Goal: Communication & Community: Answer question/provide support

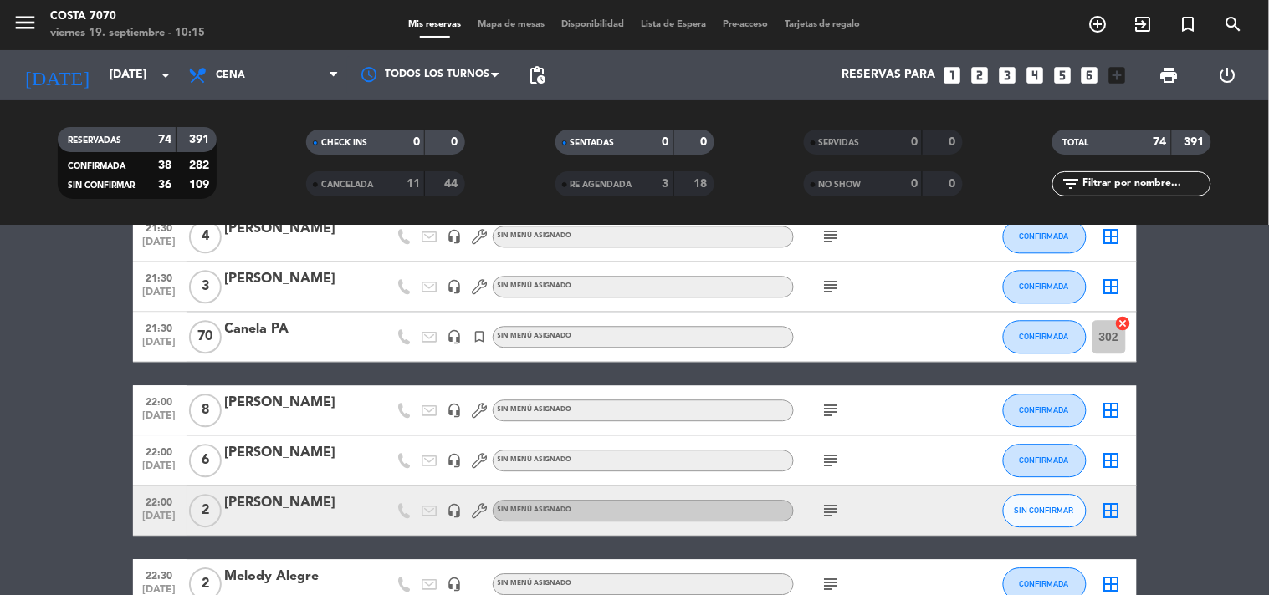
scroll to position [1208, 0]
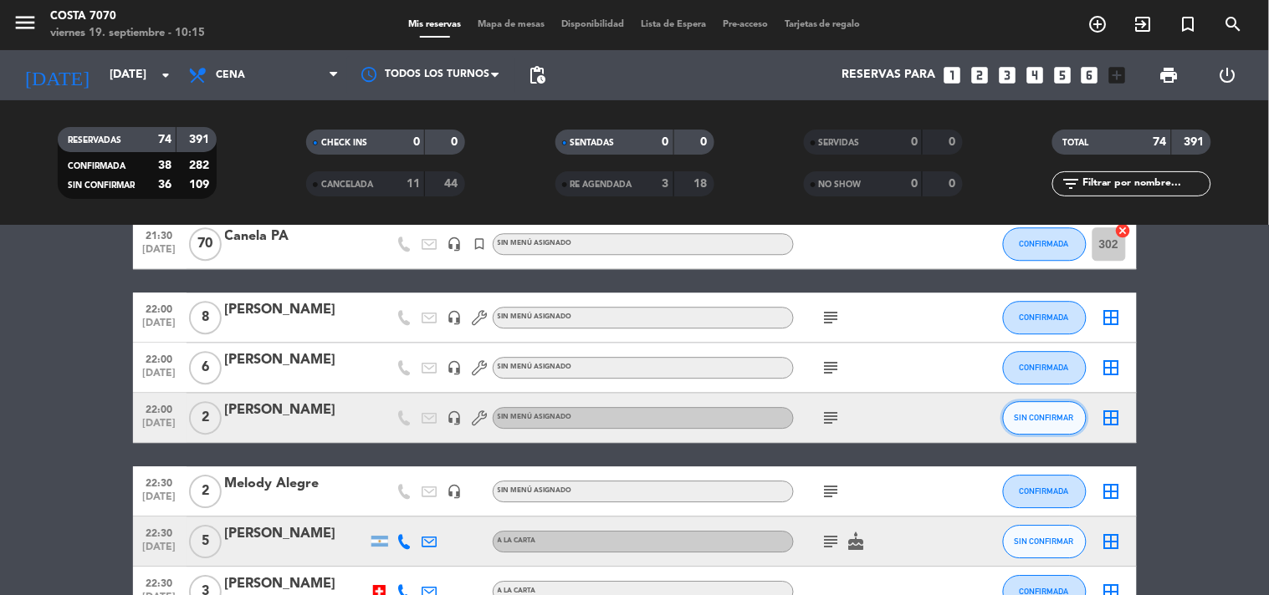
click at [1018, 416] on span "SIN CONFIRMAR" at bounding box center [1043, 417] width 59 height 9
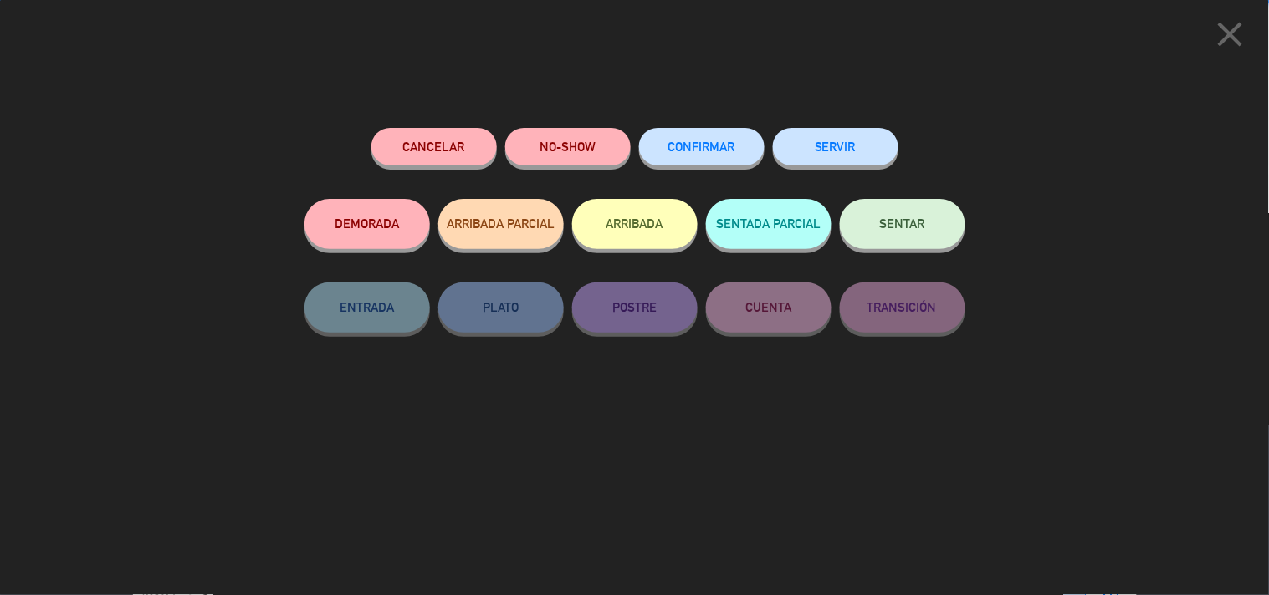
click at [705, 135] on button "CONFIRMAR" at bounding box center [701, 147] width 125 height 38
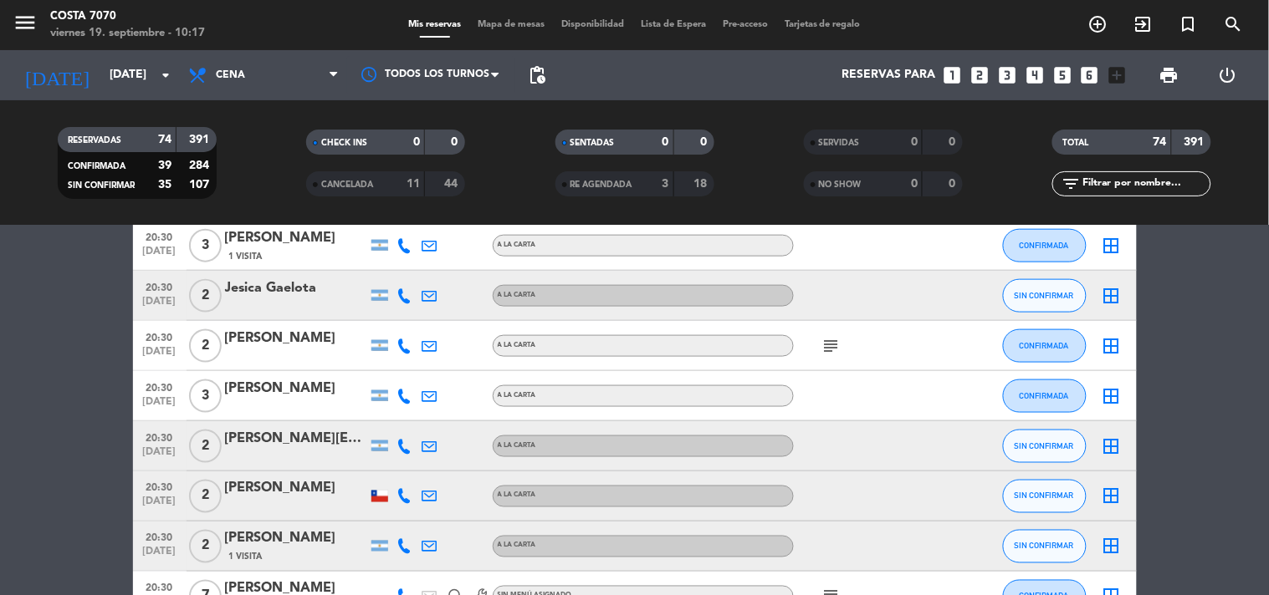
scroll to position [743, 0]
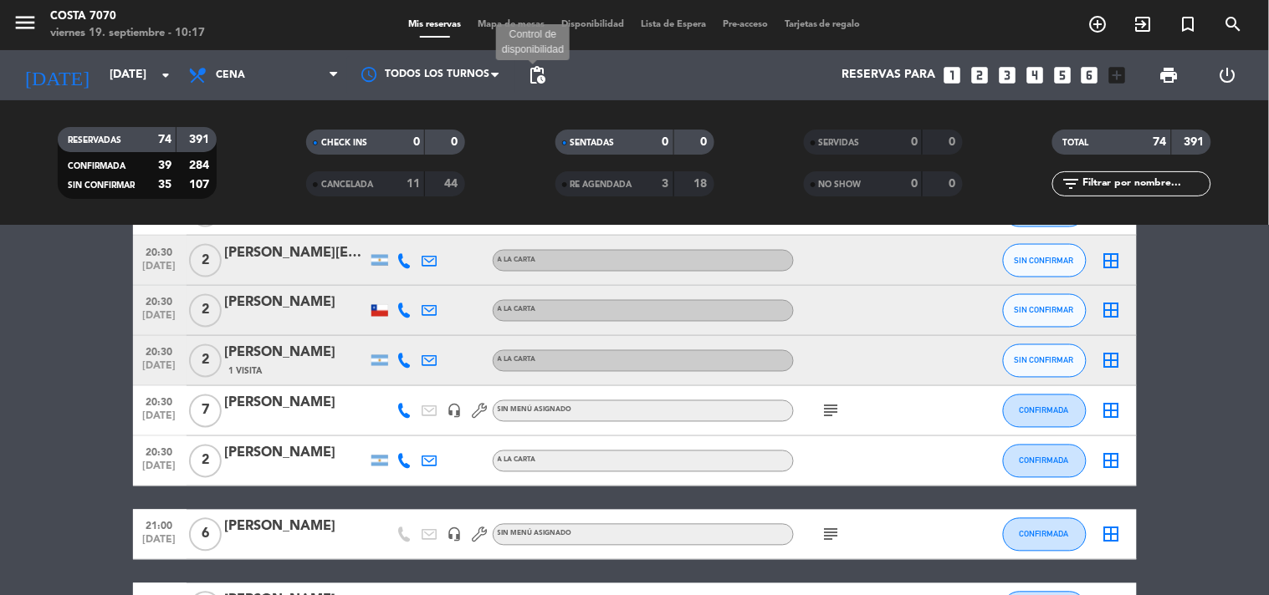
click at [539, 79] on span "pending_actions" at bounding box center [537, 75] width 20 height 20
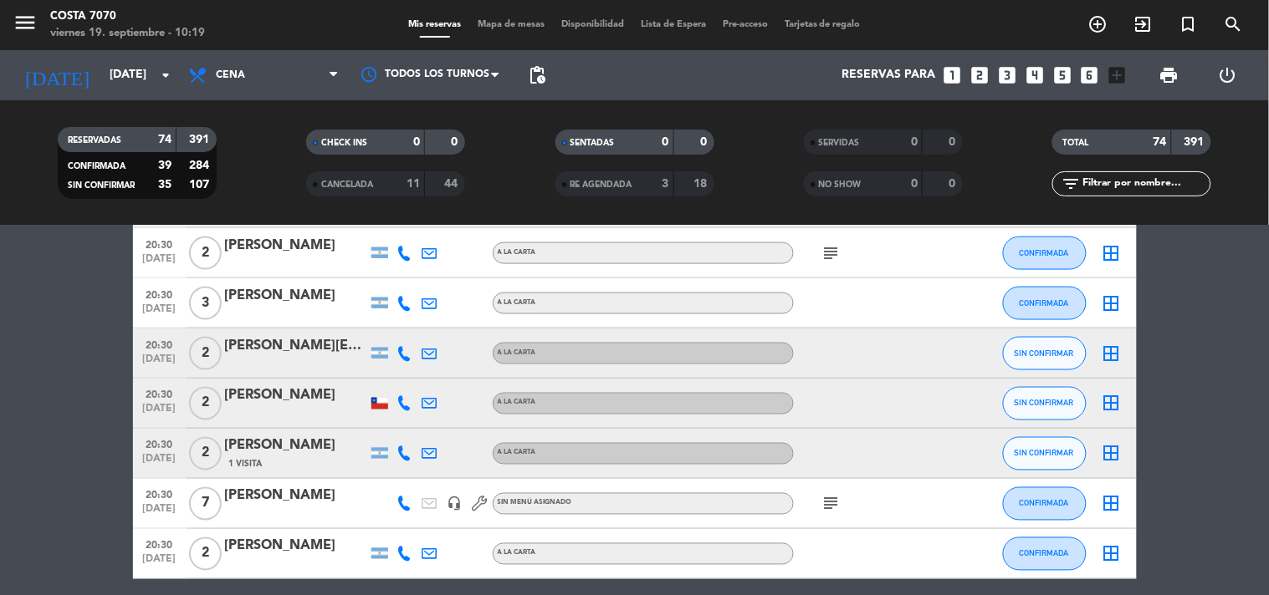
scroll to position [0, 0]
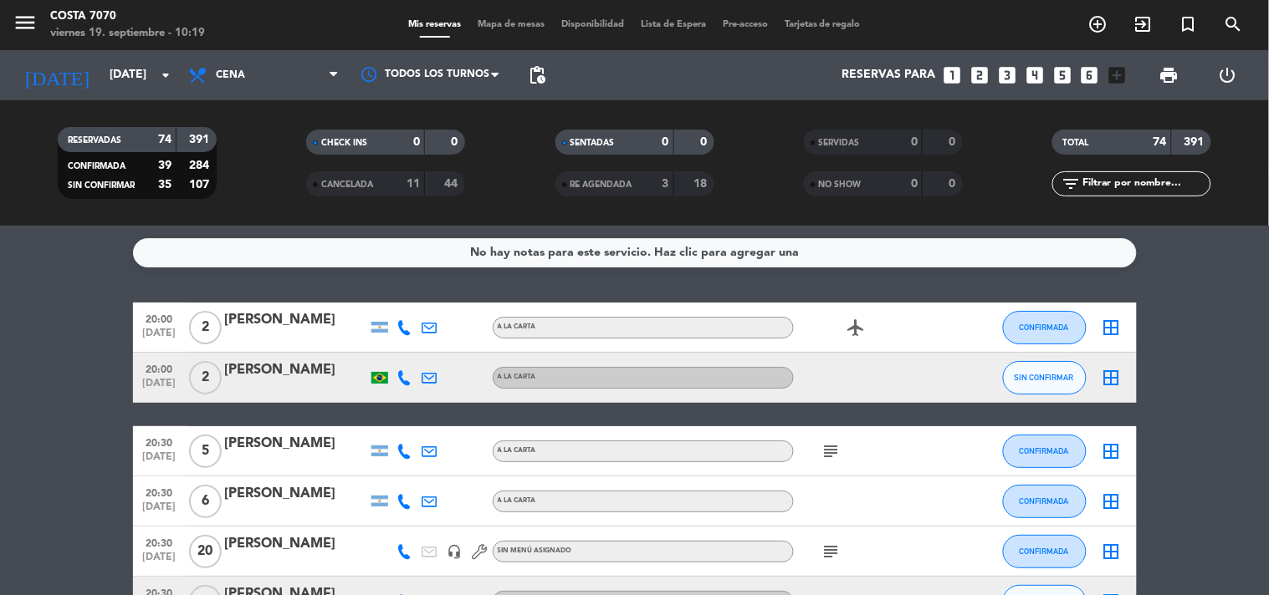
click at [404, 377] on icon at bounding box center [404, 377] width 15 height 15
click at [391, 351] on span "Copiar" at bounding box center [388, 349] width 35 height 18
click at [318, 364] on div "[PERSON_NAME]" at bounding box center [296, 371] width 142 height 22
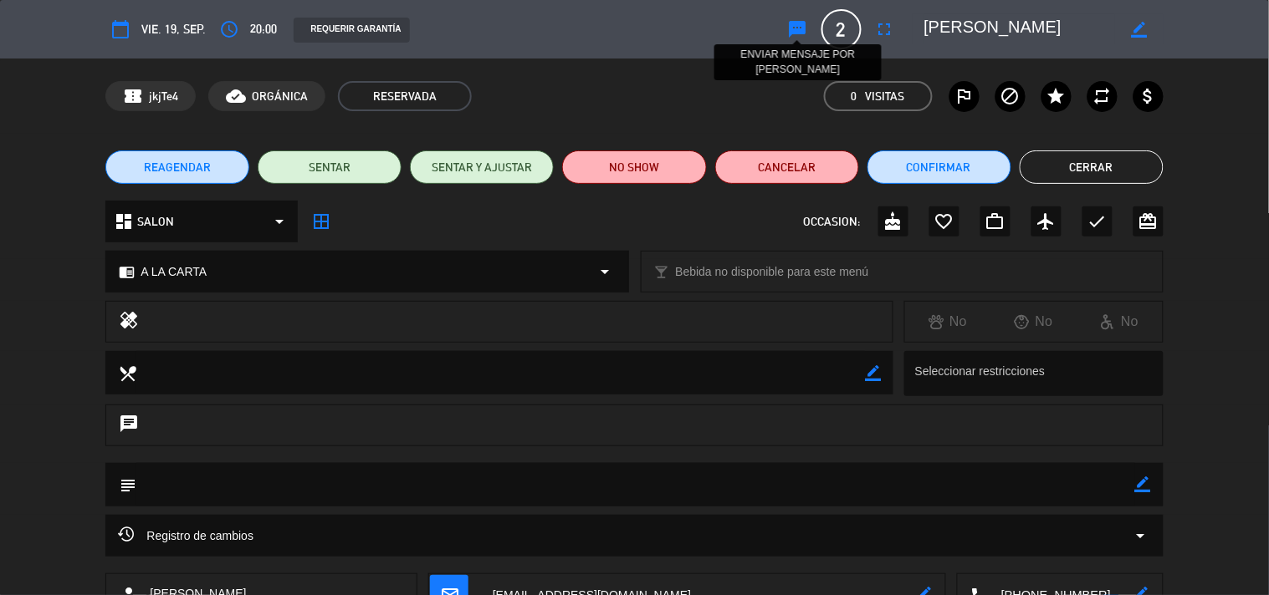
click at [804, 28] on icon "sms" at bounding box center [798, 29] width 20 height 20
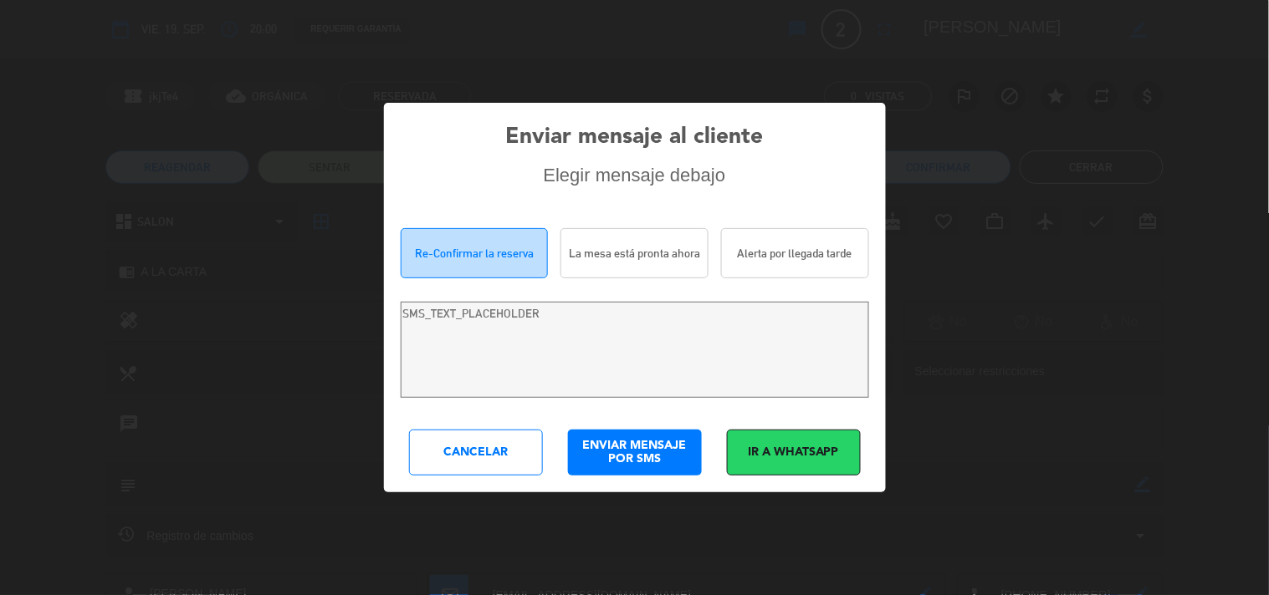
type textarea "[PERSON_NAME]! Estamos escribiendo para re-confirmar su reserva en [PERSON_NAME…"
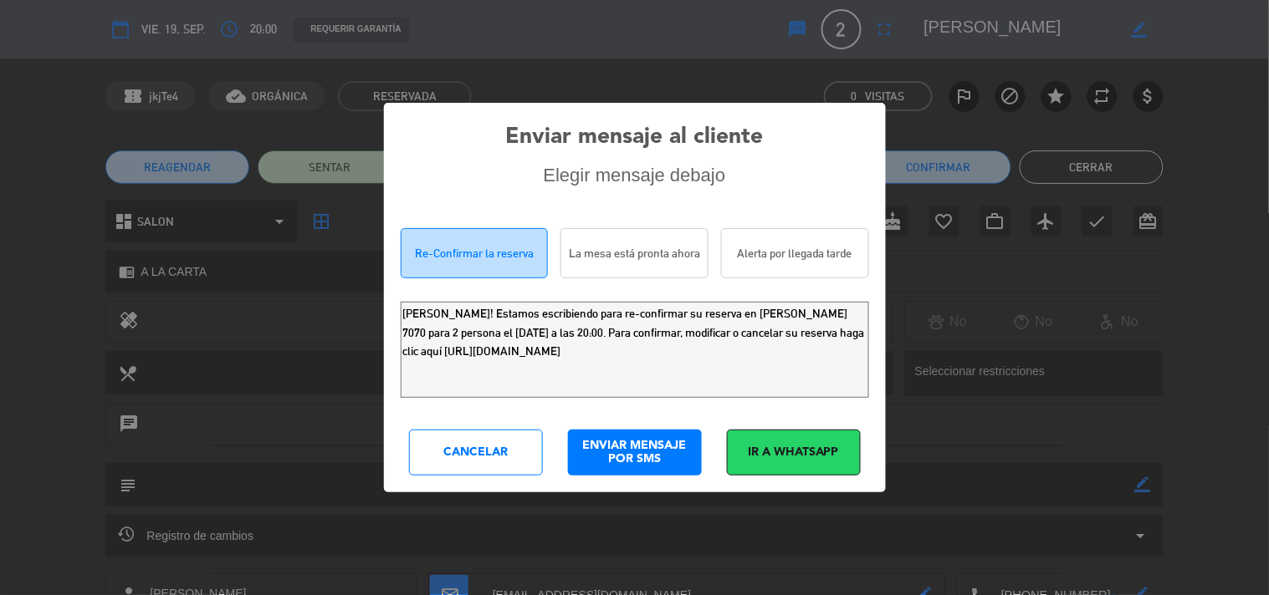
drag, startPoint x: 722, startPoint y: 355, endPoint x: 9, endPoint y: 100, distance: 756.8
click at [0, 140] on div "Enviar mensaje al cliente Elegir mensaje debajo Re-Confirmar la reserva La mesa…" at bounding box center [634, 297] width 1269 height 595
click at [465, 481] on div "Enviar mensaje al cliente Elegir mensaje debajo Re-Confirmar la reserva La mesa…" at bounding box center [635, 297] width 502 height 389
click at [489, 462] on div "Cancelar" at bounding box center [476, 453] width 134 height 46
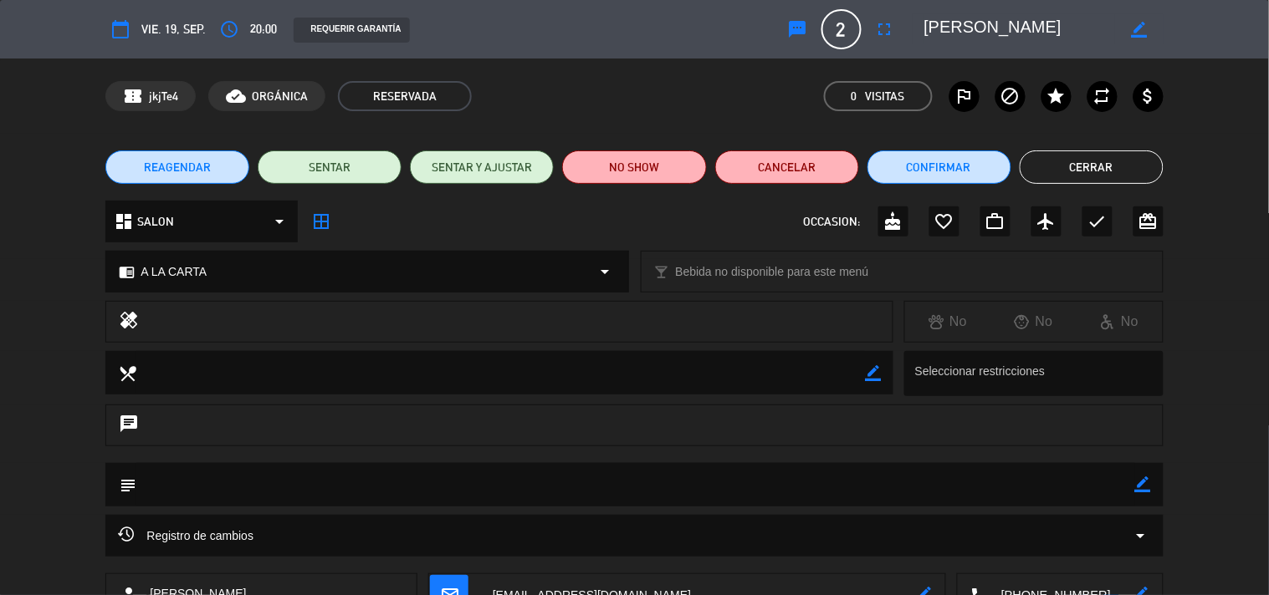
click at [1096, 176] on button "Cerrar" at bounding box center [1091, 167] width 144 height 33
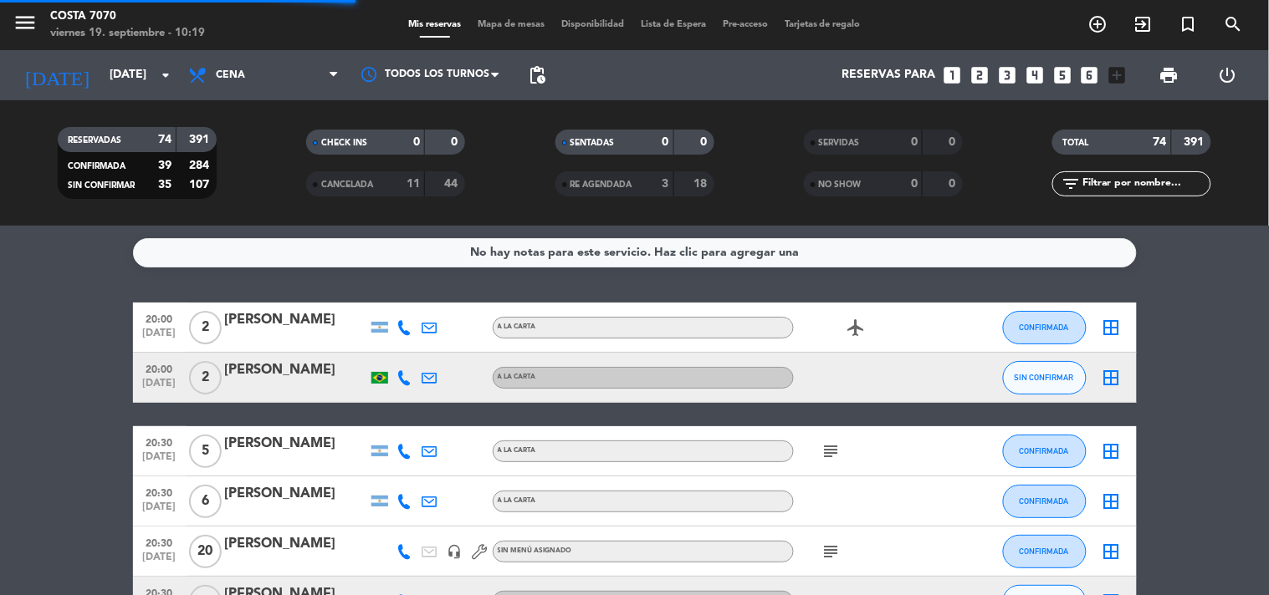
scroll to position [186, 0]
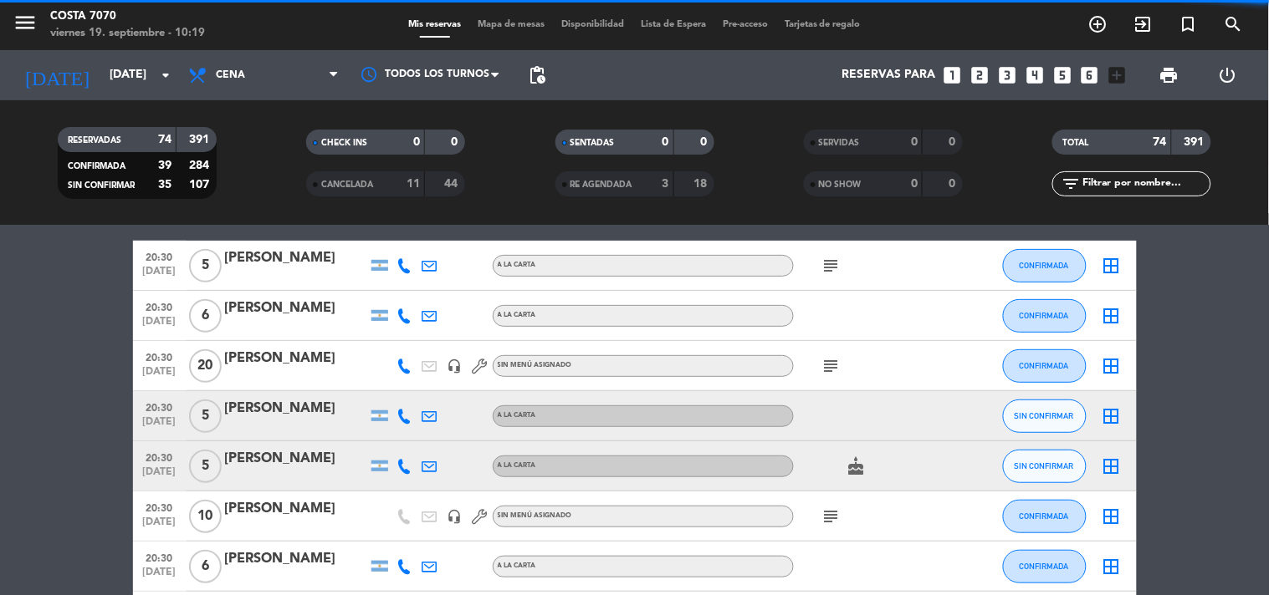
click at [404, 416] on icon at bounding box center [404, 416] width 15 height 15
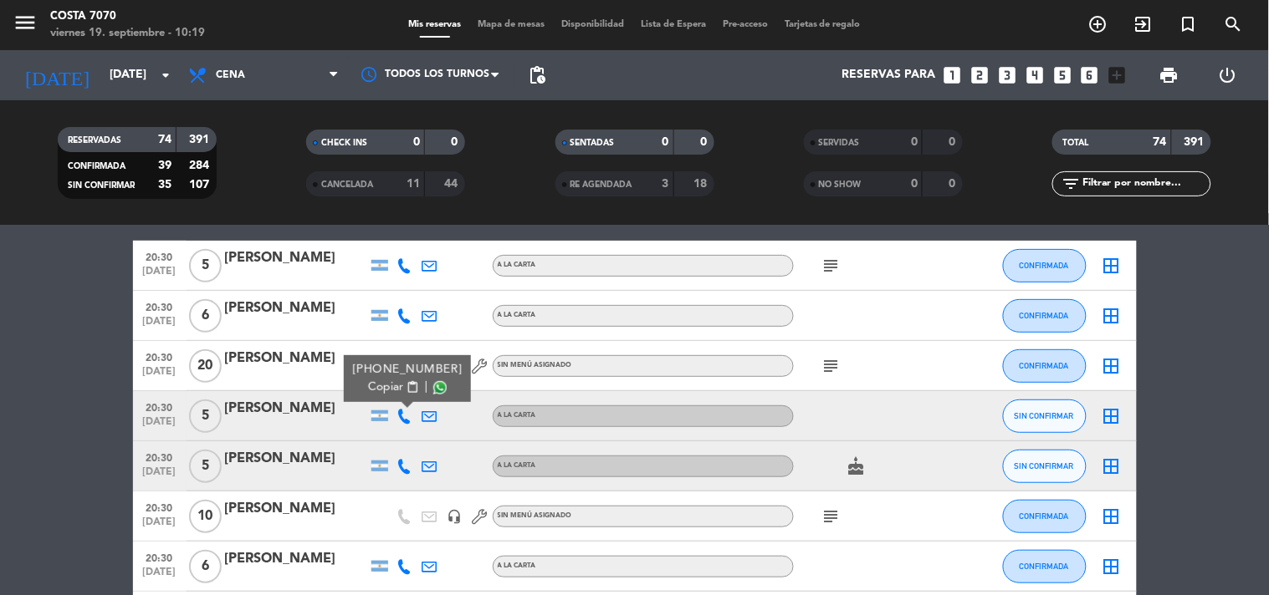
click at [397, 388] on span "Copiar" at bounding box center [385, 388] width 35 height 18
click at [326, 419] on div "[PERSON_NAME]" at bounding box center [296, 409] width 142 height 22
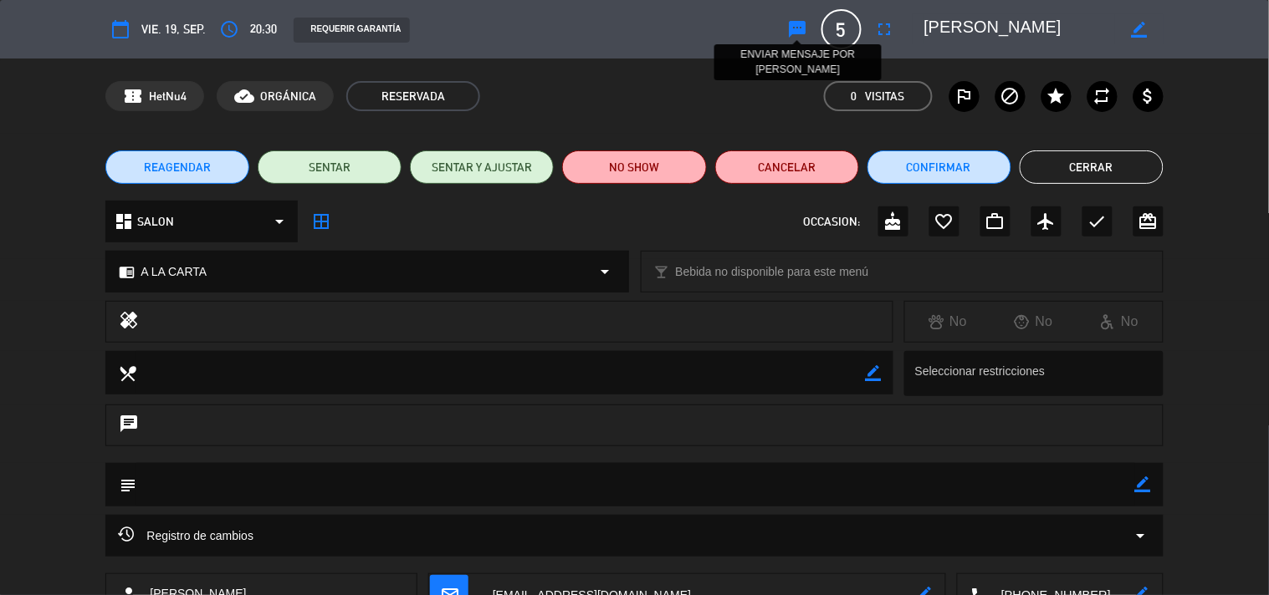
click at [798, 30] on icon "sms" at bounding box center [798, 29] width 20 height 20
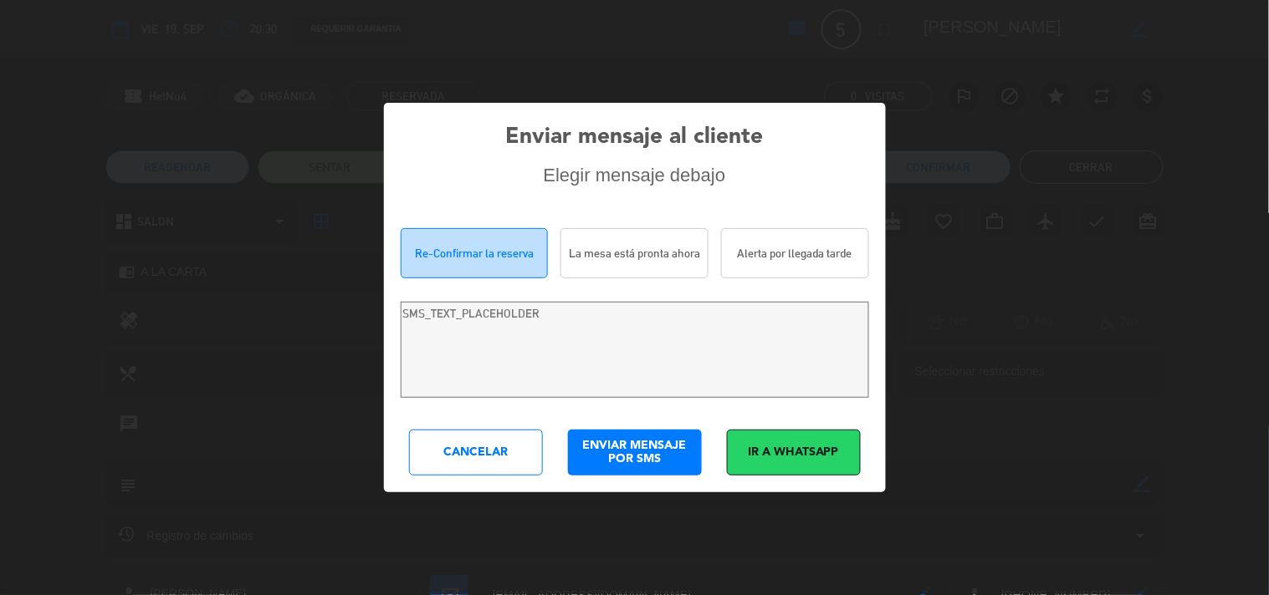
type textarea "Hola [PERSON_NAME]! Estamos escribiendo para re-confirmar su reserva en [PERSON…"
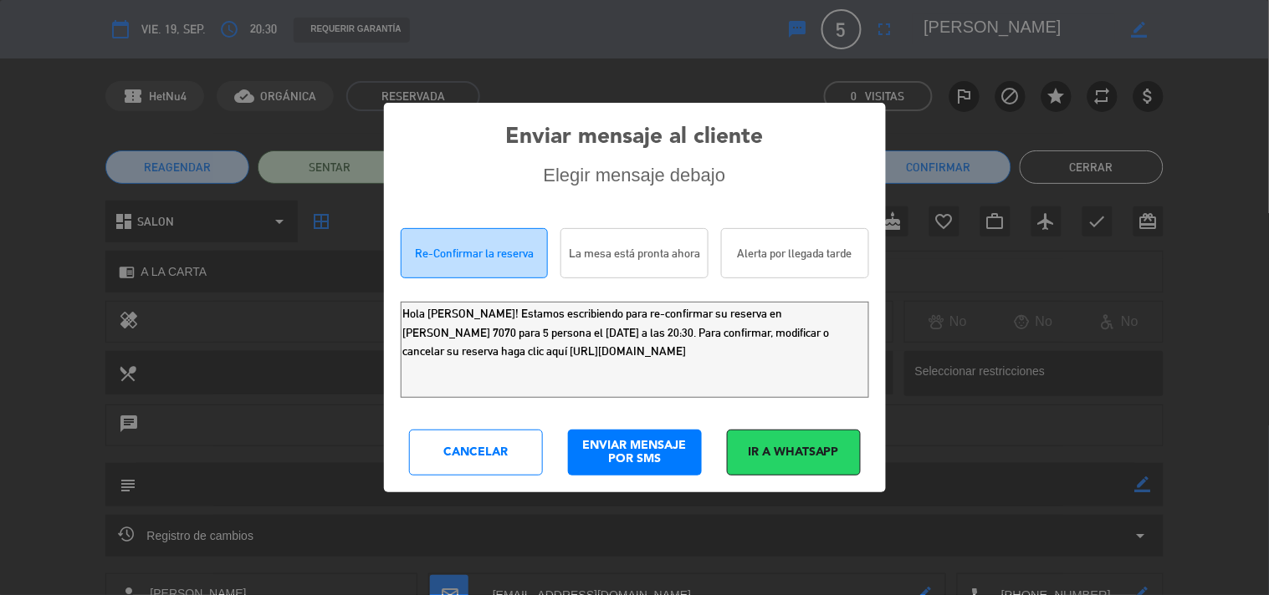
drag, startPoint x: 669, startPoint y: 349, endPoint x: 0, endPoint y: 3, distance: 753.3
click at [0, 87] on div "Enviar mensaje al cliente Elegir mensaje debajo Re-Confirmar la reserva La mesa…" at bounding box center [634, 297] width 1269 height 595
click at [449, 468] on div "Cancelar" at bounding box center [476, 453] width 134 height 46
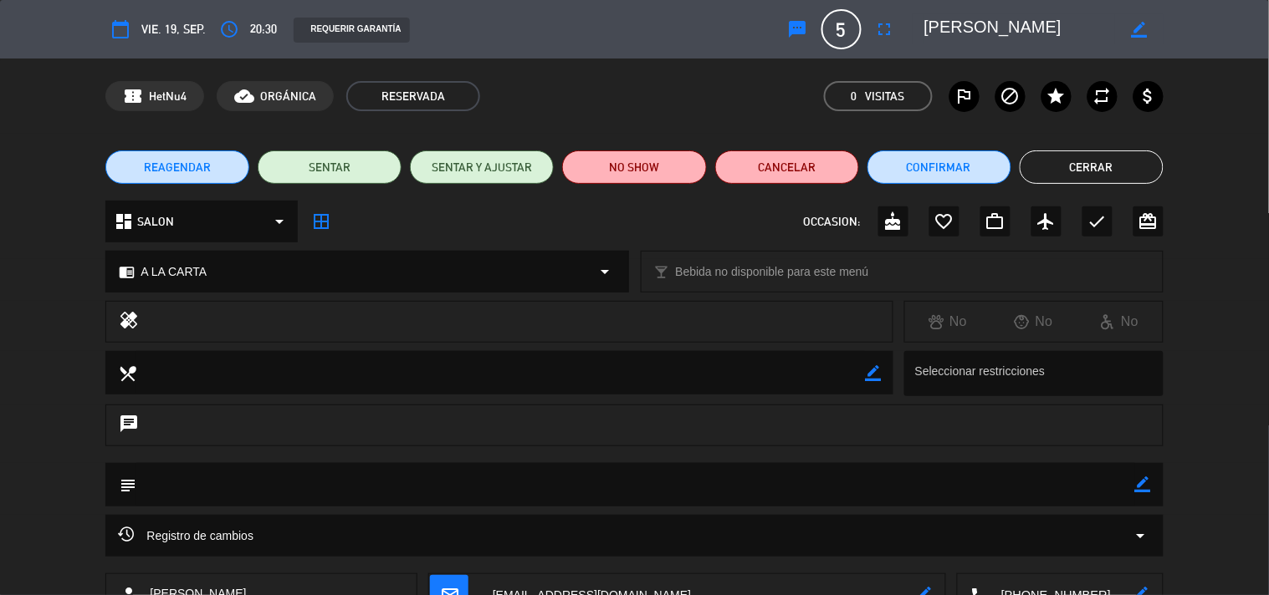
click at [1072, 171] on button "Cerrar" at bounding box center [1091, 167] width 144 height 33
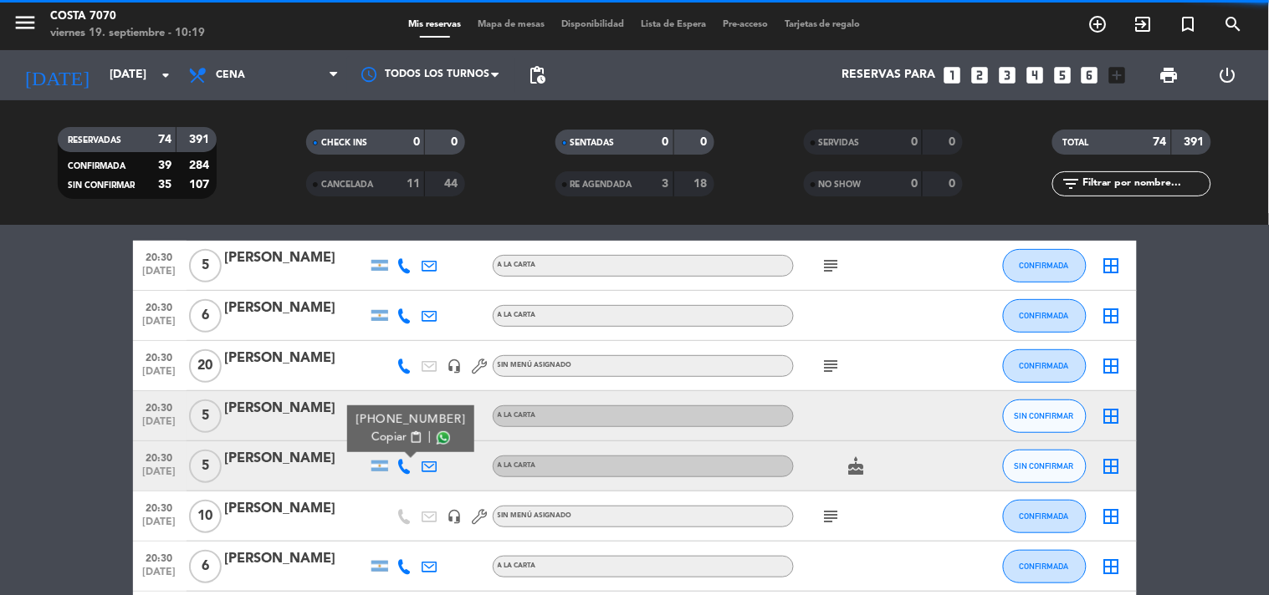
click at [395, 445] on span "Copiar" at bounding box center [388, 438] width 35 height 18
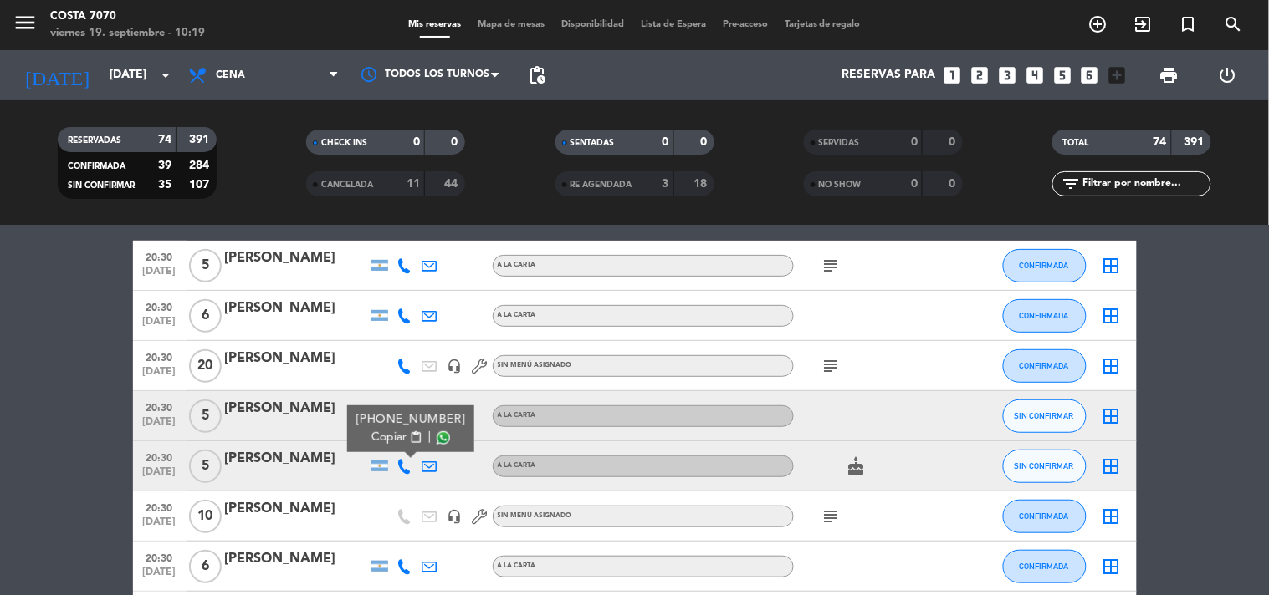
click at [295, 468] on div "[PERSON_NAME]" at bounding box center [296, 459] width 142 height 22
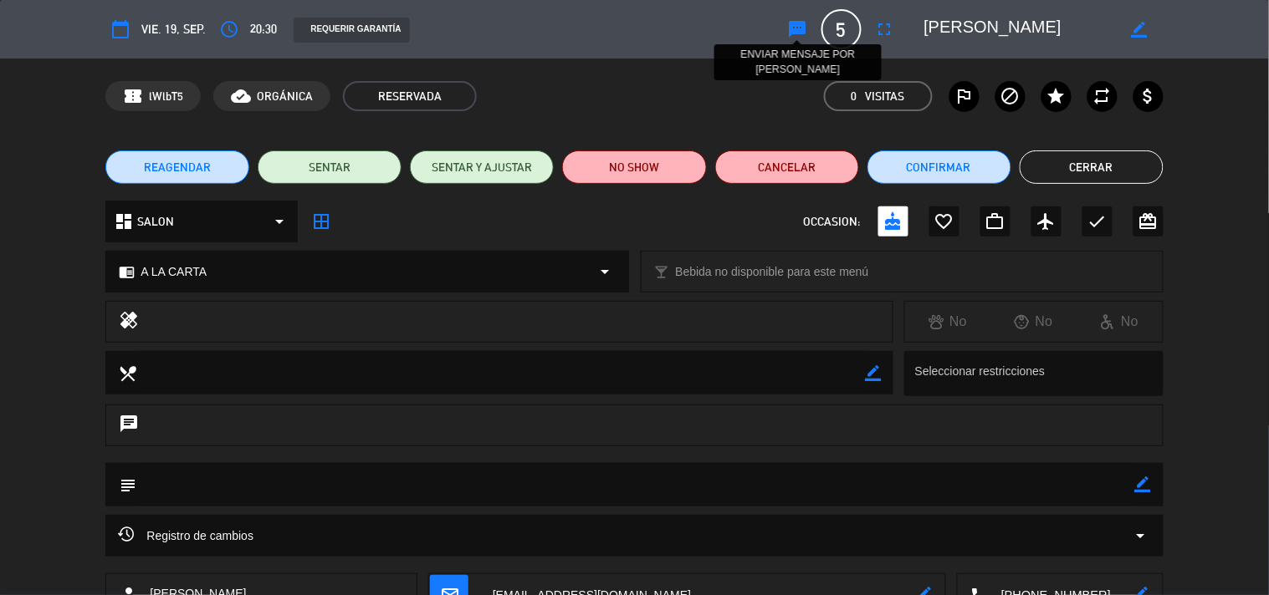
click at [805, 31] on icon "sms" at bounding box center [798, 29] width 20 height 20
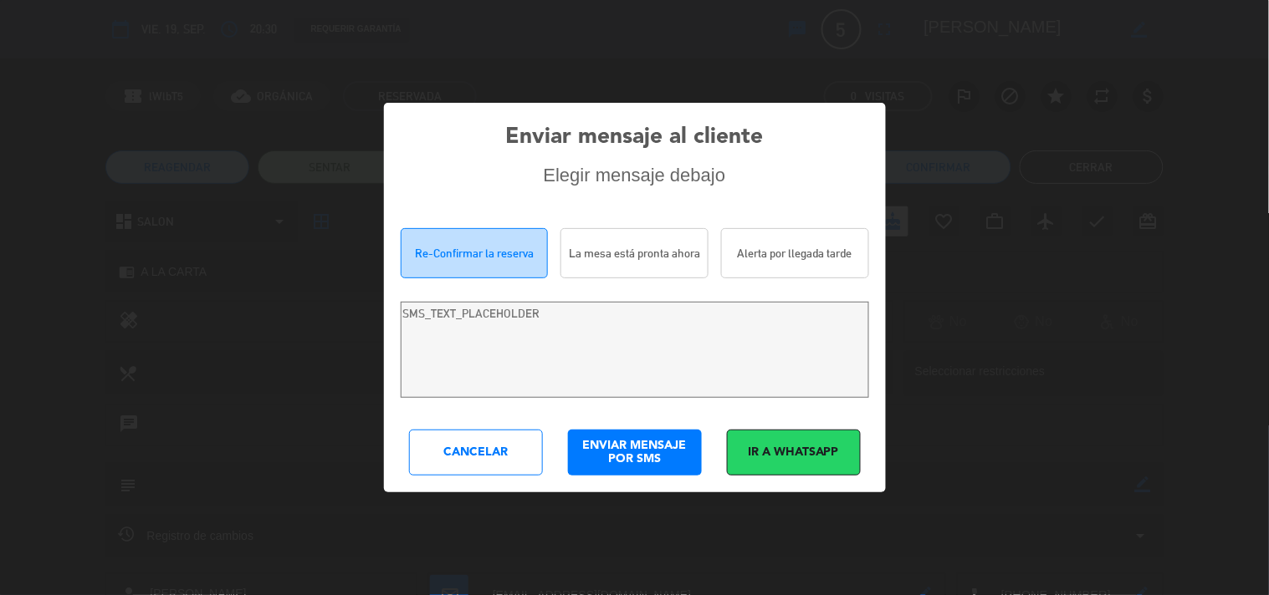
type textarea "Hola [PERSON_NAME]! Estamos escribiendo para re-confirmar su reserva en [PERSON…"
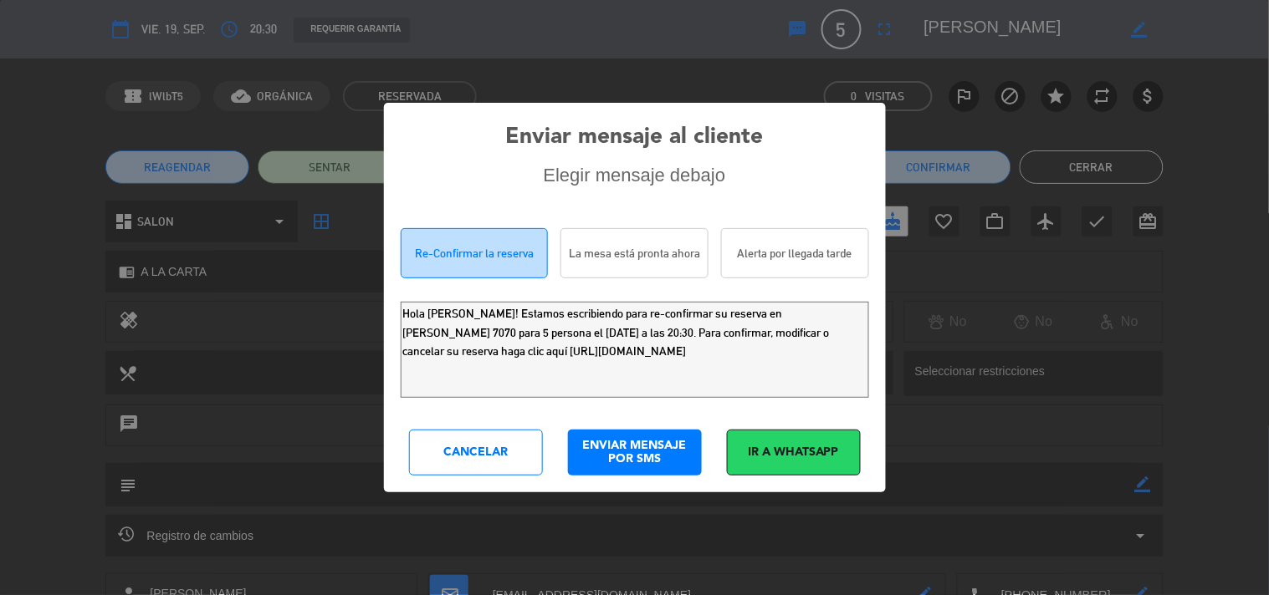
drag, startPoint x: 755, startPoint y: 368, endPoint x: 3, endPoint y: 19, distance: 829.5
click at [0, 69] on div "Enviar mensaje al cliente Elegir mensaje debajo Re-Confirmar la reserva La mesa…" at bounding box center [634, 297] width 1269 height 595
click at [483, 464] on div "Cancelar" at bounding box center [476, 453] width 134 height 46
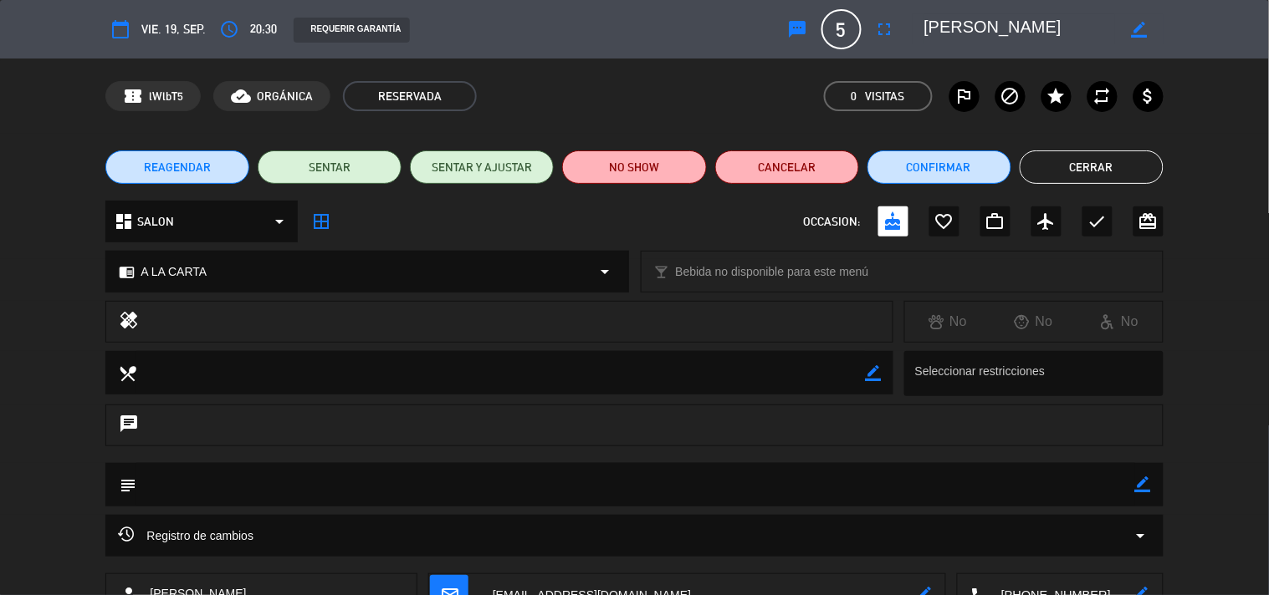
drag, startPoint x: 1123, startPoint y: 161, endPoint x: 997, endPoint y: 202, distance: 132.8
click at [1121, 161] on button "Cerrar" at bounding box center [1091, 167] width 144 height 33
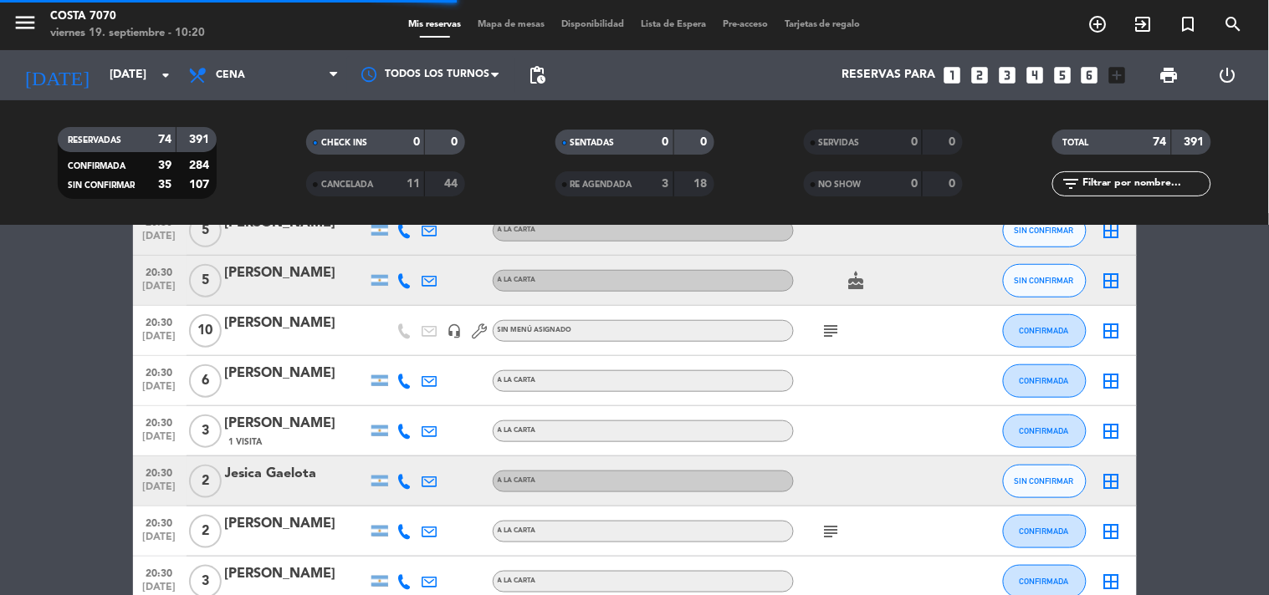
scroll to position [464, 0]
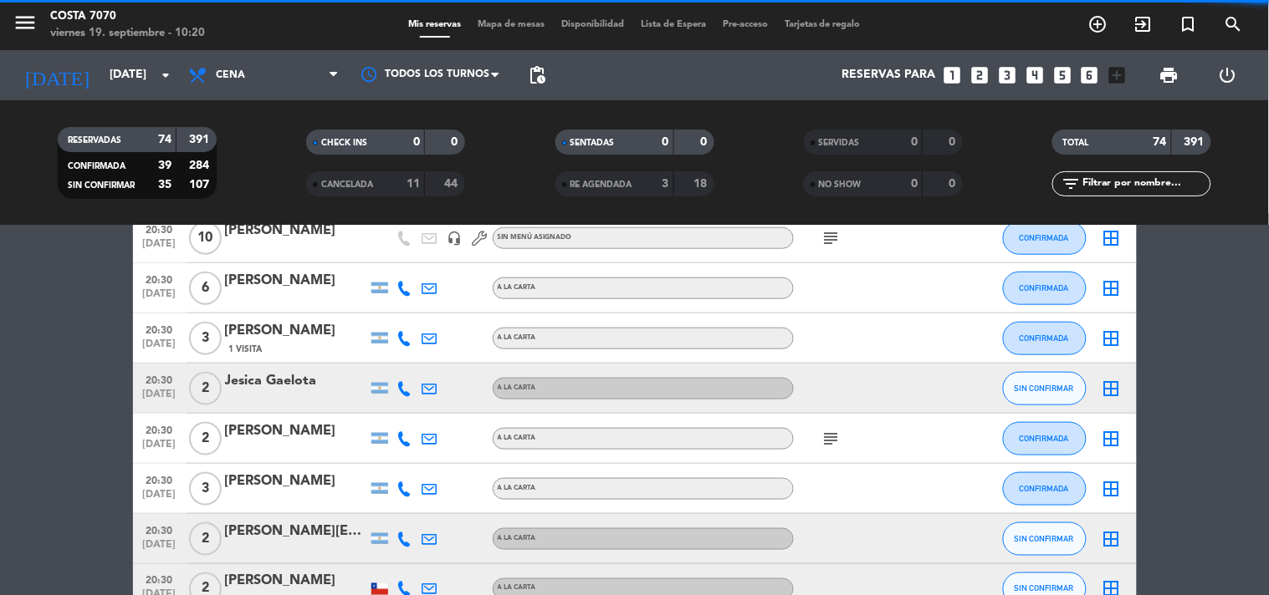
click at [399, 386] on icon at bounding box center [404, 388] width 15 height 15
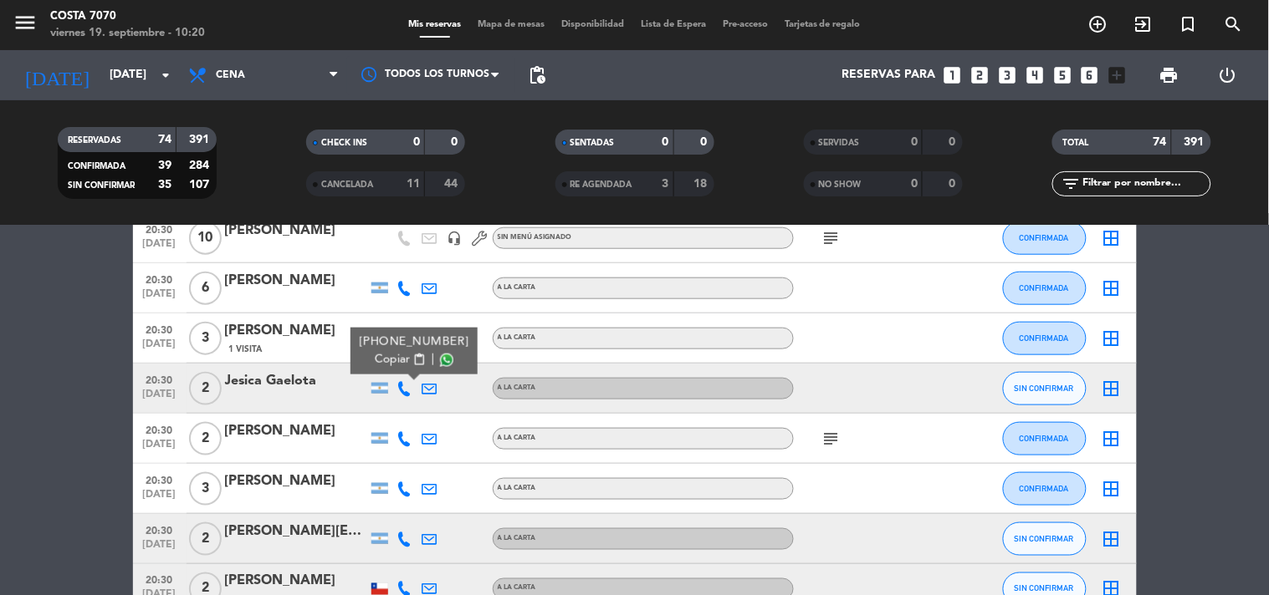
click at [401, 362] on button "Copiar content_paste" at bounding box center [400, 360] width 51 height 18
click at [299, 386] on div "Jesica Gaelota" at bounding box center [296, 381] width 142 height 22
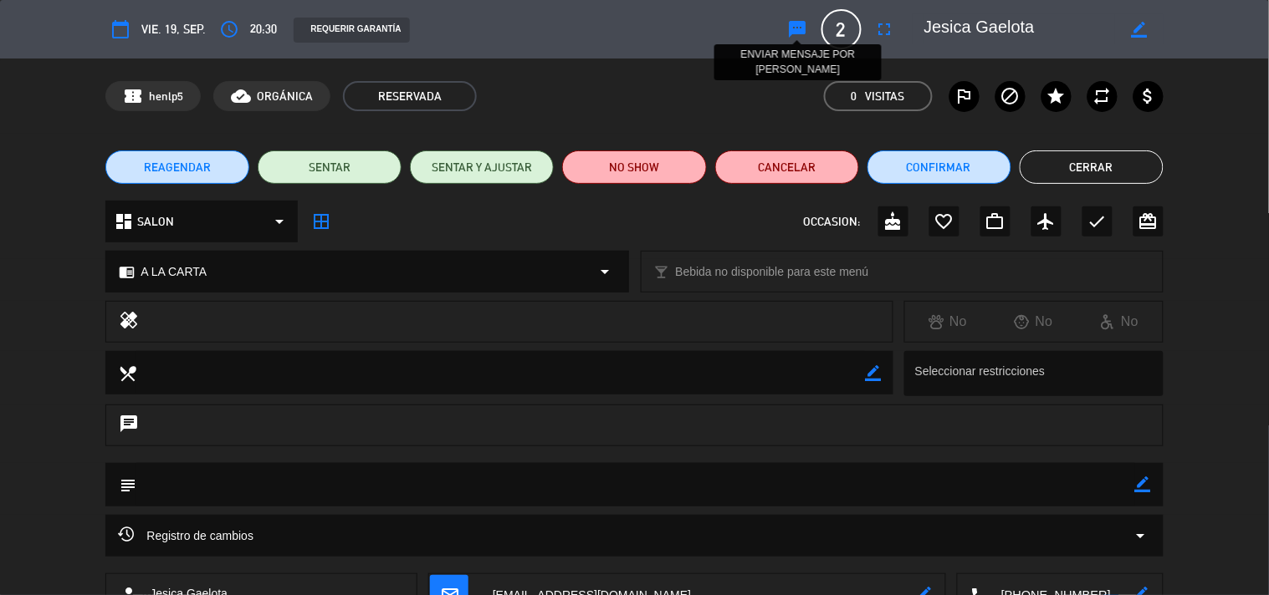
click at [796, 33] on icon "sms" at bounding box center [798, 29] width 20 height 20
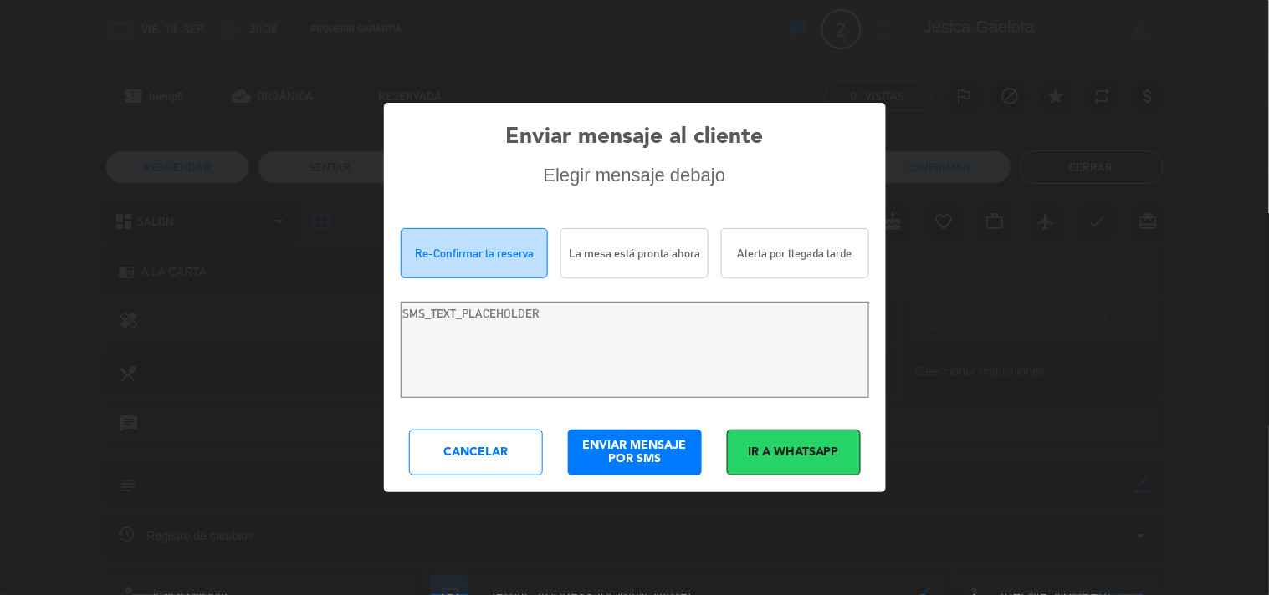
type textarea "Hola [PERSON_NAME] Gaelota! Estamos escribiendo para re-confirmar su reserva en…"
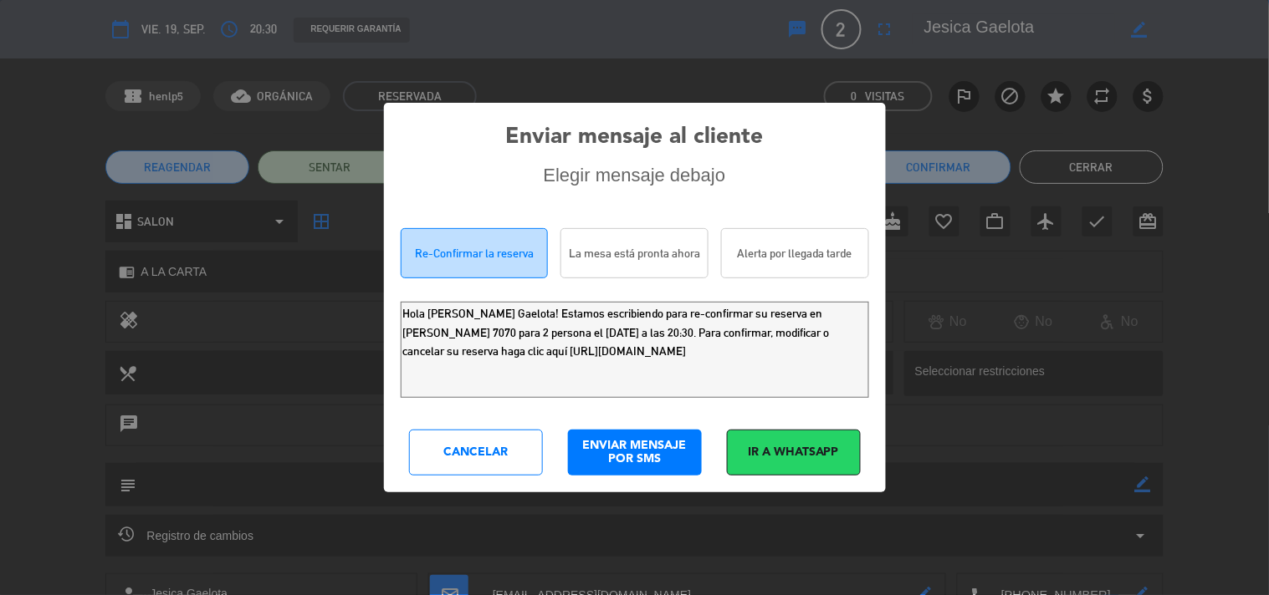
drag, startPoint x: 773, startPoint y: 361, endPoint x: 0, endPoint y: 110, distance: 812.5
click at [0, 148] on div "Enviar mensaje al cliente Elegir mensaje debajo Re-Confirmar la reserva La mesa…" at bounding box center [634, 297] width 1269 height 595
click at [475, 447] on div "Cancelar" at bounding box center [476, 453] width 134 height 46
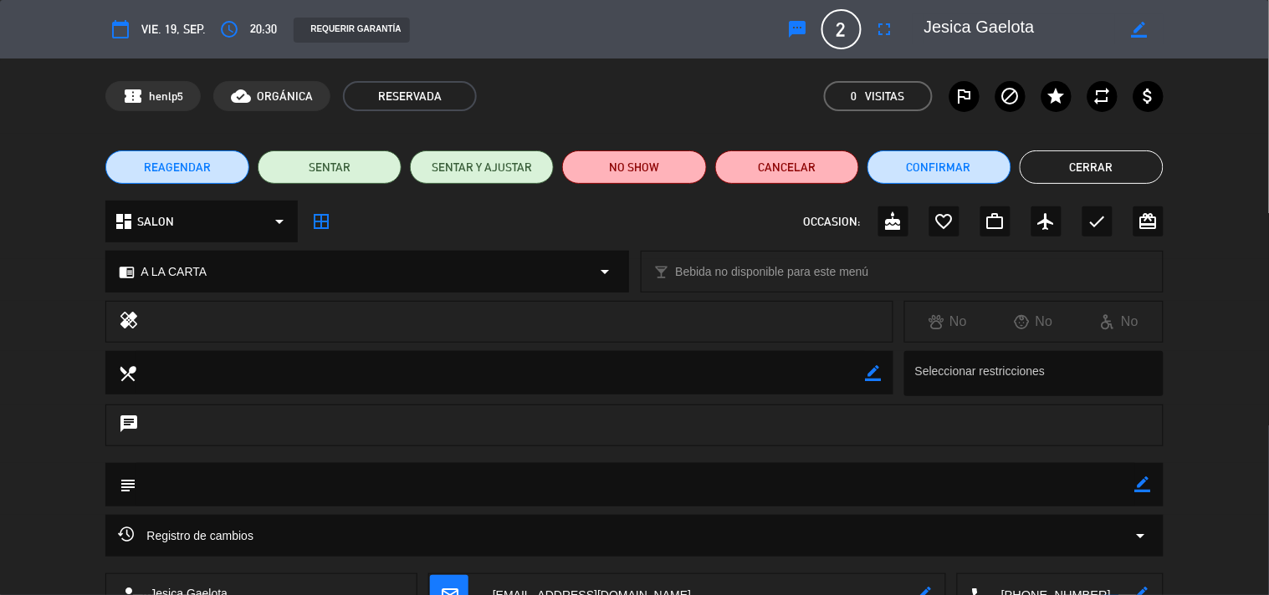
click at [1100, 174] on button "Cerrar" at bounding box center [1091, 167] width 144 height 33
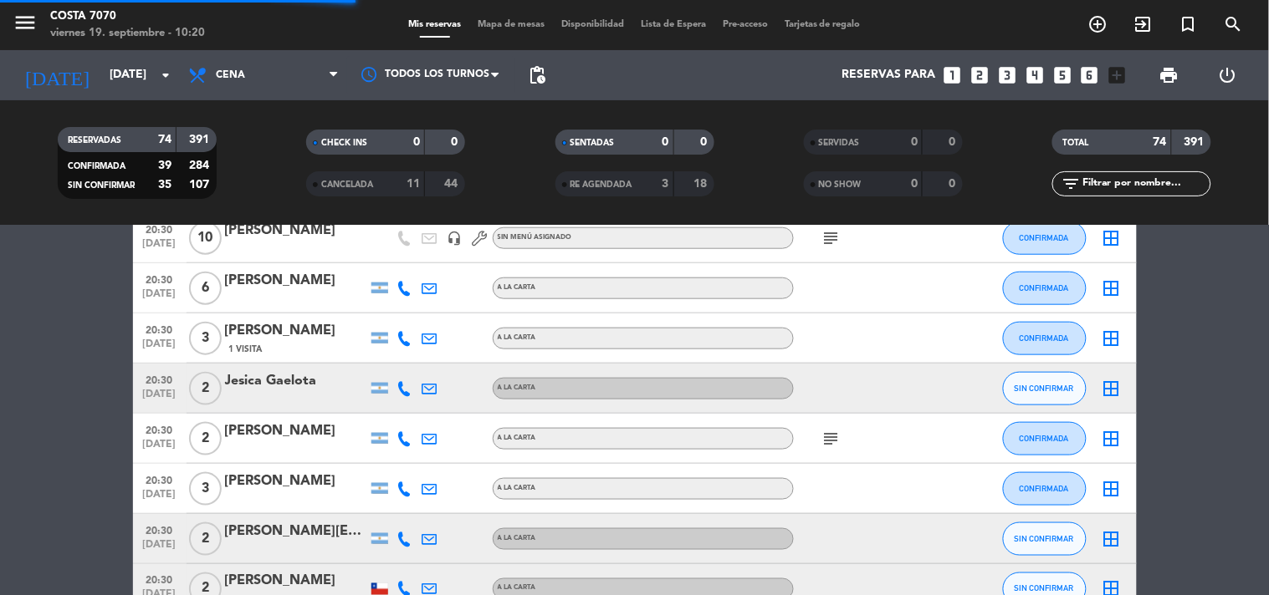
scroll to position [650, 0]
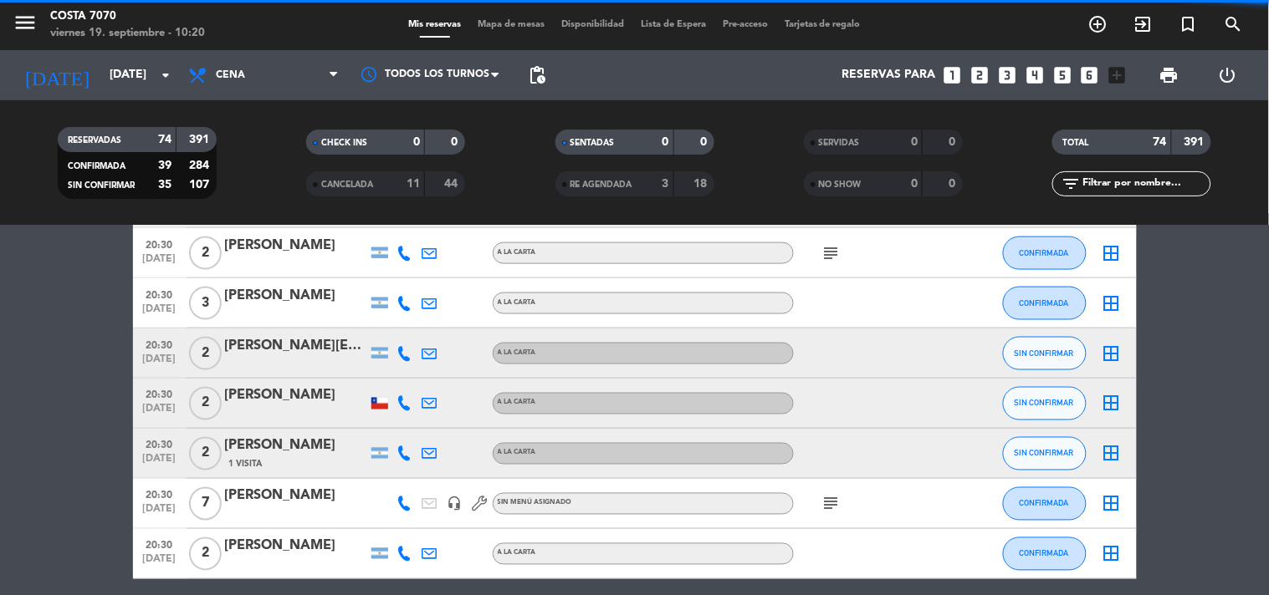
click at [400, 347] on icon at bounding box center [404, 353] width 15 height 15
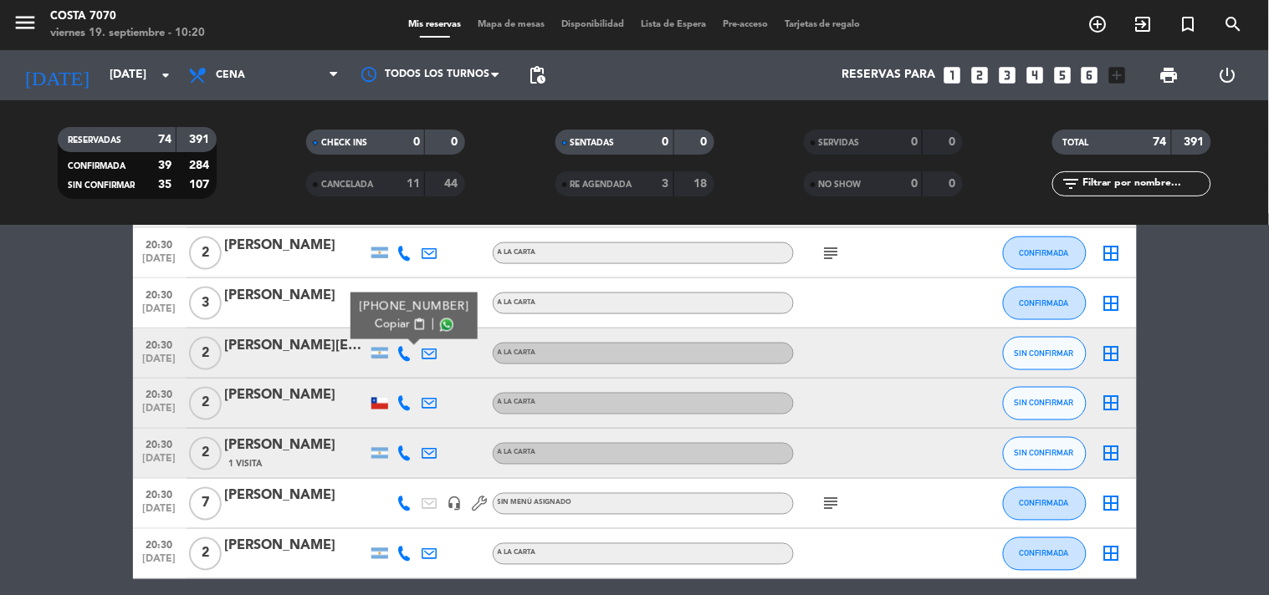
click at [383, 324] on span "Copiar" at bounding box center [392, 325] width 35 height 18
click at [255, 370] on div at bounding box center [296, 364] width 142 height 13
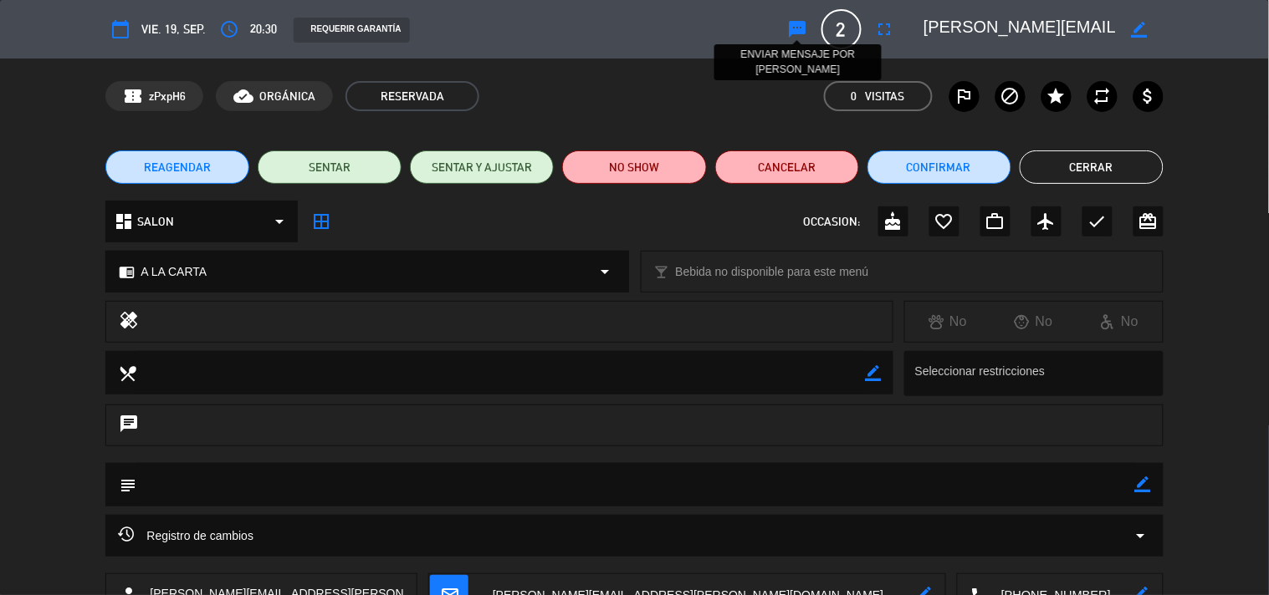
click at [792, 30] on icon "sms" at bounding box center [798, 29] width 20 height 20
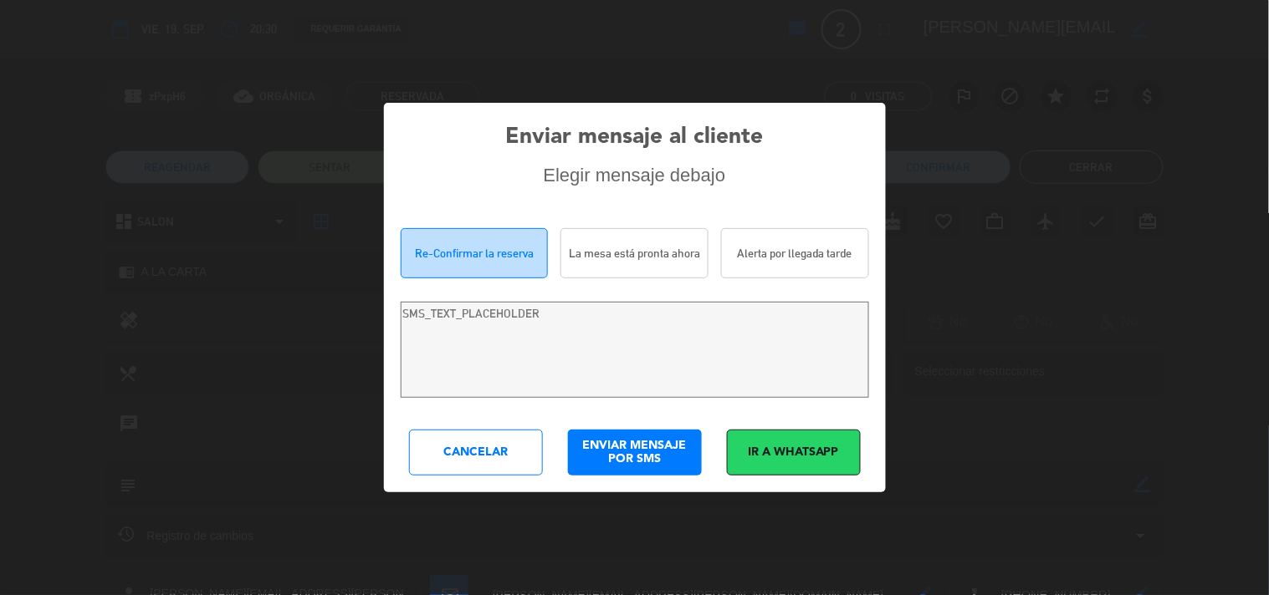
type textarea "[PERSON_NAME] [PERSON_NAME][EMAIL_ADDRESS][PERSON_NAME][DOMAIN_NAME]! Estamos e…"
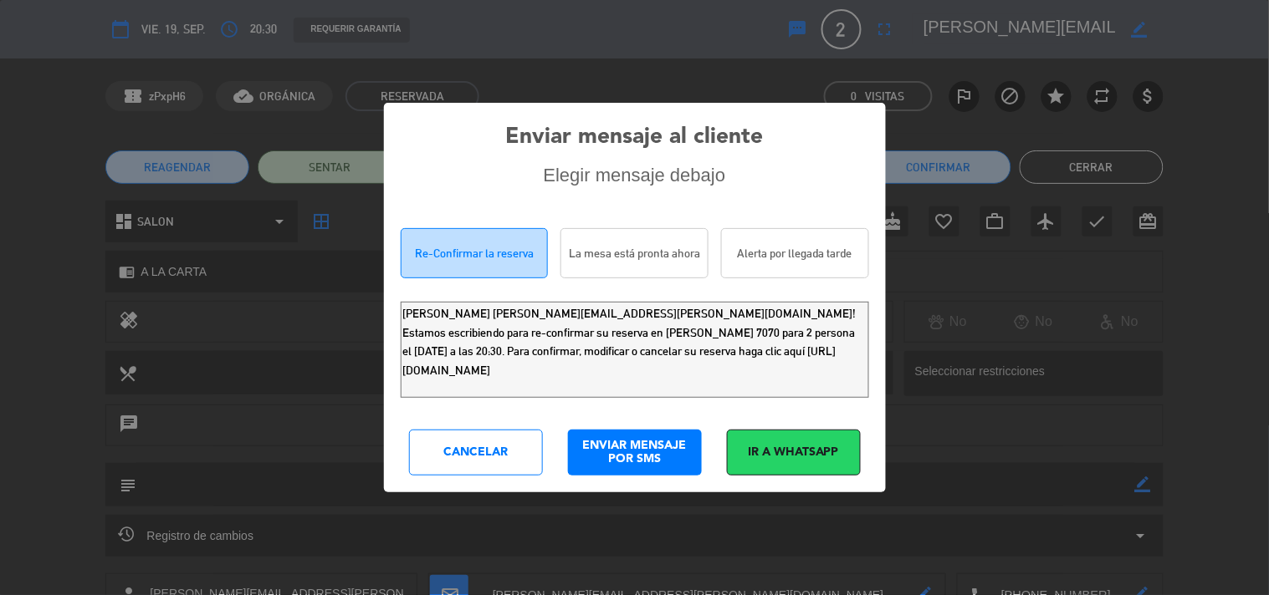
drag, startPoint x: 854, startPoint y: 350, endPoint x: 0, endPoint y: 8, distance: 919.5
click at [0, 39] on div "Enviar mensaje al cliente Elegir mensaje debajo Re-Confirmar la reserva La mesa…" at bounding box center [634, 297] width 1269 height 595
click at [482, 446] on div "Cancelar" at bounding box center [476, 453] width 134 height 46
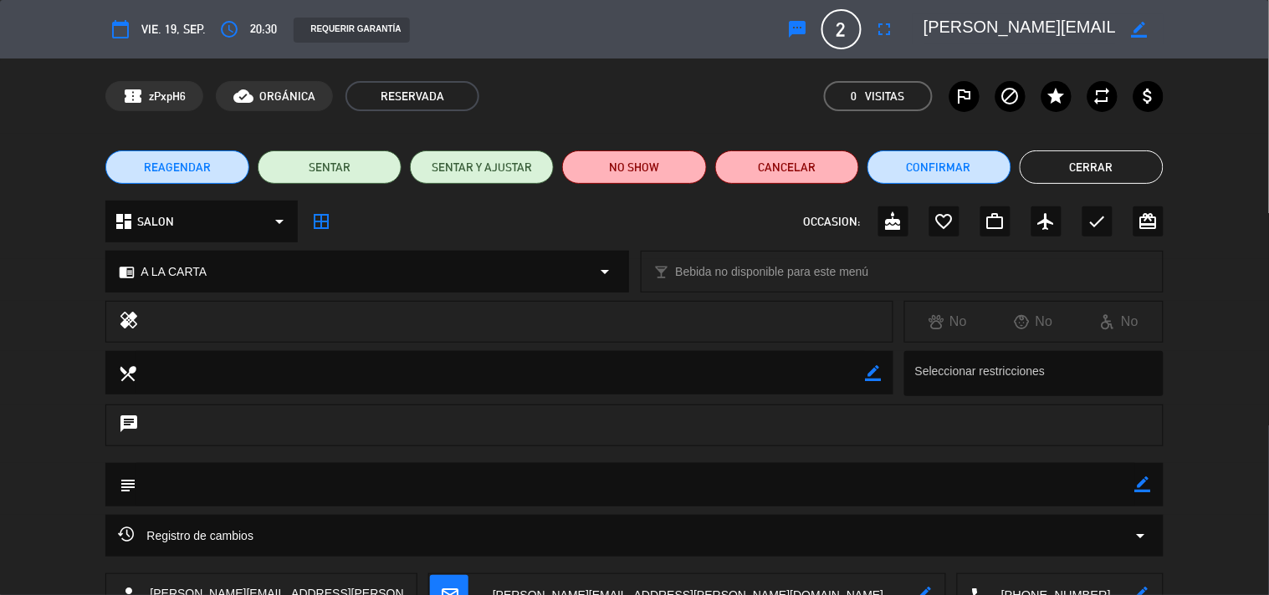
click at [1051, 177] on button "Cerrar" at bounding box center [1091, 167] width 144 height 33
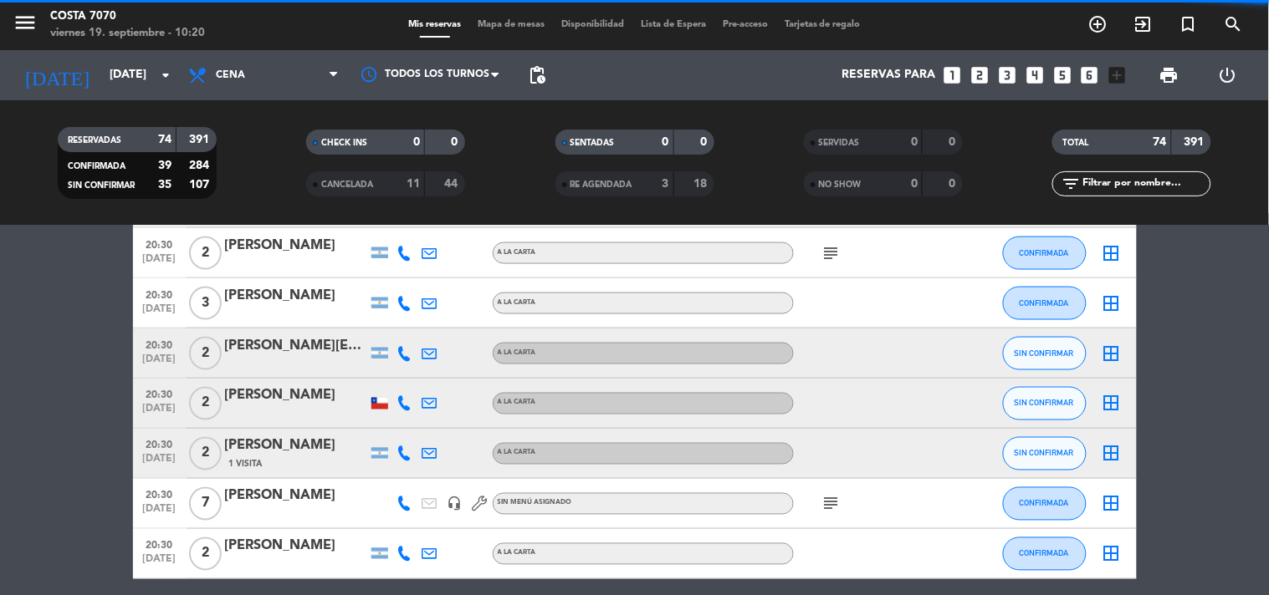
click at [406, 455] on icon at bounding box center [404, 454] width 15 height 15
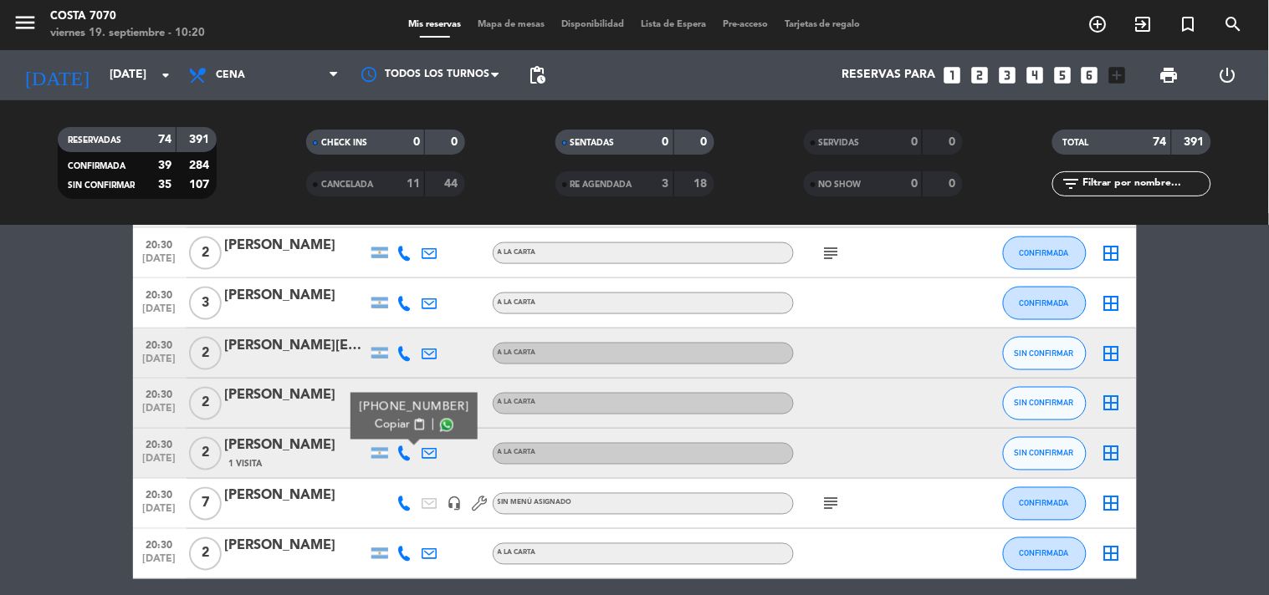
click at [393, 419] on span "Copiar" at bounding box center [392, 425] width 35 height 18
click at [291, 445] on div "[PERSON_NAME]" at bounding box center [296, 447] width 142 height 22
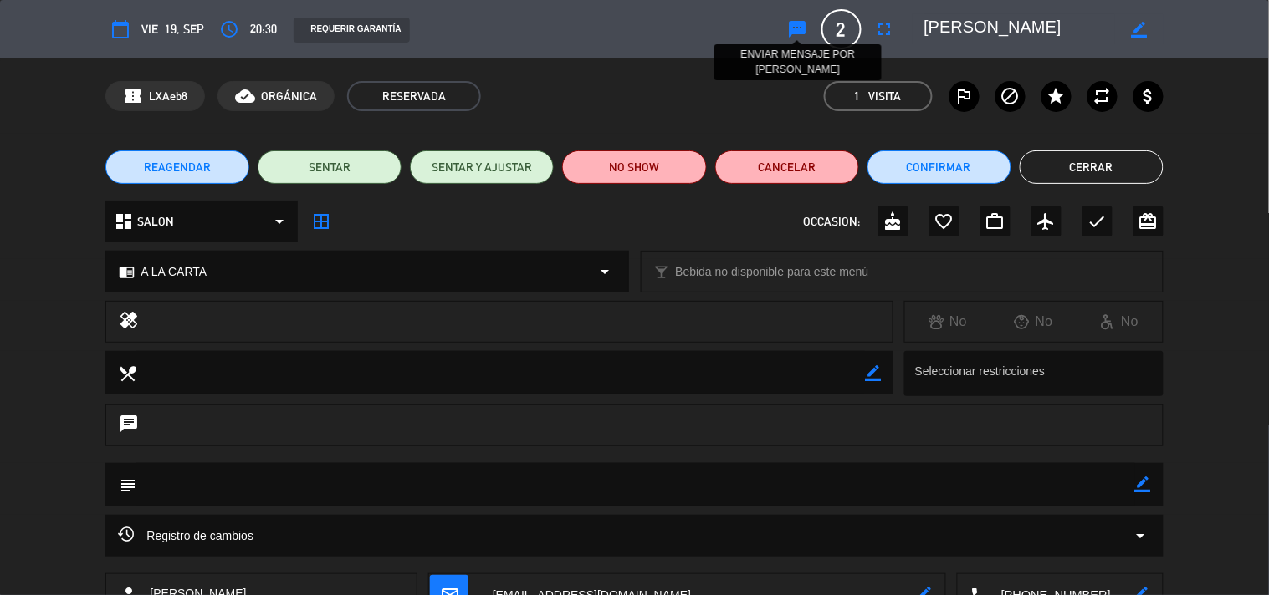
click at [794, 27] on icon "sms" at bounding box center [798, 29] width 20 height 20
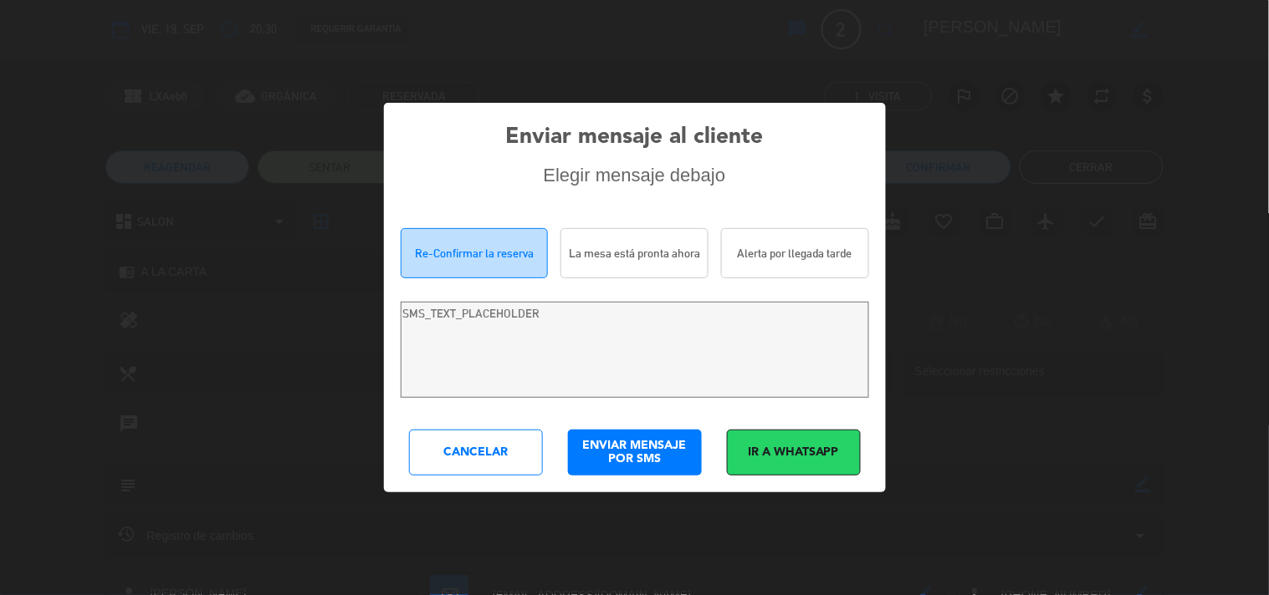
type textarea "Hola [PERSON_NAME]! Estamos escribiendo para re-confirmar su reserva en [PERSON…"
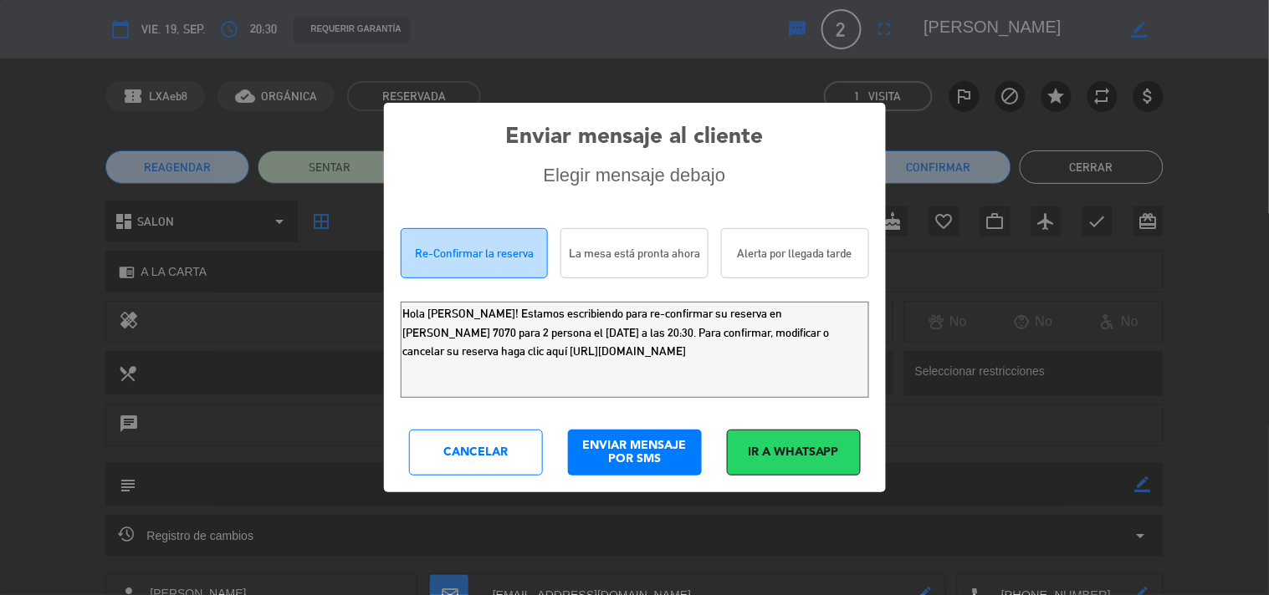
drag, startPoint x: 784, startPoint y: 365, endPoint x: 0, endPoint y: 19, distance: 857.1
click at [0, 44] on div "Enviar mensaje al cliente Elegir mensaje debajo Re-Confirmar la reserva La mesa…" at bounding box center [634, 297] width 1269 height 595
drag, startPoint x: 447, startPoint y: 457, endPoint x: 552, endPoint y: 418, distance: 111.4
click at [448, 457] on div "Cancelar" at bounding box center [476, 453] width 134 height 46
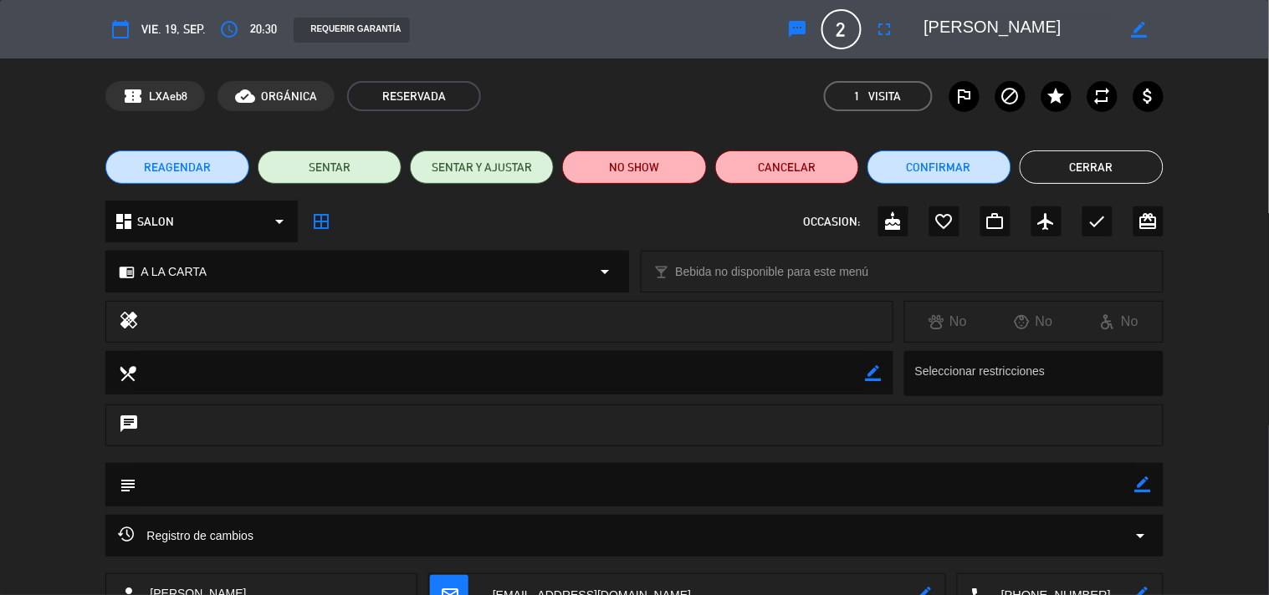
click at [1069, 164] on button "Cerrar" at bounding box center [1091, 167] width 144 height 33
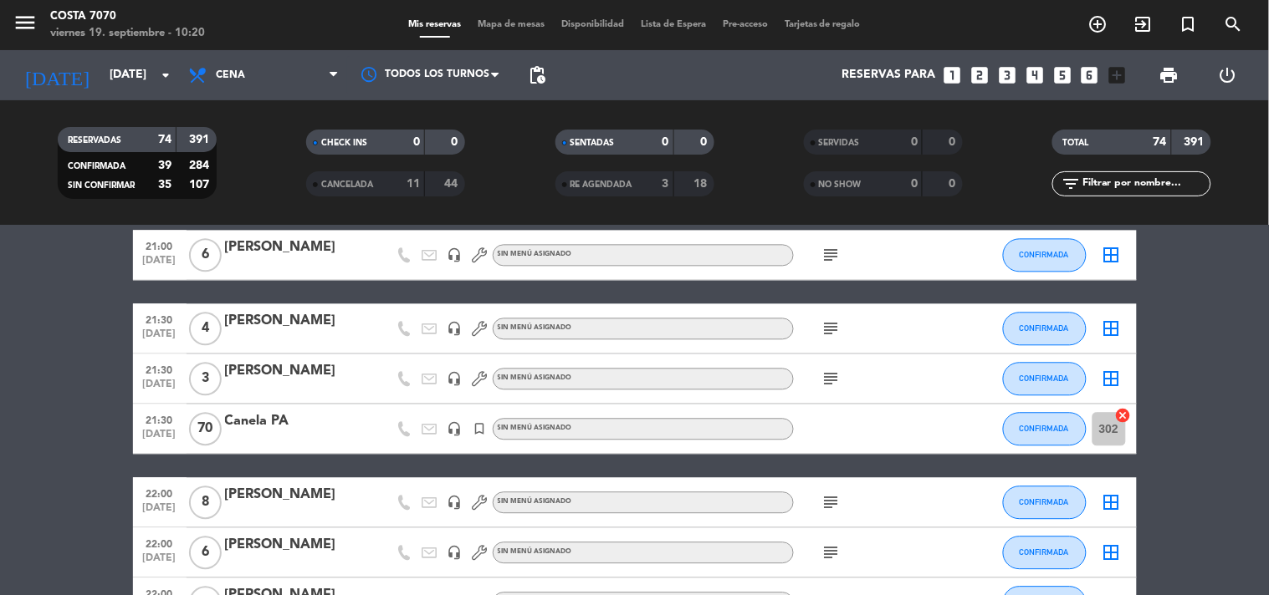
scroll to position [1300, 0]
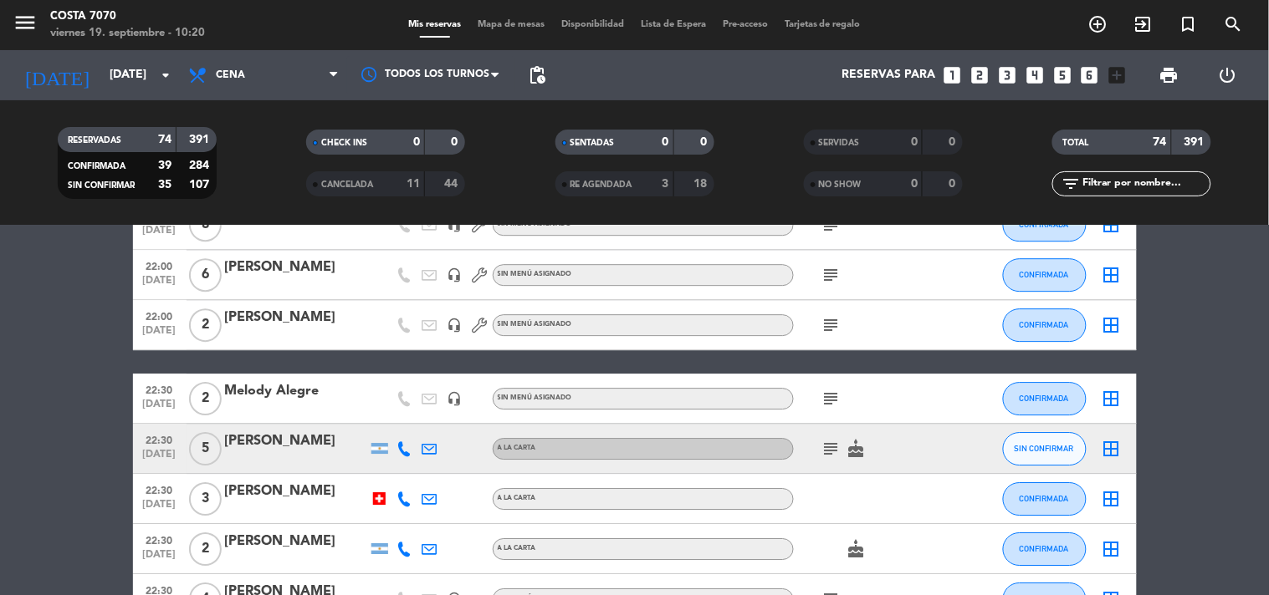
click at [407, 449] on icon at bounding box center [404, 449] width 15 height 15
click at [398, 424] on span "Copiar" at bounding box center [392, 420] width 35 height 18
click at [313, 447] on div "[PERSON_NAME]" at bounding box center [296, 442] width 142 height 22
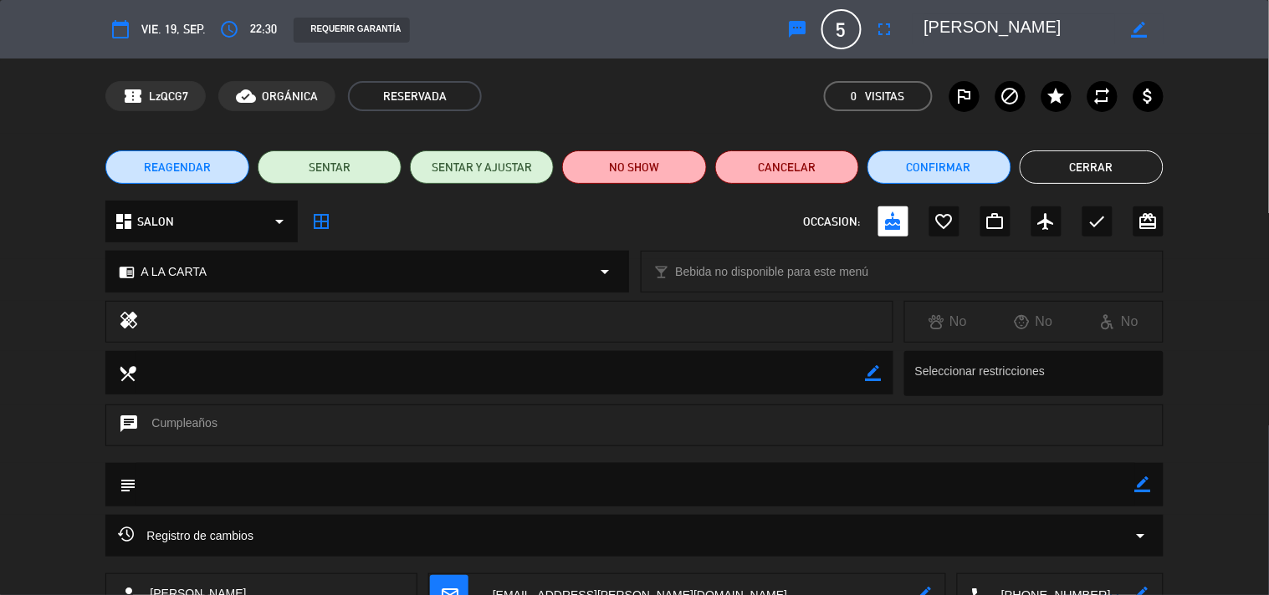
click at [803, 28] on icon "sms" at bounding box center [798, 29] width 20 height 20
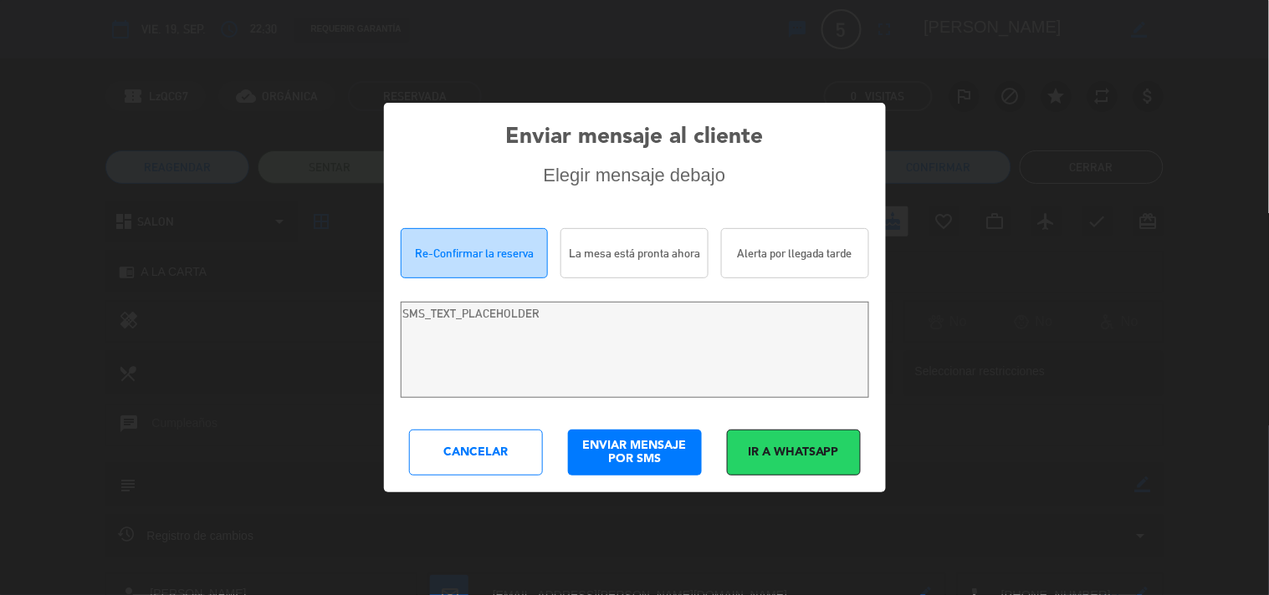
type textarea "Hi [PERSON_NAME]! We are writing to re-confirm your reservation at [GEOGRAPHIC_…"
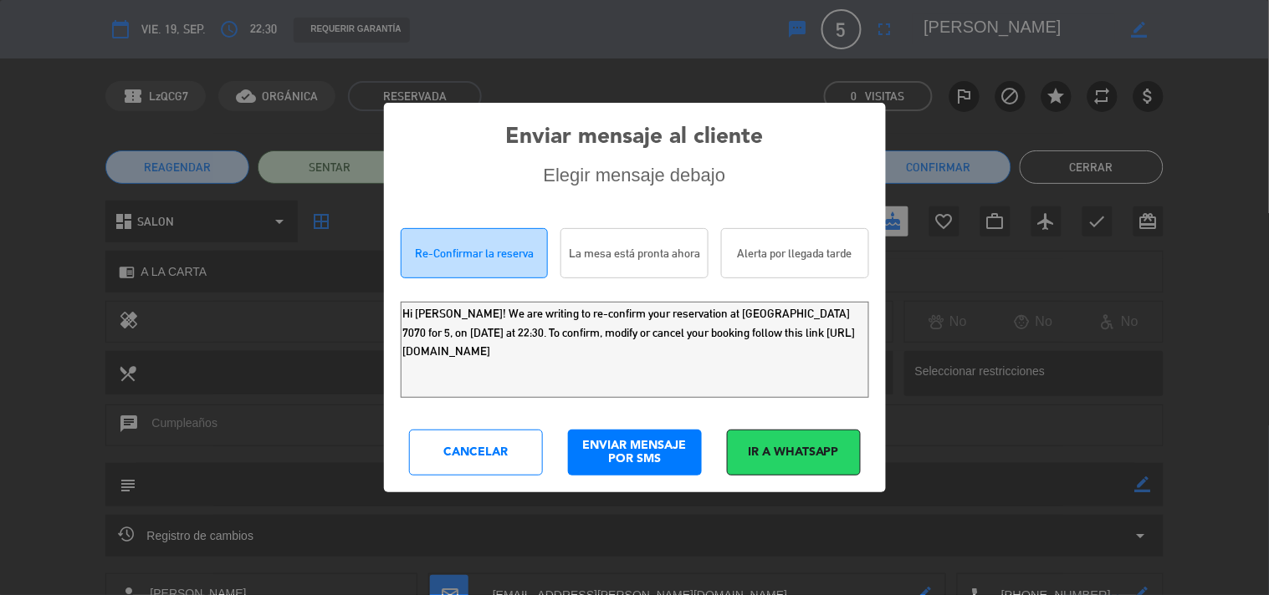
drag, startPoint x: 764, startPoint y: 375, endPoint x: 0, endPoint y: 84, distance: 816.8
click at [0, 88] on div "Enviar mensaje al cliente Elegir mensaje debajo Re-Confirmar la reserva La mesa…" at bounding box center [634, 297] width 1269 height 595
click at [500, 463] on div "Cancelar" at bounding box center [476, 453] width 134 height 46
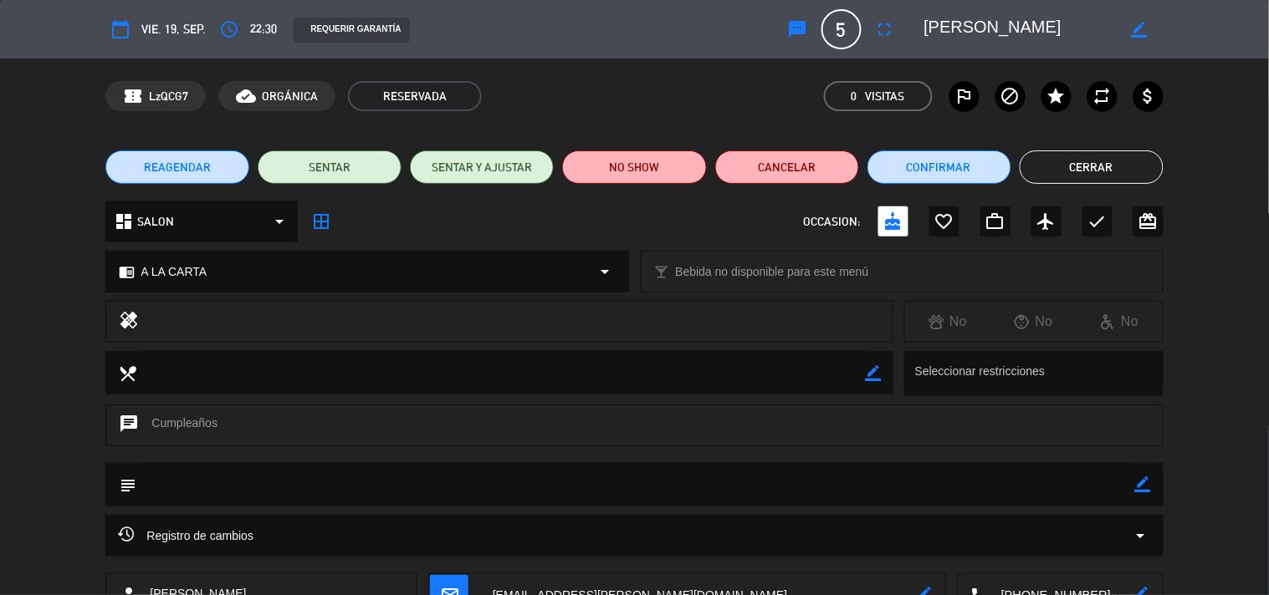
click at [1096, 156] on button "Cerrar" at bounding box center [1091, 167] width 144 height 33
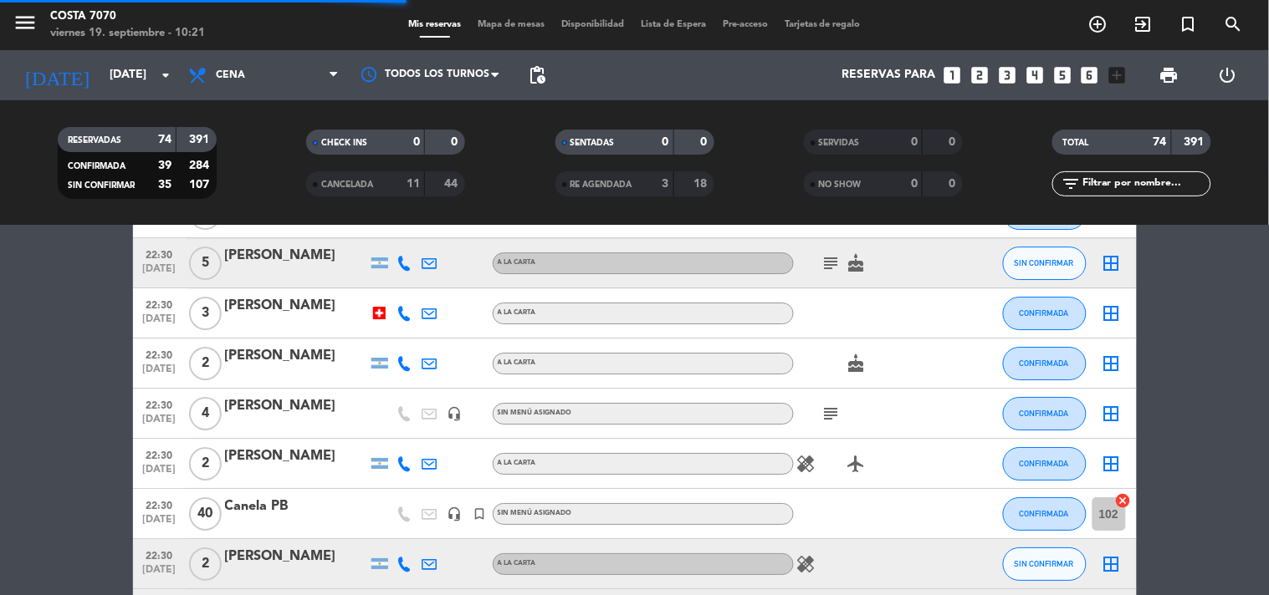
scroll to position [1673, 0]
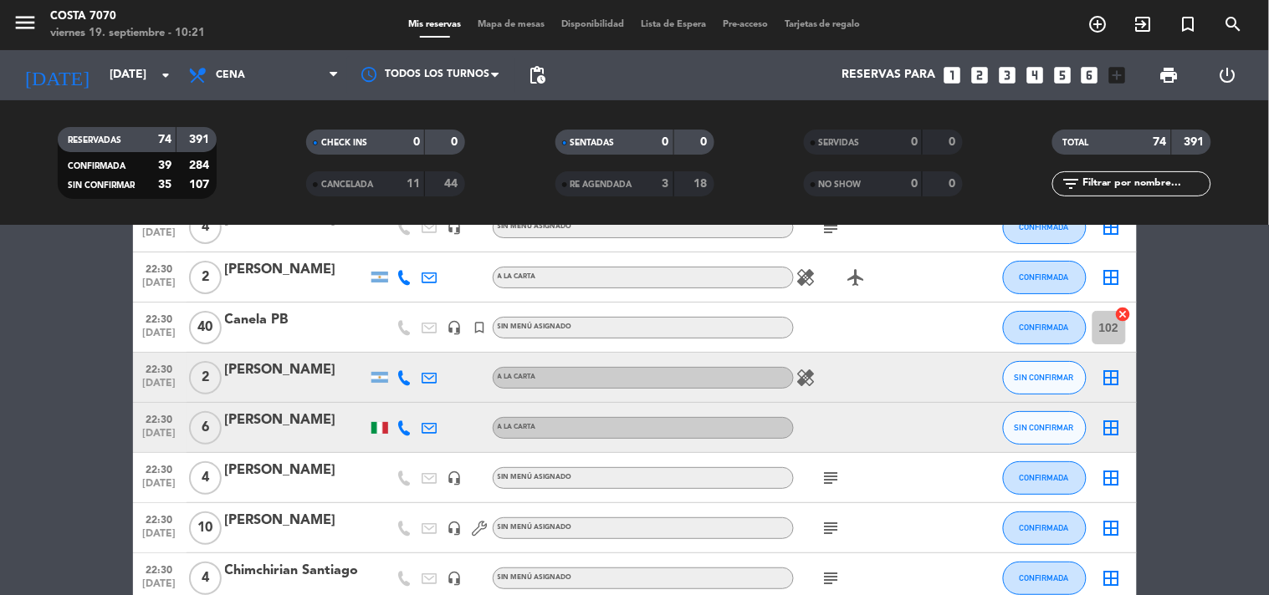
click at [396, 385] on div at bounding box center [404, 377] width 25 height 49
click at [399, 376] on icon at bounding box center [404, 377] width 15 height 15
click at [390, 355] on div "[PHONE_NUMBER] Copiar content_paste |" at bounding box center [413, 340] width 127 height 47
click at [387, 348] on span "Copiar" at bounding box center [392, 349] width 35 height 18
click at [289, 373] on div "[PERSON_NAME]" at bounding box center [296, 371] width 142 height 22
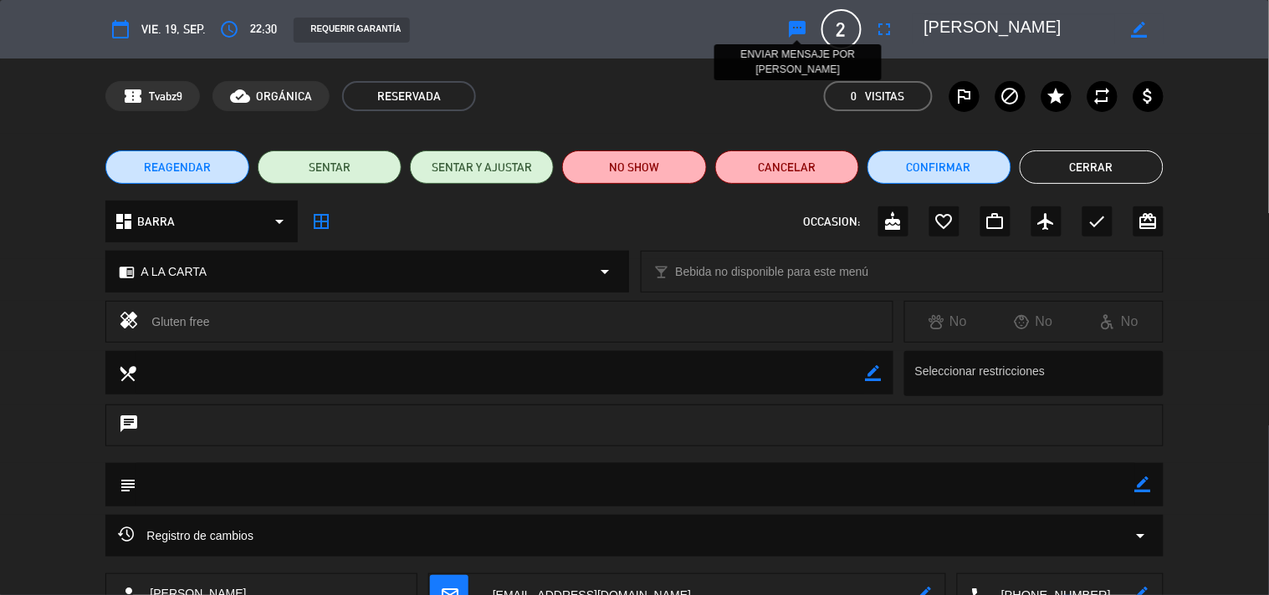
click at [800, 28] on icon "sms" at bounding box center [798, 29] width 20 height 20
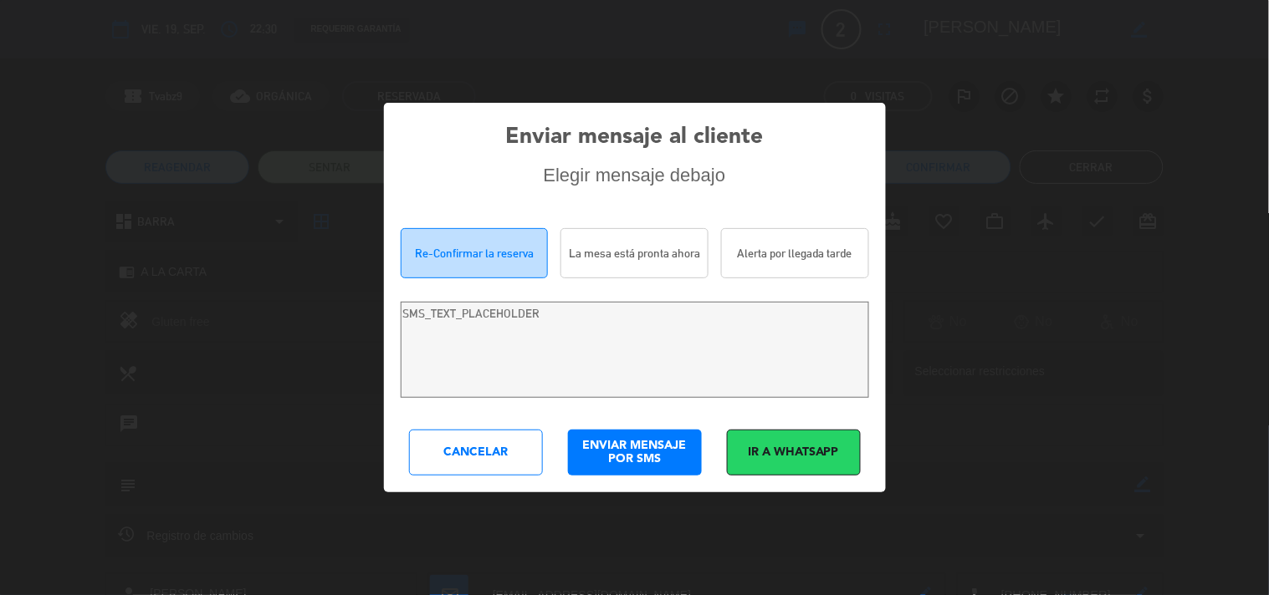
type textarea "Hola [PERSON_NAME]! Estamos escribiendo para re-confirmar su reserva en [PERSON…"
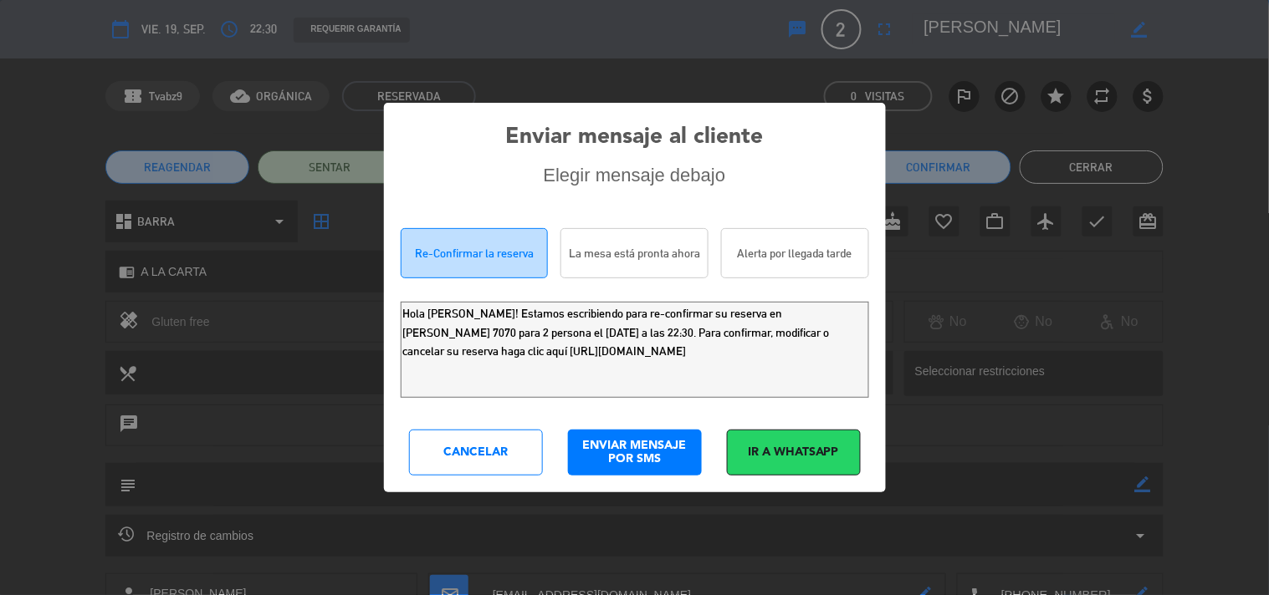
drag, startPoint x: 778, startPoint y: 378, endPoint x: 0, endPoint y: 15, distance: 858.3
click at [0, 52] on div "Enviar mensaje al cliente Elegir mensaje debajo Re-Confirmar la reserva La mesa…" at bounding box center [634, 297] width 1269 height 595
click at [465, 452] on div "Cancelar" at bounding box center [476, 453] width 134 height 46
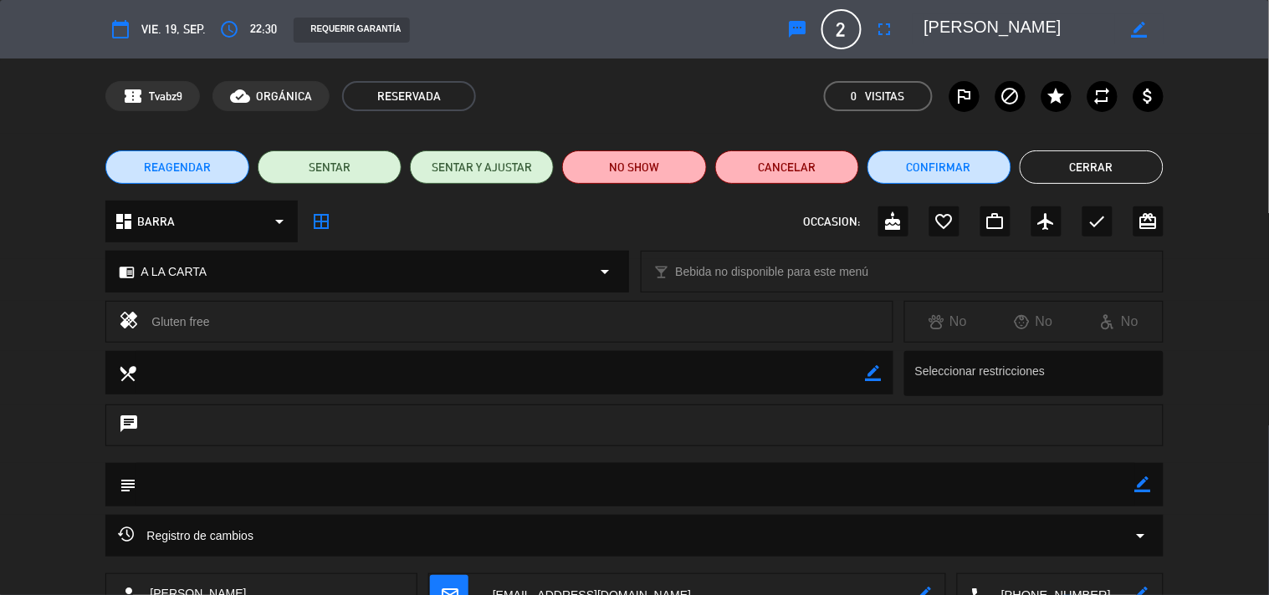
click at [1054, 169] on button "Cerrar" at bounding box center [1091, 167] width 144 height 33
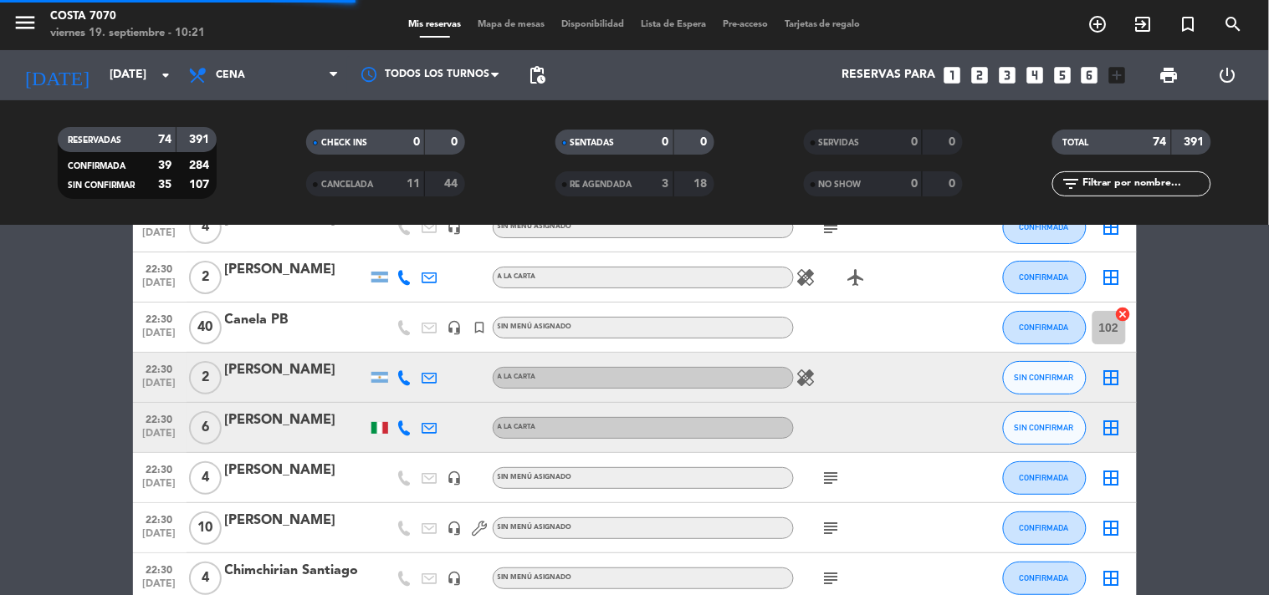
click at [406, 425] on icon at bounding box center [404, 428] width 15 height 15
click at [406, 401] on div at bounding box center [404, 377] width 25 height 49
click at [404, 430] on icon at bounding box center [404, 428] width 15 height 15
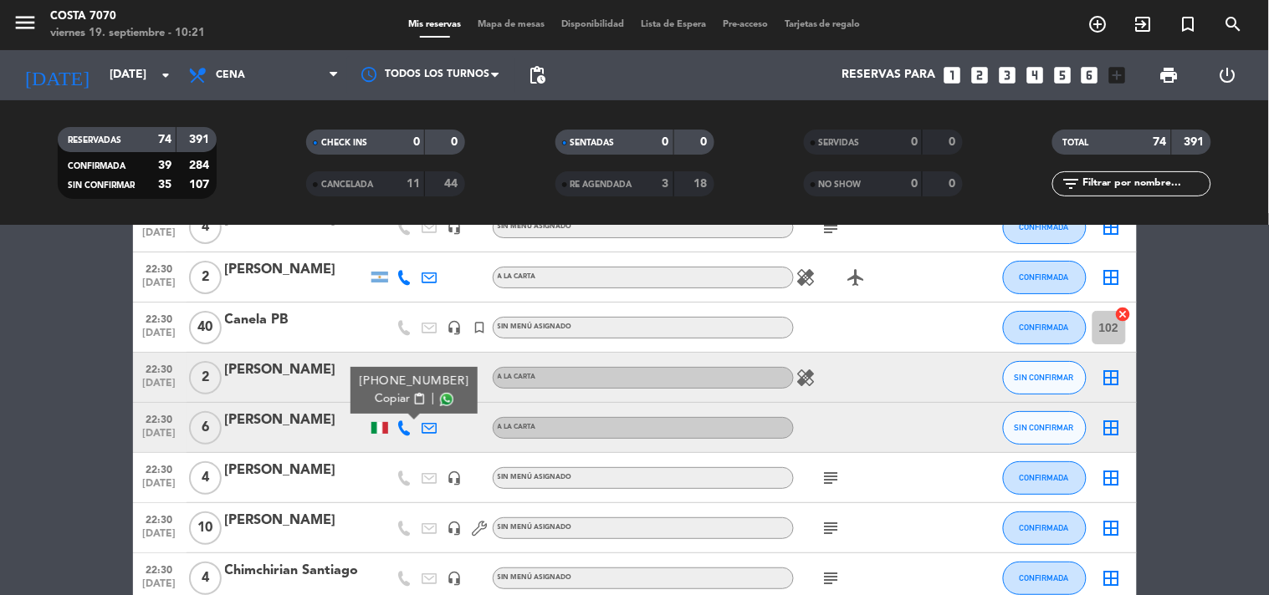
click at [399, 402] on span "Copiar" at bounding box center [392, 400] width 35 height 18
click at [307, 430] on div "[PERSON_NAME]" at bounding box center [296, 421] width 142 height 22
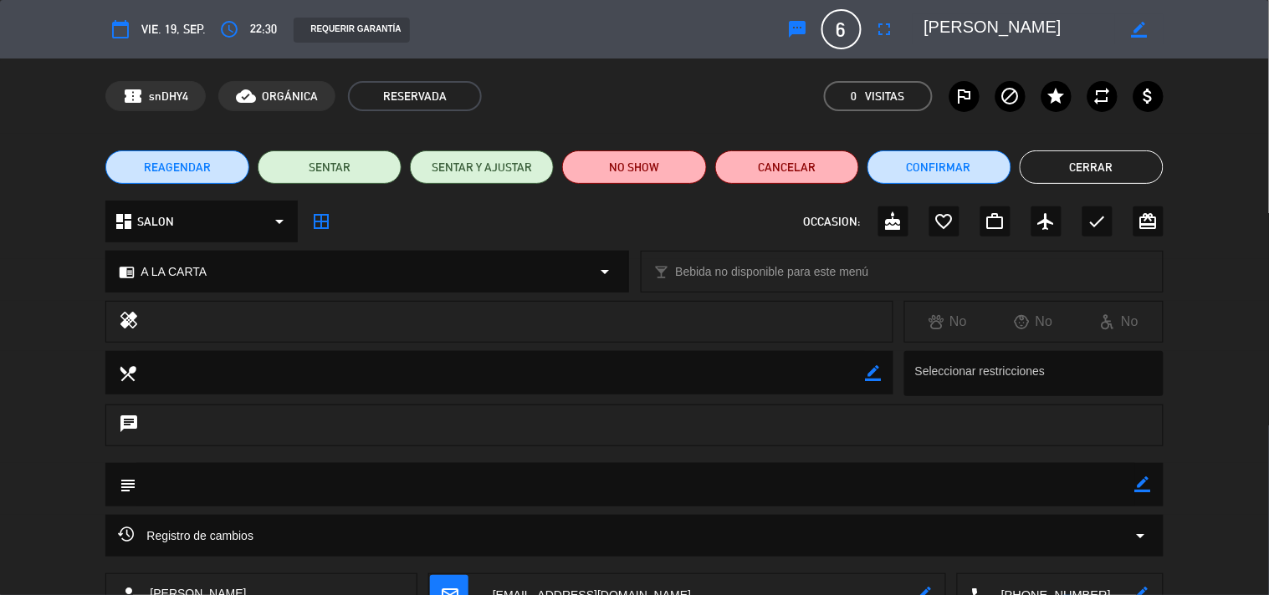
click at [801, 28] on icon "sms" at bounding box center [798, 29] width 20 height 20
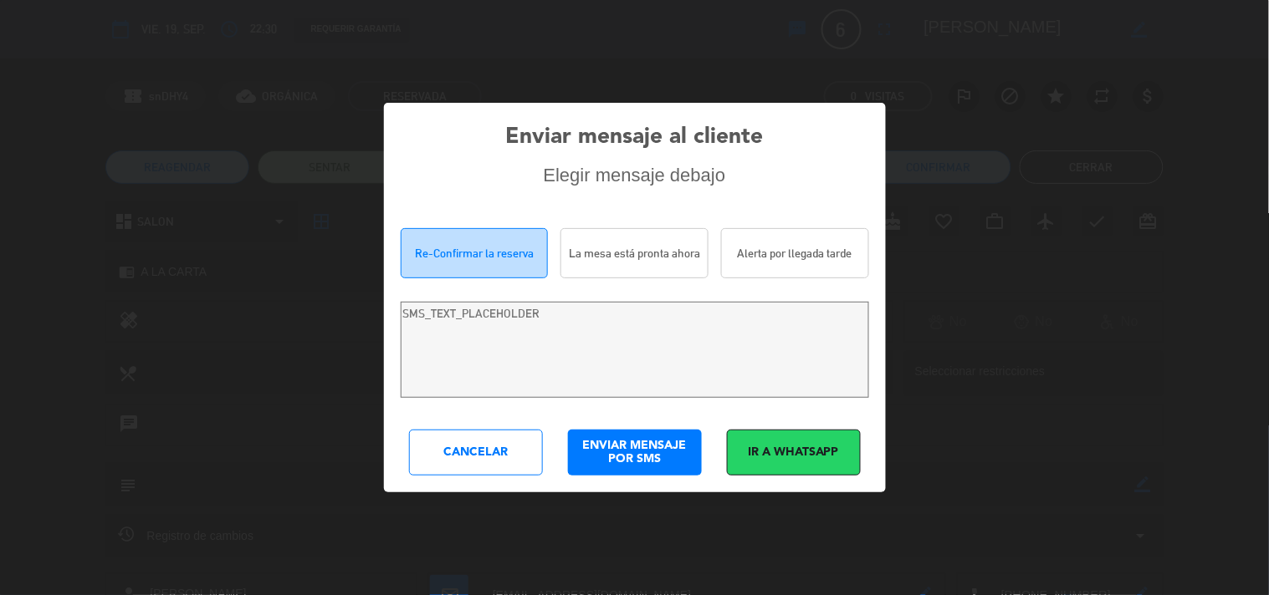
type textarea "Hi [PERSON_NAME]! We are writing to re-confirm your reservation at [PERSON_NAME…"
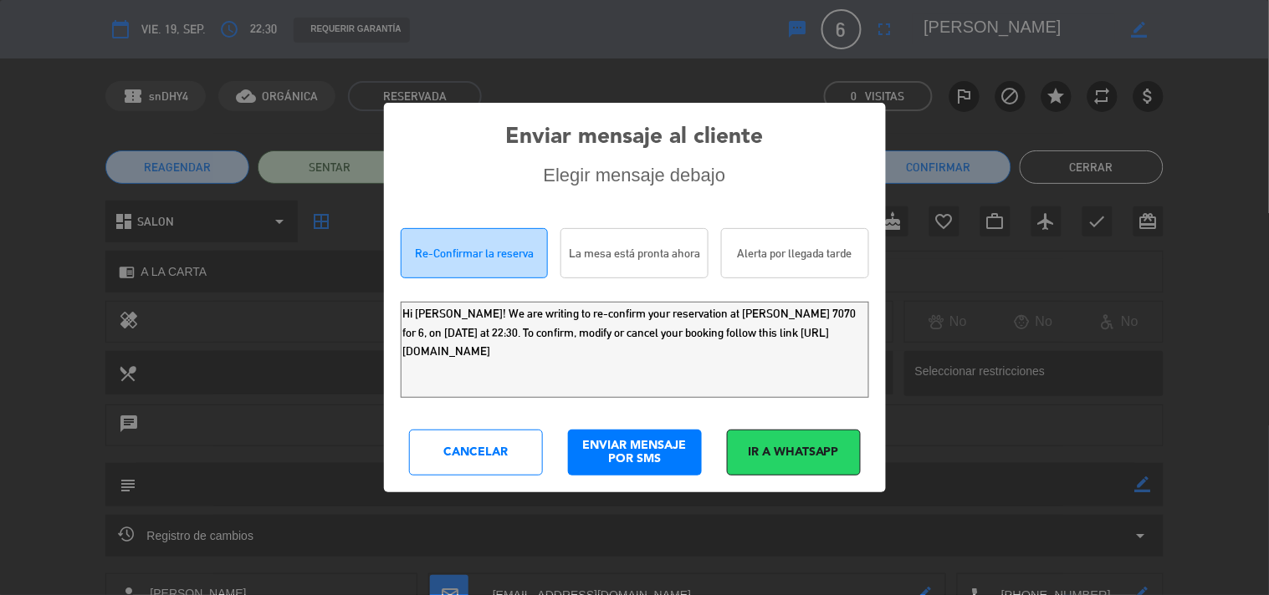
drag, startPoint x: 780, startPoint y: 371, endPoint x: 0, endPoint y: 0, distance: 864.1
click at [0, 15] on div "Enviar mensaje al cliente Elegir mensaje debajo Re-Confirmar la reserva La mesa…" at bounding box center [634, 297] width 1269 height 595
click at [498, 447] on div "Cancelar" at bounding box center [476, 453] width 134 height 46
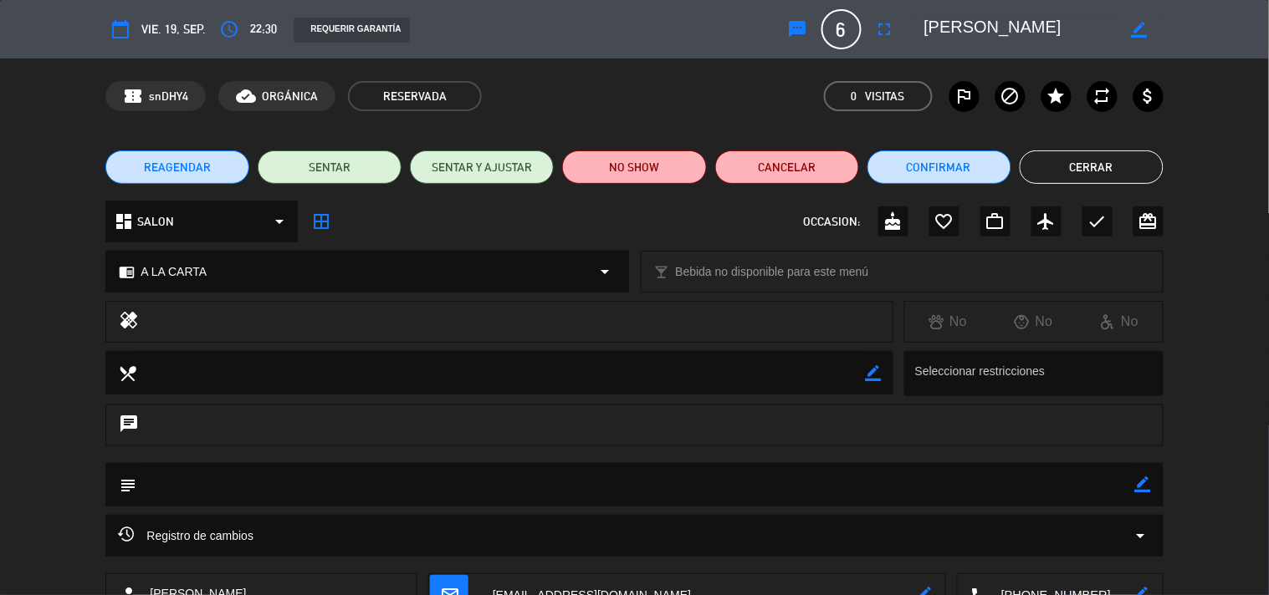
click at [1105, 156] on button "Cerrar" at bounding box center [1091, 167] width 144 height 33
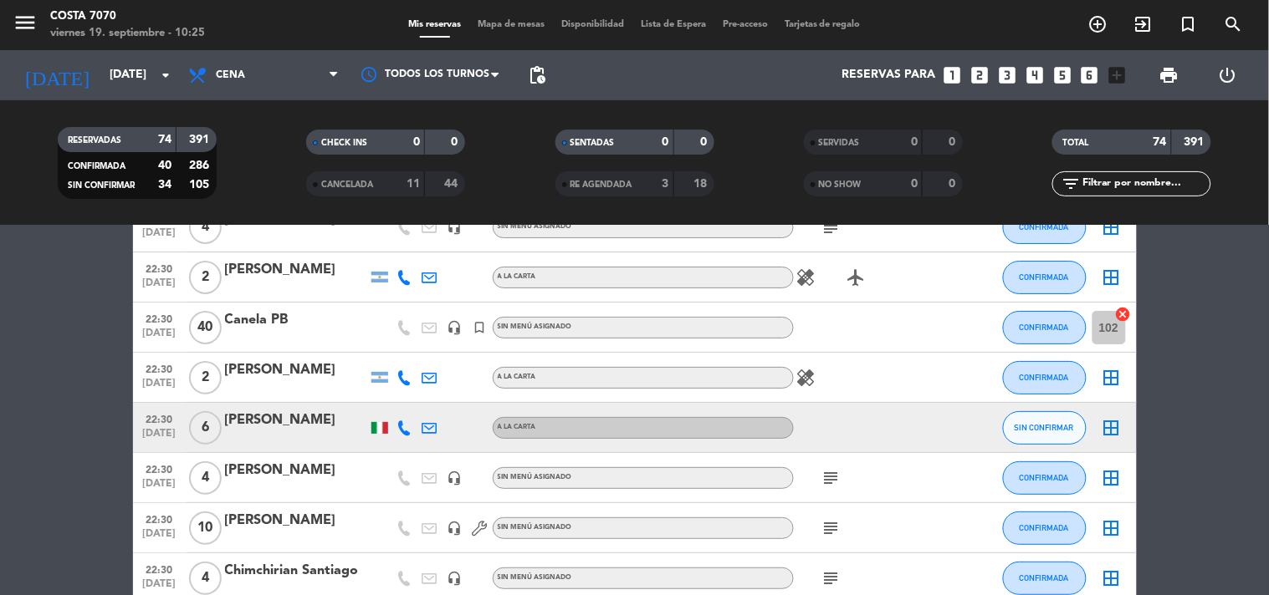
click at [404, 428] on icon at bounding box center [404, 428] width 15 height 15
click at [401, 406] on button "Copiar content_paste" at bounding box center [400, 400] width 51 height 18
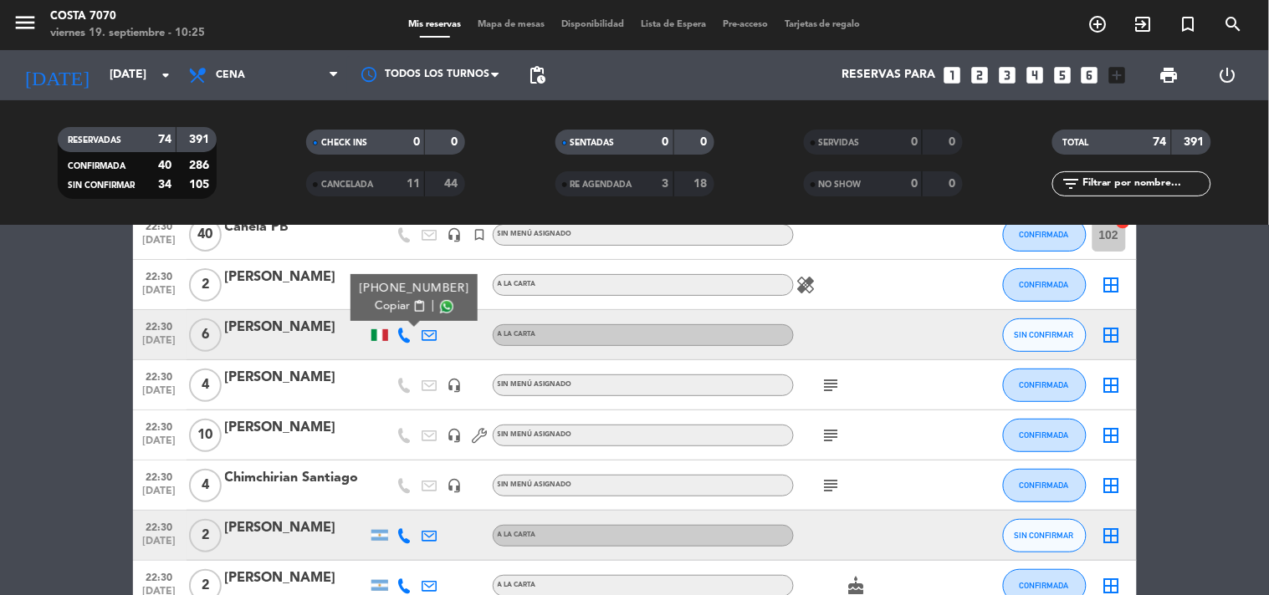
scroll to position [1951, 0]
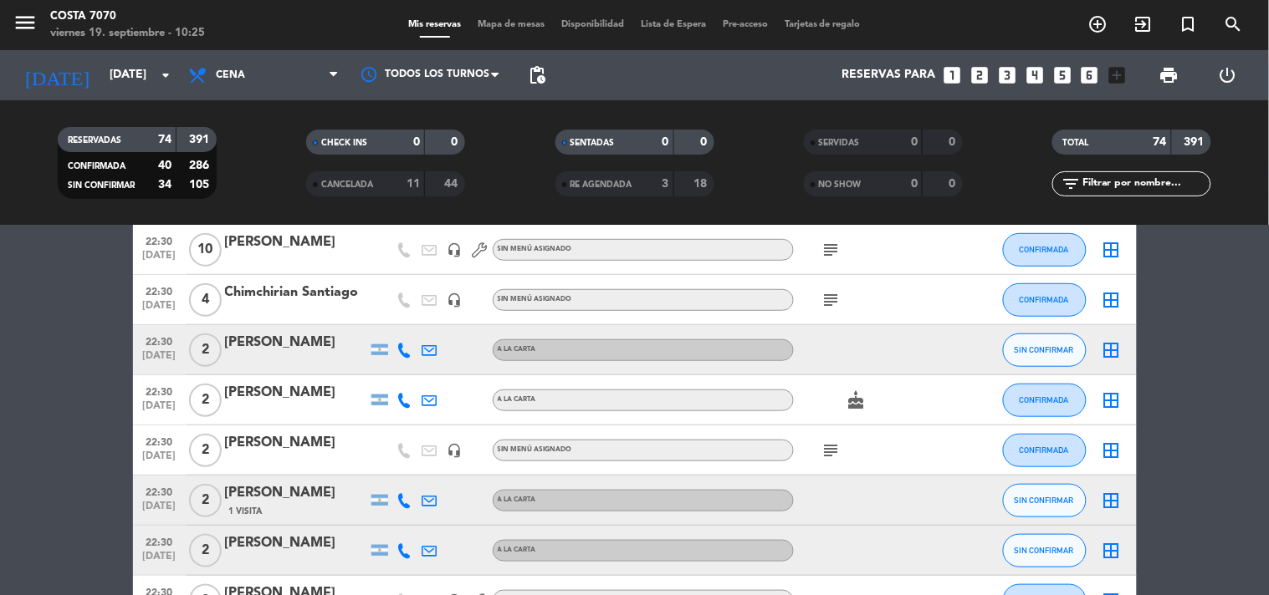
click at [405, 354] on icon at bounding box center [404, 350] width 15 height 15
click at [388, 330] on div "[PHONE_NUMBER] Copiar content_paste |" at bounding box center [413, 312] width 127 height 47
click at [382, 322] on span "Copiar" at bounding box center [392, 322] width 35 height 18
click at [295, 347] on div "[PERSON_NAME]" at bounding box center [296, 343] width 142 height 22
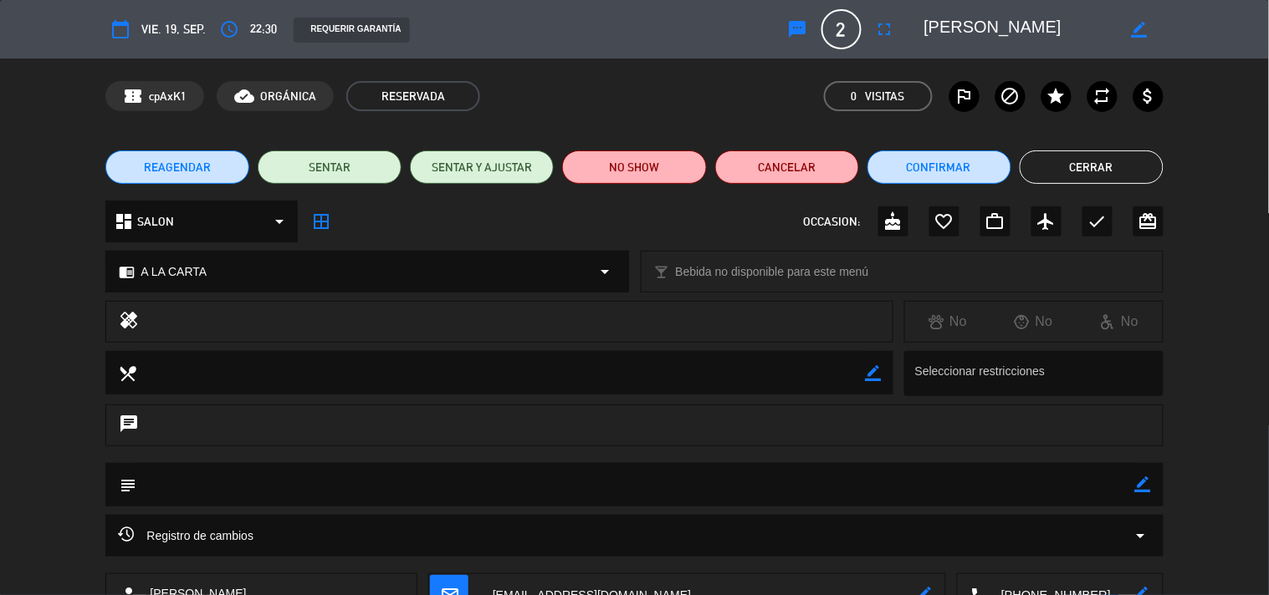
click at [804, 43] on button "sms" at bounding box center [798, 29] width 30 height 30
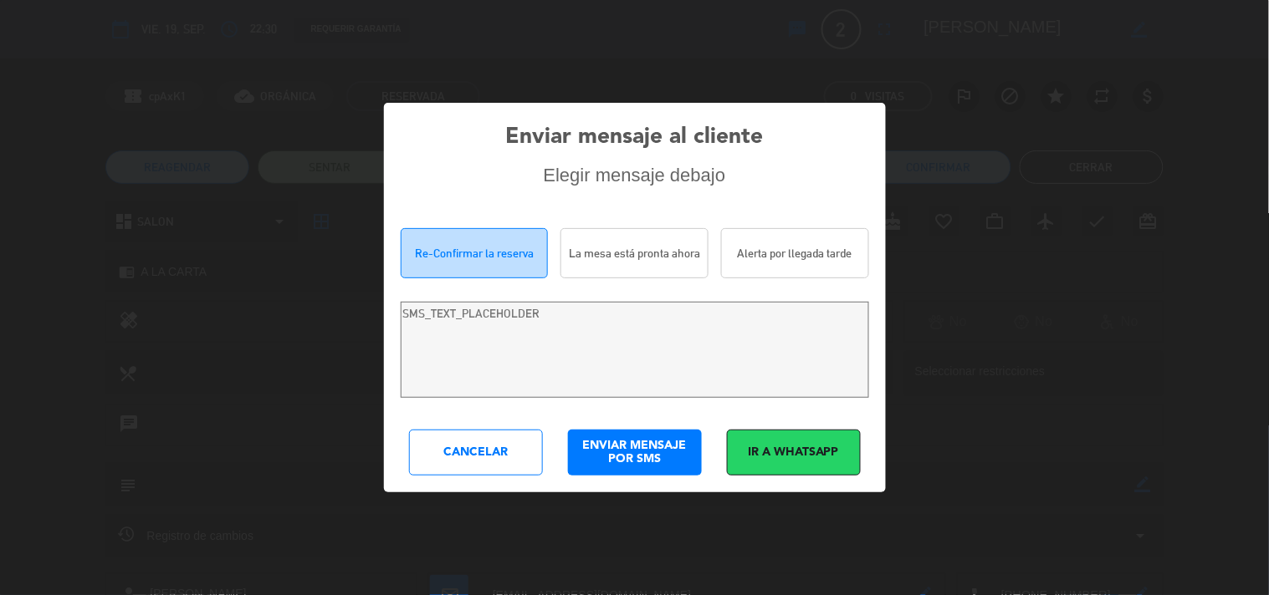
type textarea "[PERSON_NAME]! Estamos escribiendo para re-confirmar su reserva en [PERSON_NAME…"
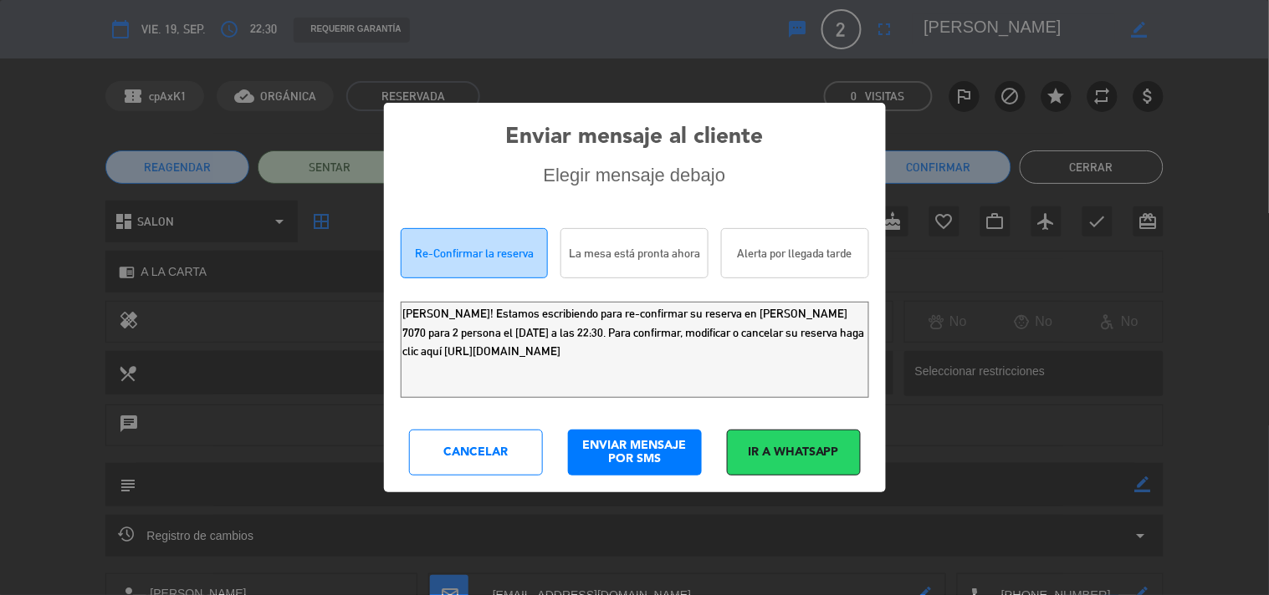
drag, startPoint x: 774, startPoint y: 369, endPoint x: 0, endPoint y: 44, distance: 838.9
click at [0, 113] on div "Enviar mensaje al cliente Elegir mensaje debajo Re-Confirmar la reserva La mesa…" at bounding box center [634, 297] width 1269 height 595
click at [508, 462] on div "Cancelar" at bounding box center [476, 453] width 134 height 46
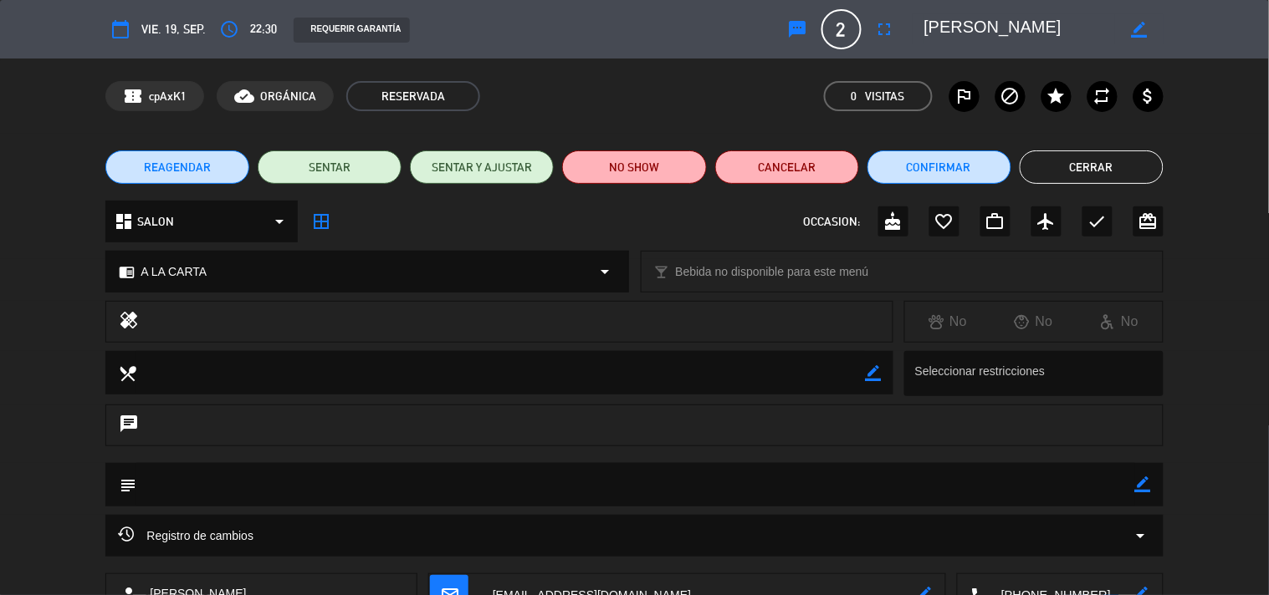
drag, startPoint x: 1083, startPoint y: 161, endPoint x: 990, endPoint y: 235, distance: 119.0
click at [1084, 161] on button "Cerrar" at bounding box center [1091, 167] width 144 height 33
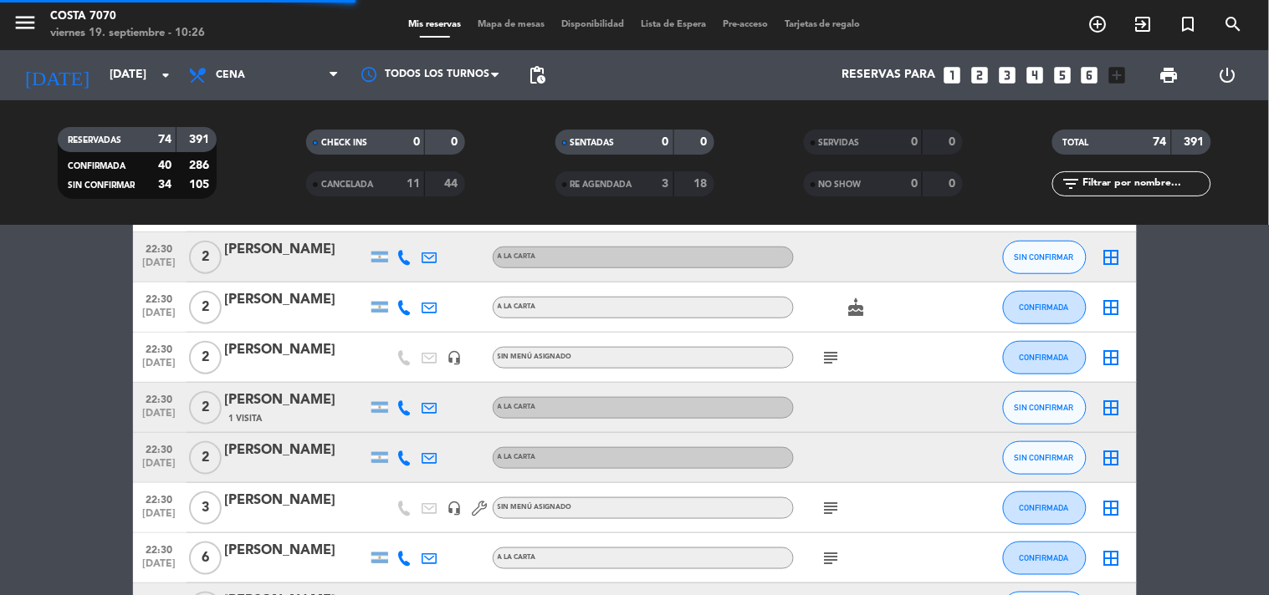
scroll to position [2137, 0]
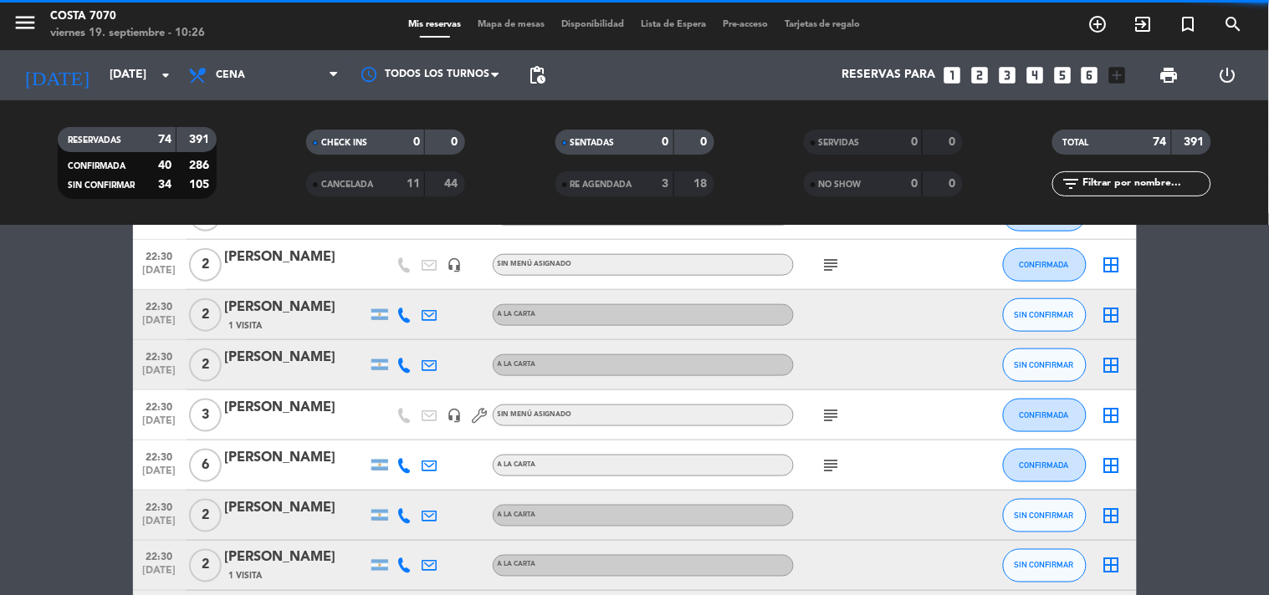
click at [407, 309] on icon at bounding box center [404, 315] width 15 height 15
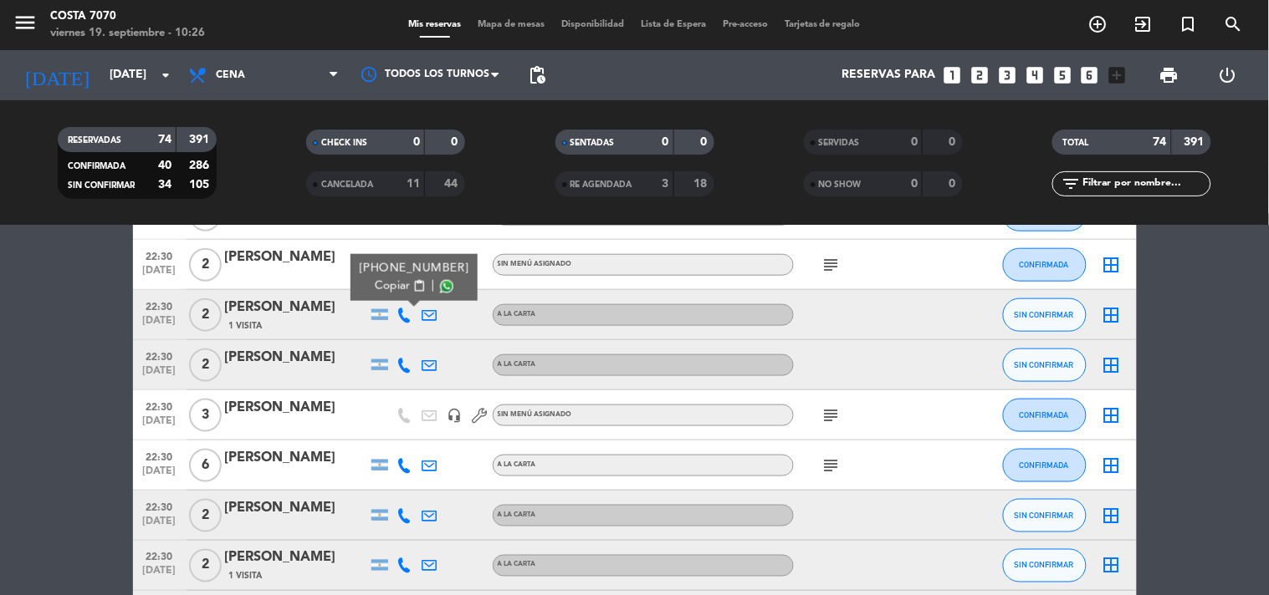
drag, startPoint x: 401, startPoint y: 287, endPoint x: 311, endPoint y: 171, distance: 147.2
click at [399, 286] on button "Copiar content_paste" at bounding box center [400, 287] width 51 height 18
click at [1063, 321] on button "SIN CONFIRMAR" at bounding box center [1045, 315] width 84 height 33
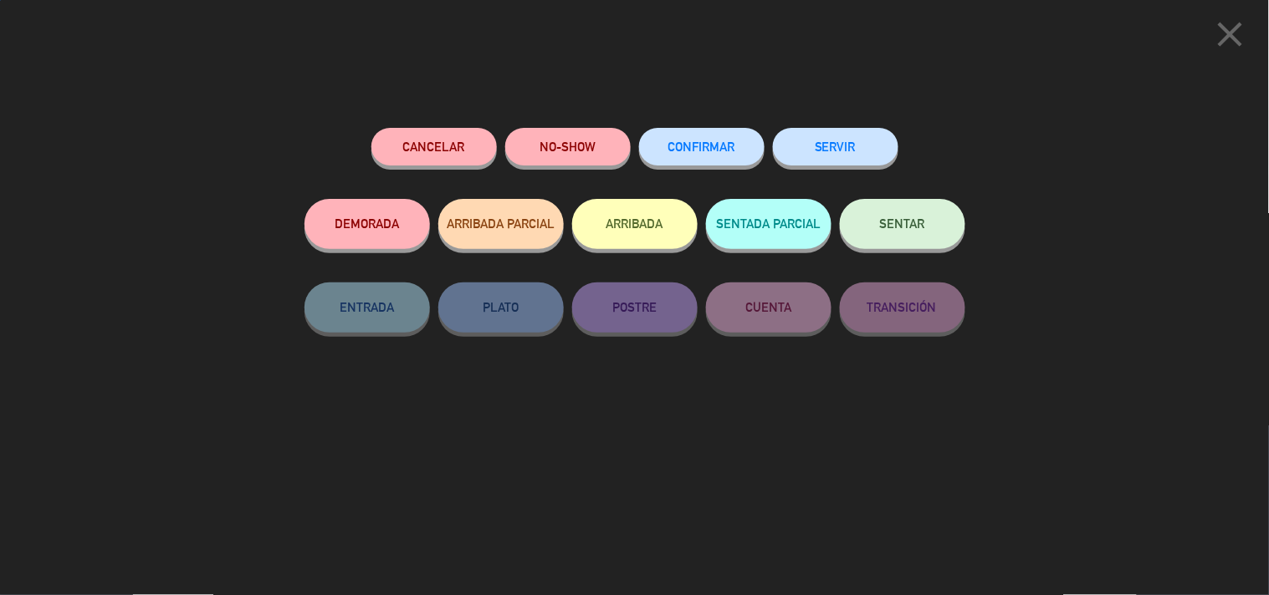
click at [696, 140] on span "CONFIRMAR" at bounding box center [701, 147] width 67 height 14
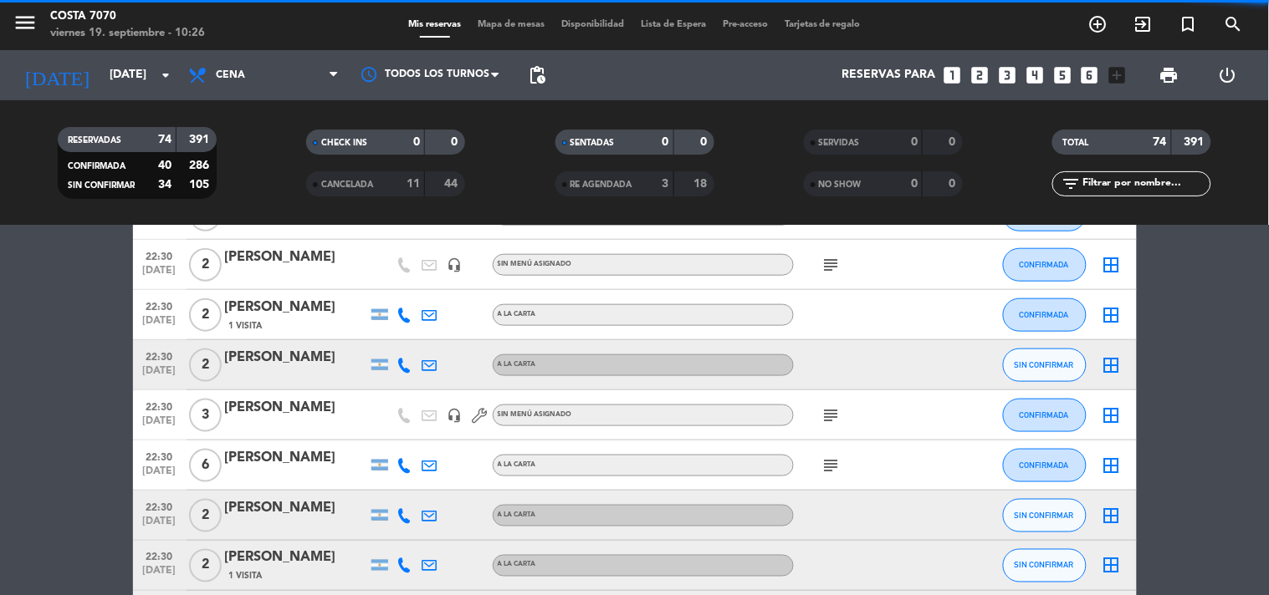
click at [401, 364] on icon at bounding box center [404, 365] width 15 height 15
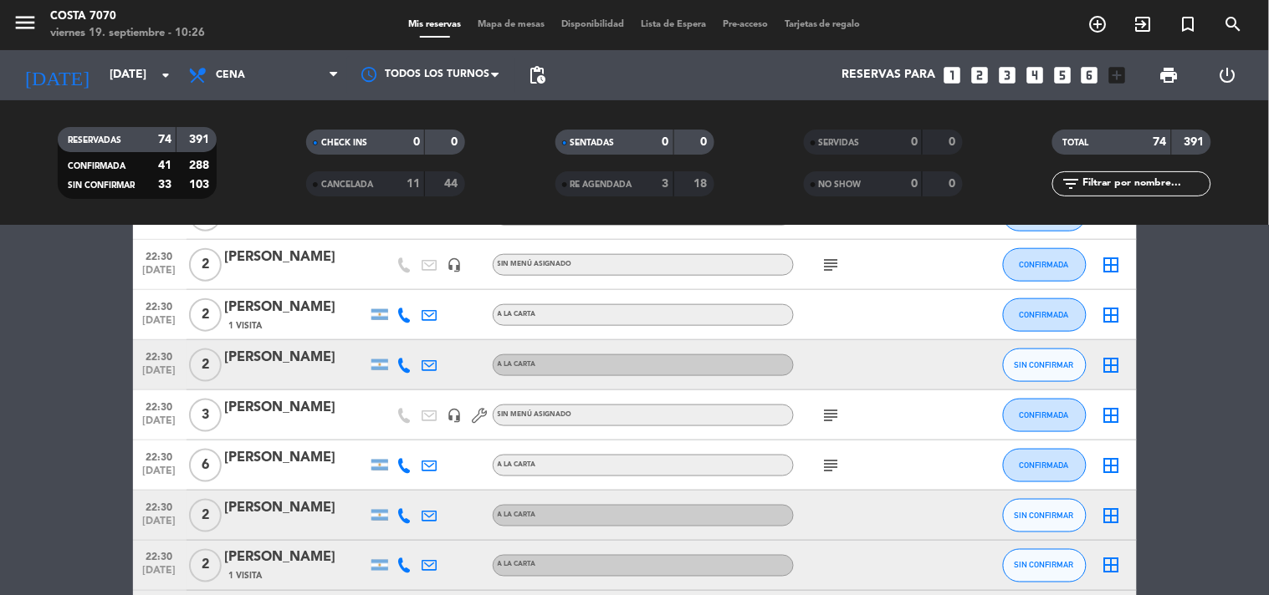
click at [404, 370] on icon at bounding box center [404, 365] width 15 height 15
click at [396, 340] on span "Copiar" at bounding box center [388, 337] width 35 height 18
click at [329, 351] on div "[PERSON_NAME]" at bounding box center [296, 358] width 142 height 22
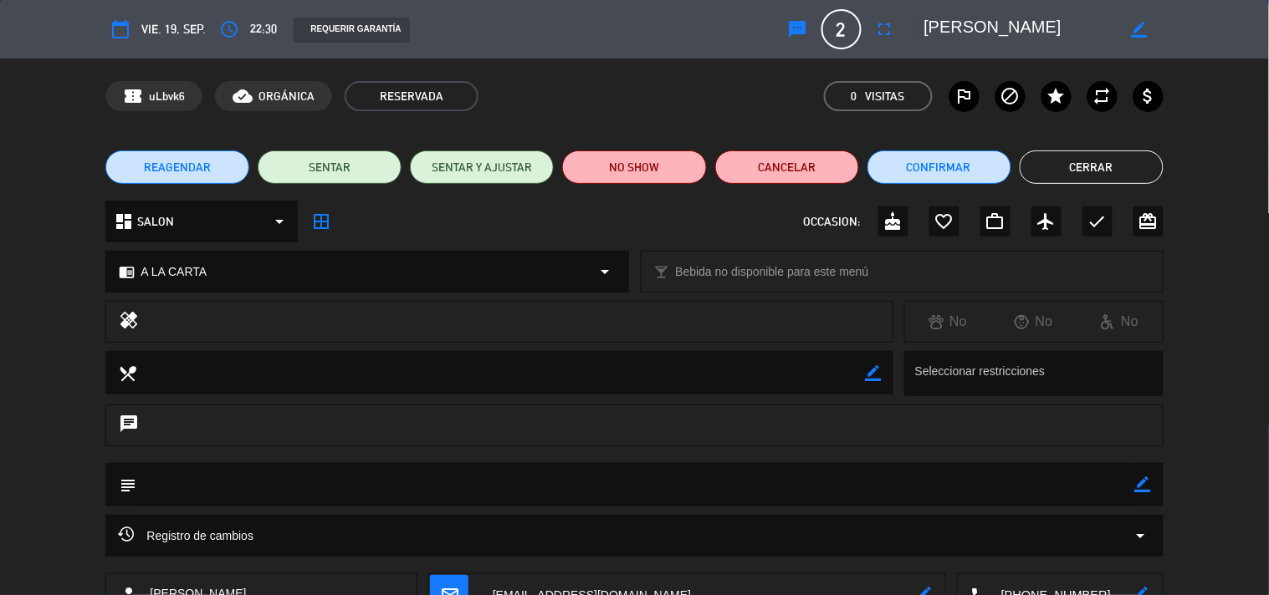
click at [781, 28] on div "calendar_today vie. 19, sep. access_time 22:30 REQUERIR GARANTÍA sms 2 [PERSON_…" at bounding box center [633, 29] width 1057 height 40
click at [793, 30] on icon "sms" at bounding box center [798, 29] width 20 height 20
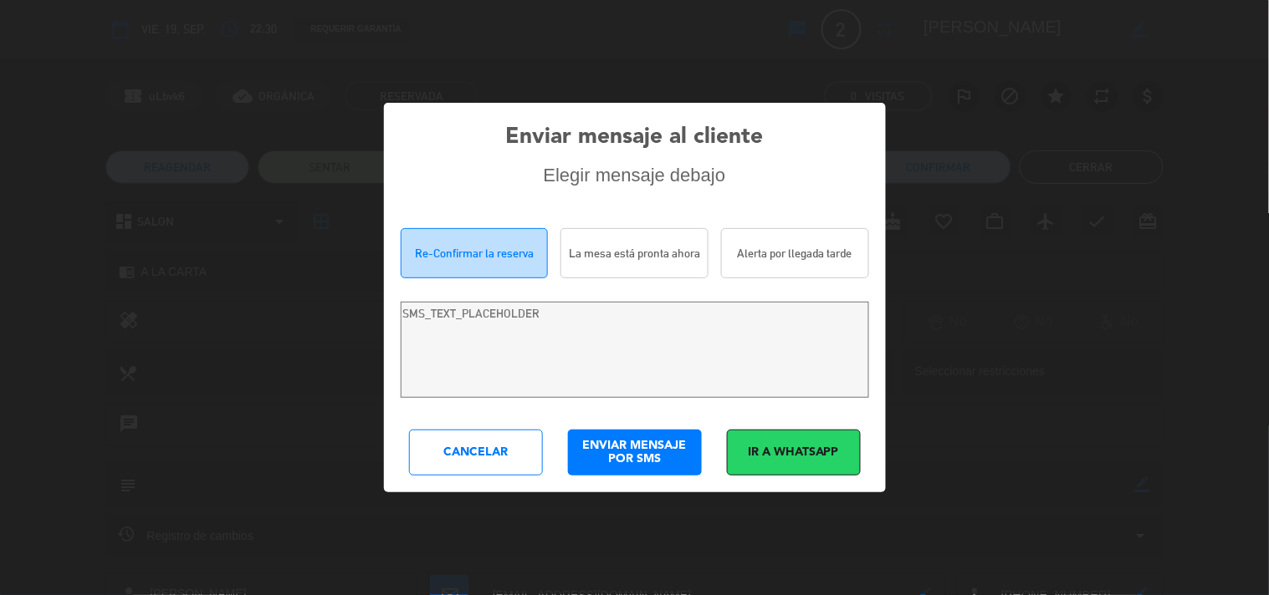
type textarea "Hola [PERSON_NAME]! Estamos escribiendo para re-confirmar su reserva en [PERSON…"
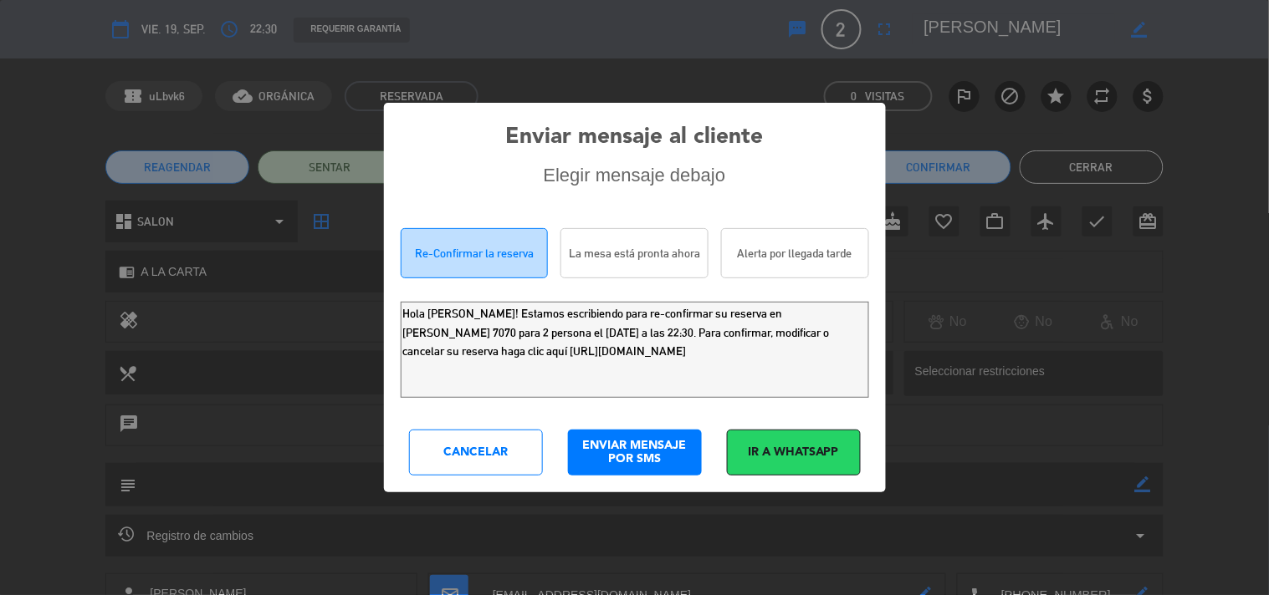
drag, startPoint x: 778, startPoint y: 365, endPoint x: 0, endPoint y: 11, distance: 854.8
click at [0, 18] on div "Enviar mensaje al cliente Elegir mensaje debajo Re-Confirmar la reserva La mesa…" at bounding box center [634, 297] width 1269 height 595
drag, startPoint x: 473, startPoint y: 448, endPoint x: 507, endPoint y: 437, distance: 36.2
click at [474, 447] on div "Cancelar" at bounding box center [476, 453] width 134 height 46
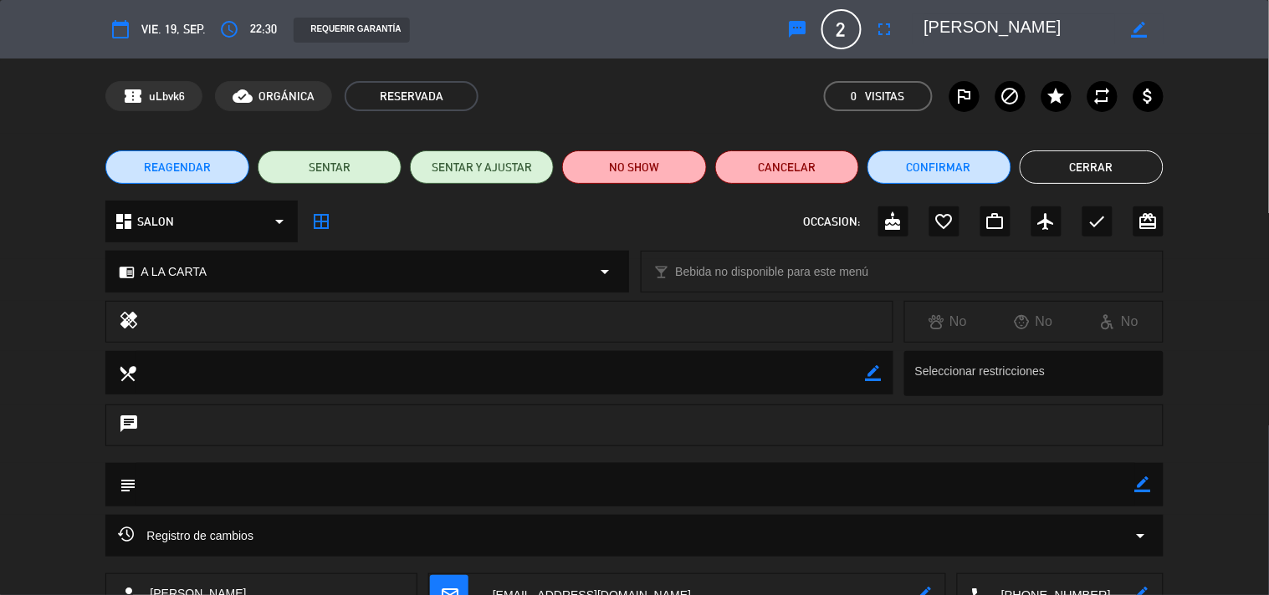
click at [1099, 151] on button "Cerrar" at bounding box center [1091, 167] width 144 height 33
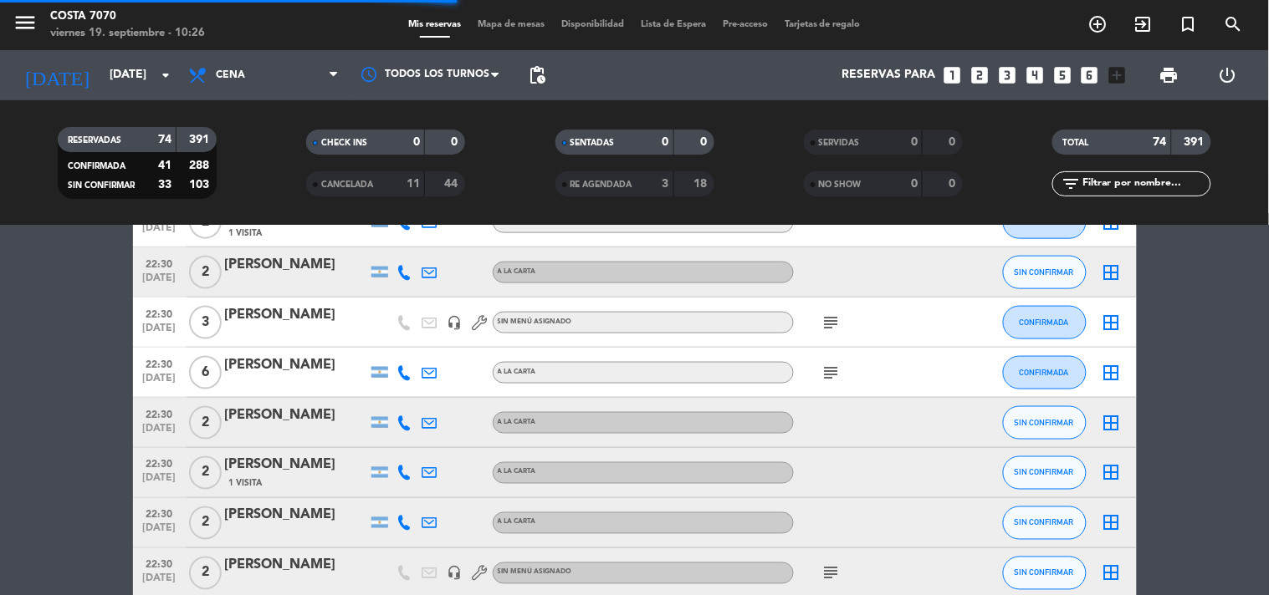
scroll to position [2322, 0]
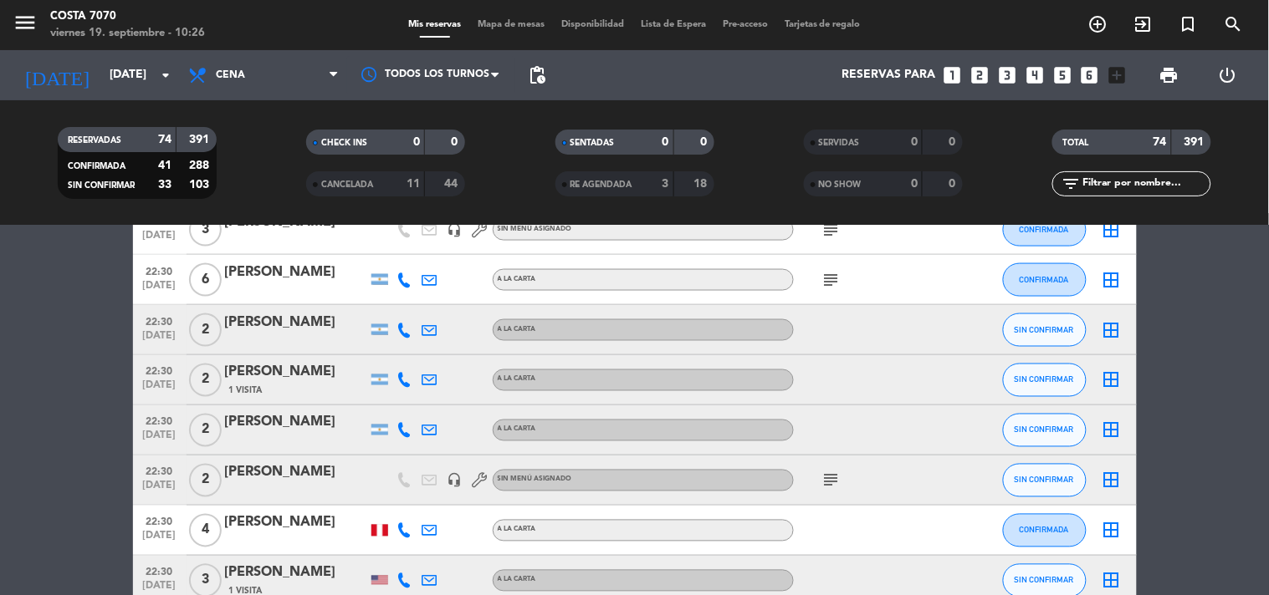
click at [399, 327] on icon at bounding box center [404, 330] width 15 height 15
click at [396, 295] on span "Copiar" at bounding box center [388, 302] width 35 height 18
click at [303, 335] on div at bounding box center [296, 341] width 142 height 13
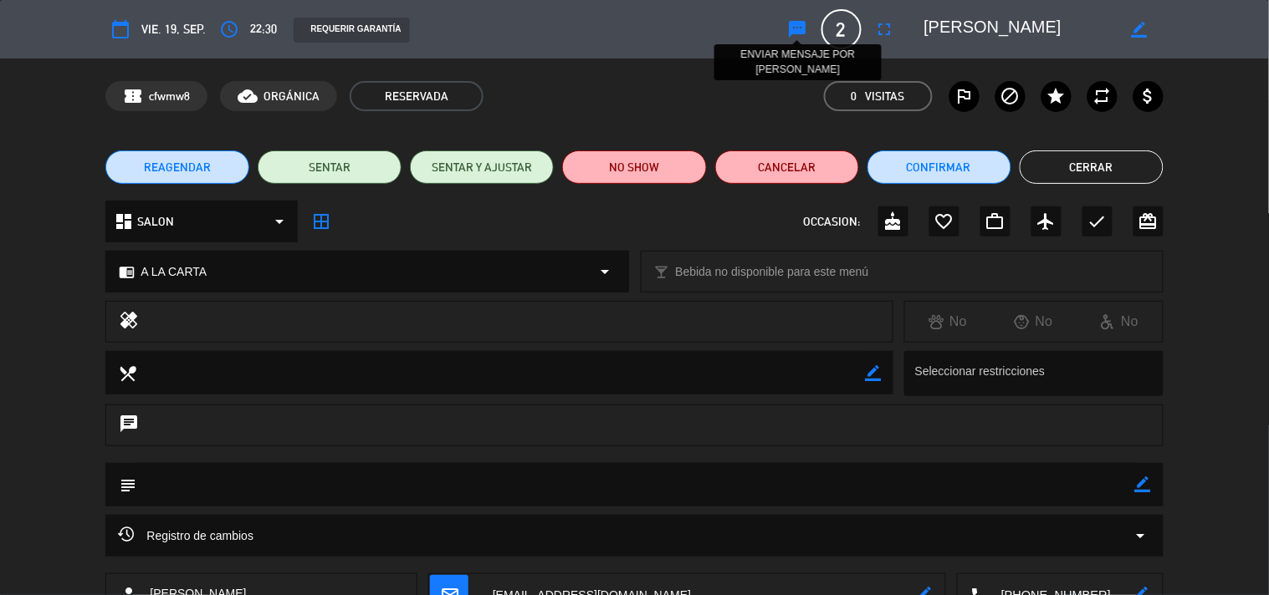
click at [796, 30] on icon "sms" at bounding box center [798, 29] width 20 height 20
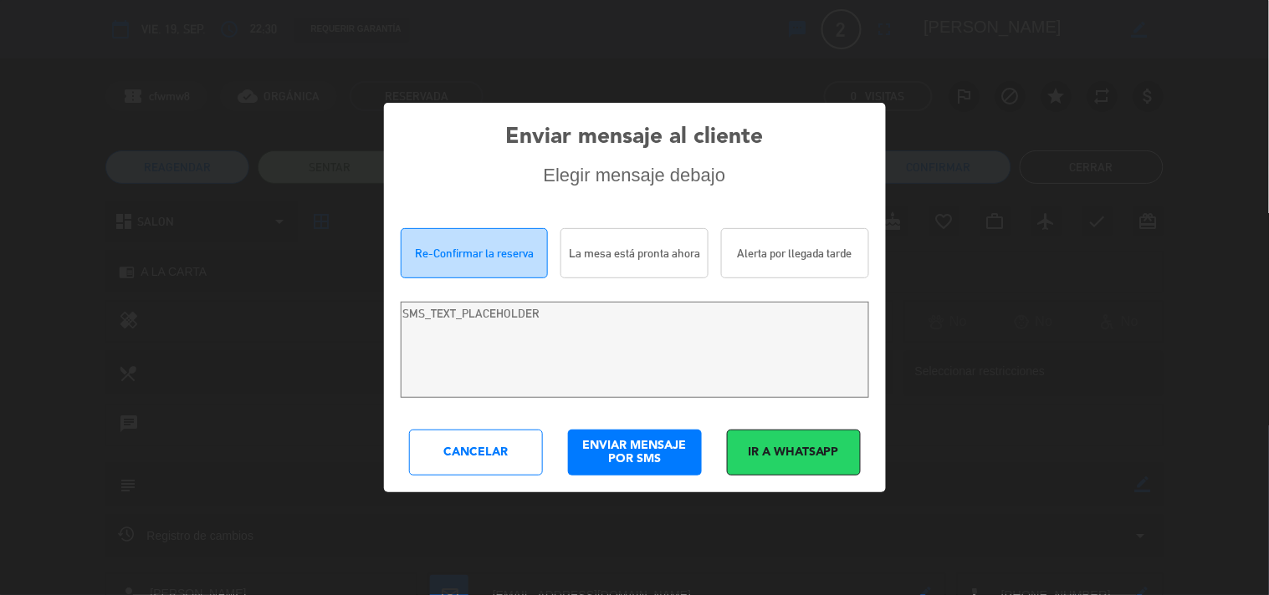
type textarea "Hola [PERSON_NAME]! Estamos escribiendo para re-confirmar su reserva en [PERSON…"
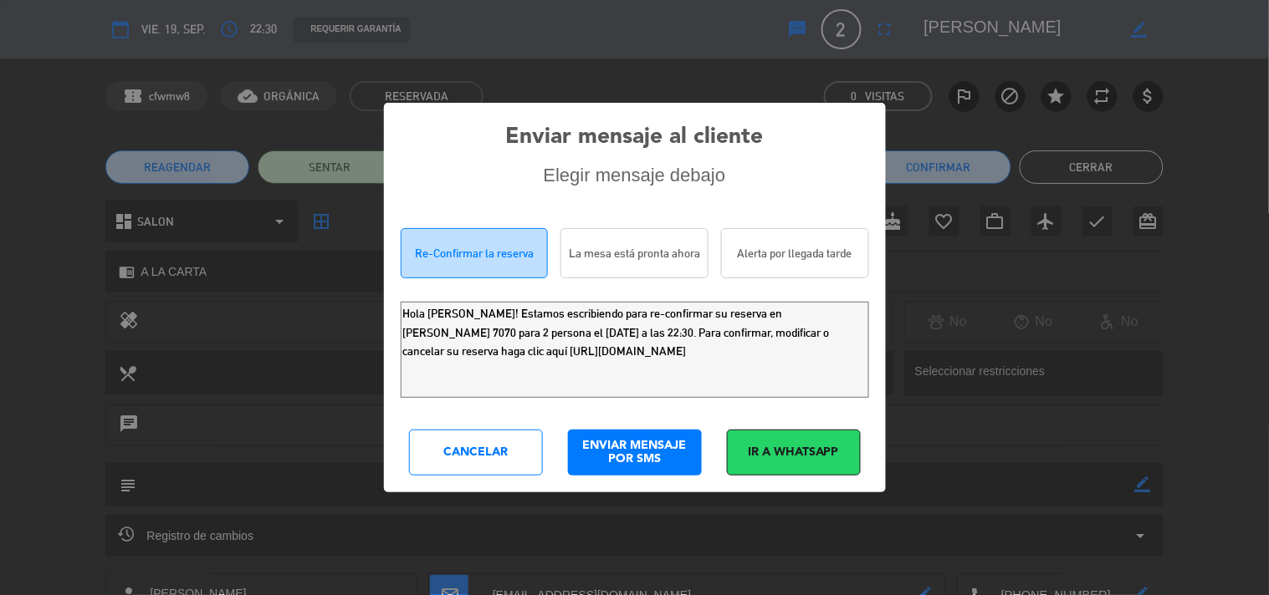
drag, startPoint x: 783, startPoint y: 364, endPoint x: 0, endPoint y: 72, distance: 835.4
click at [0, 135] on div "Enviar mensaje al cliente Elegir mensaje debajo Re-Confirmar la reserva La mesa…" at bounding box center [634, 297] width 1269 height 595
click at [457, 458] on div "Cancelar" at bounding box center [476, 453] width 134 height 46
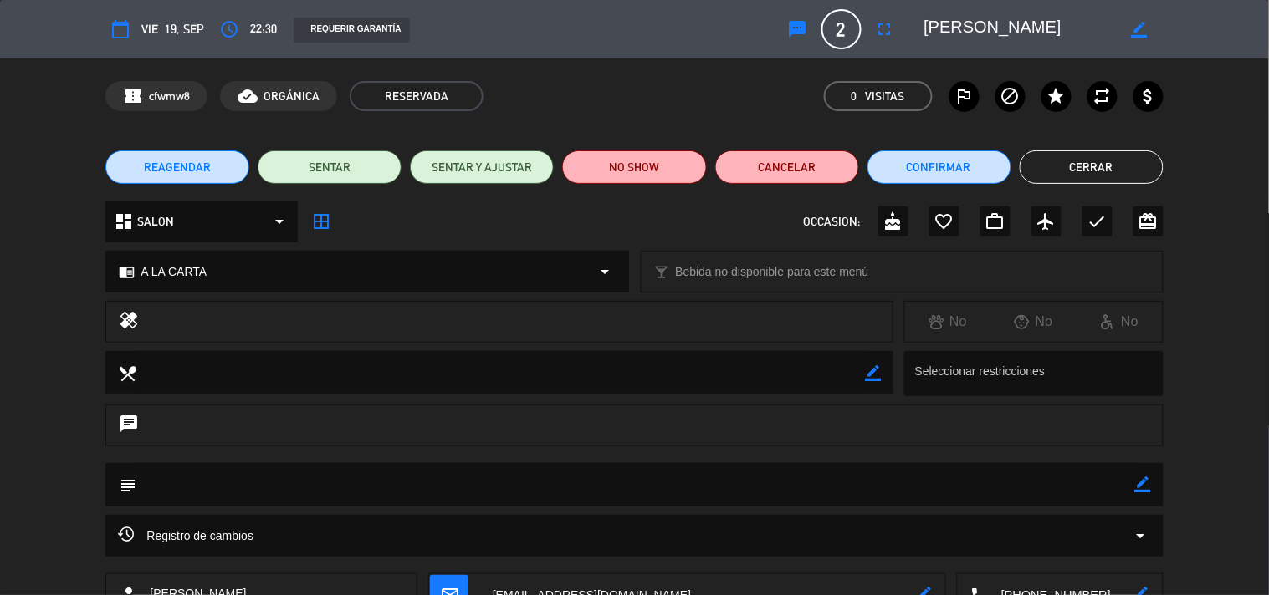
click at [1075, 166] on button "Cerrar" at bounding box center [1091, 167] width 144 height 33
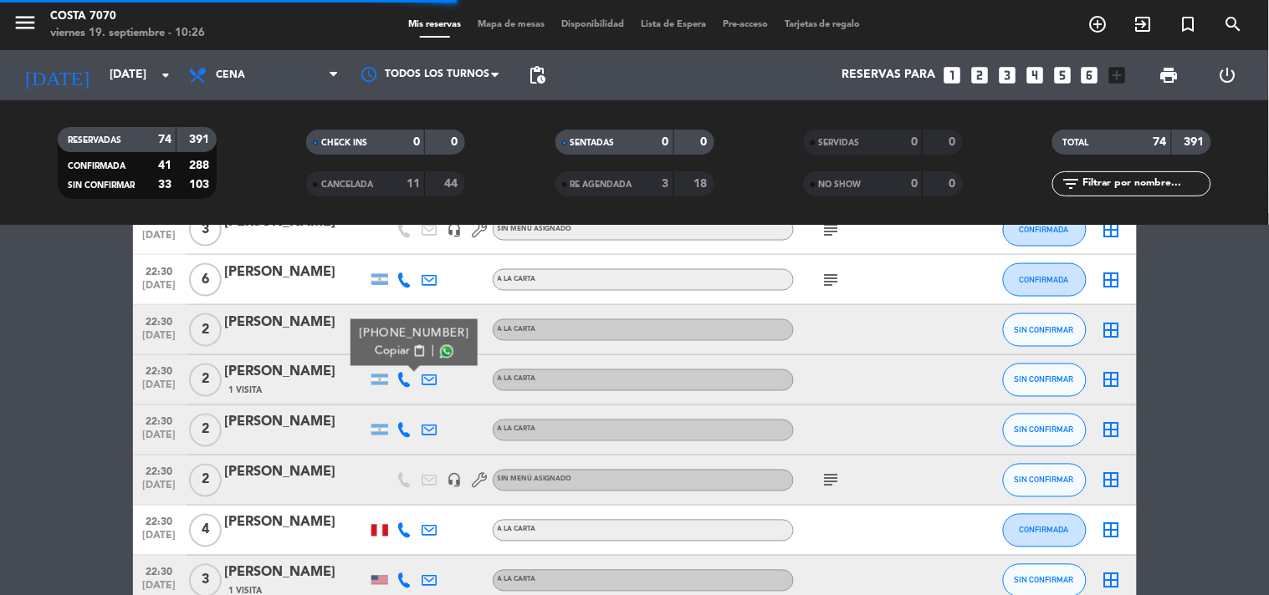
click at [401, 379] on icon at bounding box center [404, 380] width 15 height 15
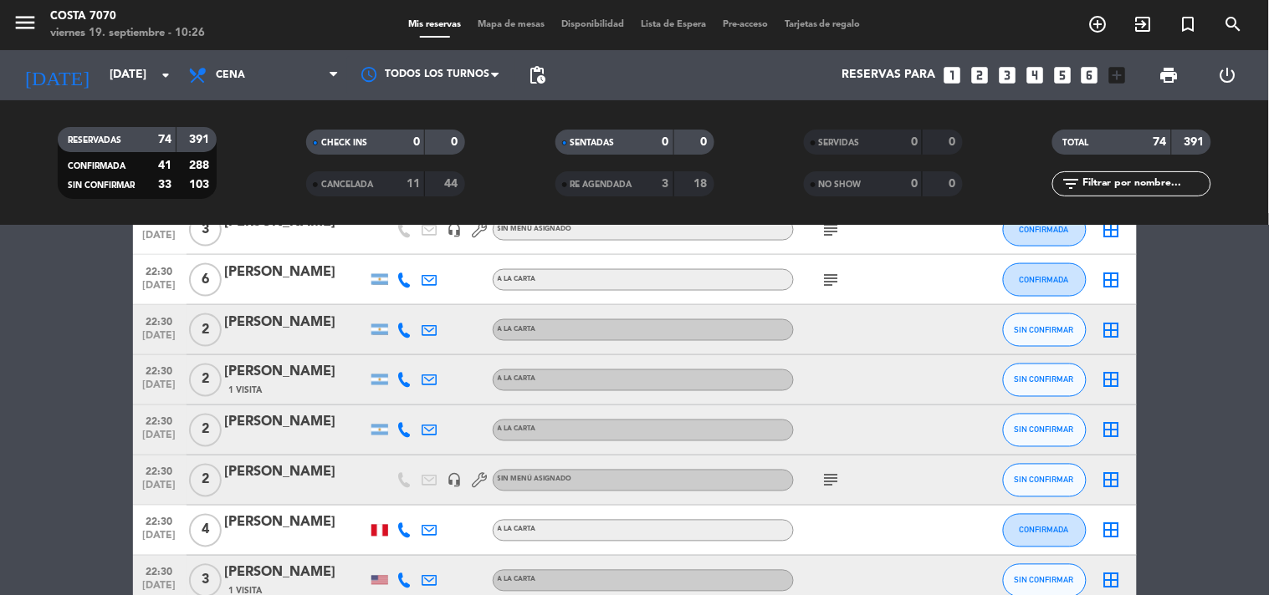
click at [400, 378] on icon at bounding box center [404, 380] width 15 height 15
click at [400, 345] on button "Copiar content_paste" at bounding box center [400, 352] width 51 height 18
click at [307, 366] on div "[PERSON_NAME]" at bounding box center [296, 373] width 142 height 22
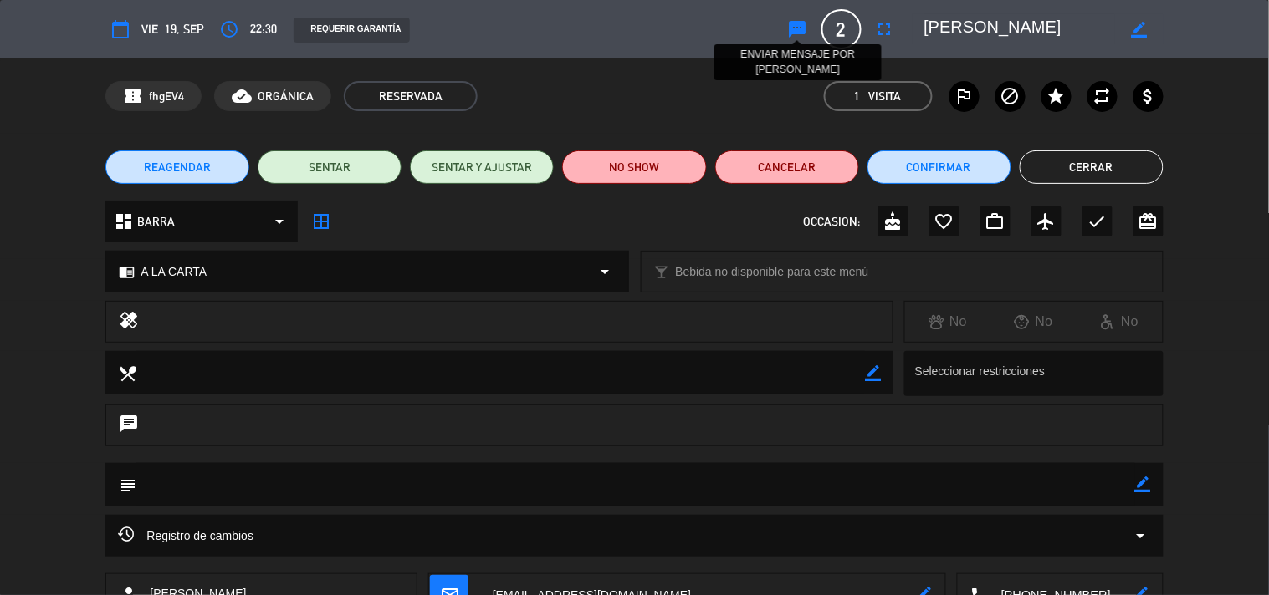
click at [798, 26] on icon "sms" at bounding box center [798, 29] width 20 height 20
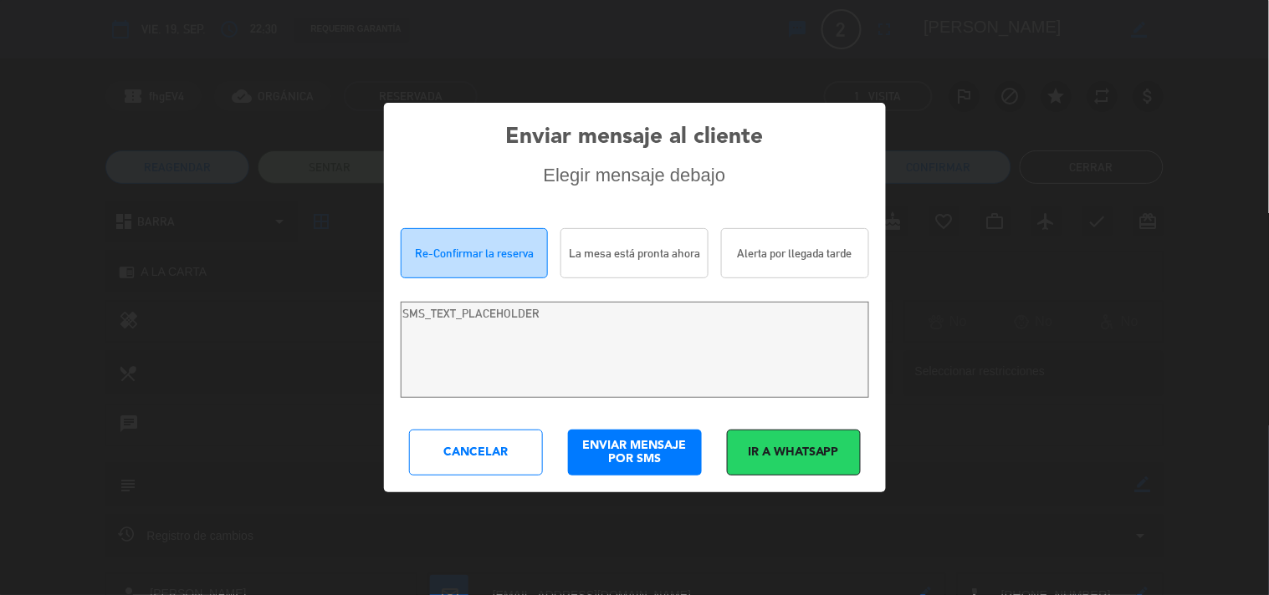
type textarea "[PERSON_NAME]! Estamos escribiendo para re-confirmar su reserva en [PERSON_NAME…"
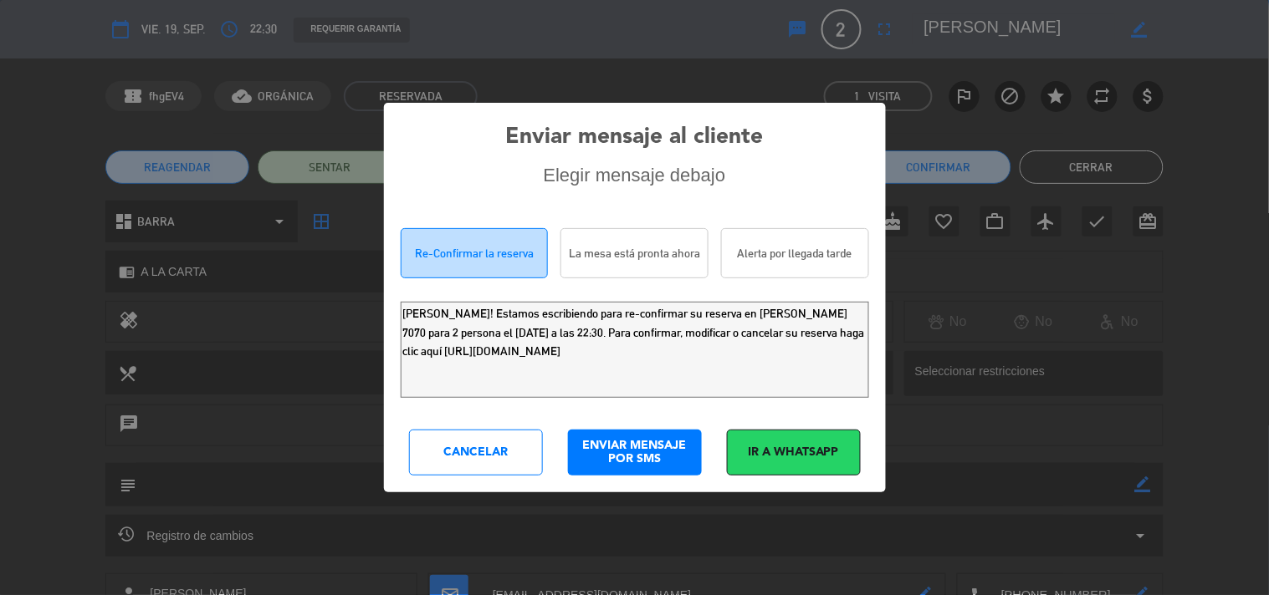
drag, startPoint x: 763, startPoint y: 372, endPoint x: 0, endPoint y: 6, distance: 846.1
click at [0, 98] on div "Enviar mensaje al cliente Elegir mensaje debajo Re-Confirmar la reserva La mesa…" at bounding box center [634, 297] width 1269 height 595
click at [433, 437] on div "Cancelar" at bounding box center [476, 453] width 134 height 46
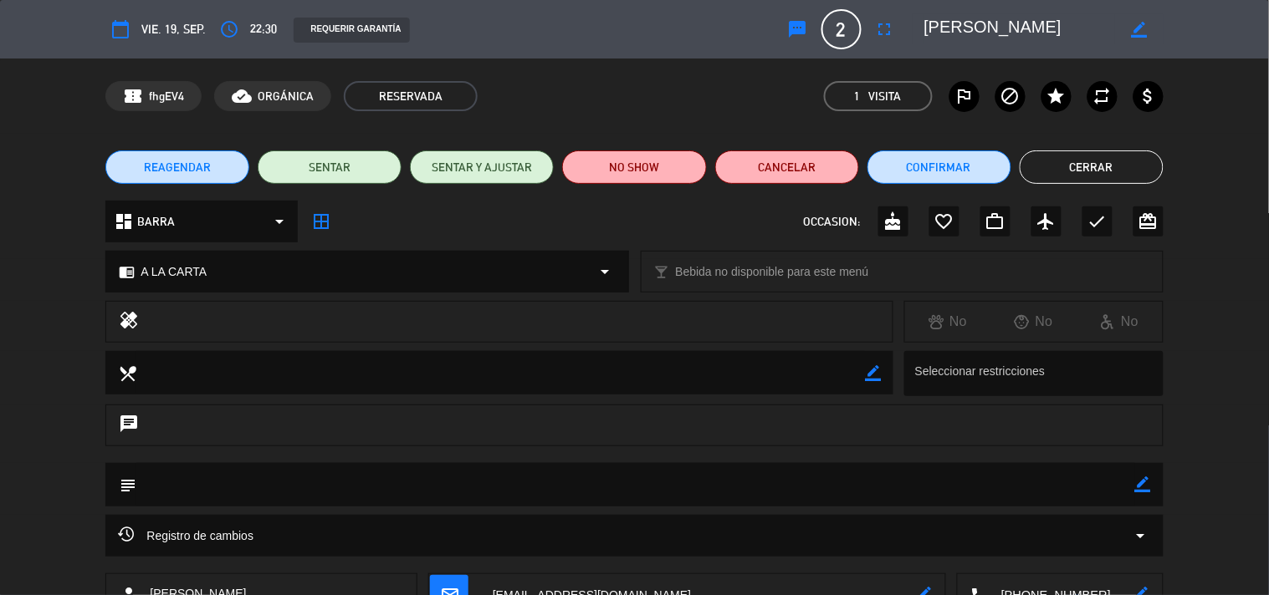
click at [1065, 173] on button "Cerrar" at bounding box center [1091, 167] width 144 height 33
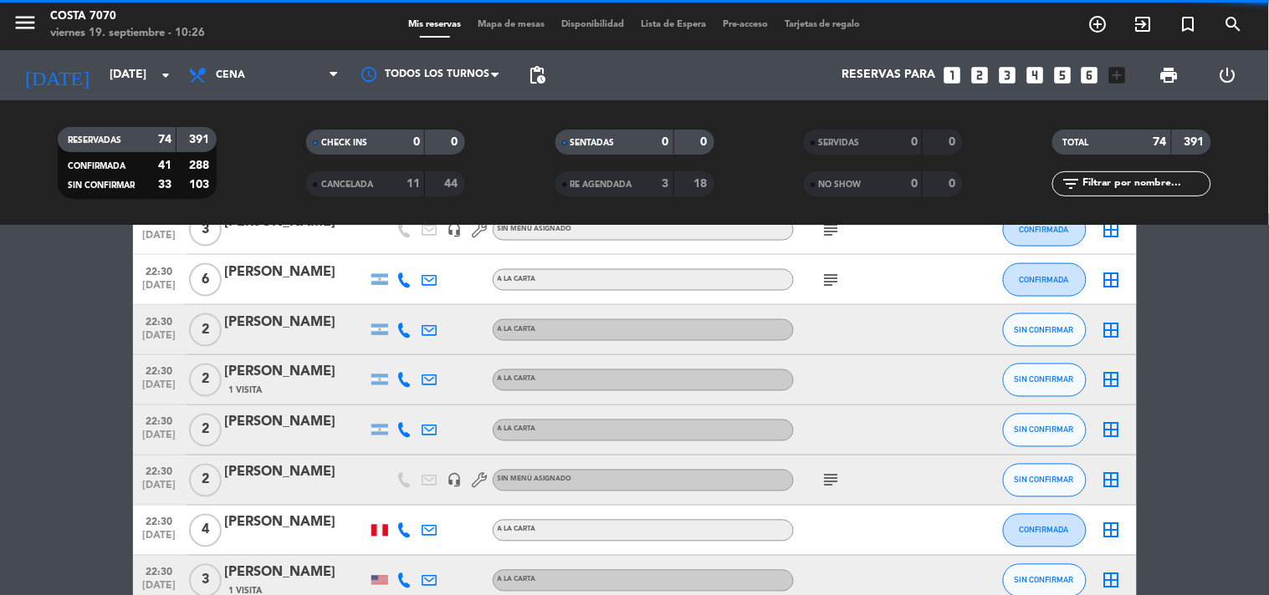
click at [402, 428] on icon at bounding box center [404, 430] width 15 height 15
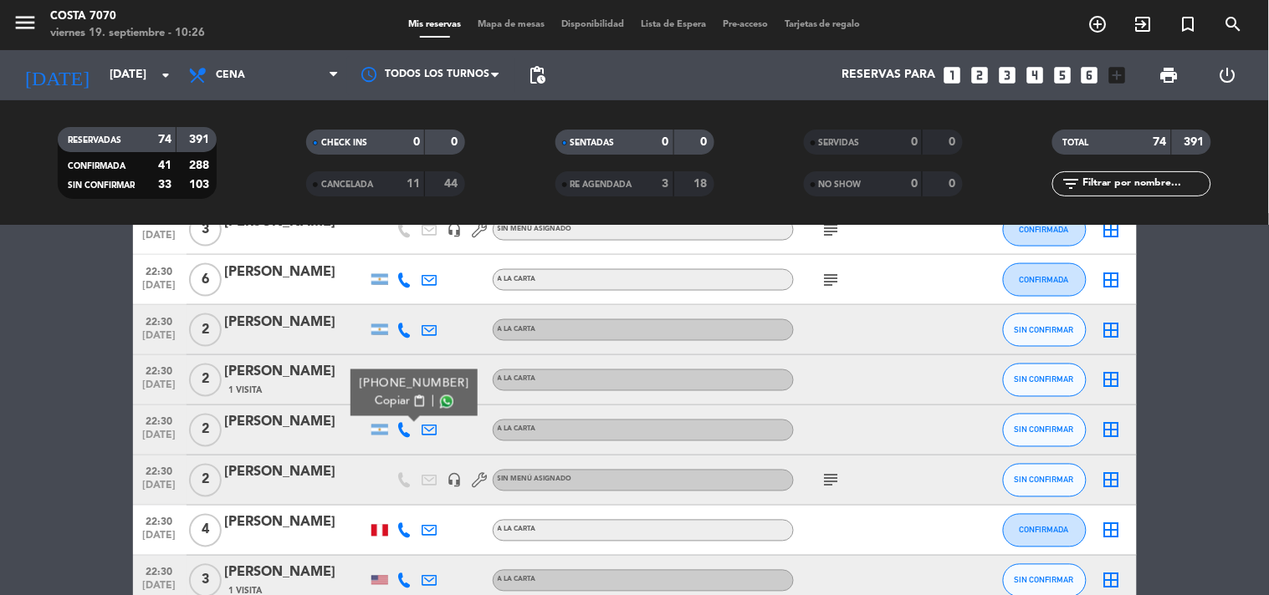
click at [385, 395] on span "Copiar" at bounding box center [392, 402] width 35 height 18
click at [290, 421] on div "[PERSON_NAME]" at bounding box center [296, 423] width 142 height 22
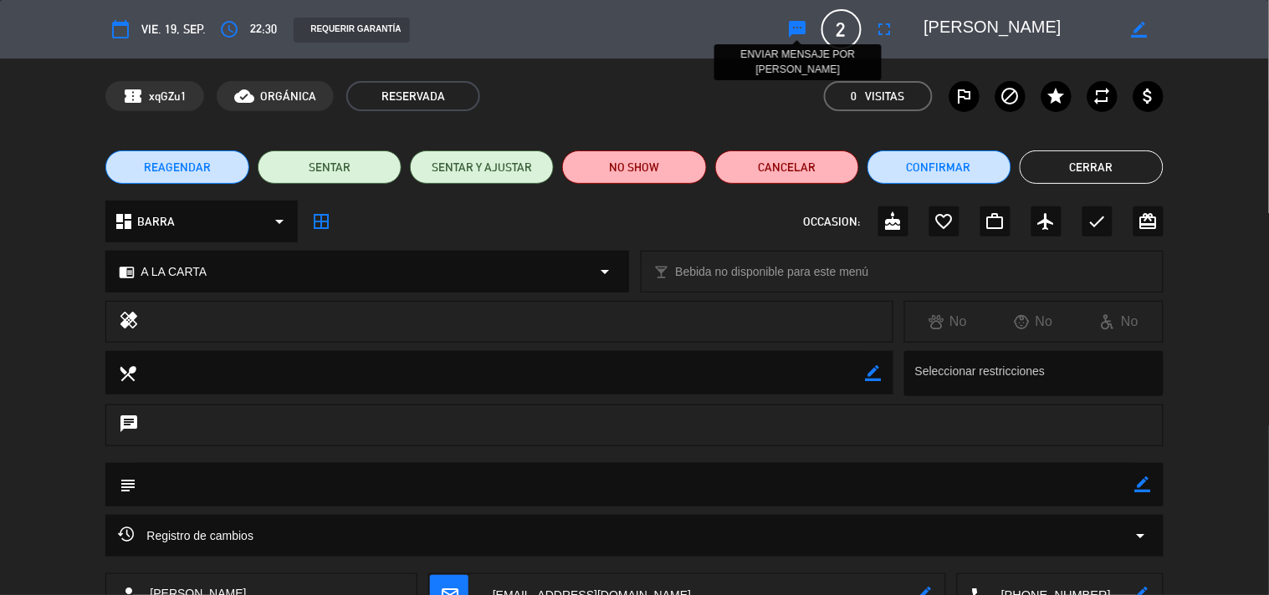
click at [786, 25] on button "sms ENVIAR MENSAJE POR [PERSON_NAME]" at bounding box center [798, 29] width 30 height 30
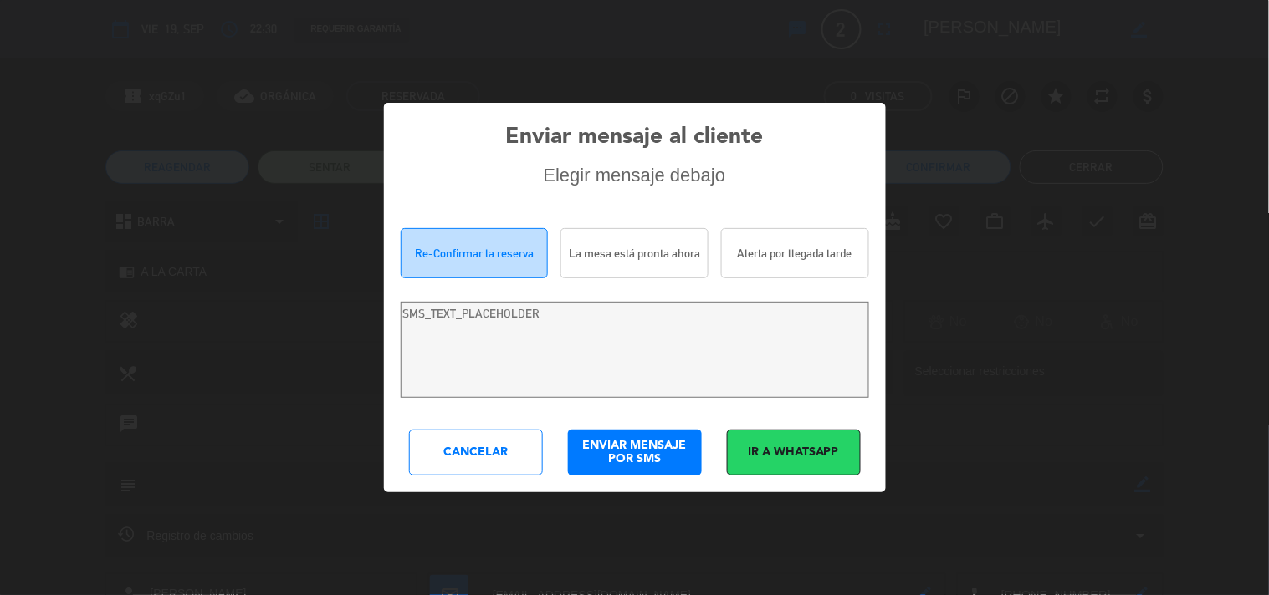
type textarea "Hola [PERSON_NAME]! Estamos escribiendo para re-confirmar su reserva en [PERSON…"
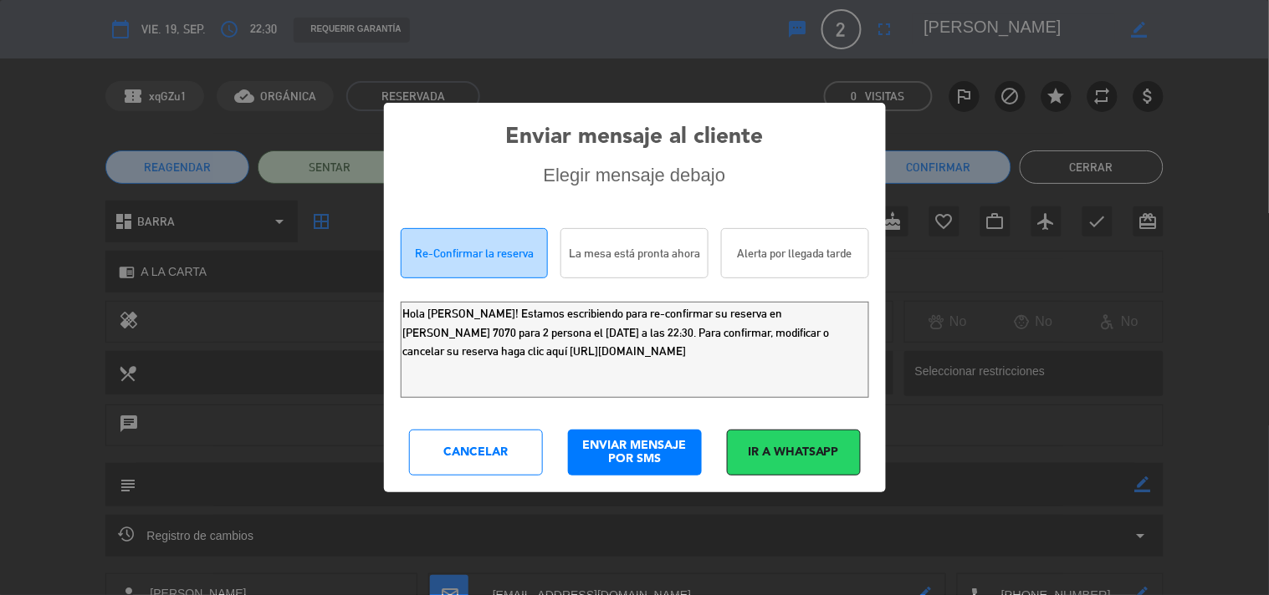
drag, startPoint x: 754, startPoint y: 370, endPoint x: 0, endPoint y: 97, distance: 802.1
click at [0, 110] on div "Enviar mensaje al cliente Elegir mensaje debajo Re-Confirmar la reserva La mesa…" at bounding box center [634, 297] width 1269 height 595
click at [471, 473] on div "Cancelar" at bounding box center [476, 453] width 134 height 46
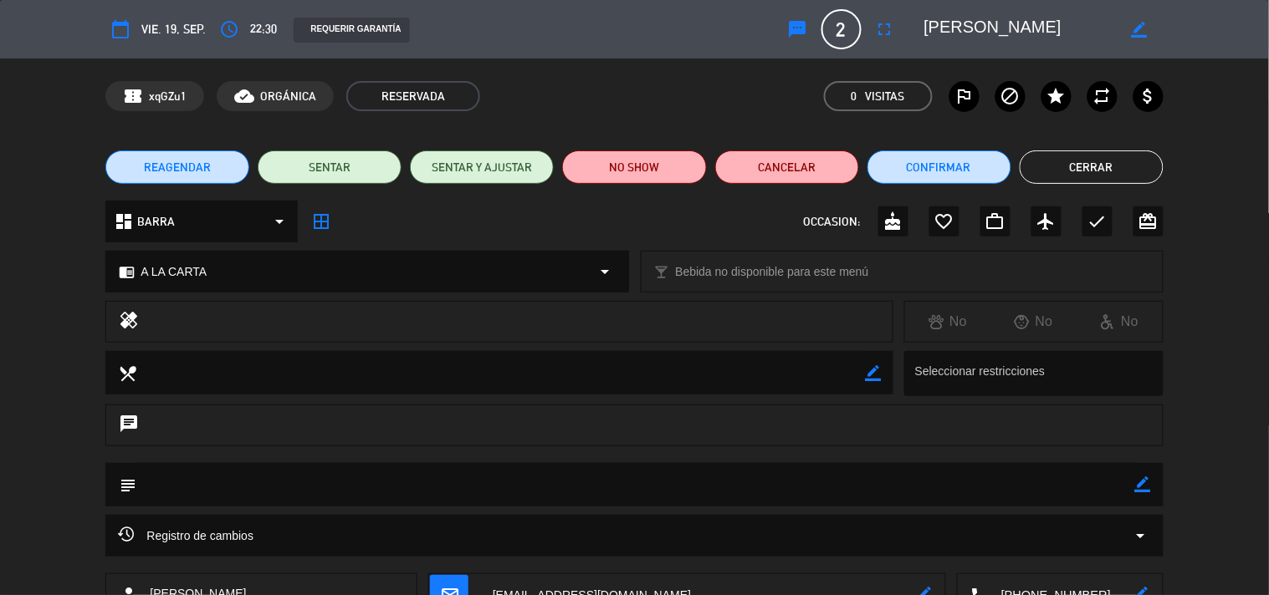
click at [1150, 152] on button "Cerrar" at bounding box center [1091, 167] width 144 height 33
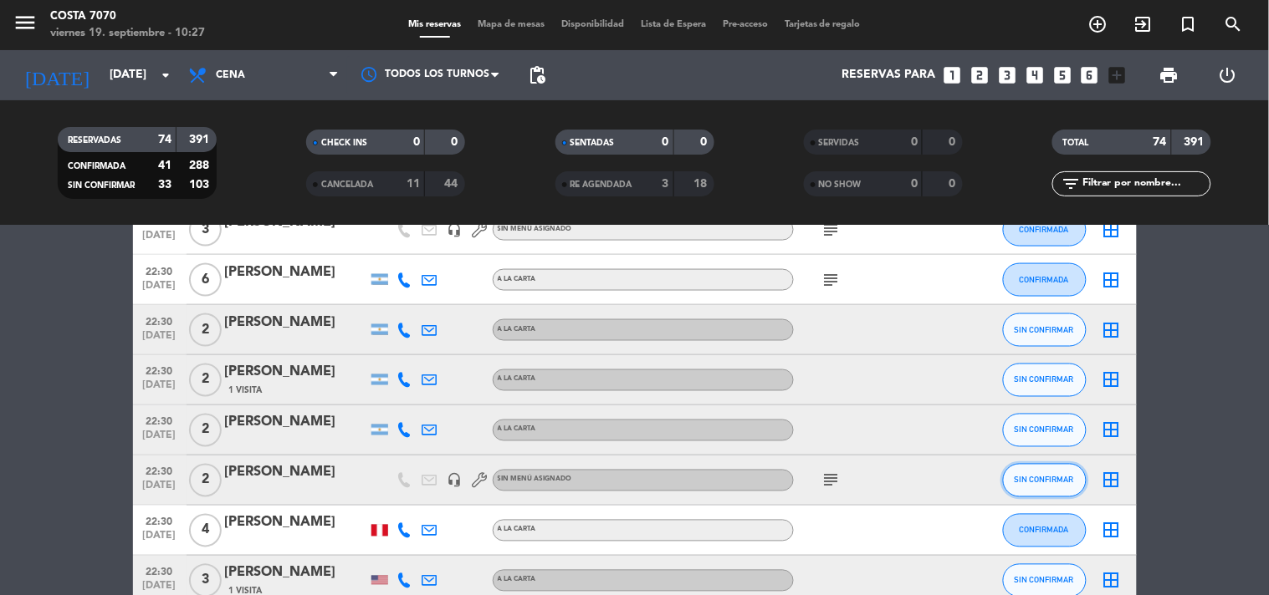
click at [1035, 491] on button "SIN CONFIRMAR" at bounding box center [1045, 480] width 84 height 33
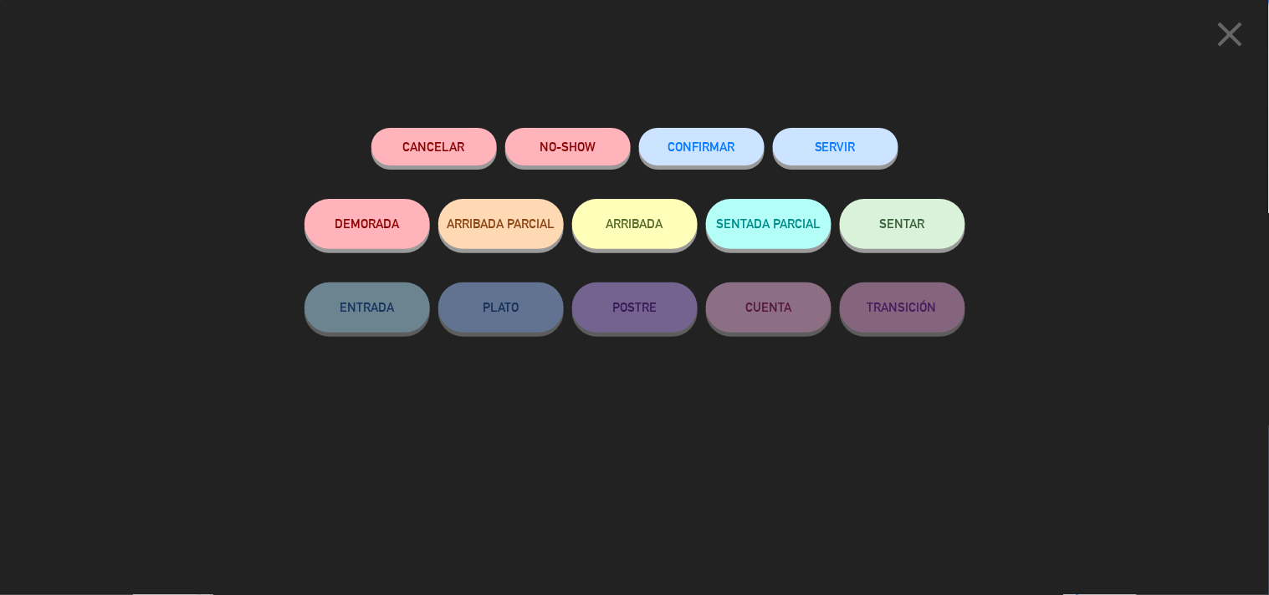
click at [725, 143] on span "CONFIRMAR" at bounding box center [701, 147] width 67 height 14
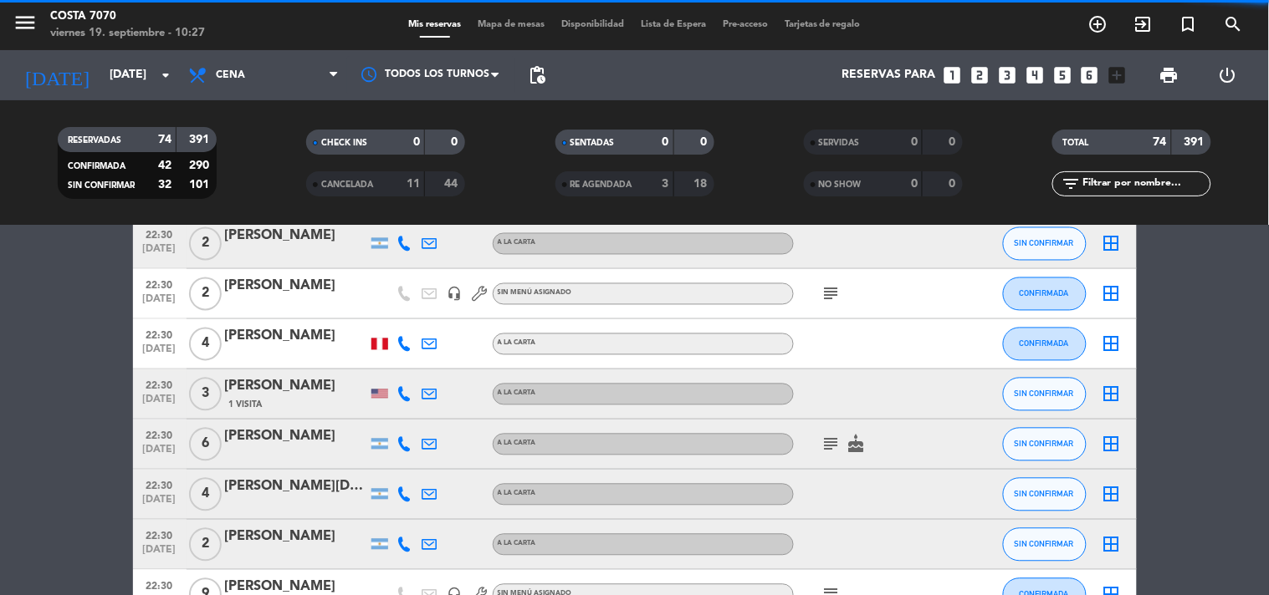
scroll to position [2602, 0]
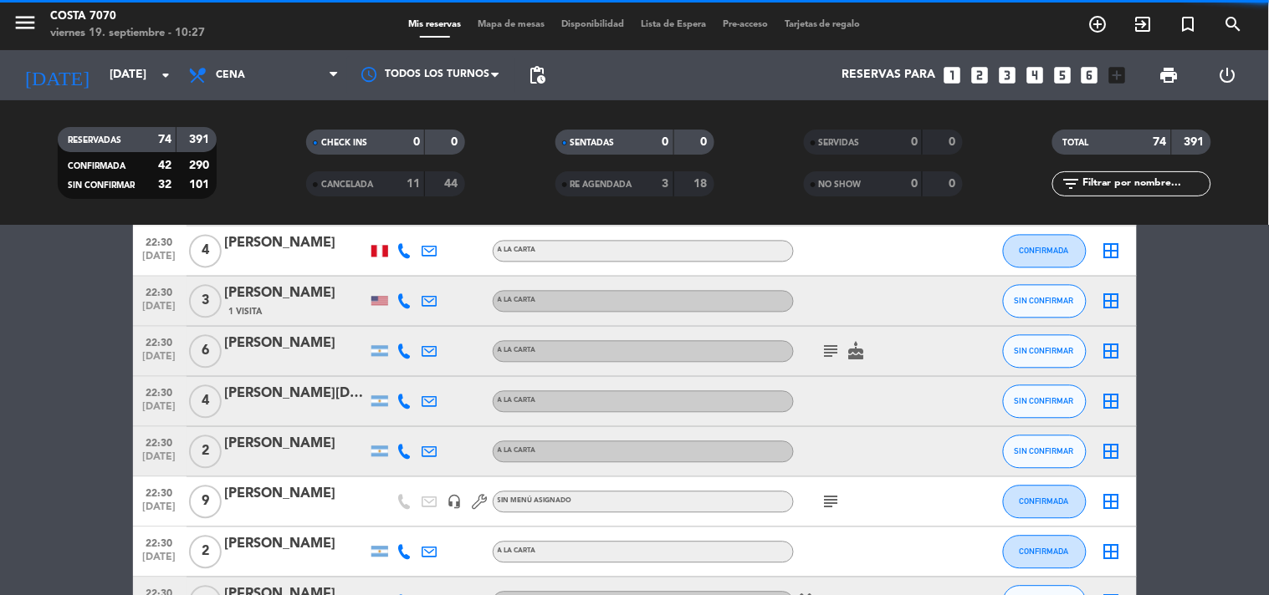
click at [410, 298] on icon at bounding box center [404, 301] width 15 height 15
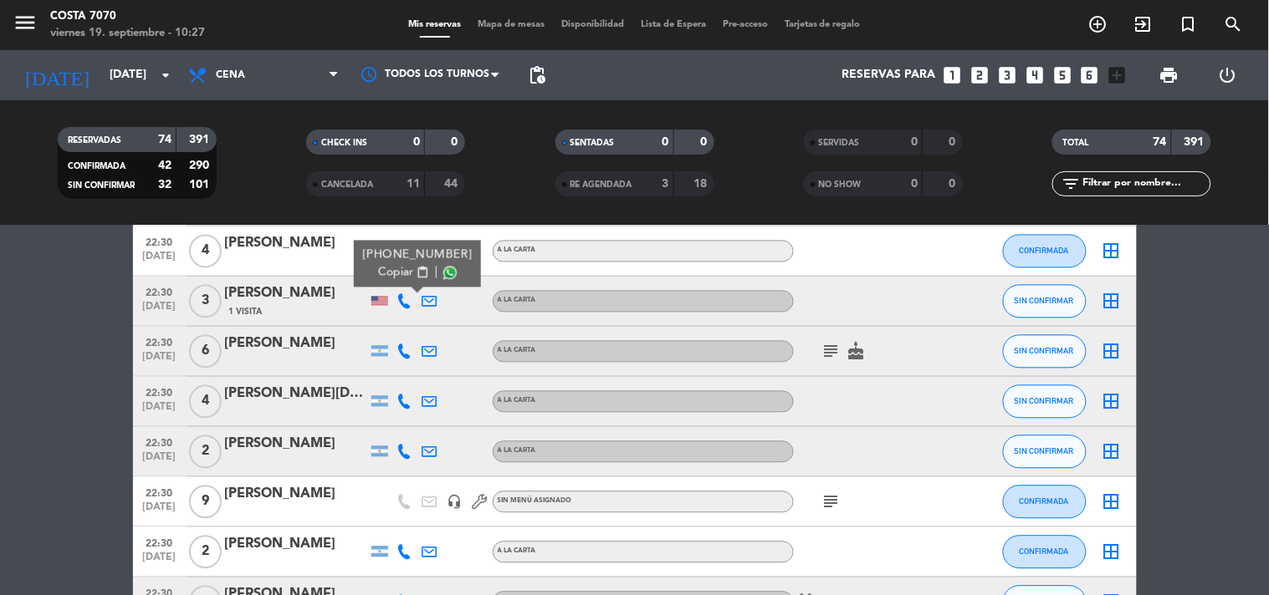
click at [393, 274] on span "Copiar" at bounding box center [395, 273] width 35 height 18
click at [289, 293] on div "[PERSON_NAME]" at bounding box center [296, 295] width 142 height 22
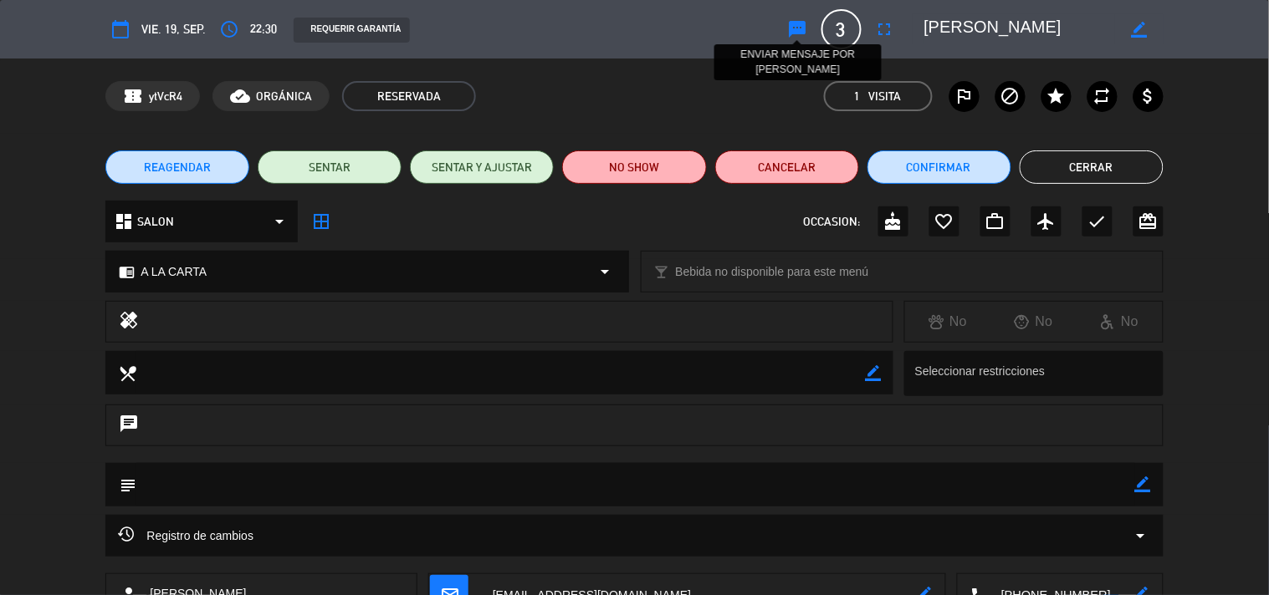
click at [805, 20] on icon "sms" at bounding box center [798, 29] width 20 height 20
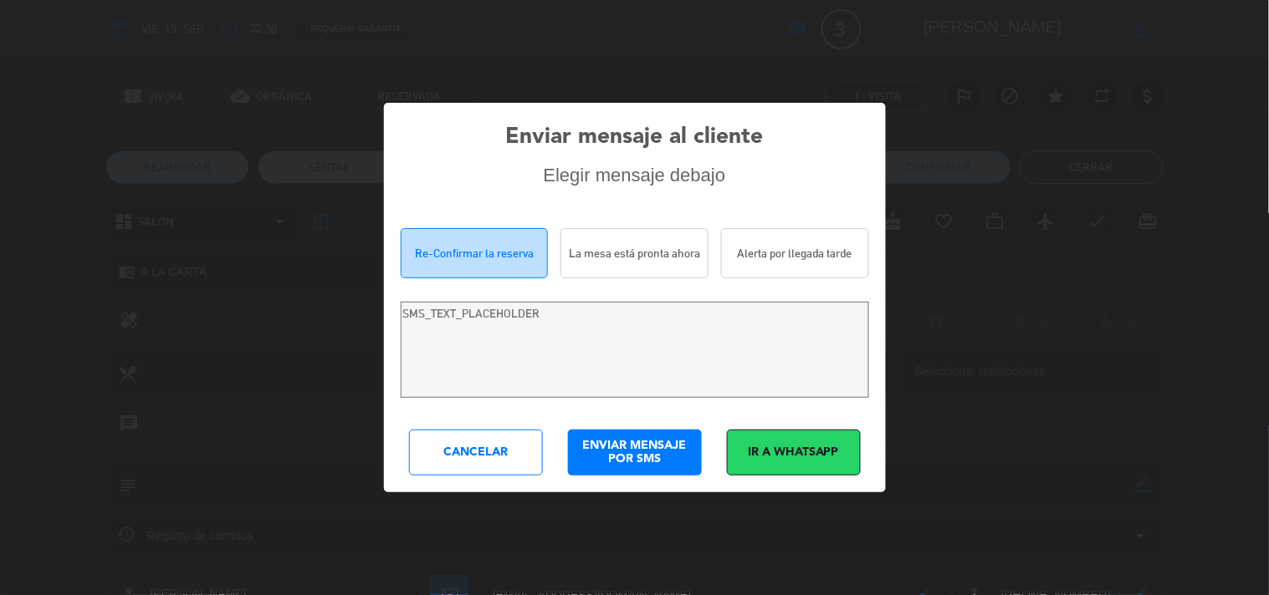
type textarea "Hola [PERSON_NAME]! Estamos escribiendo para re-confirmar su reserva en [PERSON…"
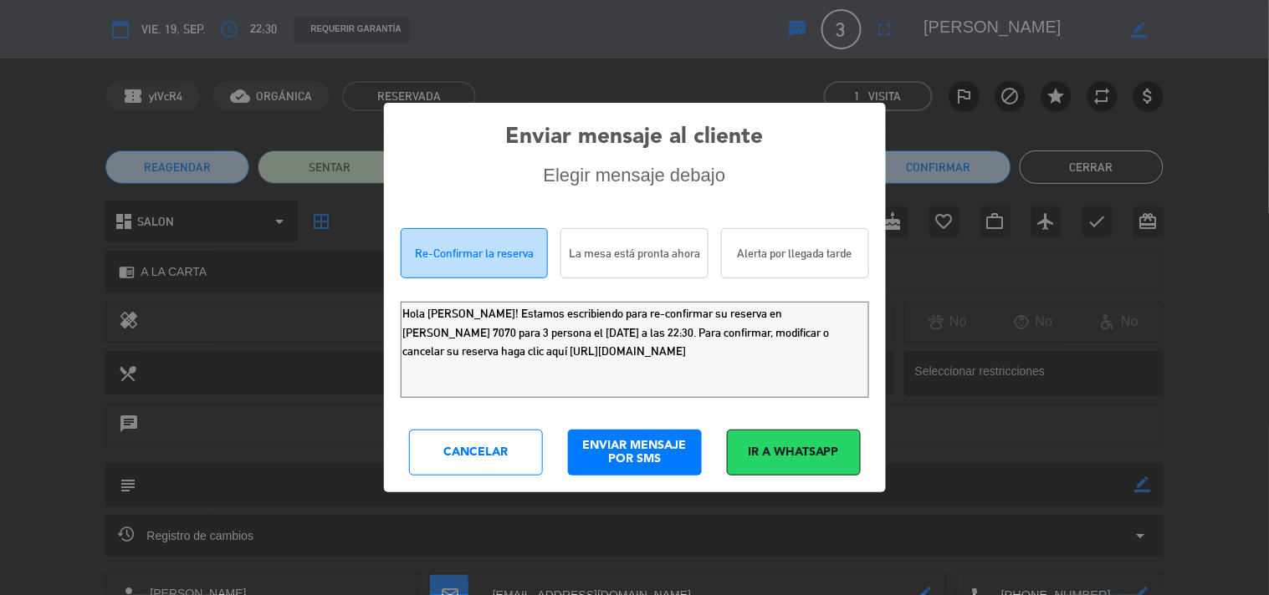
drag, startPoint x: 621, startPoint y: 341, endPoint x: 2, endPoint y: 144, distance: 649.6
click at [0, 179] on div "Enviar mensaje al cliente Elegir mensaje debajo Re-Confirmar la reserva La mesa…" at bounding box center [634, 297] width 1269 height 595
click at [487, 452] on div "Cancelar" at bounding box center [476, 453] width 134 height 46
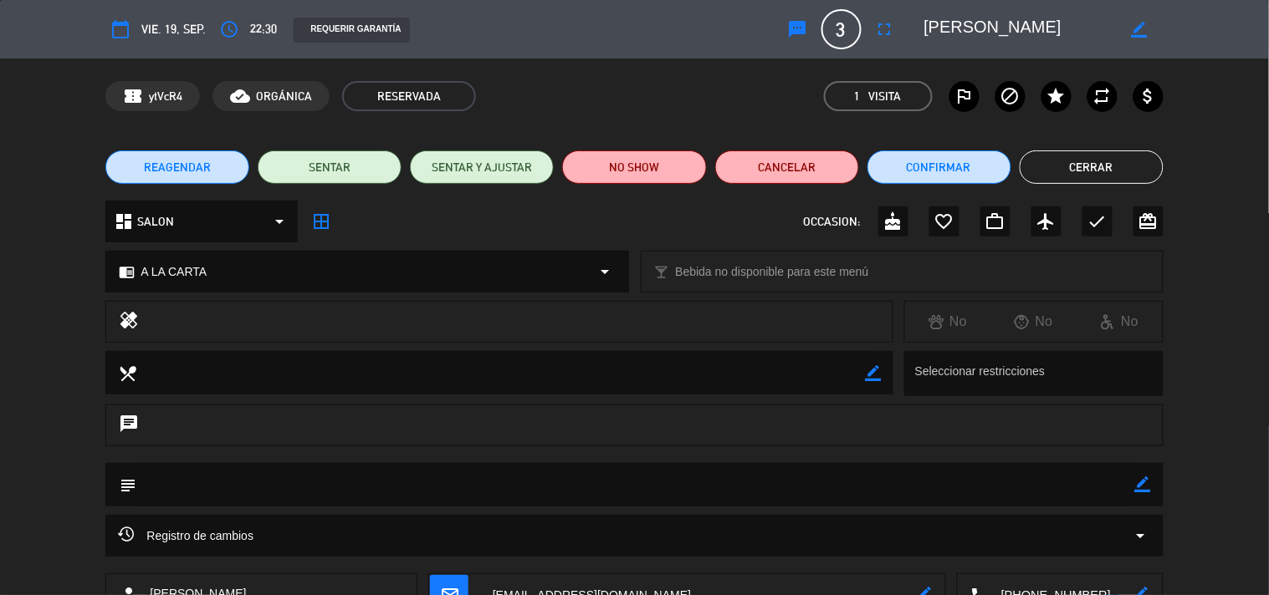
click at [1088, 167] on button "Cerrar" at bounding box center [1091, 167] width 144 height 33
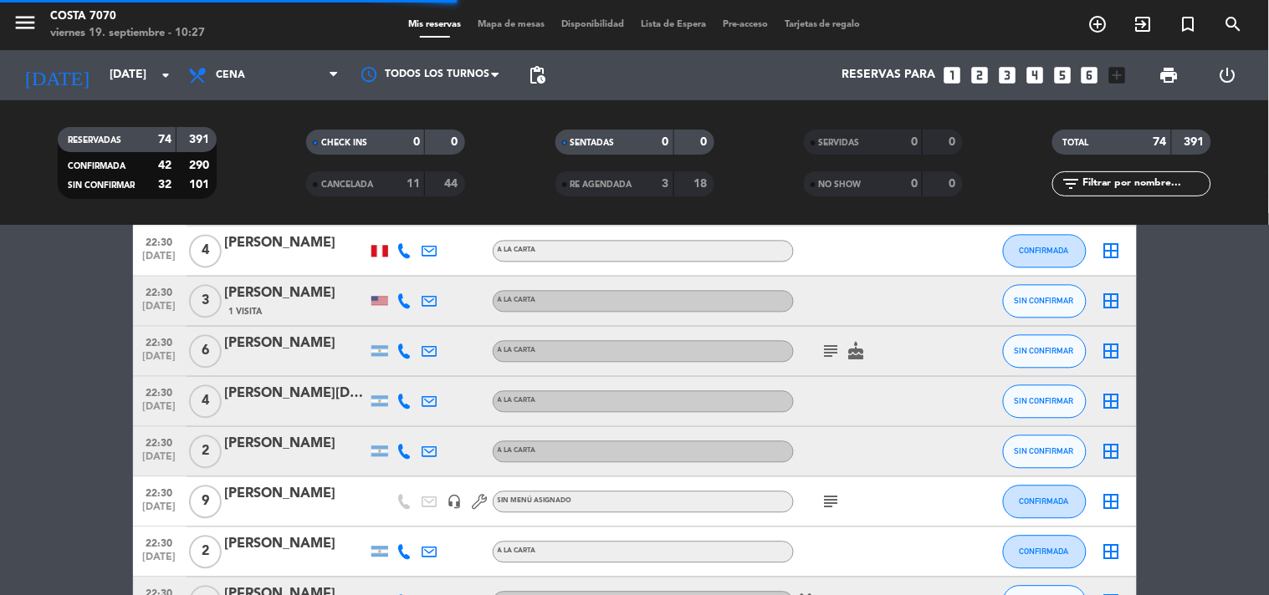
click at [396, 349] on div at bounding box center [404, 351] width 25 height 49
click at [398, 347] on icon at bounding box center [404, 352] width 15 height 15
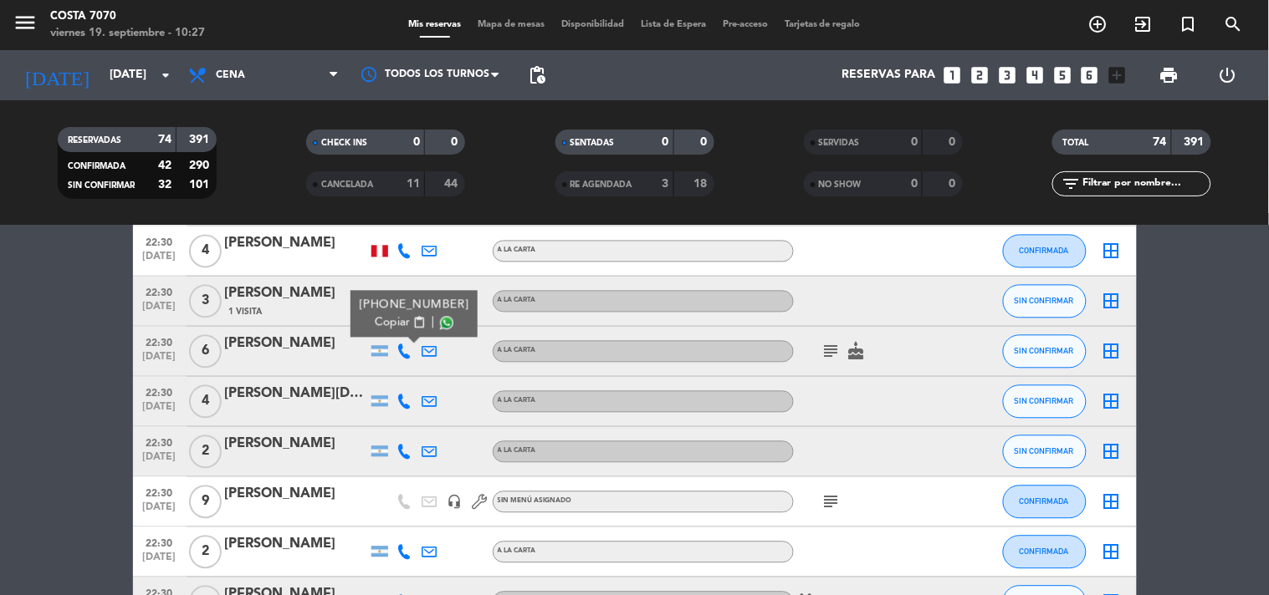
click at [396, 324] on span "Copiar" at bounding box center [392, 323] width 35 height 18
click at [328, 351] on div "[PERSON_NAME]" at bounding box center [296, 345] width 142 height 22
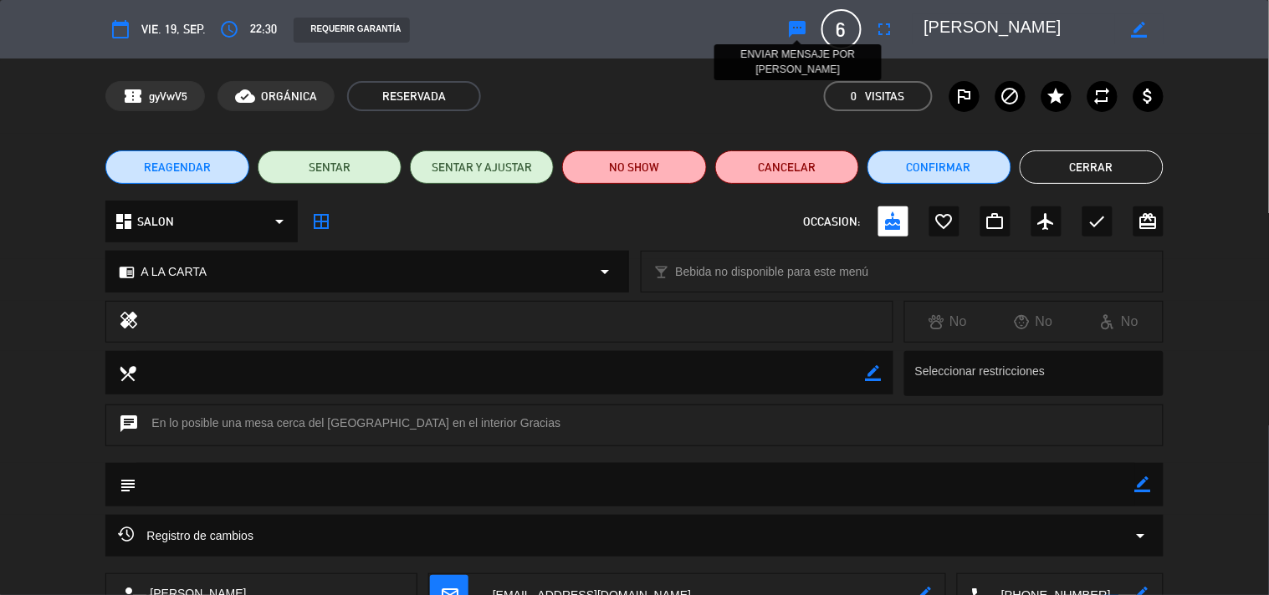
click at [801, 26] on icon "sms" at bounding box center [798, 29] width 20 height 20
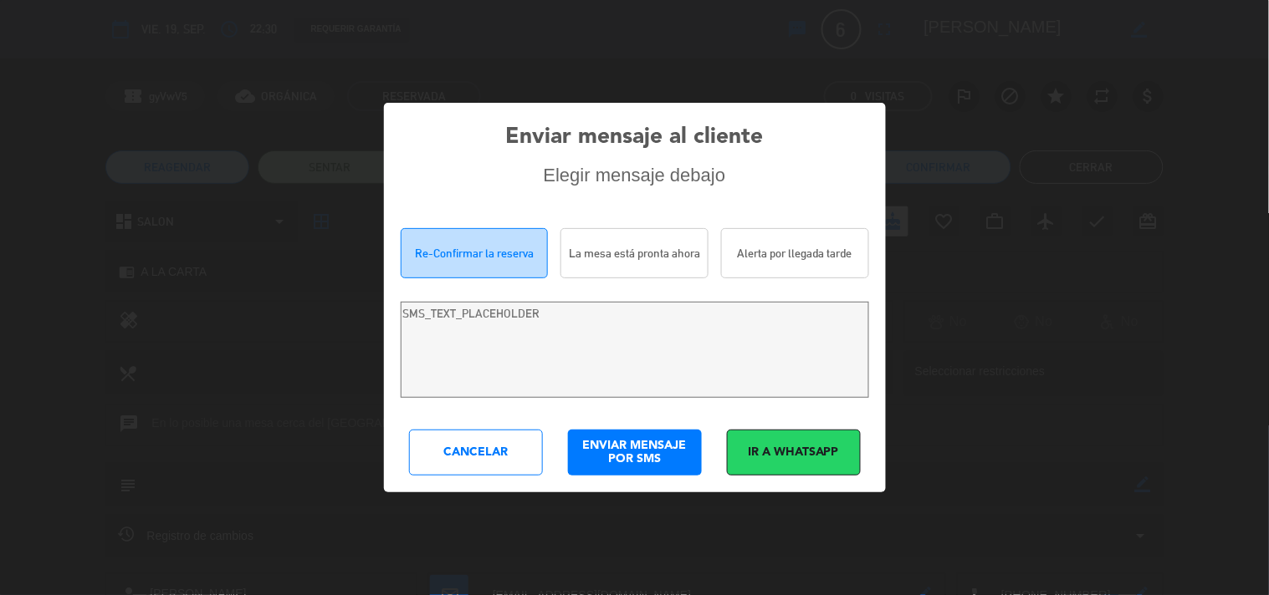
type textarea "[PERSON_NAME]! Estamos escribiendo para re-confirmar su reserva en [PERSON_NAME…"
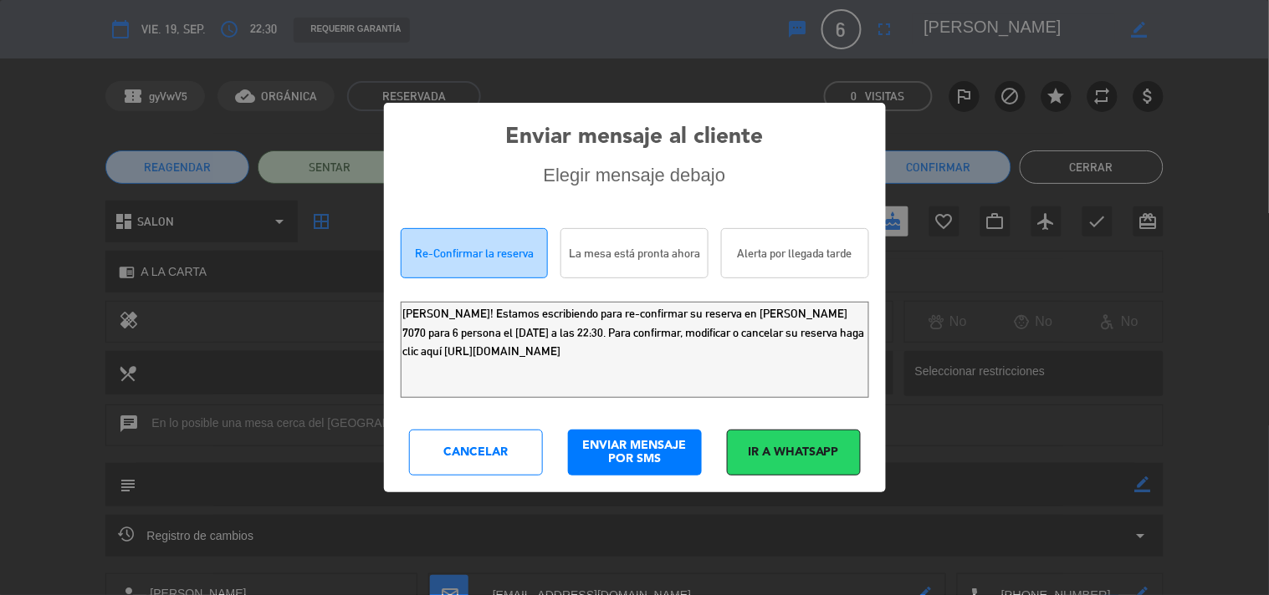
drag, startPoint x: 826, startPoint y: 351, endPoint x: 0, endPoint y: 4, distance: 896.2
click at [0, 54] on div "Enviar mensaje al cliente Elegir mensaje debajo Re-Confirmar la reserva La mesa…" at bounding box center [634, 297] width 1269 height 595
drag, startPoint x: 493, startPoint y: 452, endPoint x: 541, endPoint y: 431, distance: 52.4
click at [493, 452] on div "Cancelar" at bounding box center [476, 453] width 134 height 46
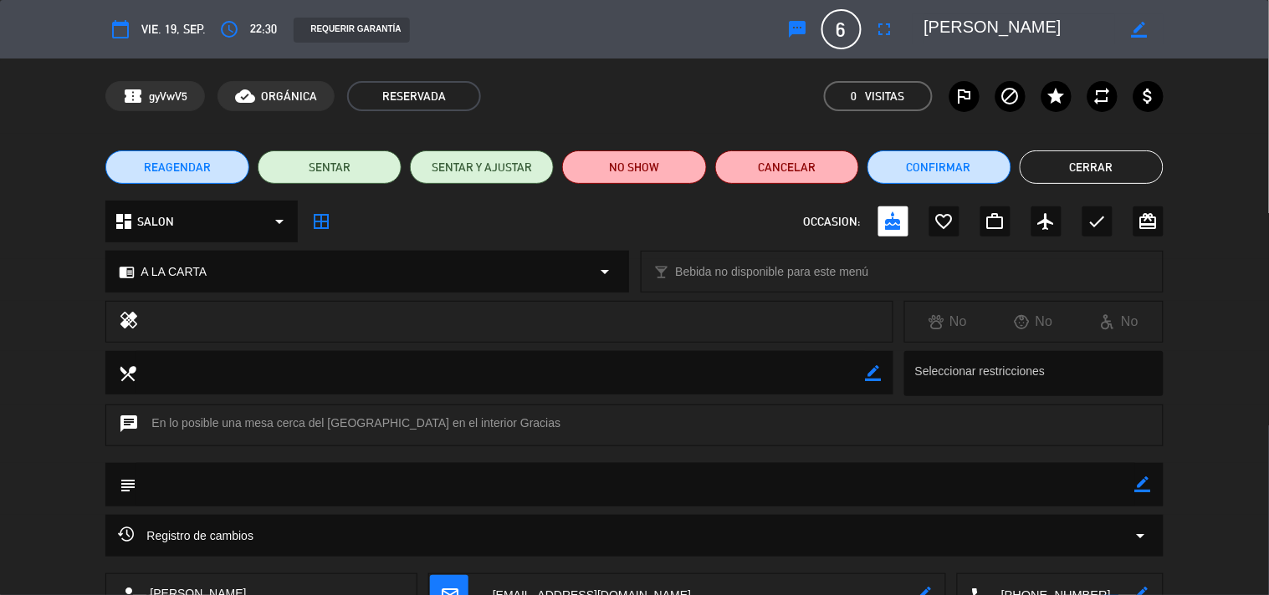
click at [1048, 172] on button "Cerrar" at bounding box center [1091, 167] width 144 height 33
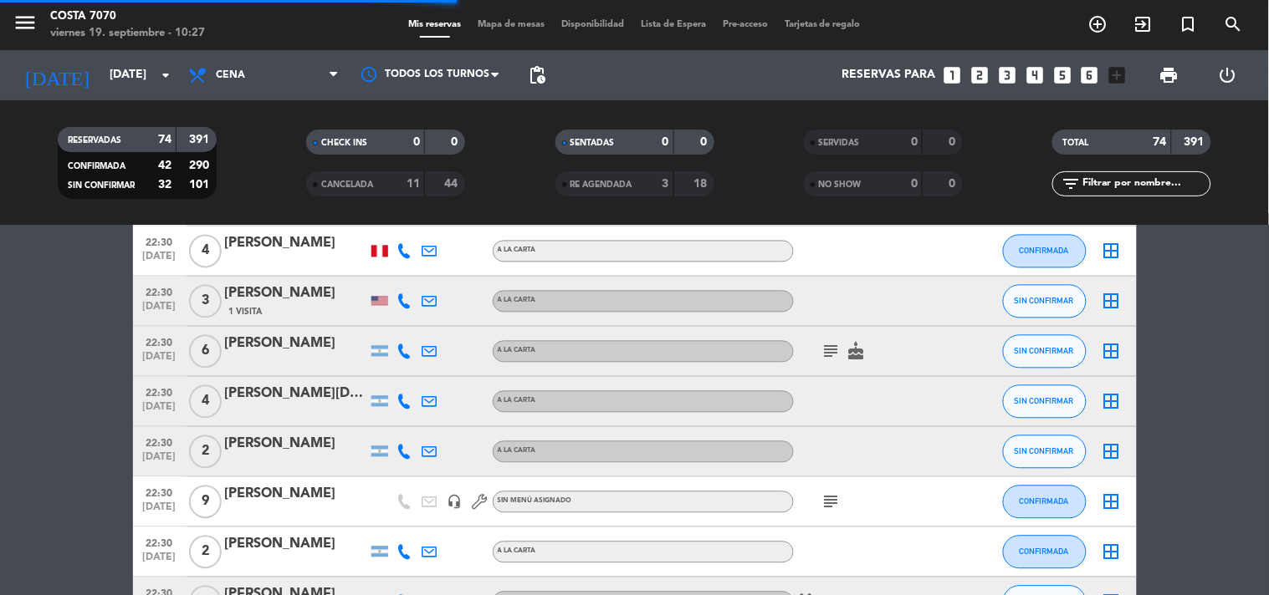
click at [403, 398] on icon at bounding box center [404, 402] width 15 height 15
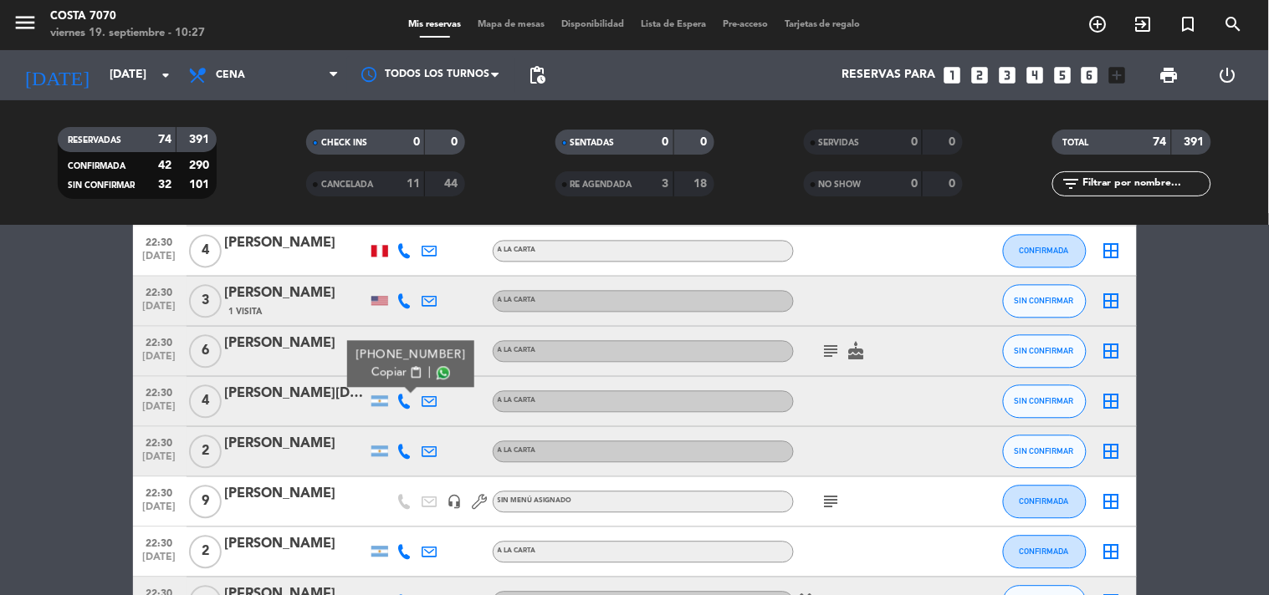
click at [409, 368] on span "content_paste" at bounding box center [415, 373] width 13 height 13
click at [310, 398] on div "[PERSON_NAME][DATE]" at bounding box center [296, 395] width 142 height 22
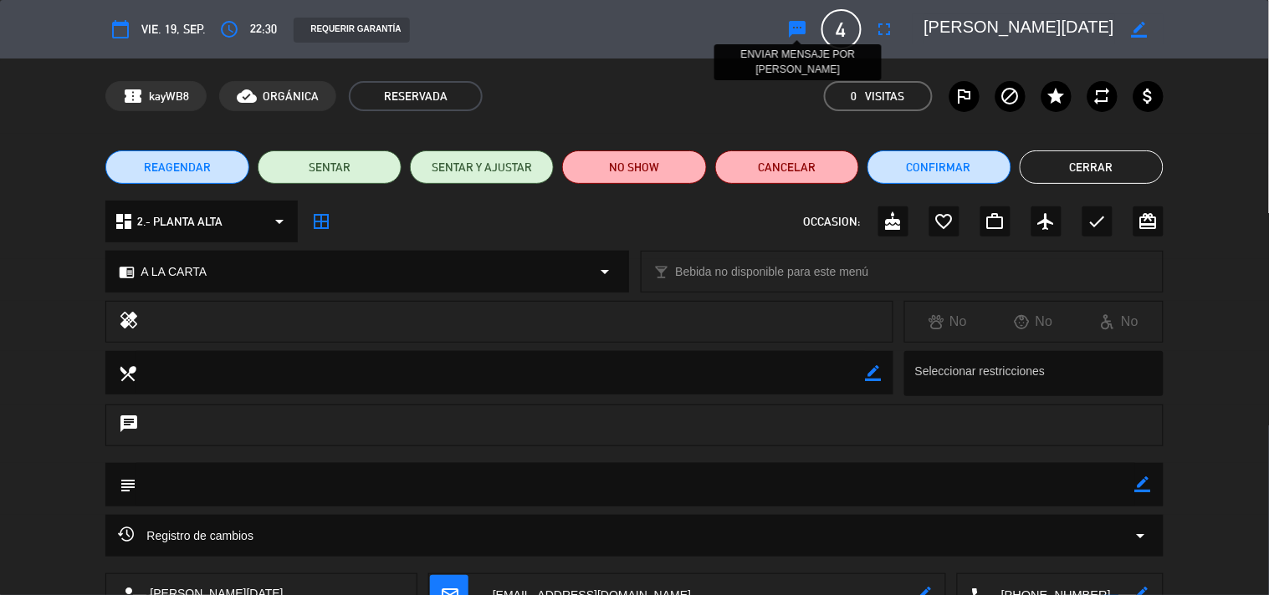
click at [797, 31] on icon "sms" at bounding box center [798, 29] width 20 height 20
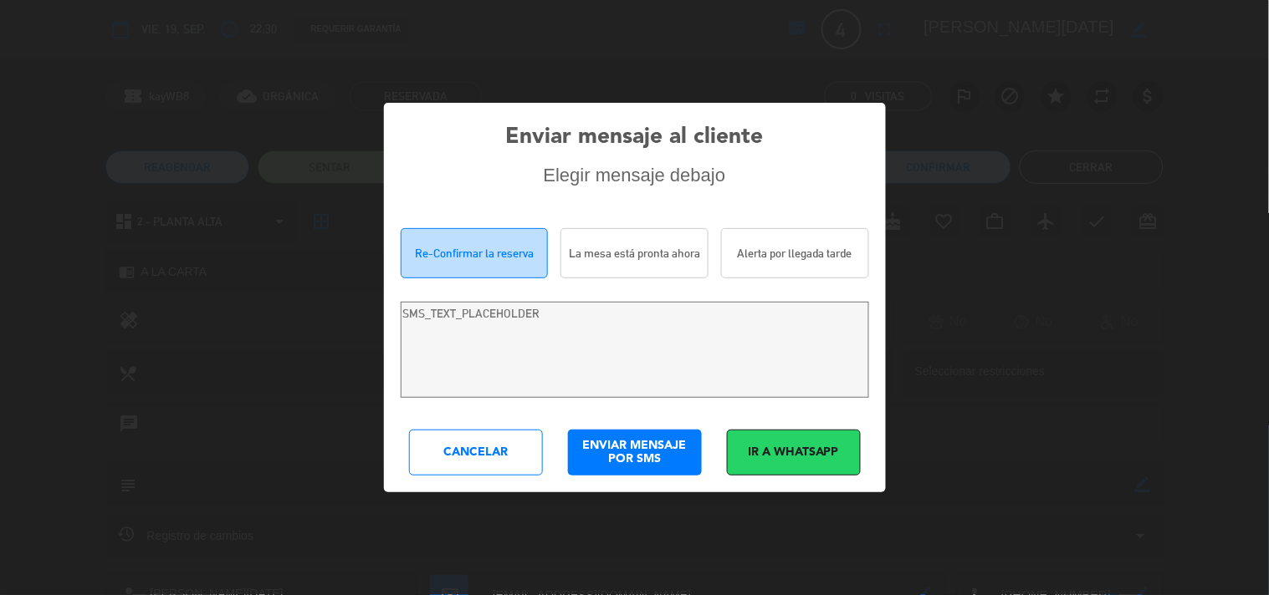
type textarea "[PERSON_NAME][DATE]! Estamos escribiendo para re-confirmar su reserva en [PERSO…"
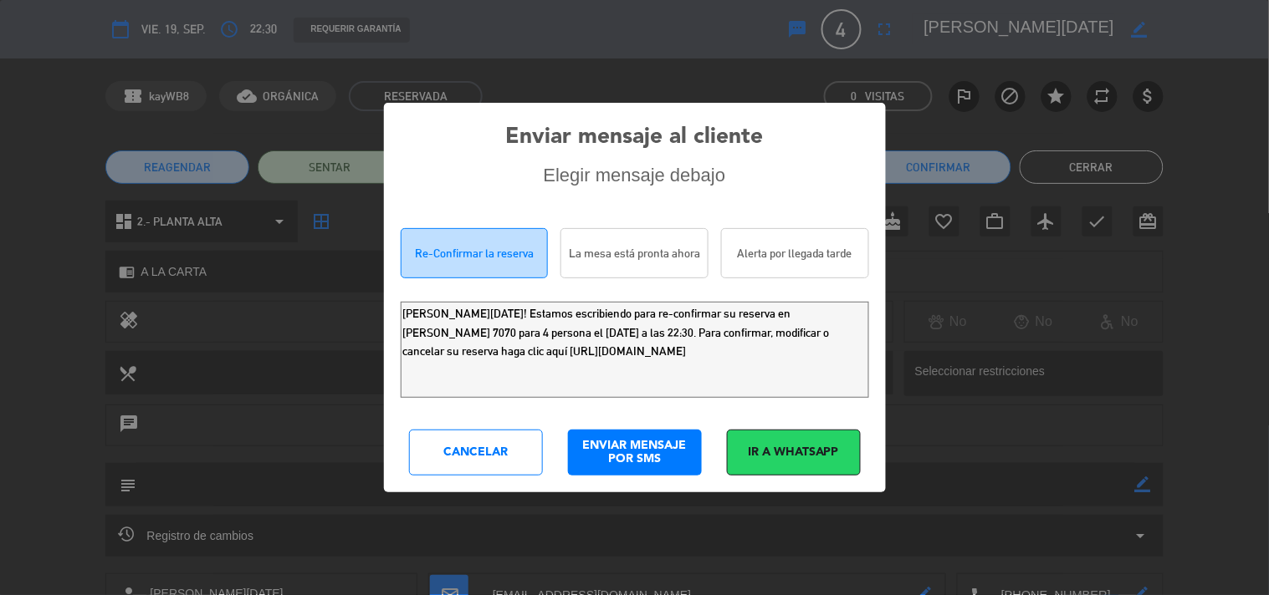
drag, startPoint x: 780, startPoint y: 350, endPoint x: 0, endPoint y: 3, distance: 854.0
click at [0, 60] on div "Enviar mensaje al cliente Elegir mensaje debajo Re-Confirmar la reserva La mesa…" at bounding box center [634, 297] width 1269 height 595
click at [491, 456] on div "Cancelar" at bounding box center [476, 453] width 134 height 46
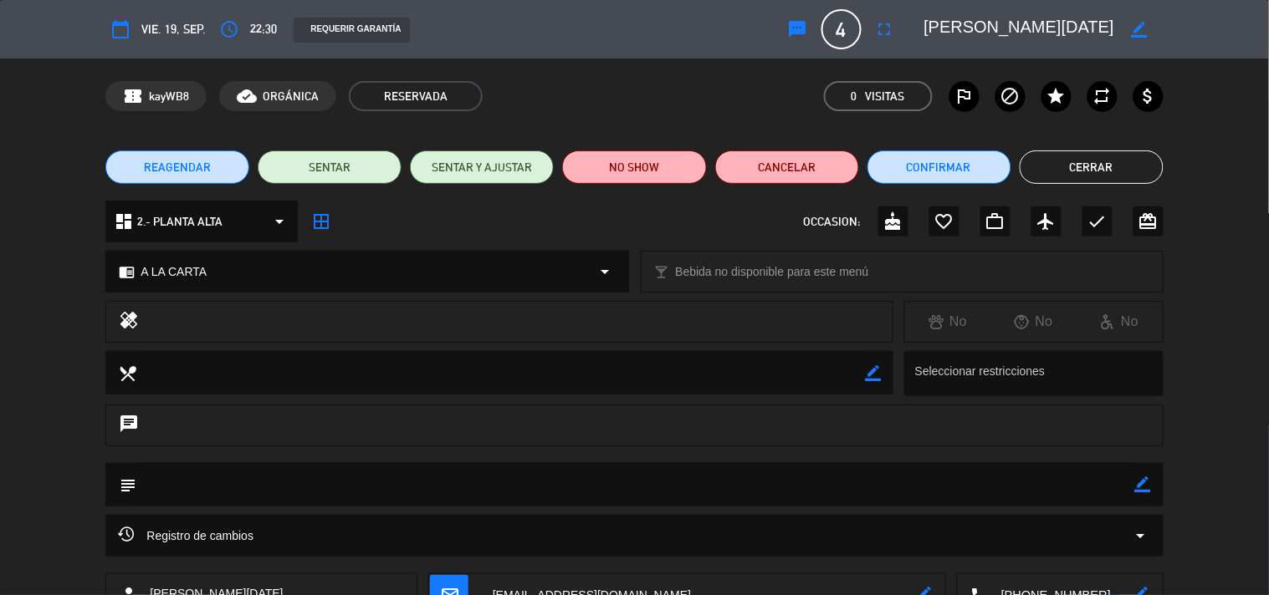
click at [1048, 156] on button "Cerrar" at bounding box center [1091, 167] width 144 height 33
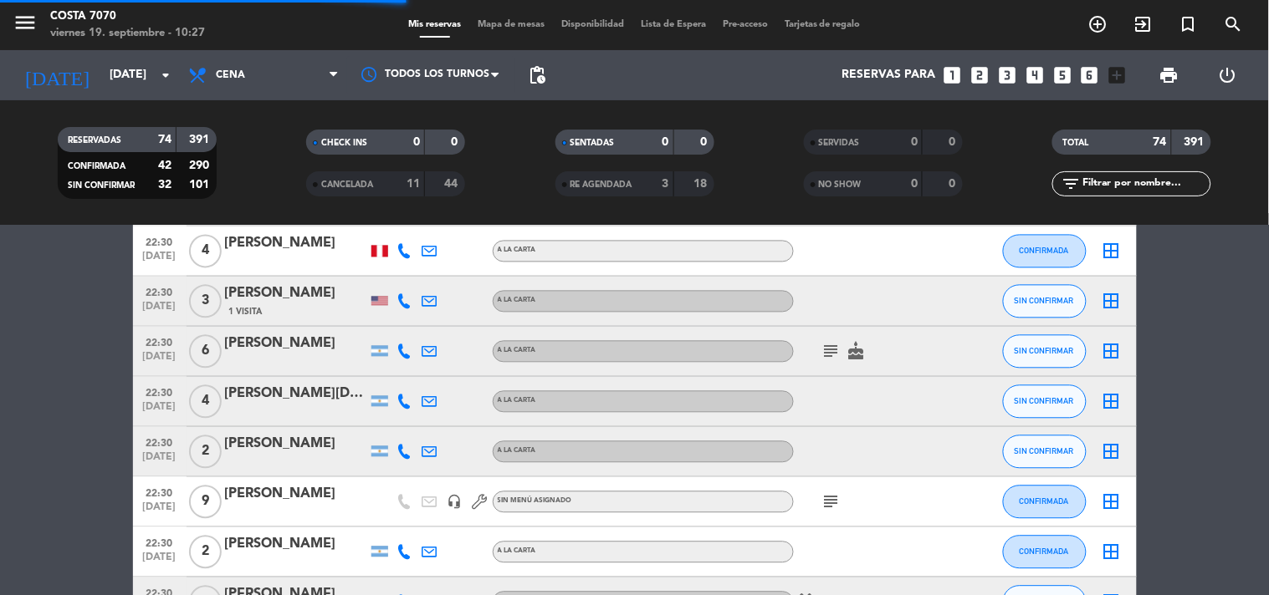
click at [406, 448] on icon at bounding box center [404, 452] width 15 height 15
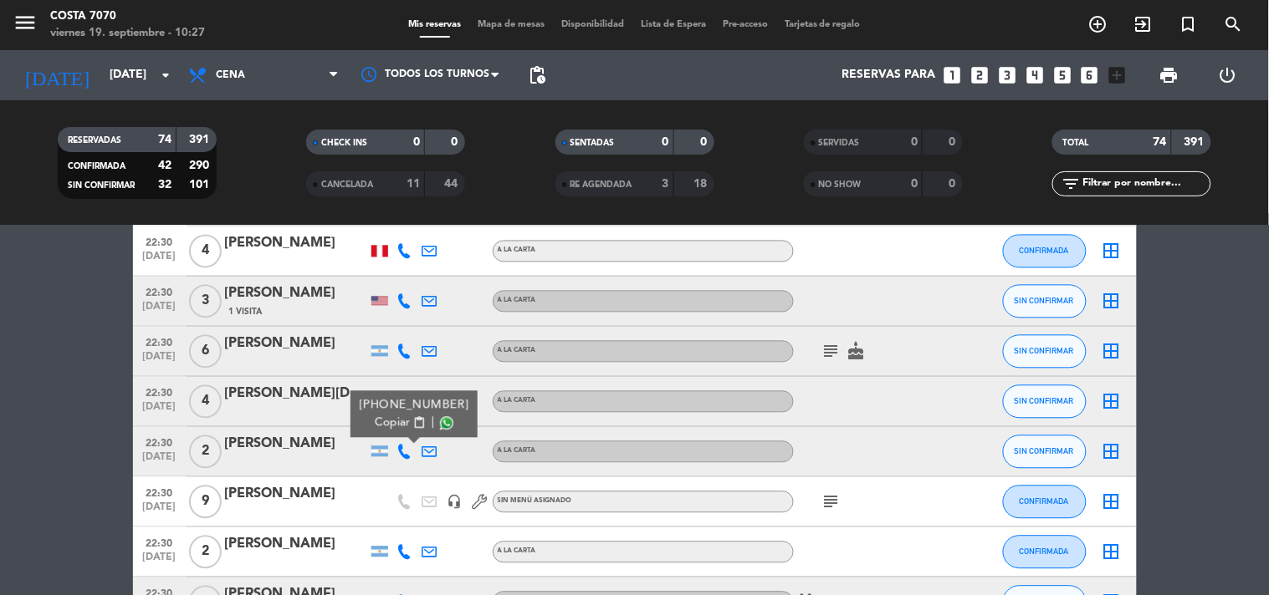
click at [398, 418] on span "Copiar" at bounding box center [392, 424] width 35 height 18
click at [327, 449] on div "[PERSON_NAME]" at bounding box center [296, 445] width 142 height 22
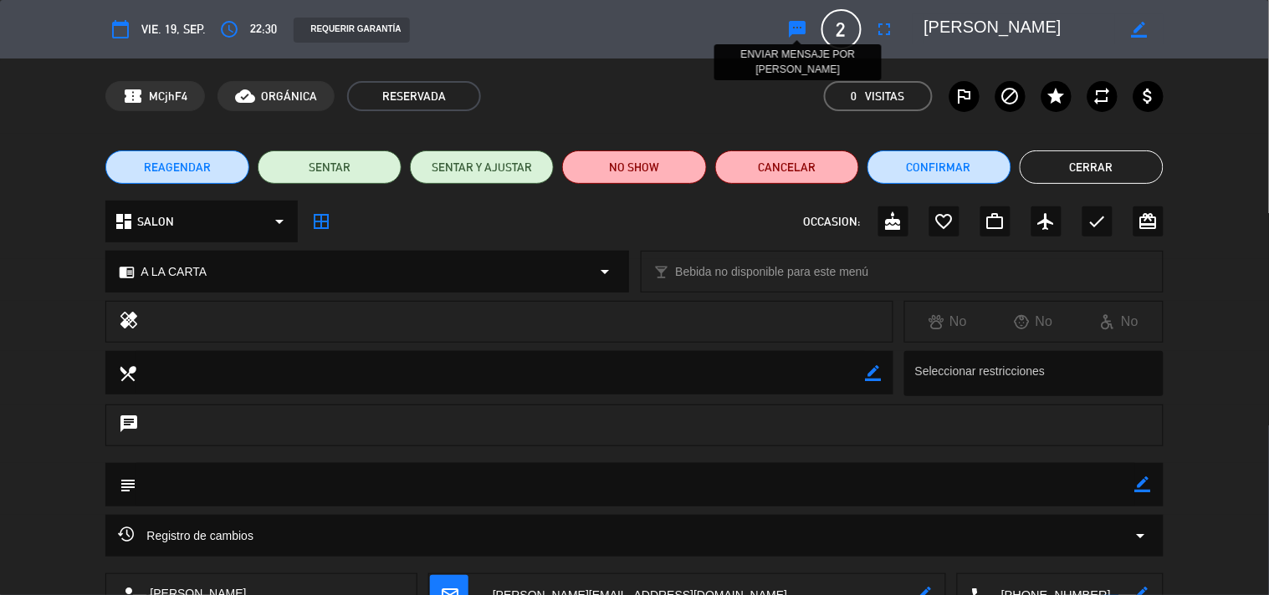
click at [805, 28] on icon "sms" at bounding box center [798, 29] width 20 height 20
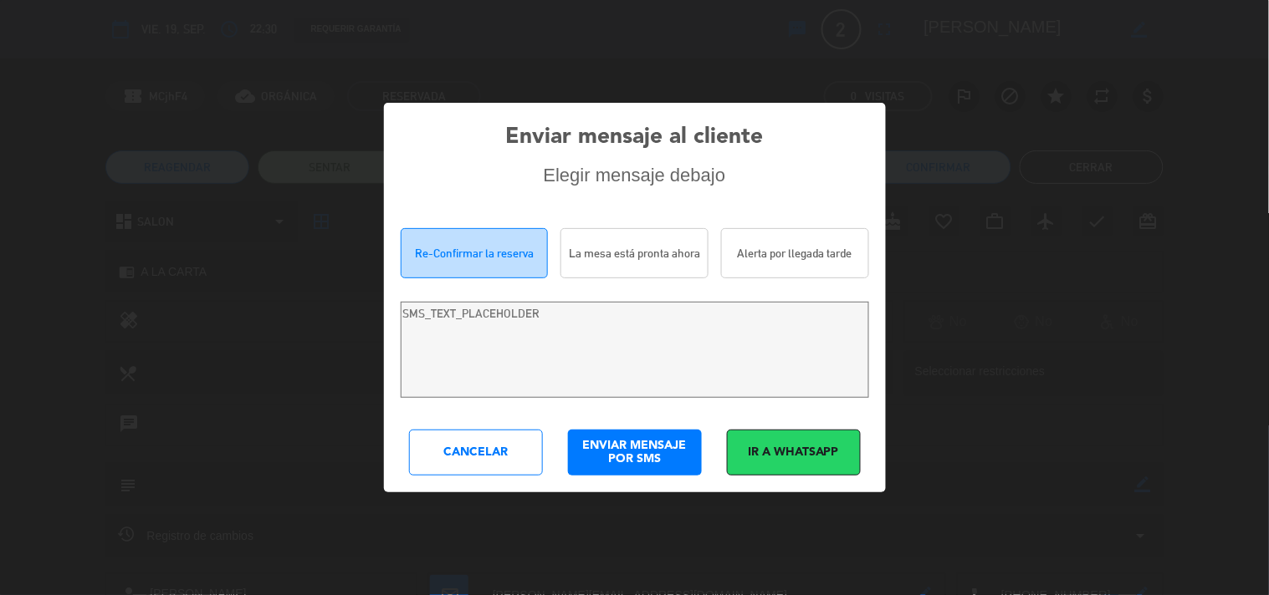
type textarea "Hola [PERSON_NAME]! Estamos escribiendo para re-confirmar su reserva en [PERSON…"
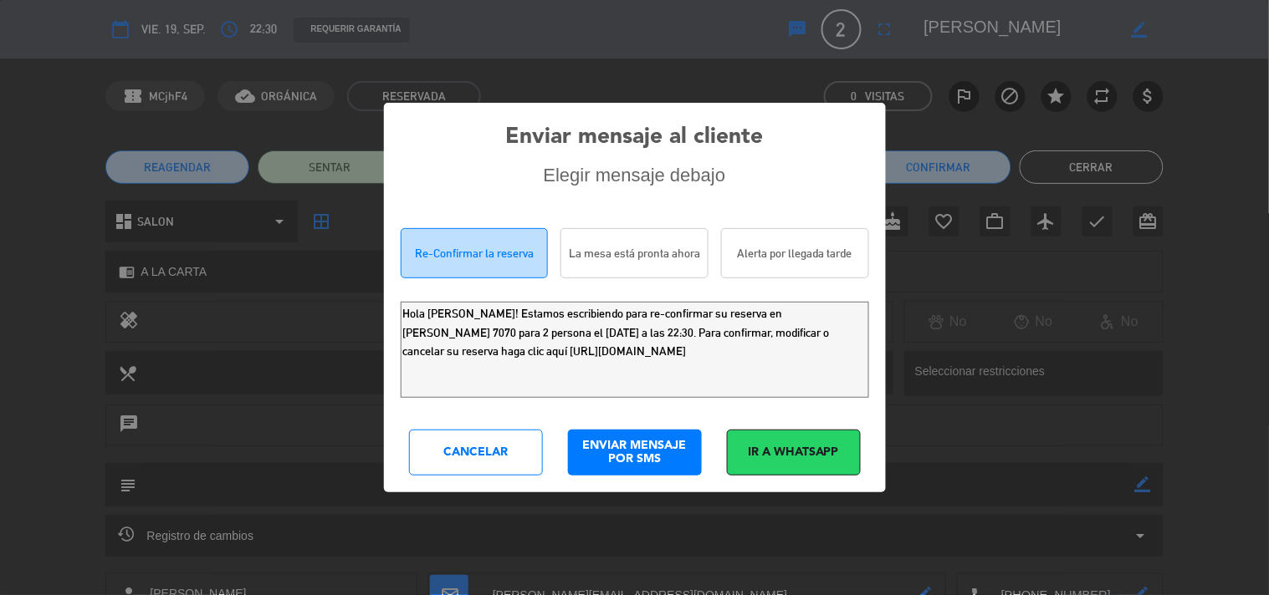
drag, startPoint x: 771, startPoint y: 369, endPoint x: 0, endPoint y: 0, distance: 854.7
click at [0, 9] on div "Enviar mensaje al cliente Elegir mensaje debajo Re-Confirmar la reserva La mesa…" at bounding box center [634, 297] width 1269 height 595
click at [490, 458] on div "Cancelar" at bounding box center [476, 453] width 134 height 46
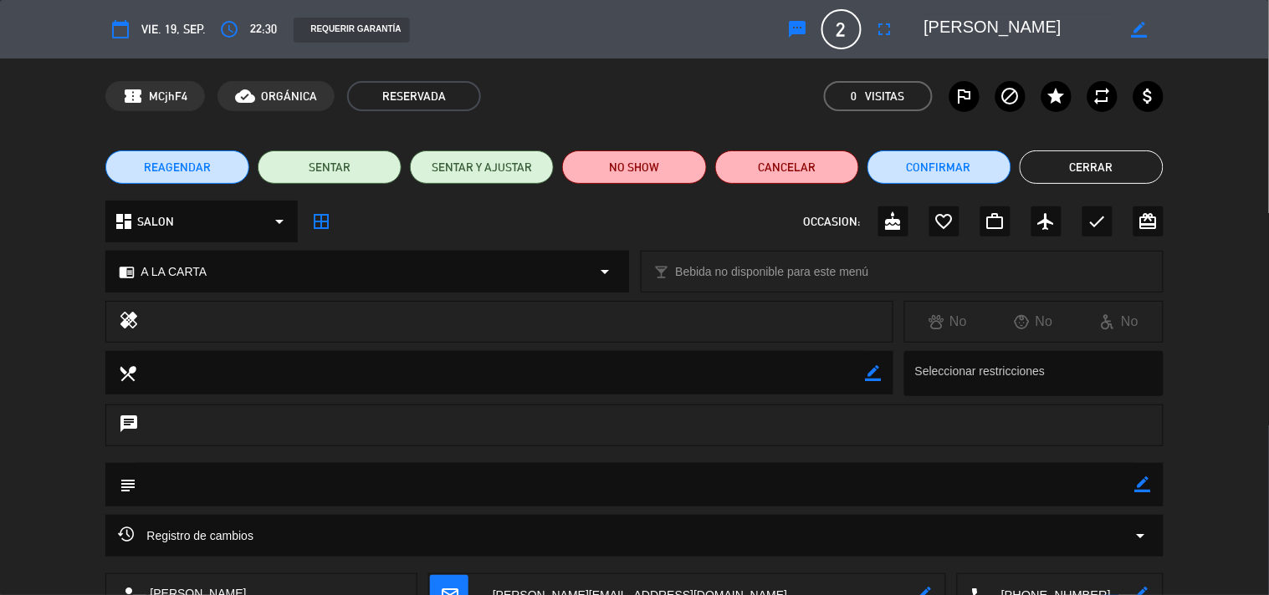
click at [1075, 161] on button "Cerrar" at bounding box center [1091, 167] width 144 height 33
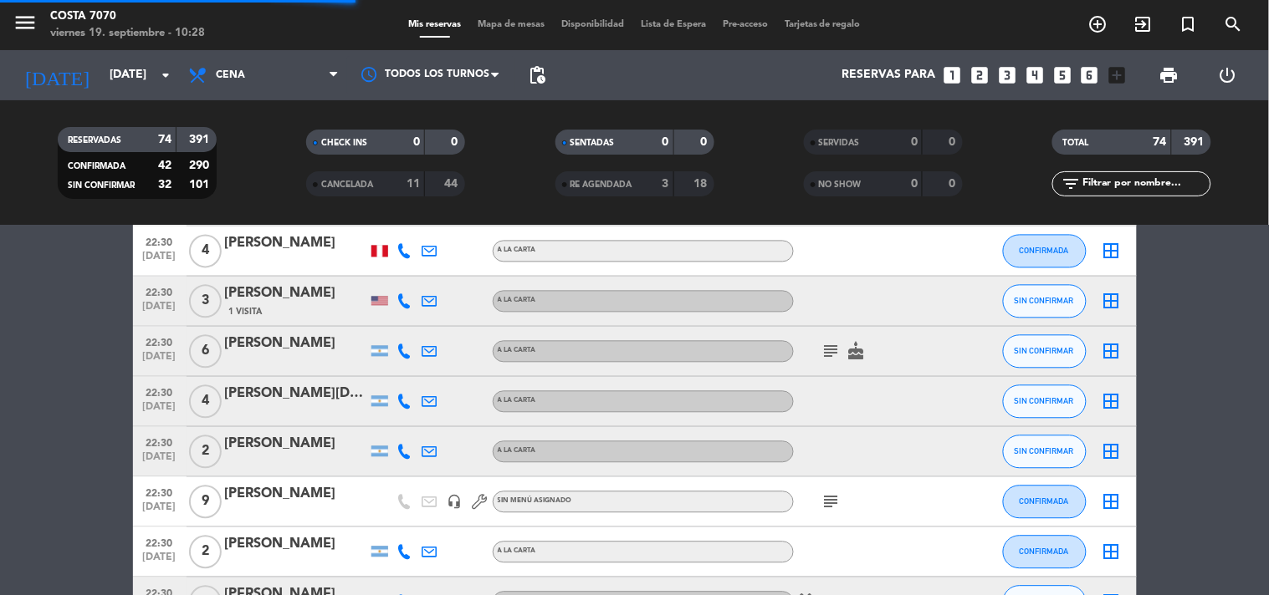
scroll to position [2880, 0]
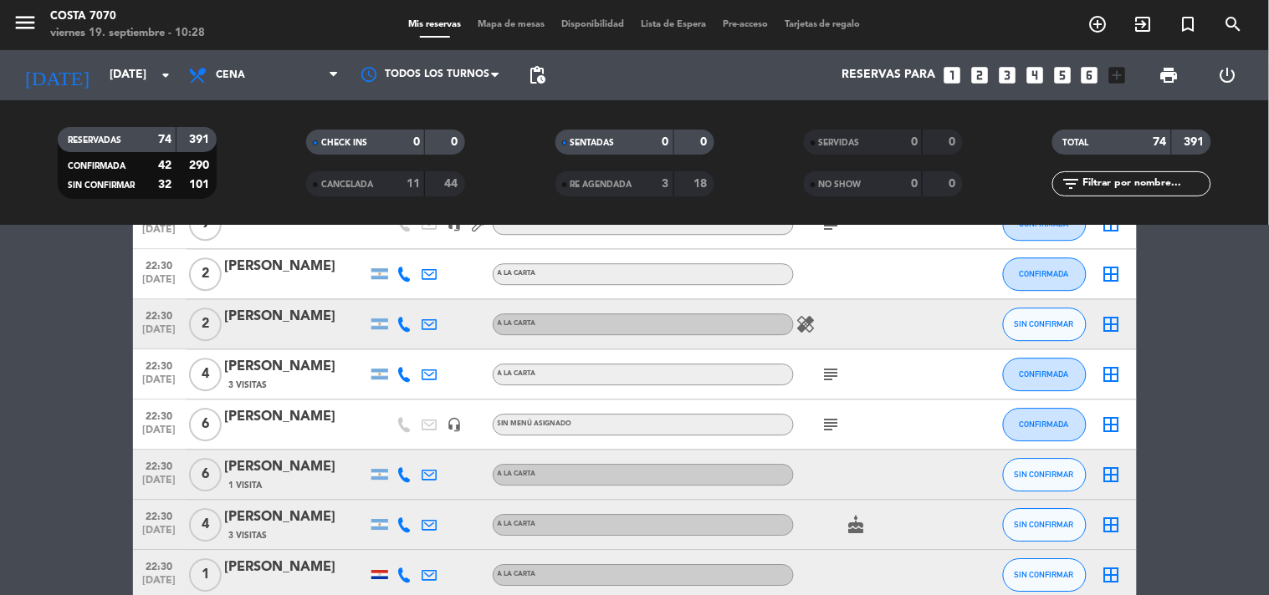
click at [397, 314] on div at bounding box center [404, 323] width 25 height 49
click at [400, 317] on icon at bounding box center [404, 324] width 15 height 15
click at [397, 296] on span "Copiar" at bounding box center [385, 296] width 35 height 18
click at [306, 327] on div "[PERSON_NAME]" at bounding box center [296, 317] width 142 height 22
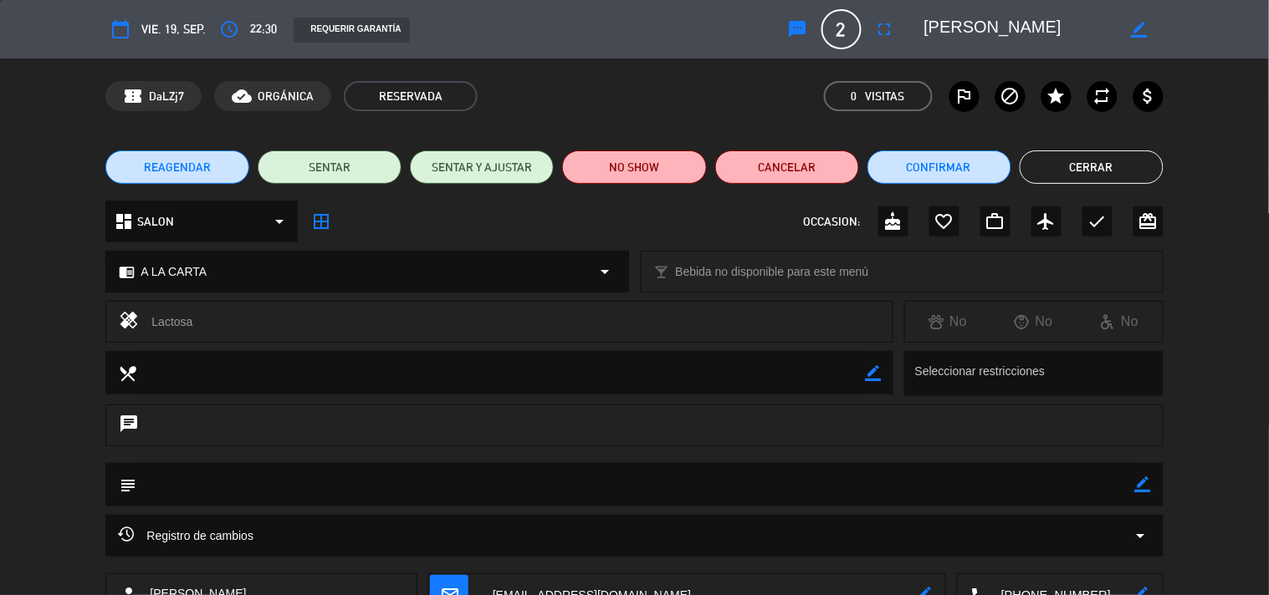
click at [818, 18] on div "calendar_today vie. 19, sep. access_time 22:30 REQUERIR GARANTÍA sms 2 [PERSON_…" at bounding box center [633, 29] width 1057 height 40
click at [788, 30] on icon "sms" at bounding box center [798, 29] width 20 height 20
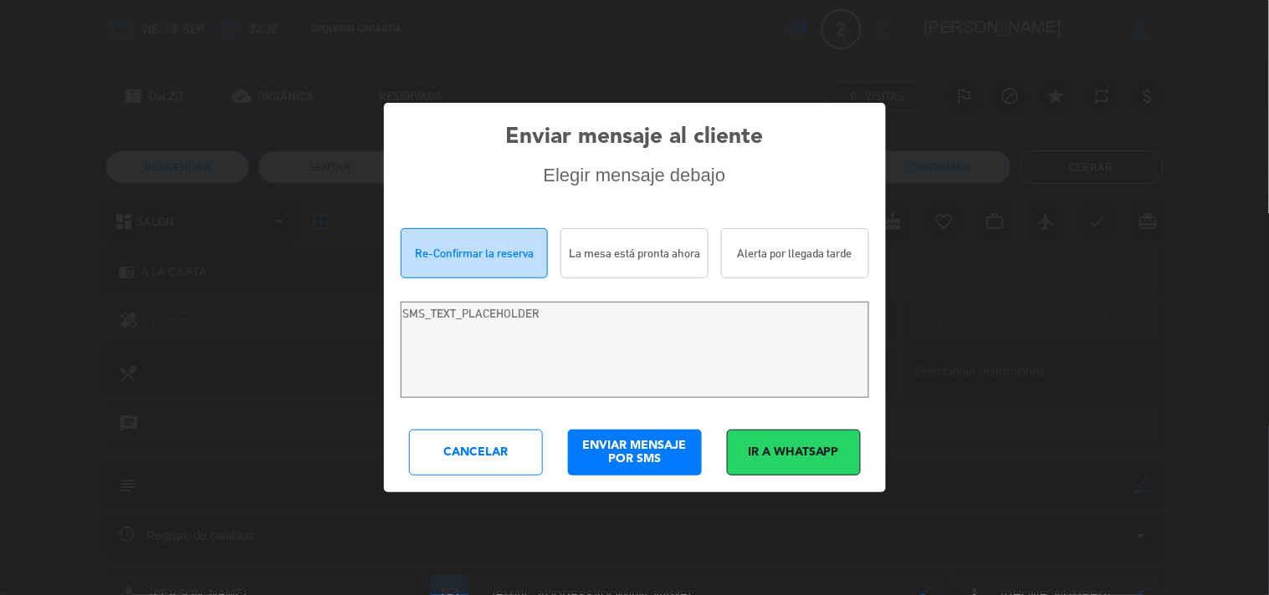
type textarea "Hola [PERSON_NAME]! Estamos escribiendo para re-confirmar su reserva en [PERSON…"
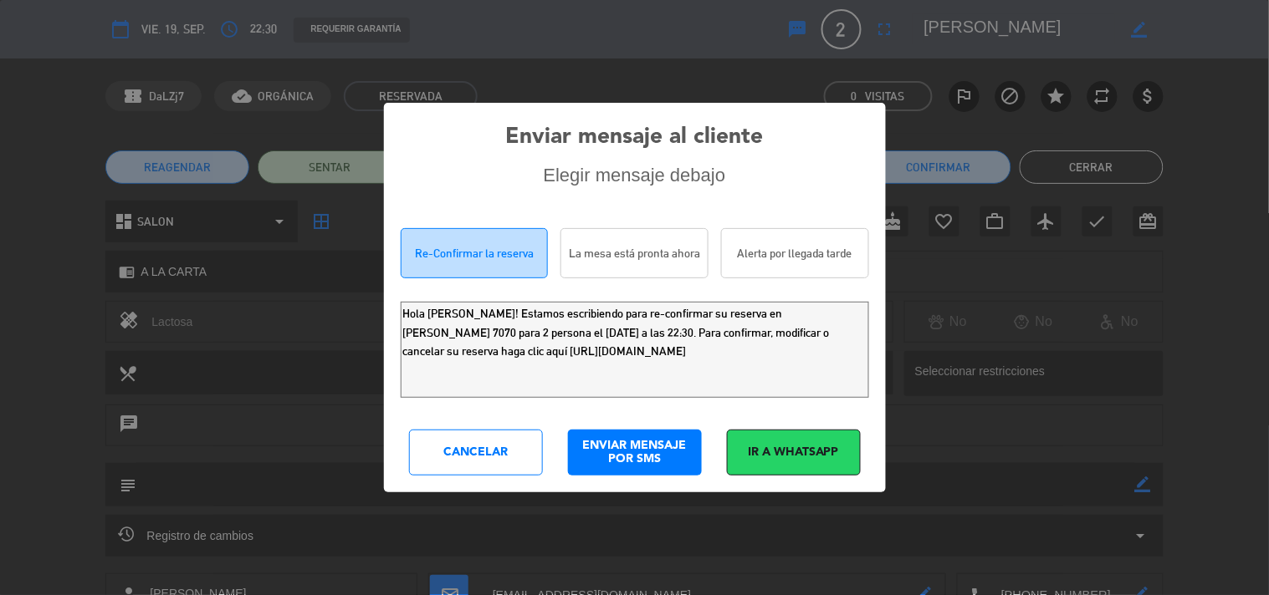
drag, startPoint x: 732, startPoint y: 361, endPoint x: 0, endPoint y: 39, distance: 799.5
click at [0, 112] on div "Enviar mensaje al cliente Elegir mensaje debajo Re-Confirmar la reserva La mesa…" at bounding box center [634, 297] width 1269 height 595
click at [488, 452] on div "Cancelar" at bounding box center [476, 453] width 134 height 46
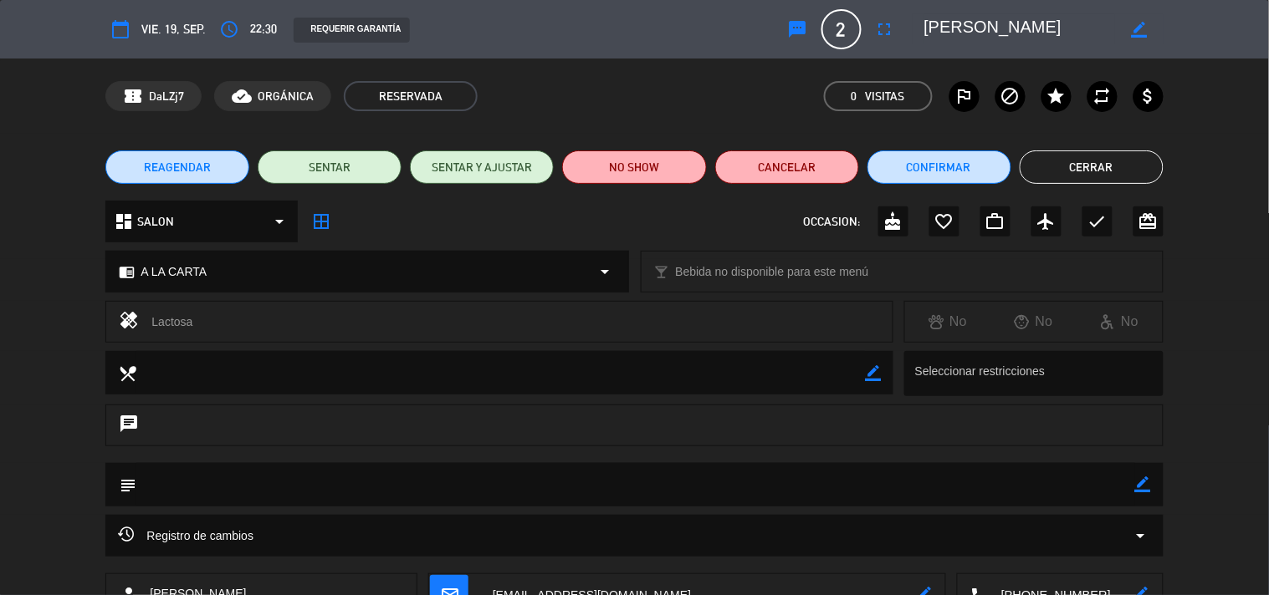
click at [1019, 173] on li "Cerrar" at bounding box center [1091, 167] width 144 height 33
click at [1040, 171] on button "Cerrar" at bounding box center [1091, 167] width 144 height 33
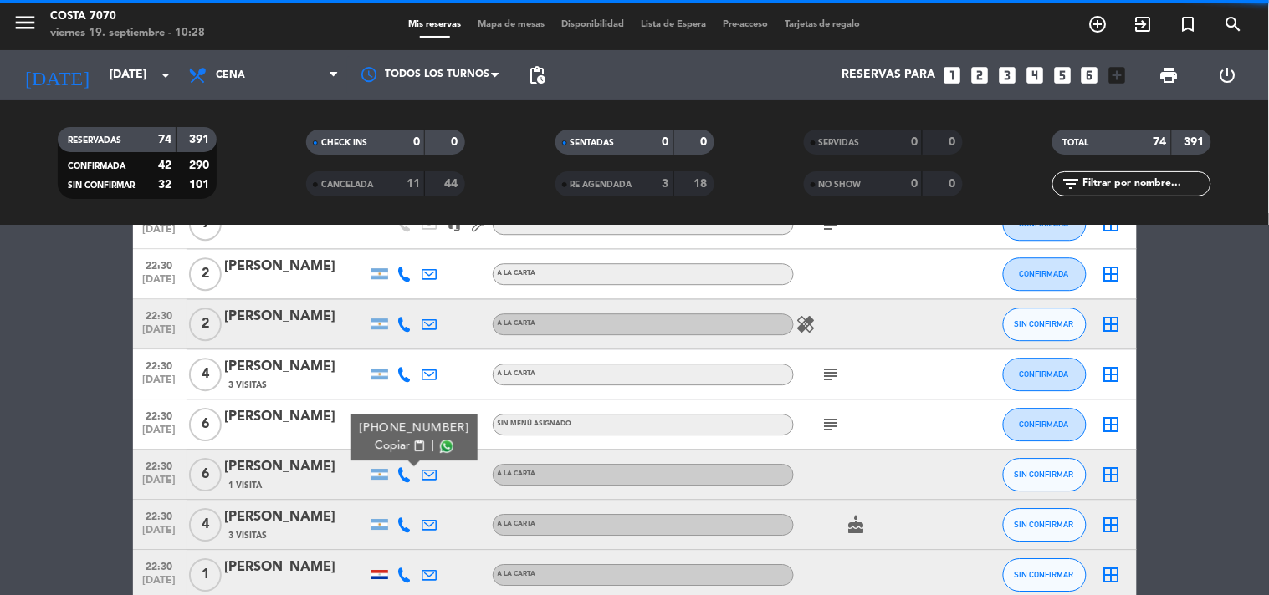
click at [389, 447] on span "Copiar" at bounding box center [392, 446] width 35 height 18
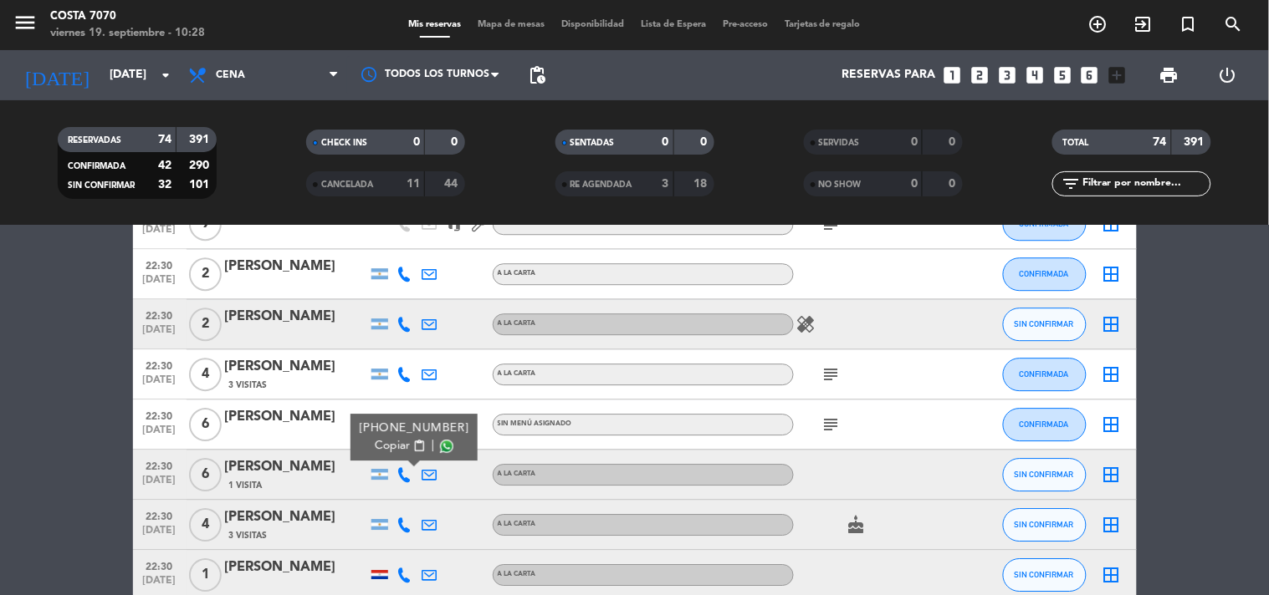
click at [324, 466] on div "[PERSON_NAME]" at bounding box center [296, 468] width 142 height 22
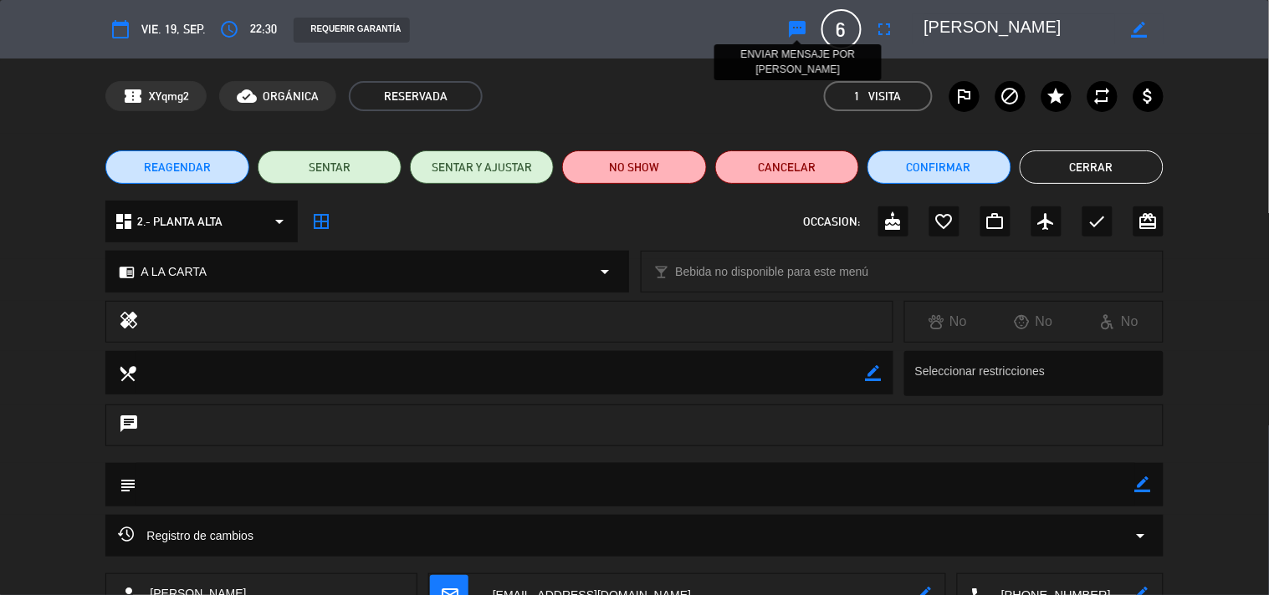
click at [790, 20] on icon "sms" at bounding box center [798, 29] width 20 height 20
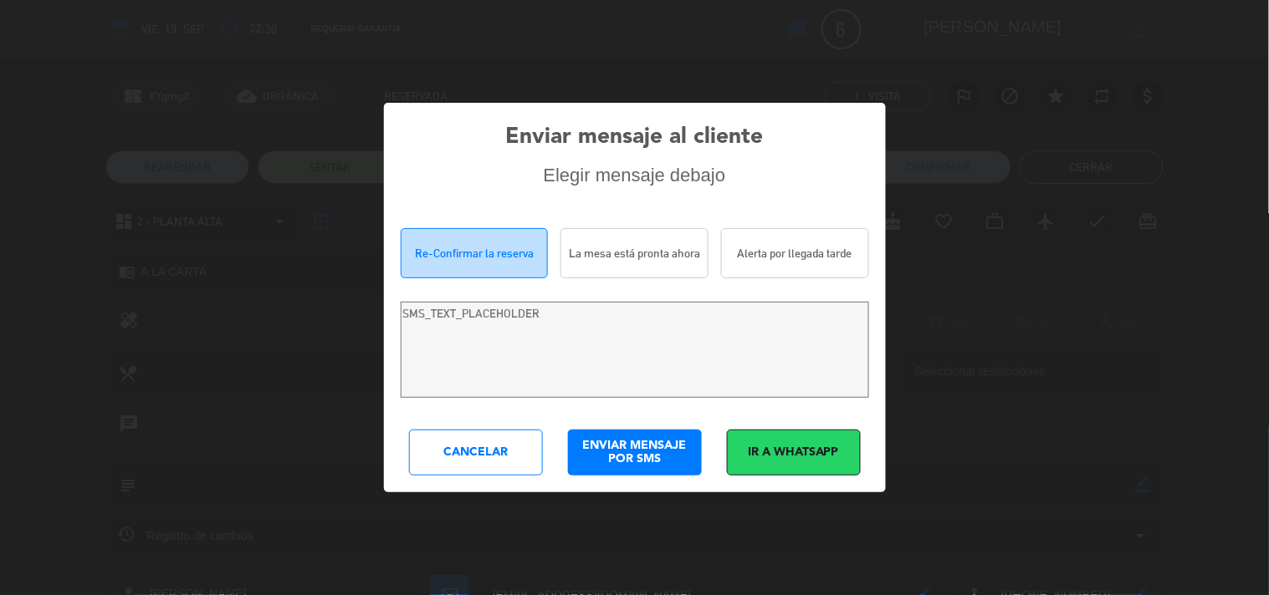
type textarea "Hola [PERSON_NAME]! Estamos escribiendo para re-confirmar su reserva en [PERSON…"
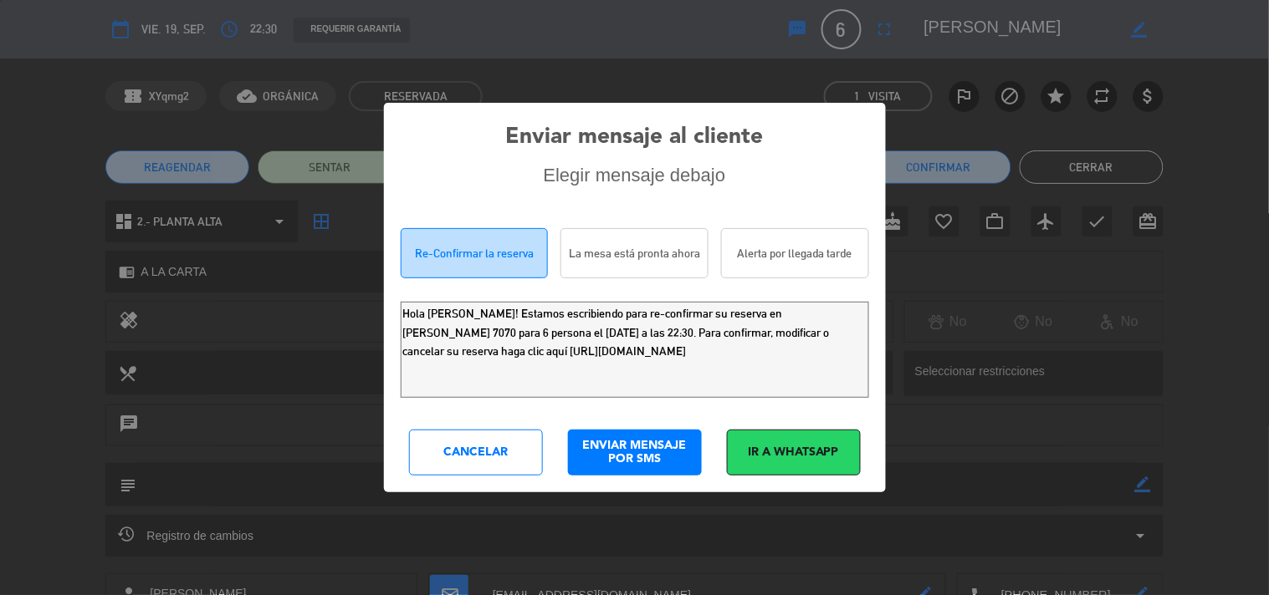
drag, startPoint x: 418, startPoint y: 294, endPoint x: 6, endPoint y: 27, distance: 491.1
click at [0, 75] on div "Enviar mensaje al cliente Elegir mensaje debajo Re-Confirmar la reserva La mesa…" at bounding box center [634, 297] width 1269 height 595
click at [478, 446] on div "Cancelar" at bounding box center [476, 453] width 134 height 46
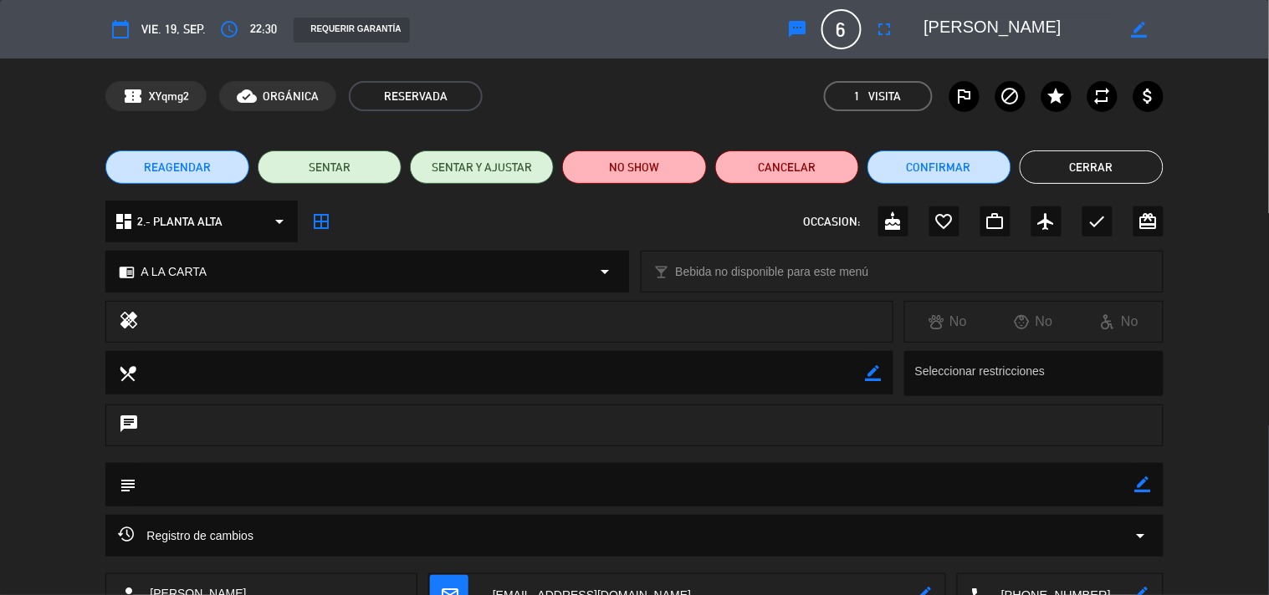
click at [1048, 161] on button "Cerrar" at bounding box center [1091, 167] width 144 height 33
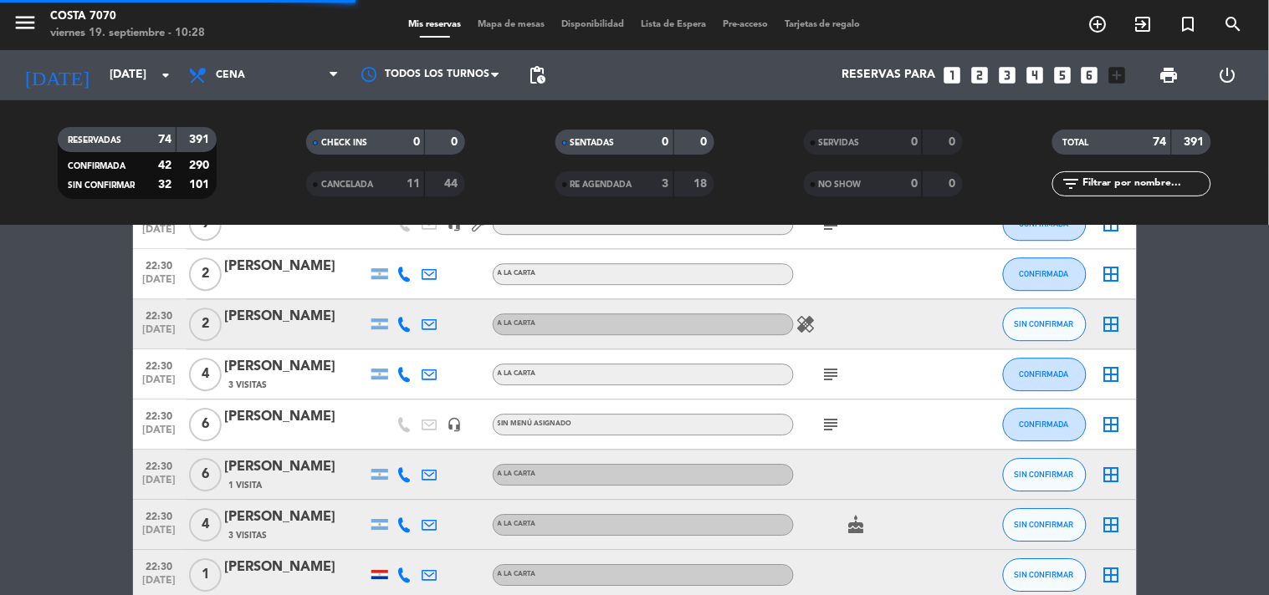
scroll to position [2973, 0]
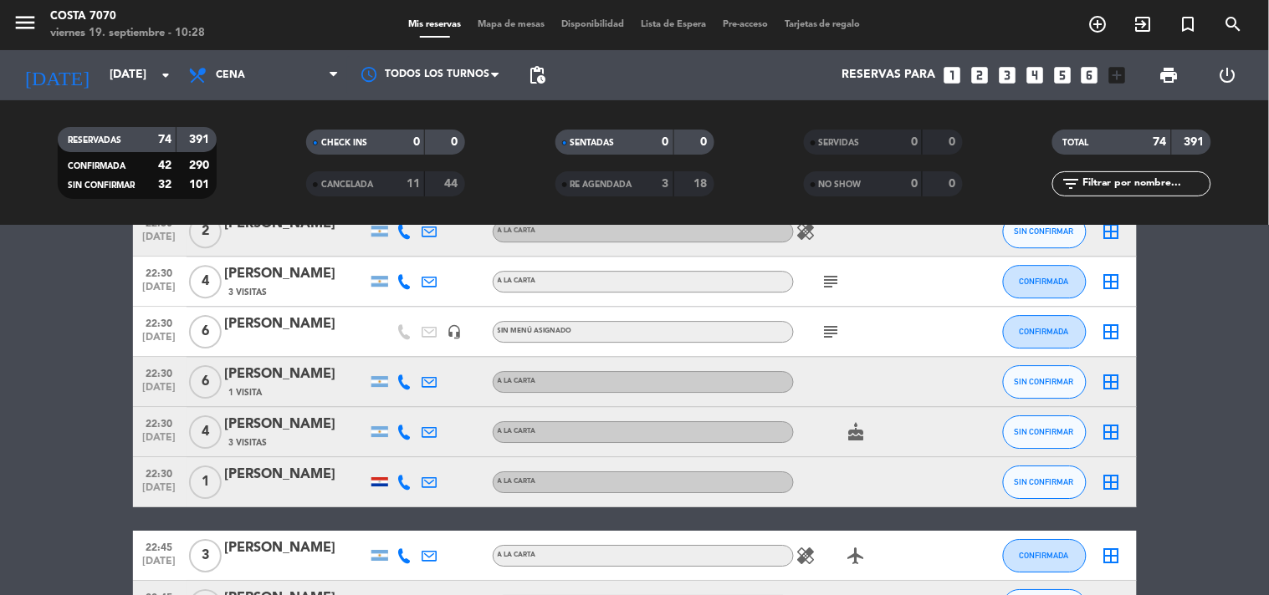
click at [404, 427] on icon at bounding box center [404, 432] width 15 height 15
click at [395, 401] on span "Copiar" at bounding box center [392, 404] width 35 height 18
click at [313, 425] on div "[PERSON_NAME]" at bounding box center [296, 425] width 142 height 22
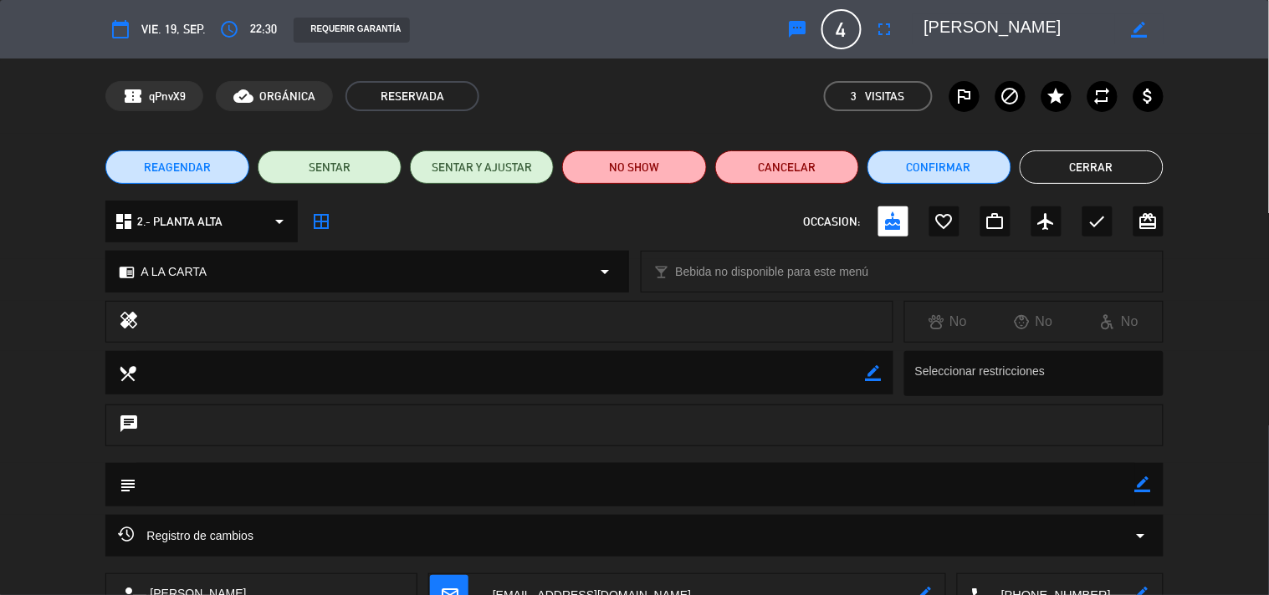
click at [808, 20] on button "sms" at bounding box center [798, 29] width 30 height 30
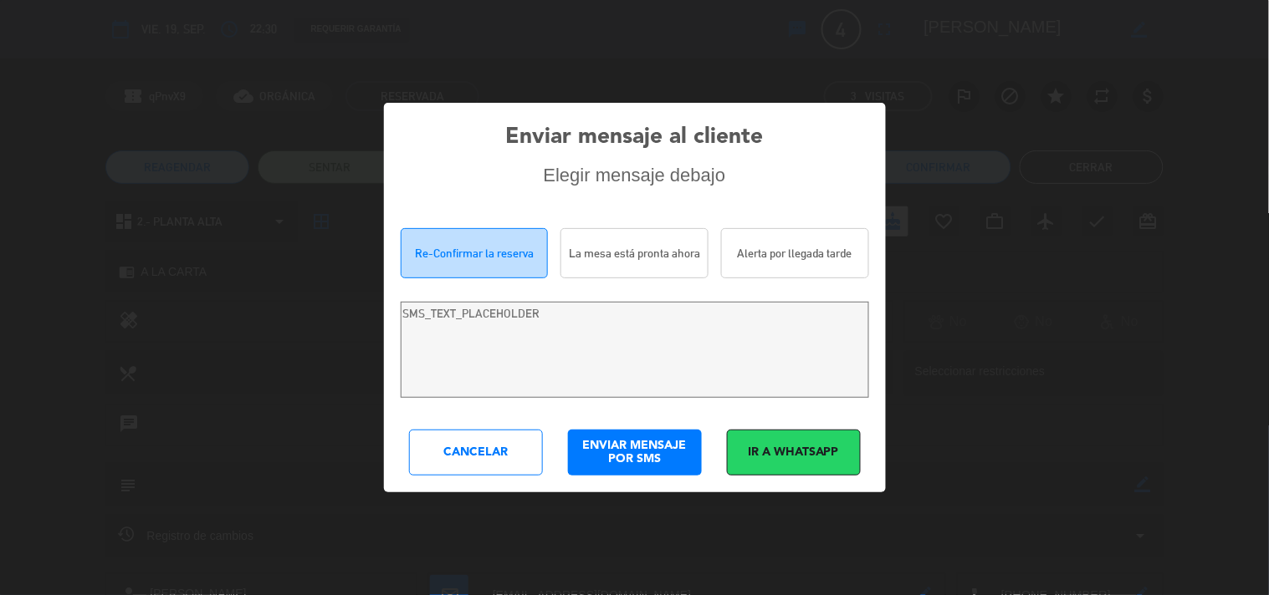
type textarea "Hola [PERSON_NAME]! Estamos escribiendo para re-confirmar su reserva en [PERSON…"
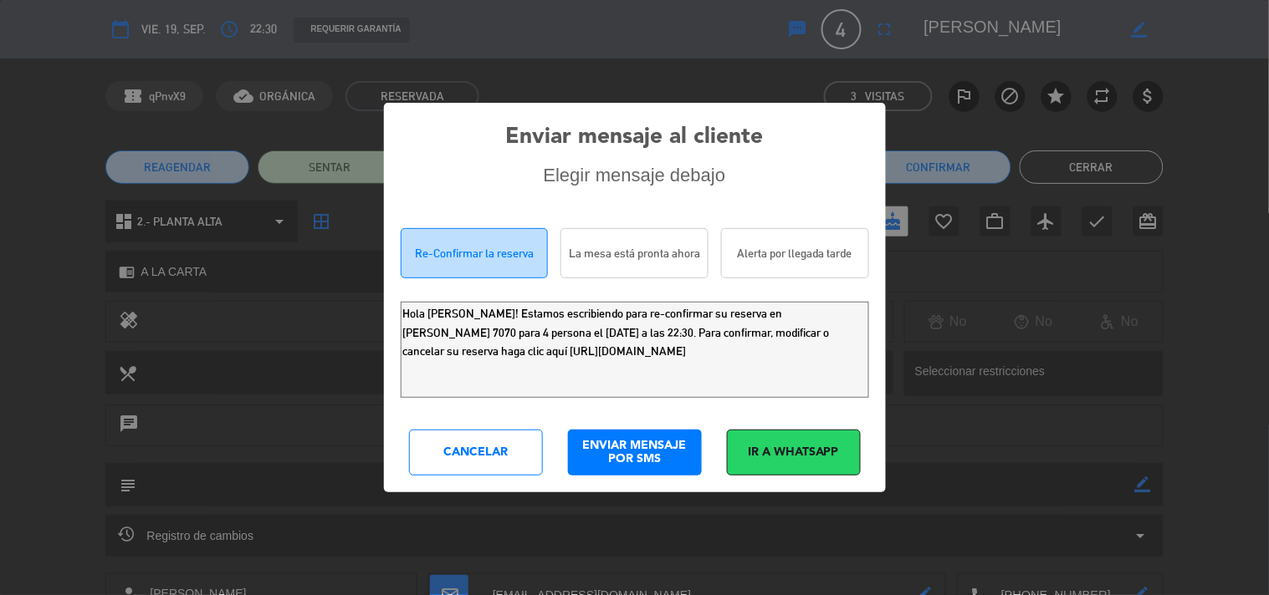
drag, startPoint x: 780, startPoint y: 355, endPoint x: 0, endPoint y: 143, distance: 808.5
click at [0, 176] on div "Enviar mensaje al cliente Elegir mensaje debajo Re-Confirmar la reserva La mesa…" at bounding box center [634, 297] width 1269 height 595
click at [462, 453] on div "Cancelar" at bounding box center [476, 453] width 134 height 46
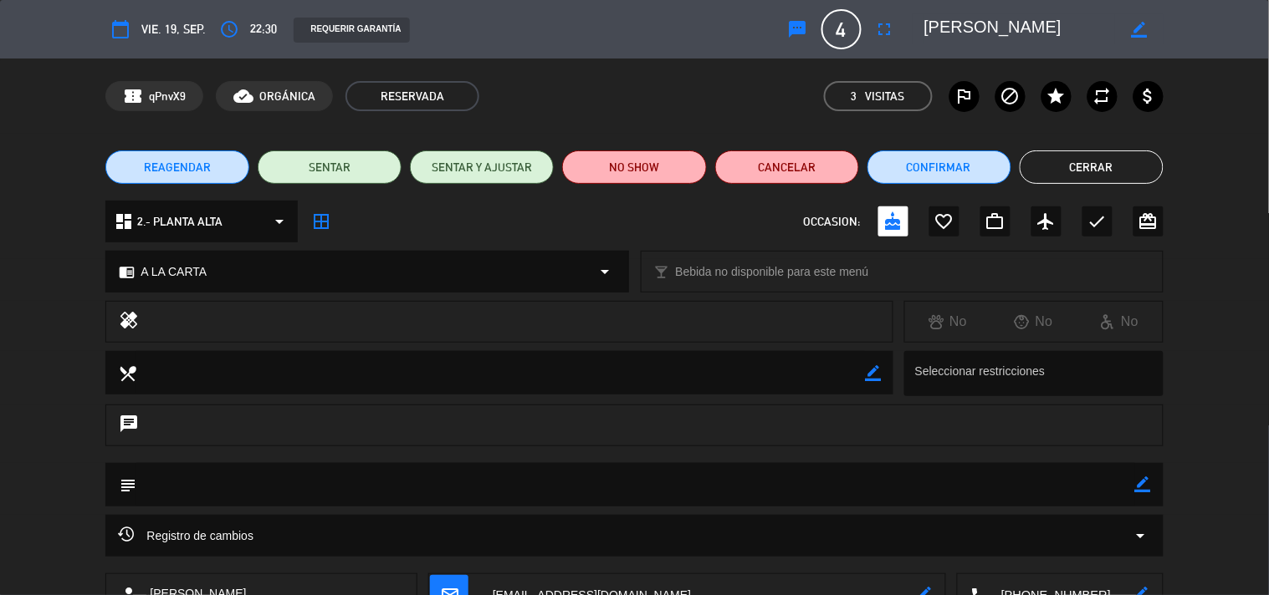
click at [1101, 149] on div "REAGENDAR SENTAR SENTAR Y AJUSTAR NO SHOW Cancelar Confirmar Cerrar" at bounding box center [634, 167] width 1269 height 67
click at [1096, 170] on button "Cerrar" at bounding box center [1091, 167] width 144 height 33
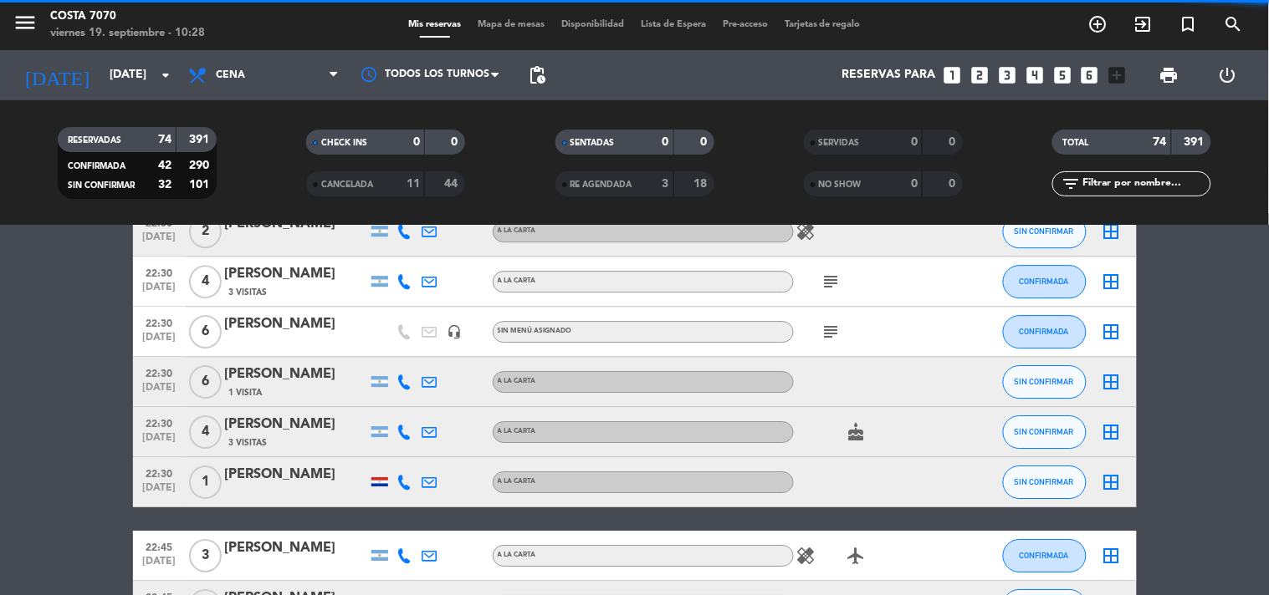
click at [406, 483] on icon at bounding box center [404, 482] width 15 height 15
click at [391, 462] on span "Copiar" at bounding box center [392, 454] width 35 height 18
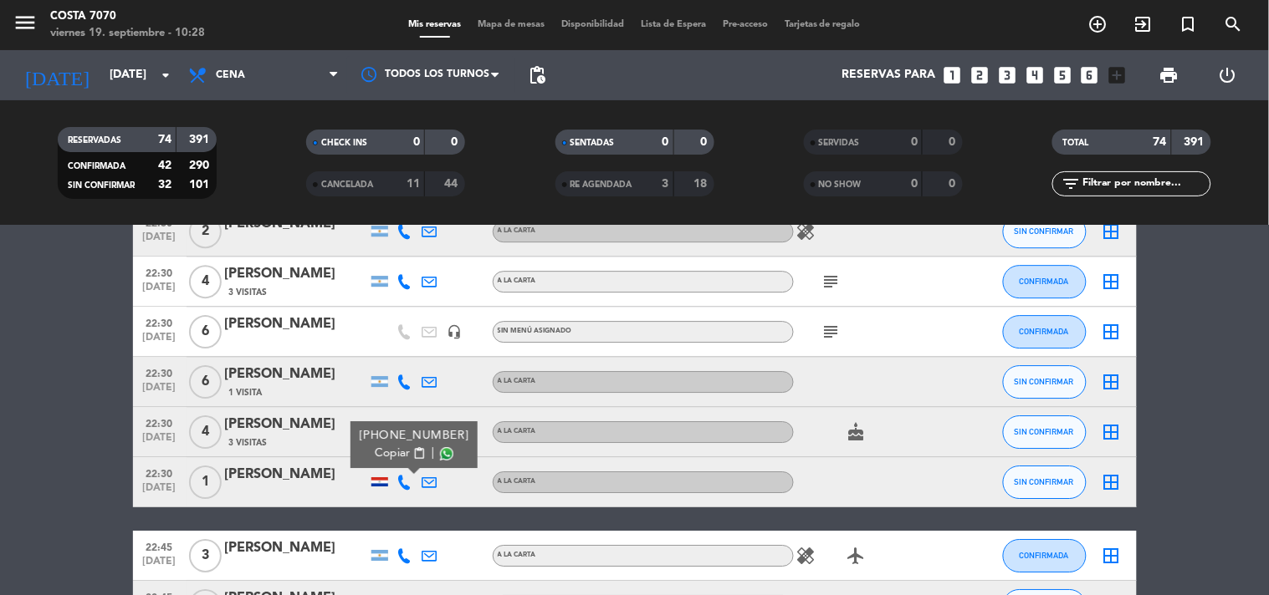
scroll to position [3066, 0]
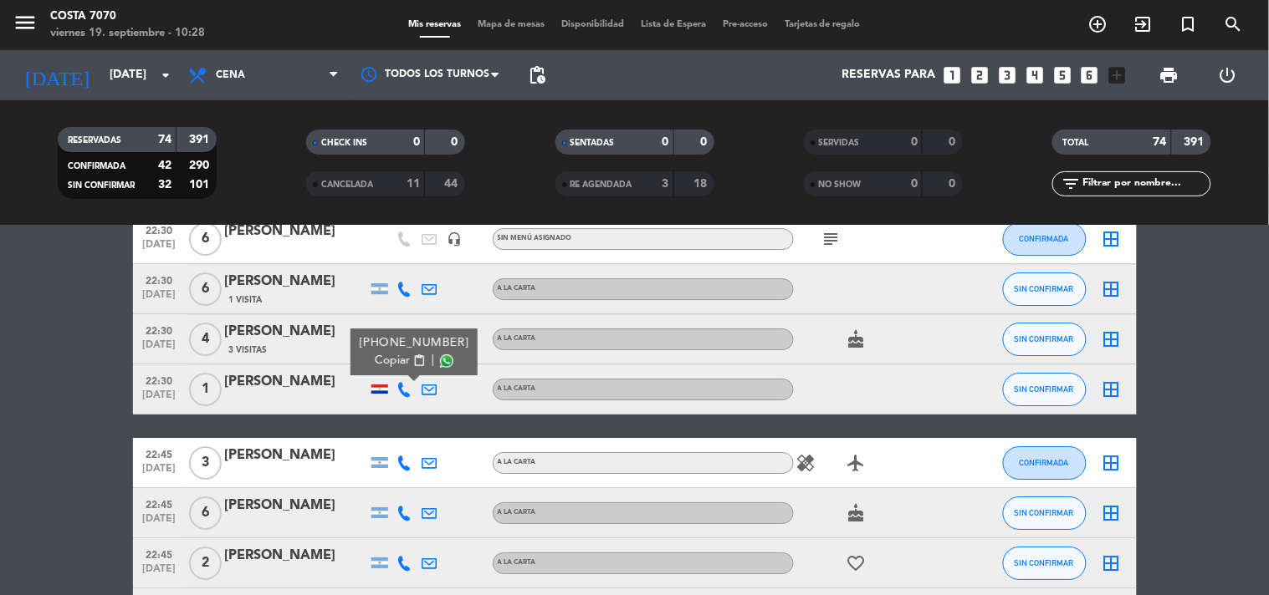
click at [330, 388] on div "[PERSON_NAME]" at bounding box center [296, 382] width 142 height 22
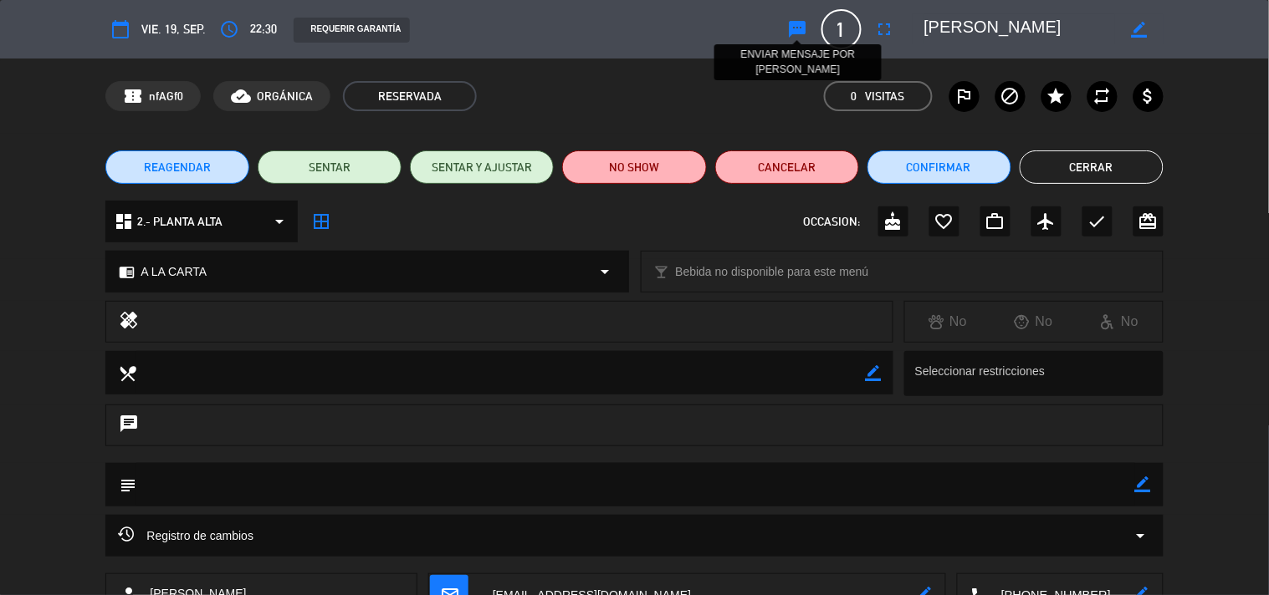
click at [797, 25] on icon "sms" at bounding box center [798, 29] width 20 height 20
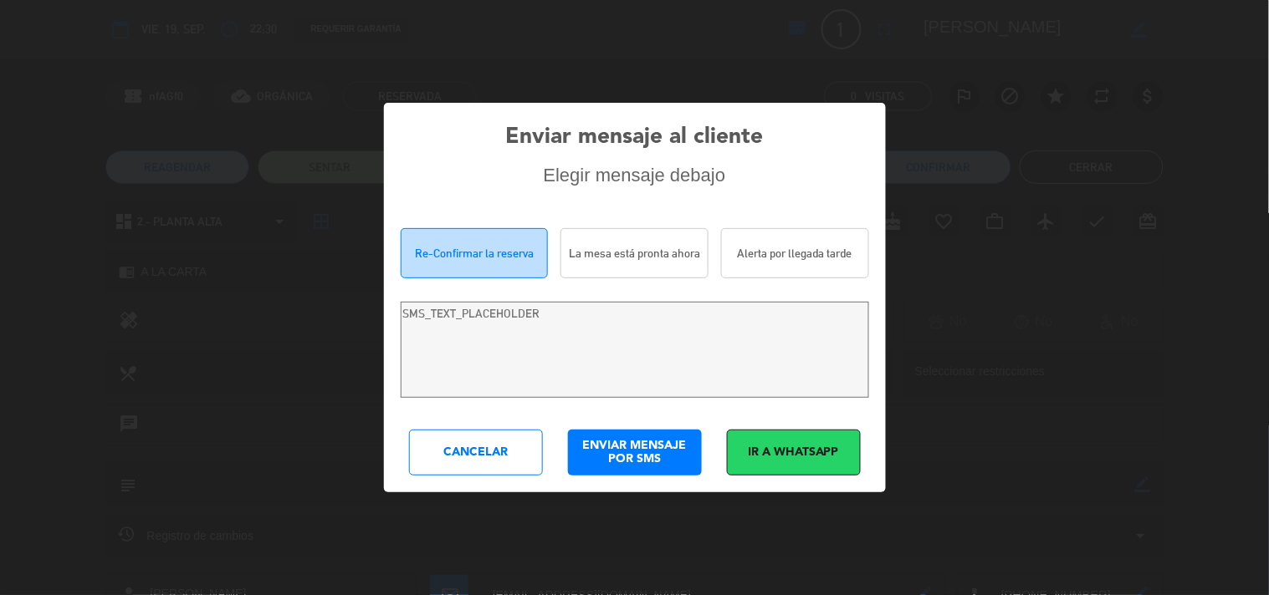
type textarea "Hola [PERSON_NAME]! Estamos escribiendo para re-confirmar su reserva en [PERSON…"
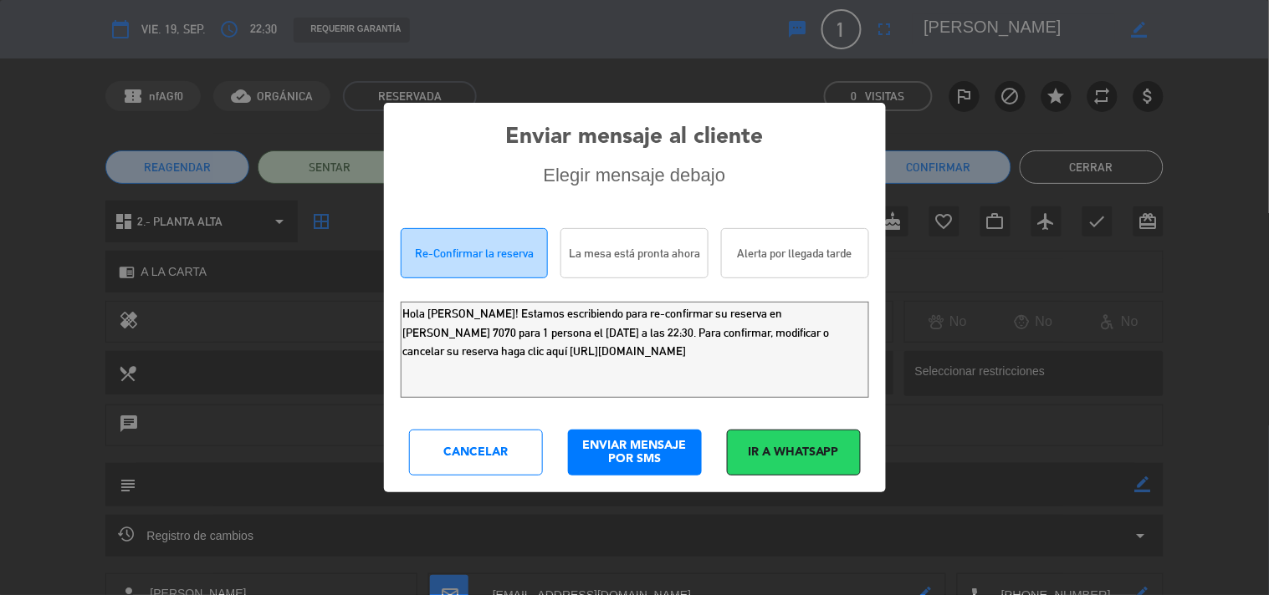
drag, startPoint x: 786, startPoint y: 365, endPoint x: 0, endPoint y: 3, distance: 865.5
click at [0, 92] on div "Enviar mensaje al cliente Elegir mensaje debajo Re-Confirmar la reserva La mesa…" at bounding box center [634, 297] width 1269 height 595
click at [460, 483] on div "Enviar mensaje al cliente Elegir mensaje debajo Re-Confirmar la reserva La mesa…" at bounding box center [635, 297] width 502 height 389
drag, startPoint x: 488, startPoint y: 452, endPoint x: 655, endPoint y: 389, distance: 178.9
click at [490, 452] on div "Cancelar" at bounding box center [476, 453] width 134 height 46
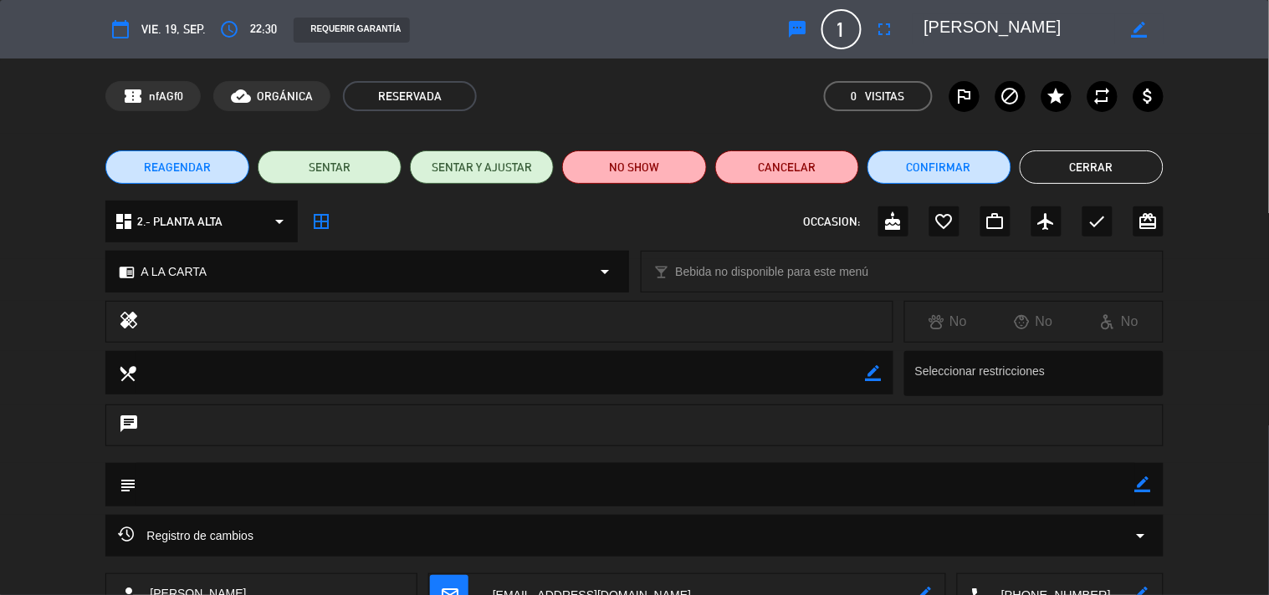
click at [1057, 159] on button "Cerrar" at bounding box center [1091, 167] width 144 height 33
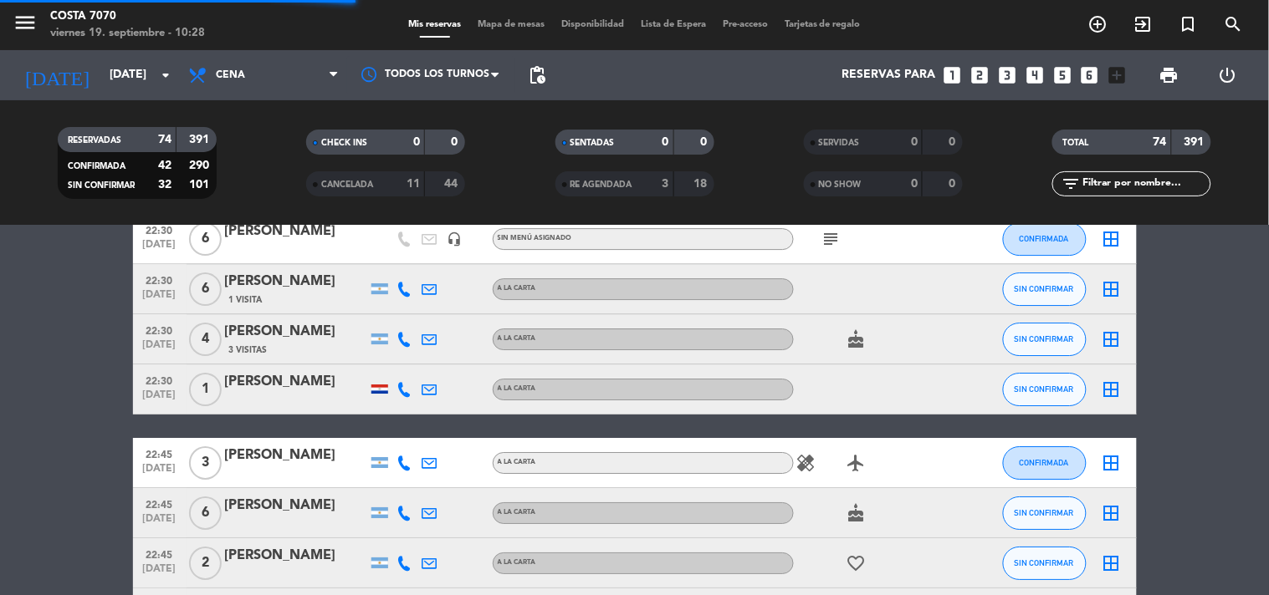
scroll to position [3252, 0]
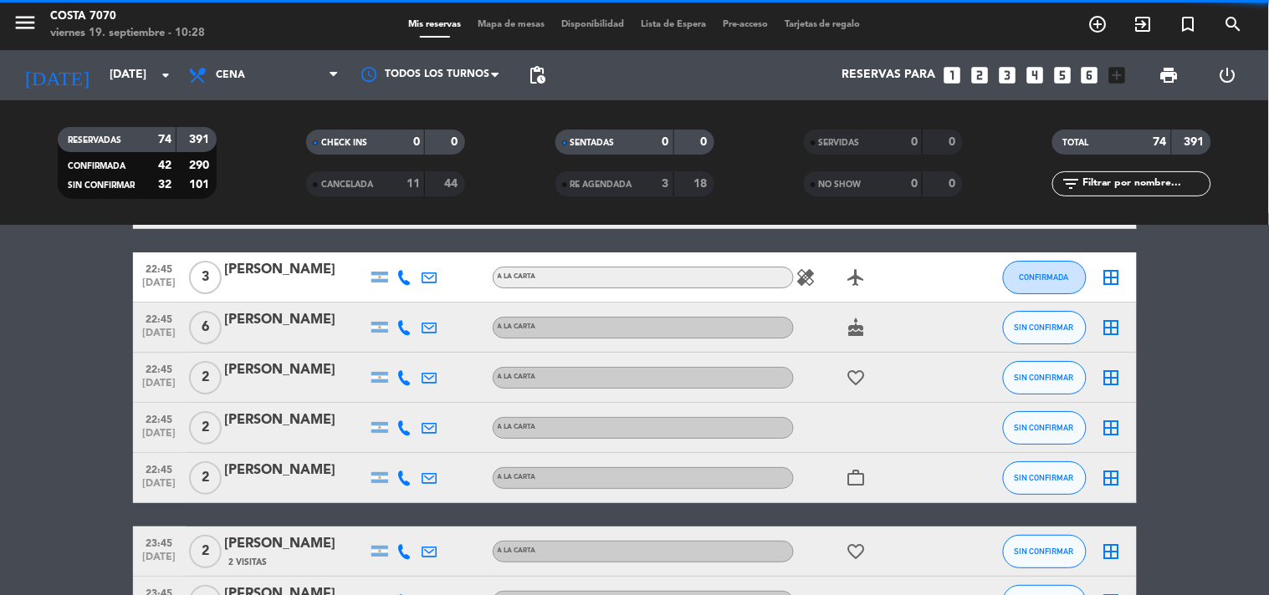
click at [403, 322] on icon at bounding box center [404, 327] width 15 height 15
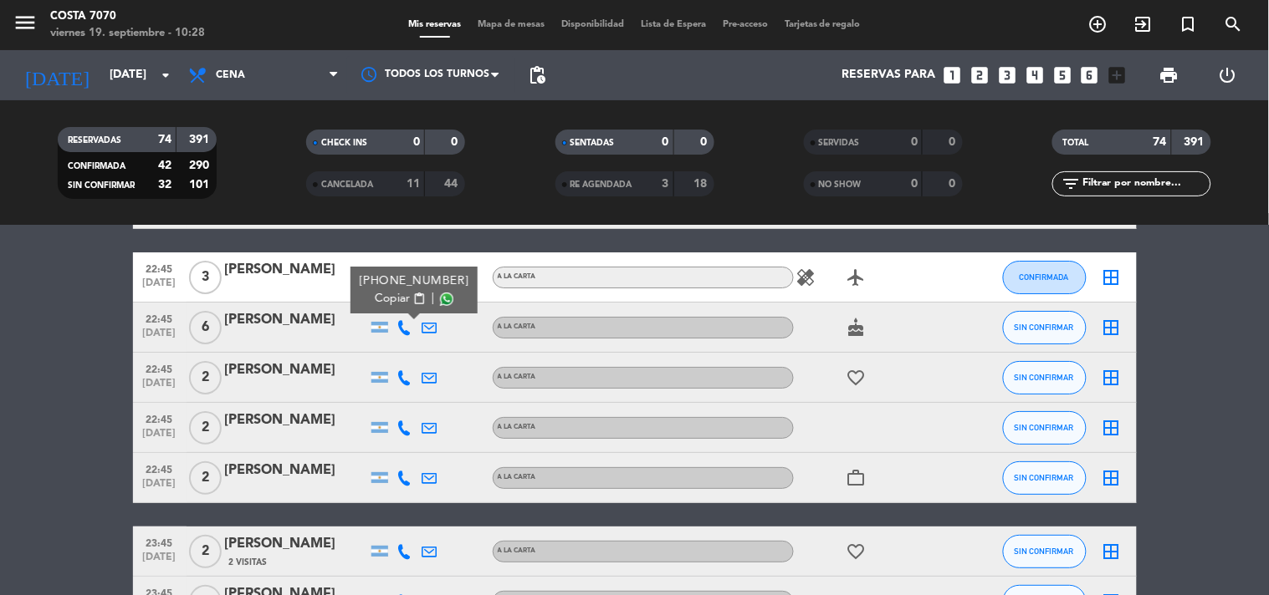
click at [398, 298] on span "Copiar" at bounding box center [392, 299] width 35 height 18
click at [314, 314] on div "[PERSON_NAME]" at bounding box center [296, 320] width 142 height 22
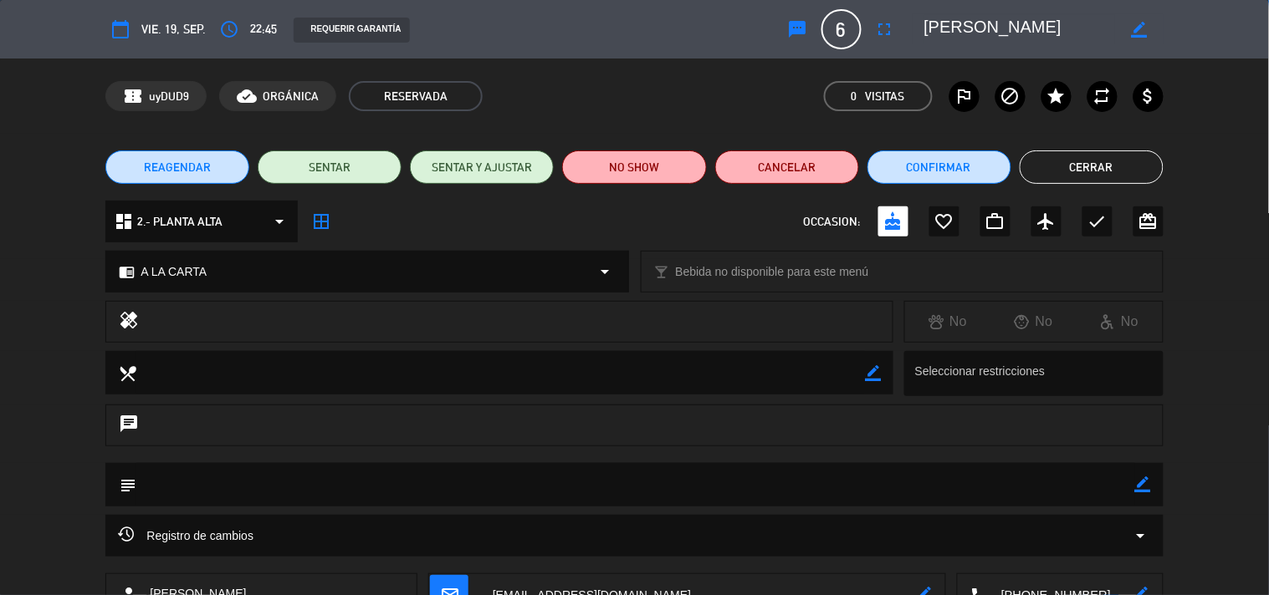
click at [806, 30] on icon "sms" at bounding box center [798, 29] width 20 height 20
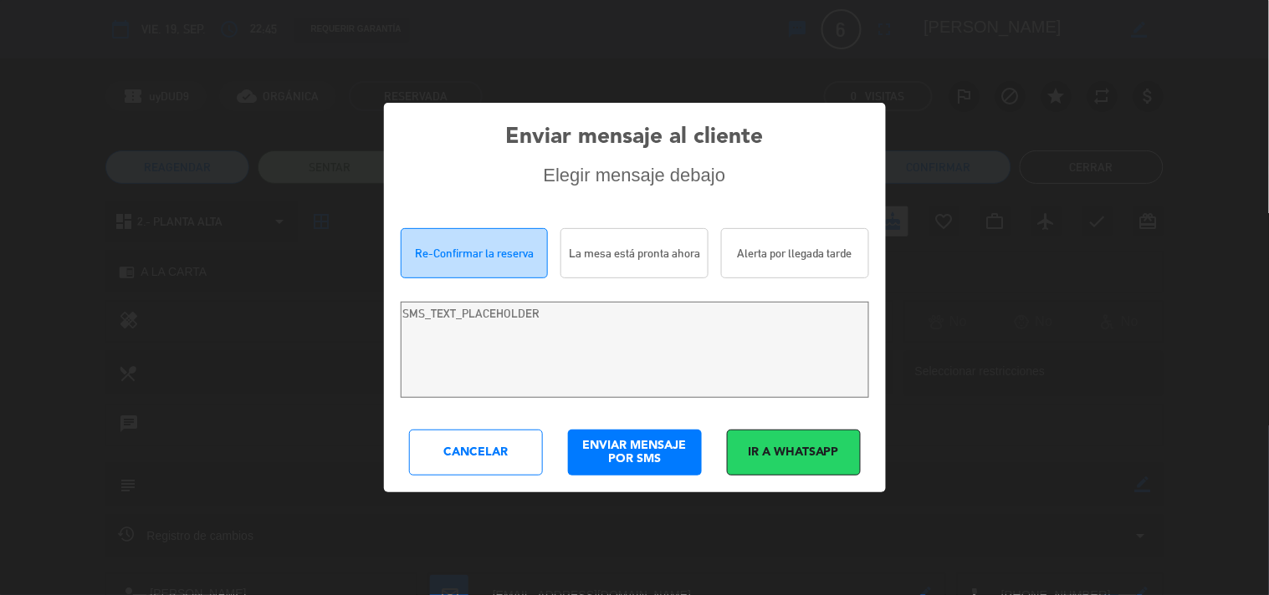
type textarea "Hola [PERSON_NAME]! Estamos escribiendo para re-confirmar su reserva en [PERSON…"
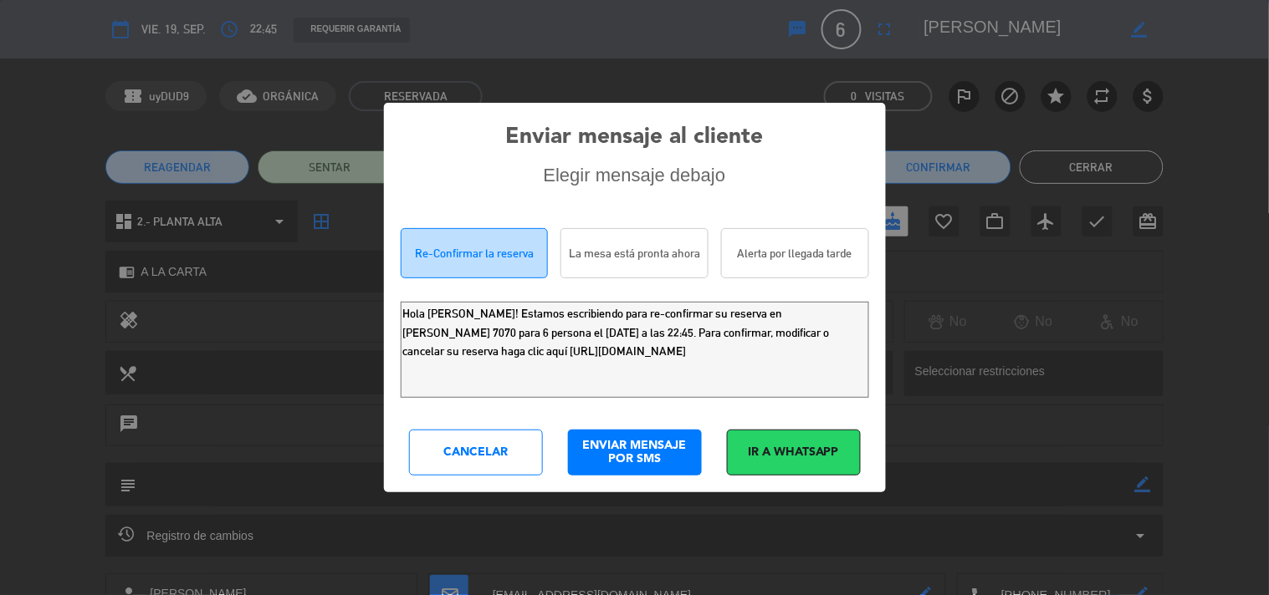
drag, startPoint x: 784, startPoint y: 373, endPoint x: 0, endPoint y: 37, distance: 853.5
click at [0, 65] on div "Enviar mensaje al cliente Elegir mensaje debajo Re-Confirmar la reserva La mesa…" at bounding box center [634, 297] width 1269 height 595
click at [453, 450] on div "Cancelar" at bounding box center [476, 453] width 134 height 46
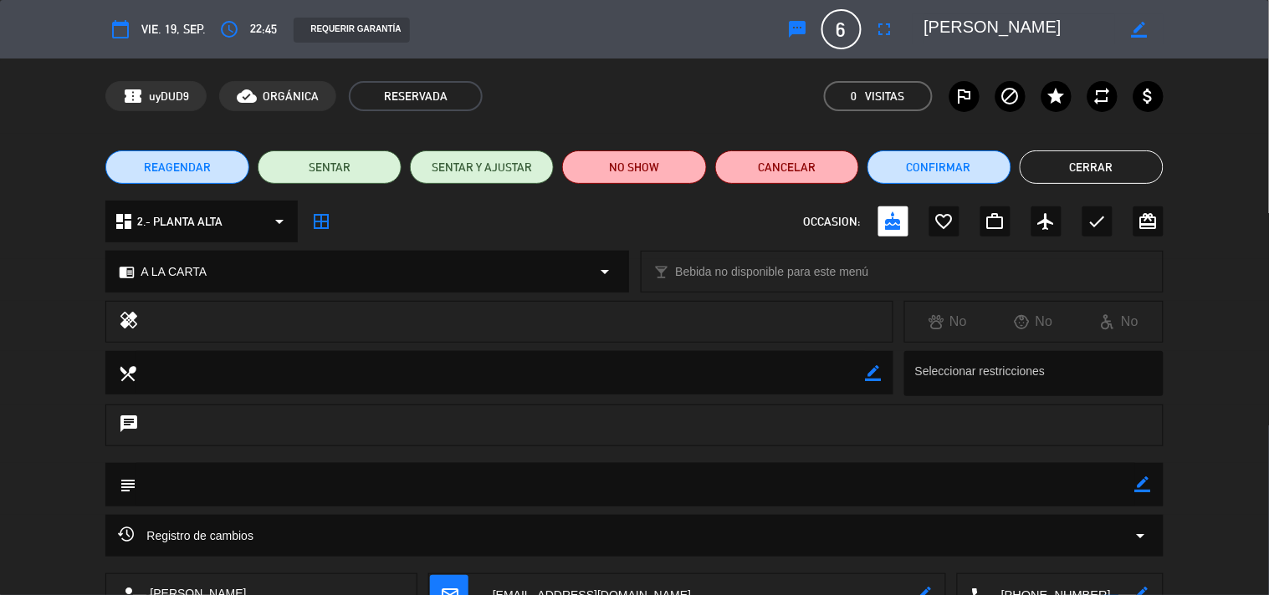
click at [1064, 172] on button "Cerrar" at bounding box center [1091, 167] width 144 height 33
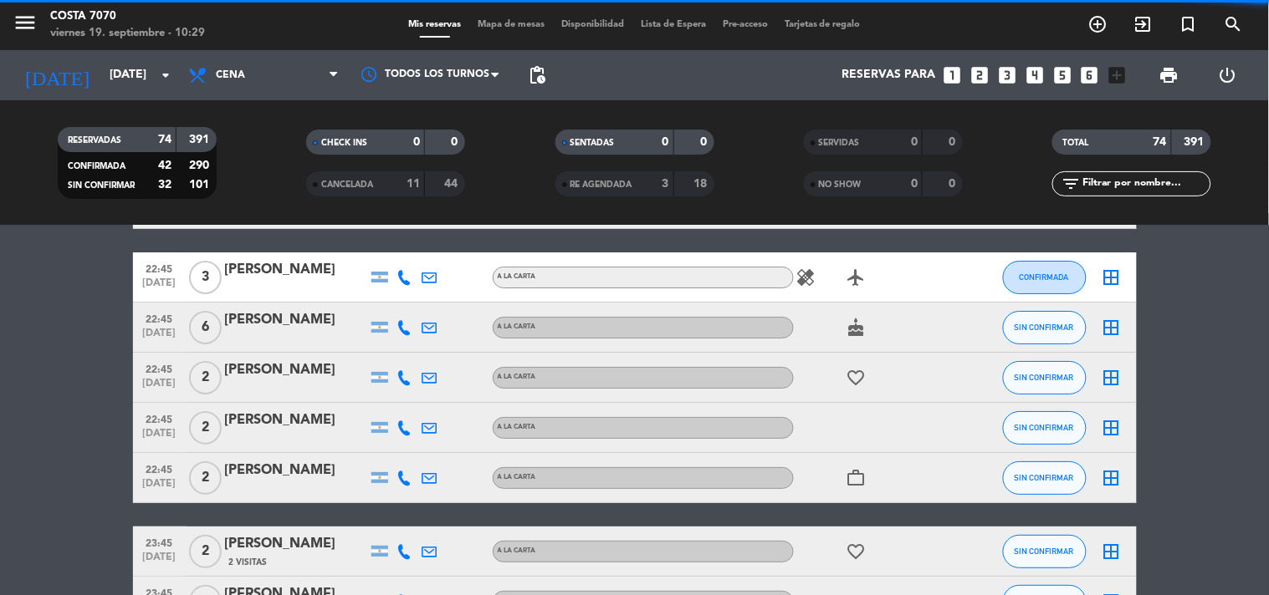
click at [404, 374] on icon at bounding box center [404, 377] width 15 height 15
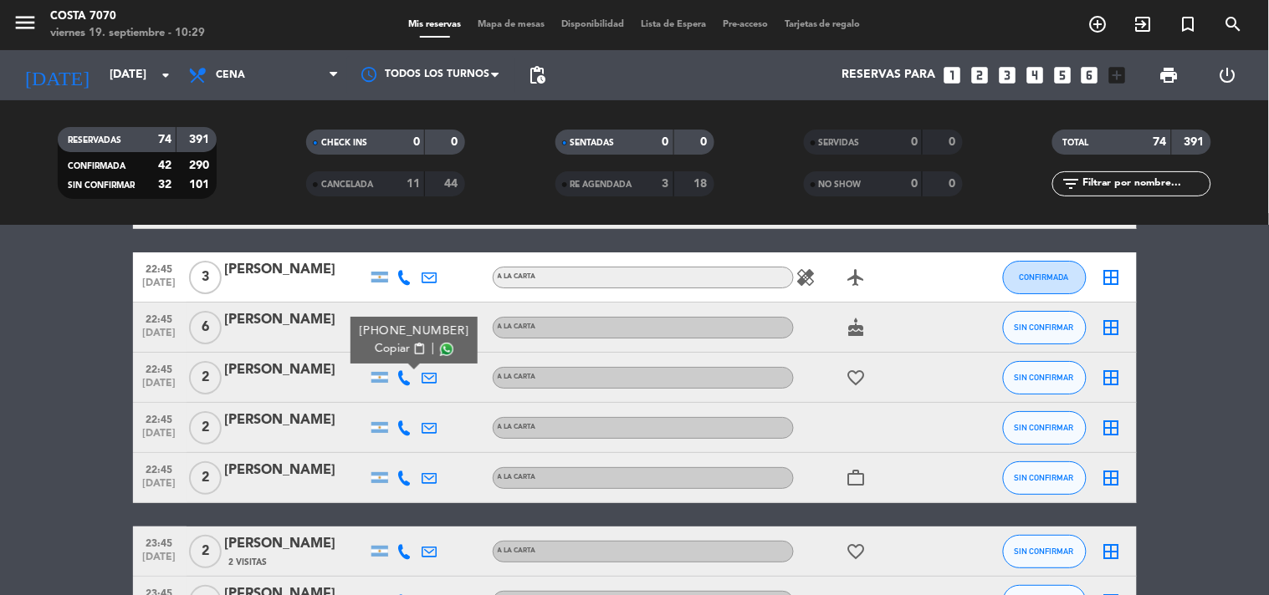
click at [394, 344] on span "Copiar" at bounding box center [392, 349] width 35 height 18
click at [302, 362] on div "[PERSON_NAME]" at bounding box center [296, 371] width 142 height 22
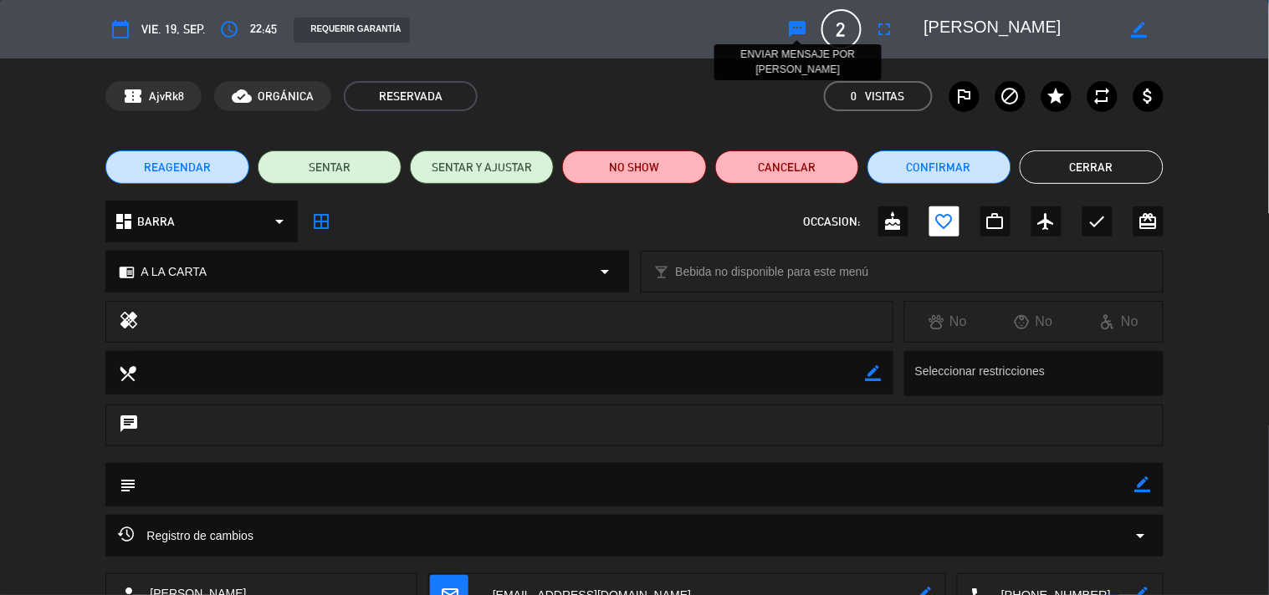
click at [794, 25] on icon "sms" at bounding box center [798, 29] width 20 height 20
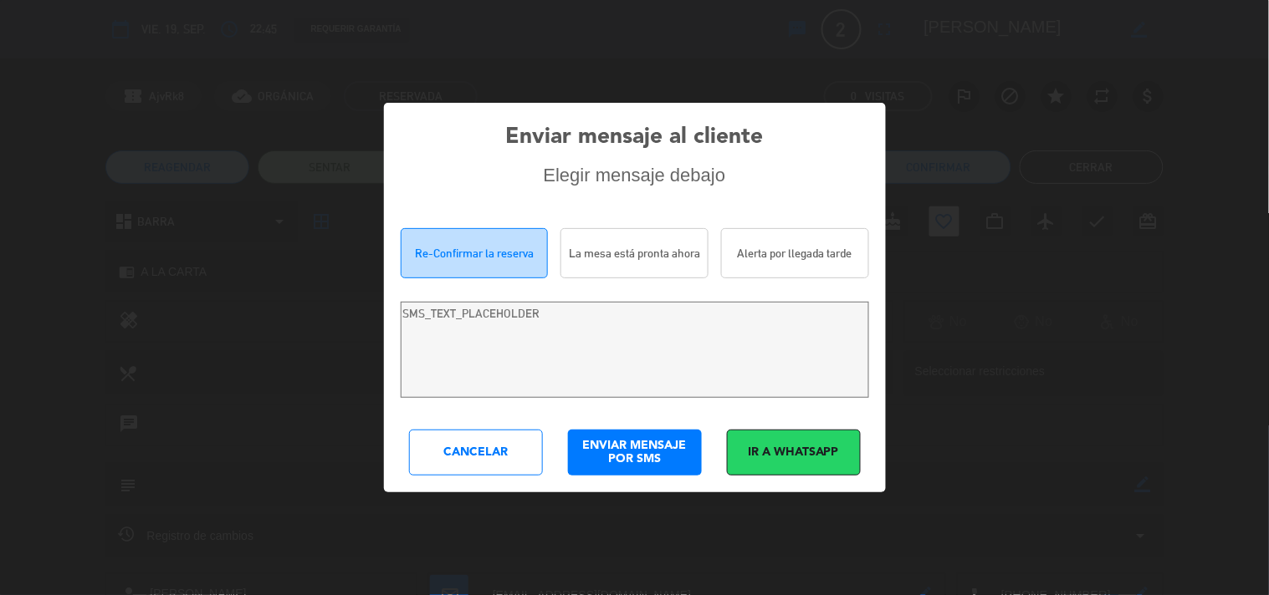
type textarea "[PERSON_NAME]! Estamos escribiendo para re-confirmar su reserva en [PERSON_NAME…"
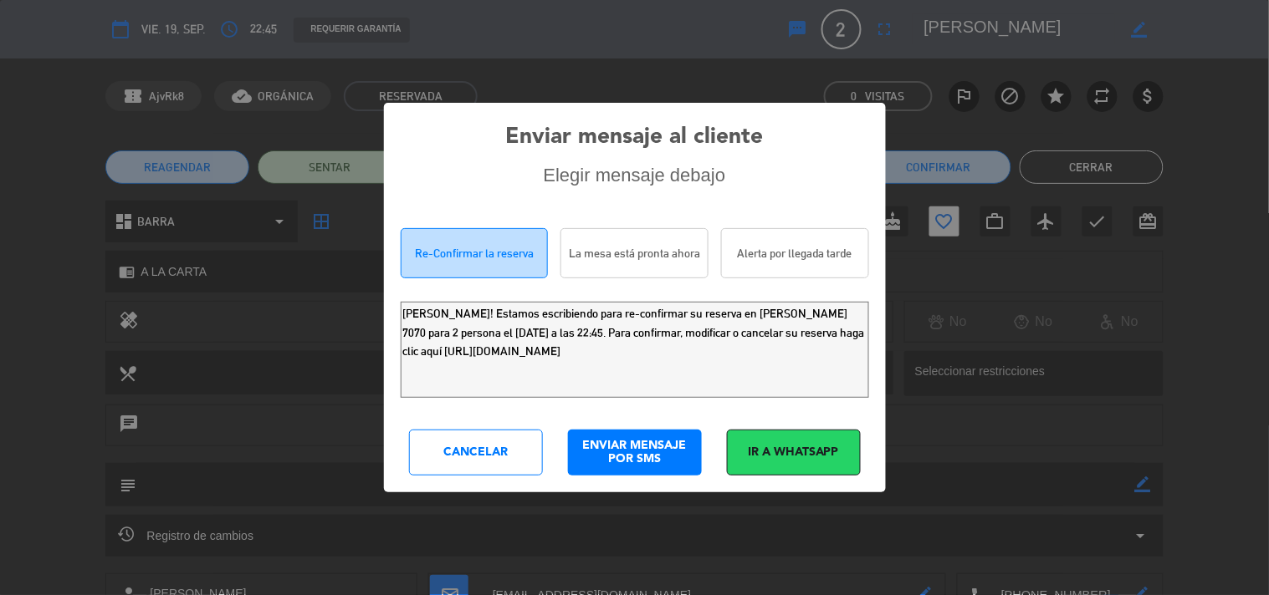
drag, startPoint x: 653, startPoint y: 350, endPoint x: 0, endPoint y: 29, distance: 727.5
click at [0, 62] on div "Enviar mensaje al cliente Elegir mensaje debajo Re-Confirmar la reserva La mesa…" at bounding box center [634, 297] width 1269 height 595
click at [489, 462] on div "Cancelar" at bounding box center [476, 453] width 134 height 46
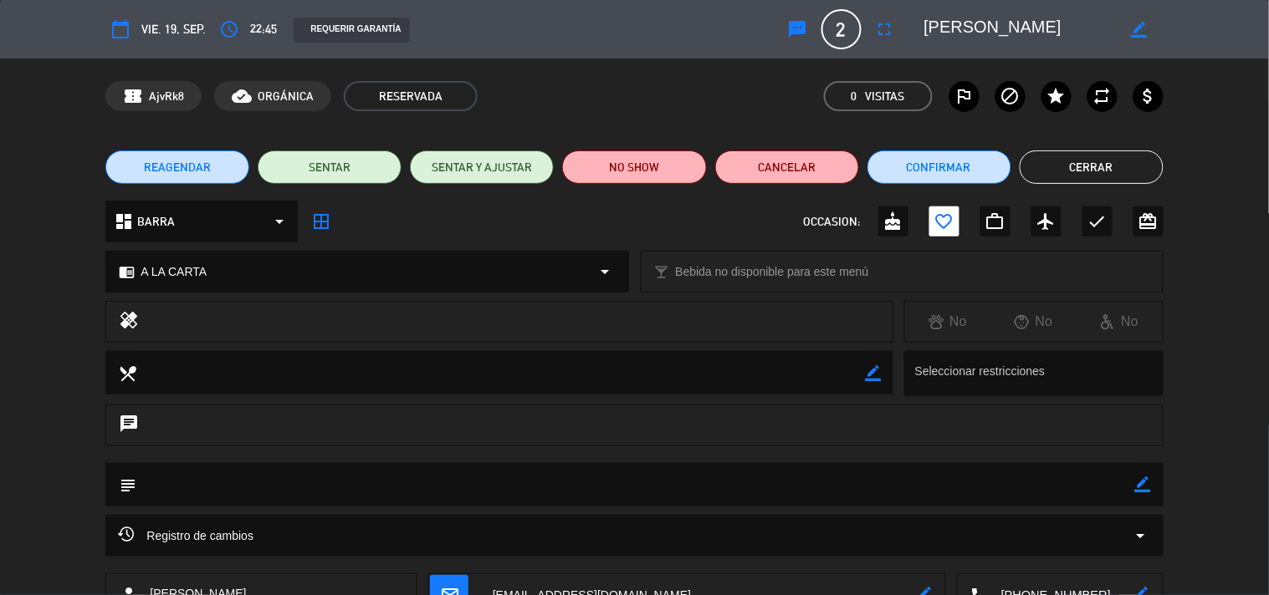
click at [1085, 157] on button "Cerrar" at bounding box center [1091, 167] width 144 height 33
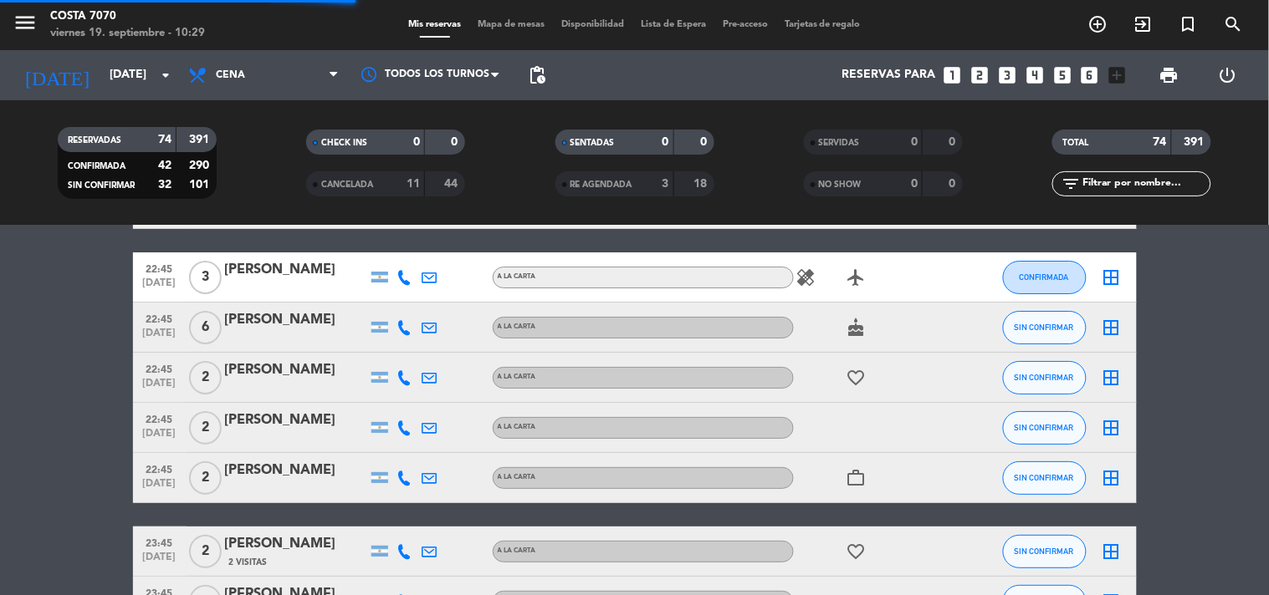
scroll to position [3345, 0]
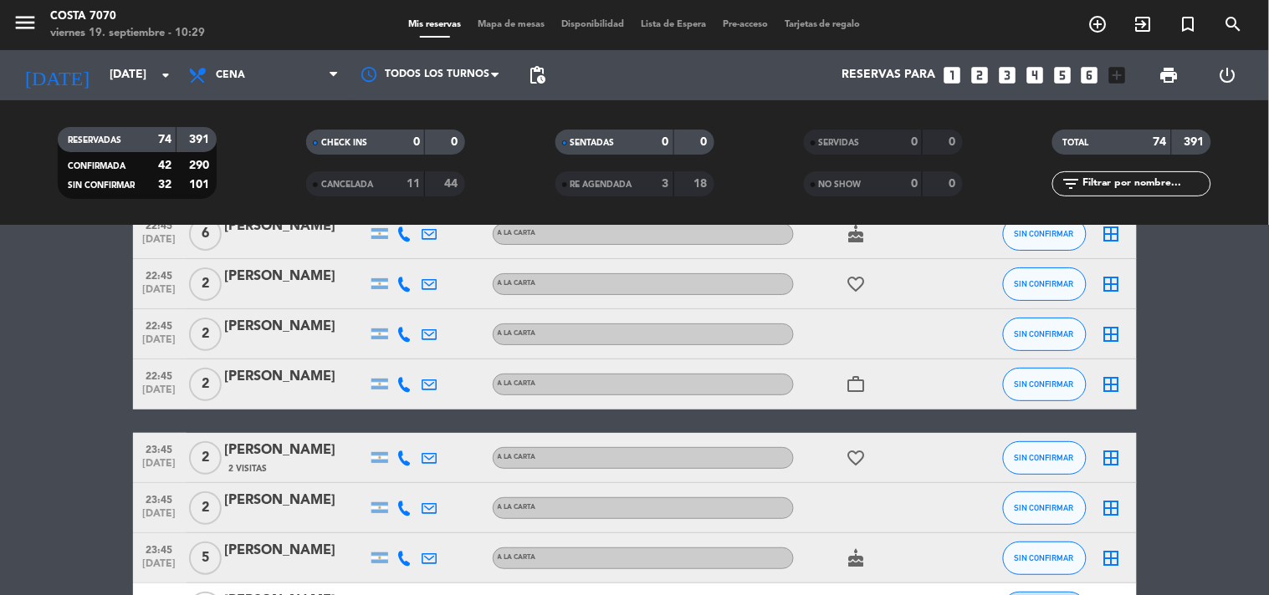
click at [399, 329] on icon at bounding box center [404, 334] width 15 height 15
drag, startPoint x: 397, startPoint y: 298, endPoint x: 366, endPoint y: 284, distance: 33.7
click at [396, 298] on span "Copiar" at bounding box center [385, 306] width 35 height 18
click at [306, 316] on div "[PERSON_NAME]" at bounding box center [296, 327] width 142 height 22
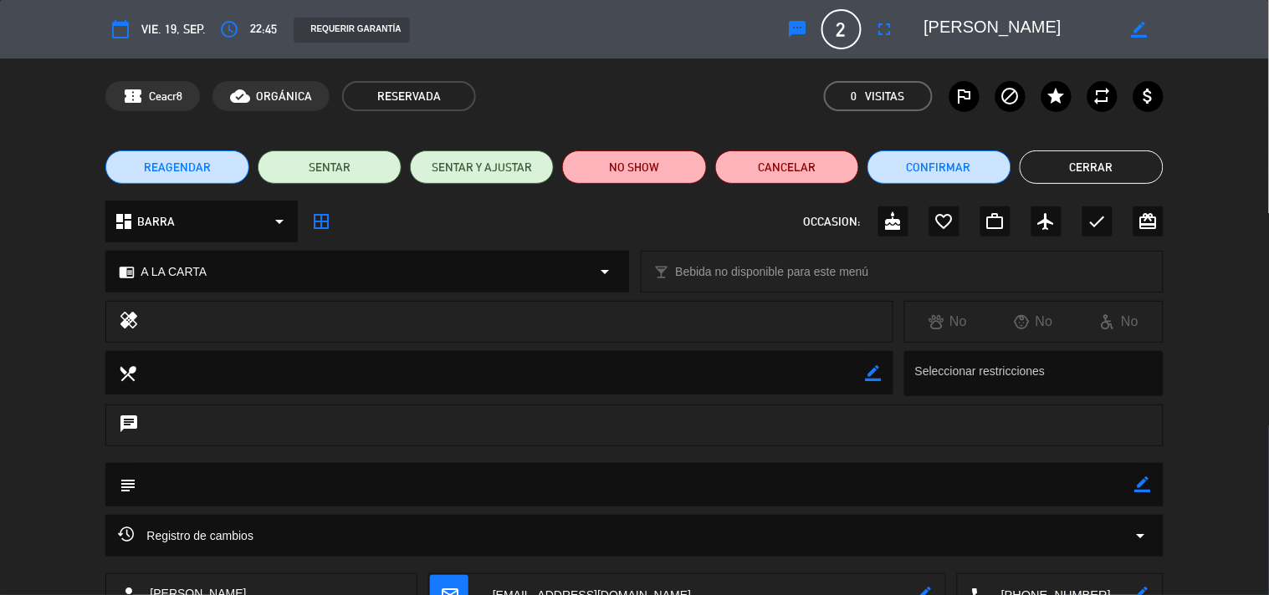
click at [811, 18] on button "sms" at bounding box center [798, 29] width 30 height 30
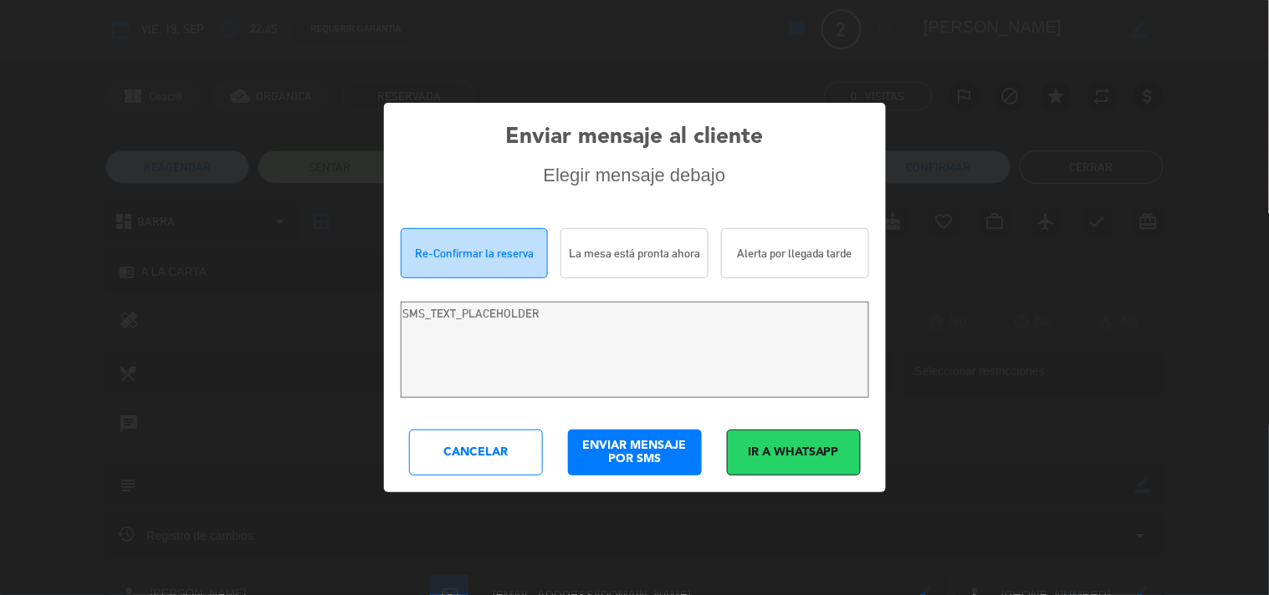
type textarea "[PERSON_NAME]! Estamos escribiendo para re-confirmar su reserva en [PERSON_NAME…"
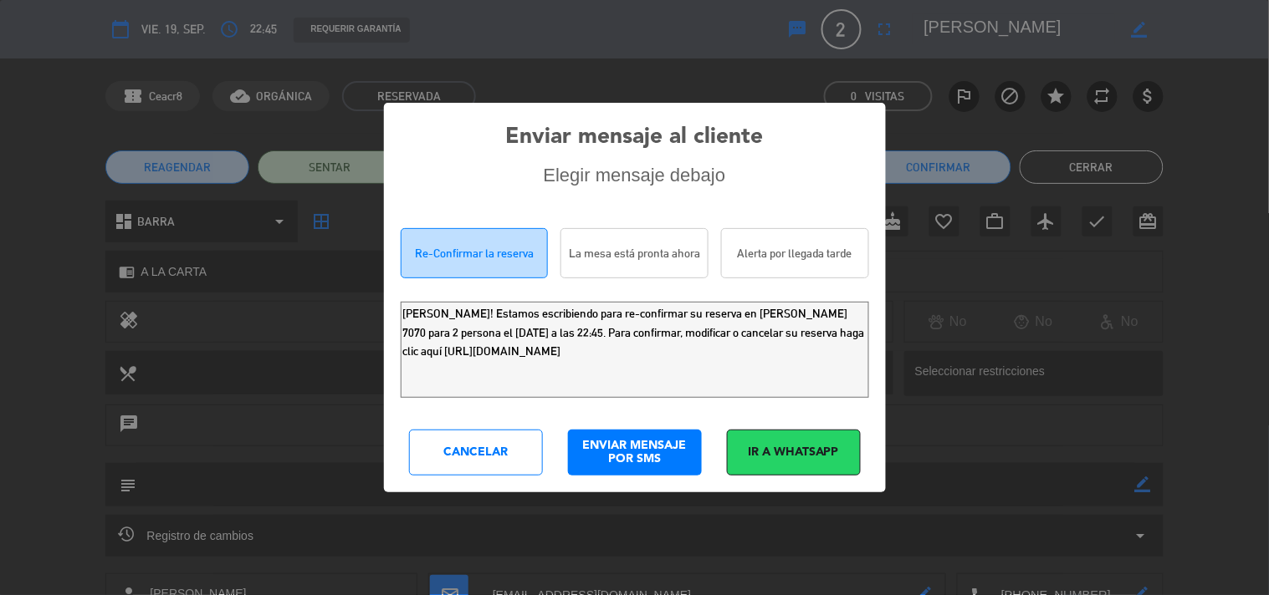
drag, startPoint x: 766, startPoint y: 366, endPoint x: 0, endPoint y: 73, distance: 820.4
click at [0, 115] on div "Enviar mensaje al cliente Elegir mensaje debajo Re-Confirmar la reserva La mesa…" at bounding box center [634, 297] width 1269 height 595
click at [464, 453] on div "Cancelar" at bounding box center [476, 453] width 134 height 46
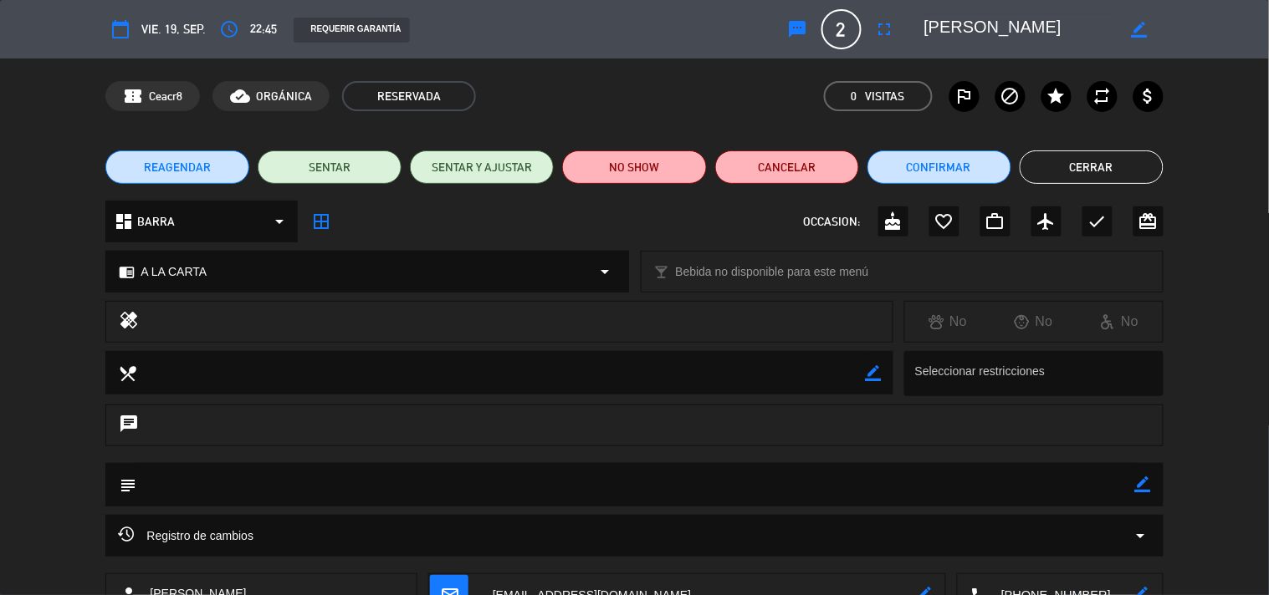
click at [1050, 171] on button "Cerrar" at bounding box center [1091, 167] width 144 height 33
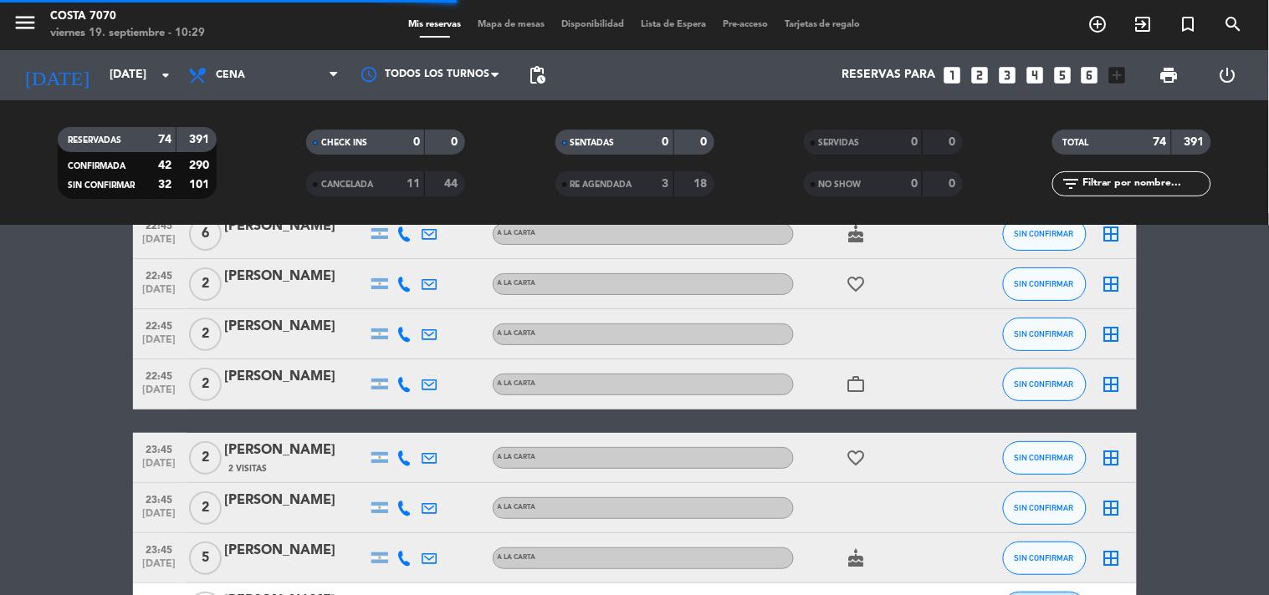
click at [398, 386] on icon at bounding box center [404, 384] width 15 height 15
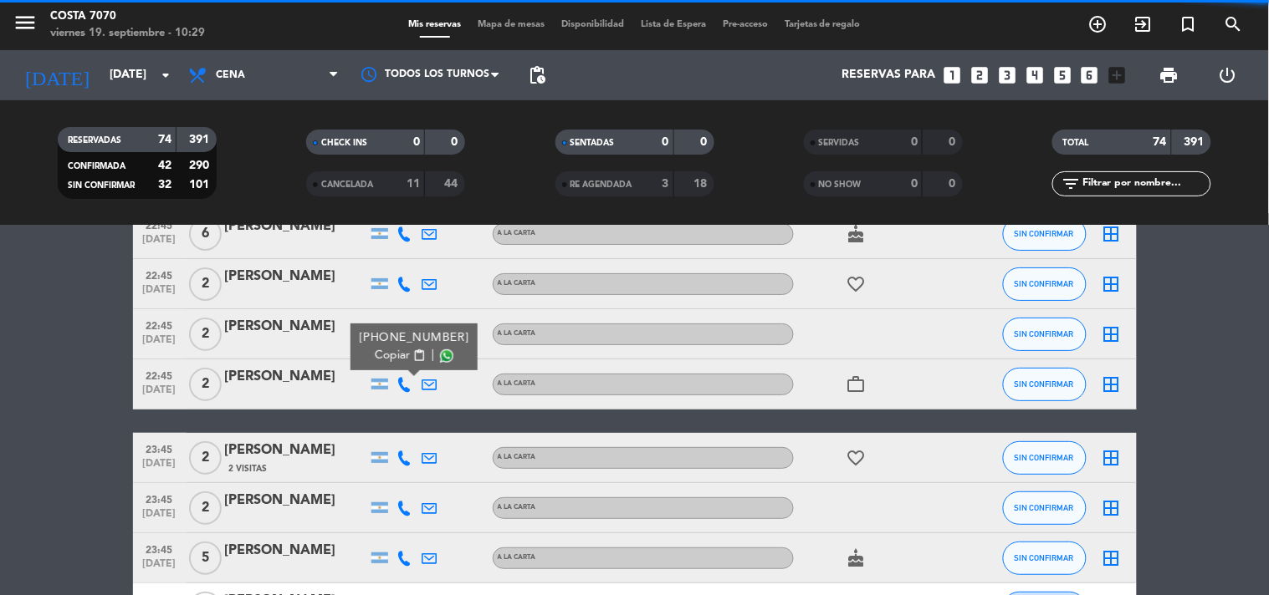
click at [397, 349] on span "Copiar" at bounding box center [392, 356] width 35 height 18
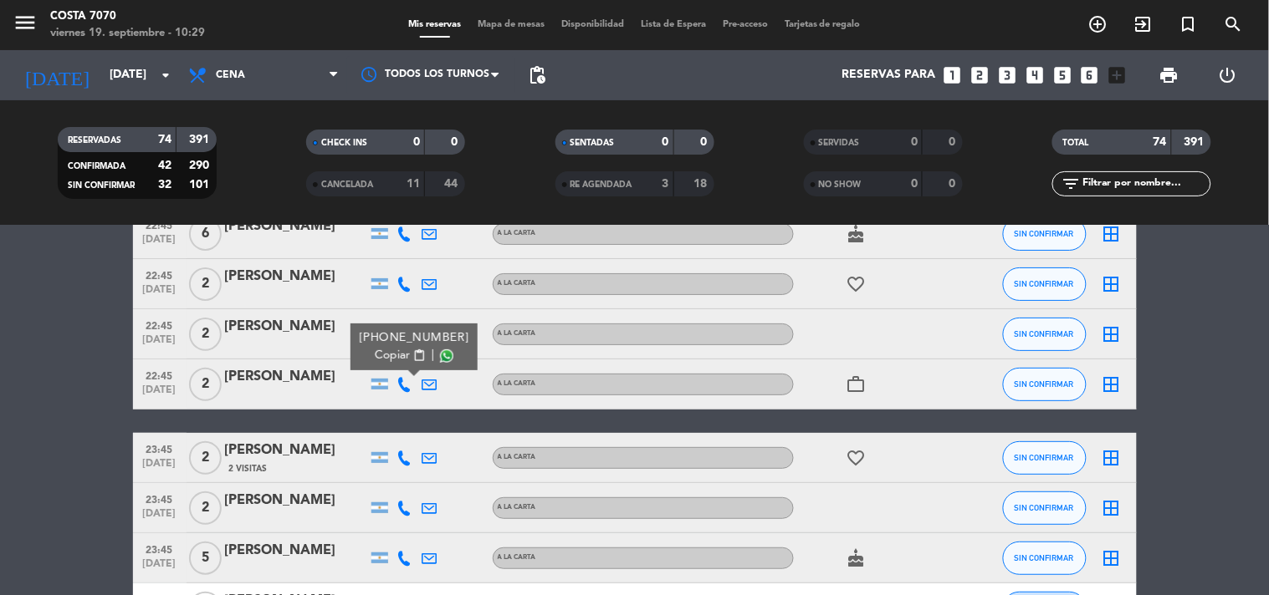
click at [310, 371] on div "[PERSON_NAME]" at bounding box center [296, 377] width 142 height 22
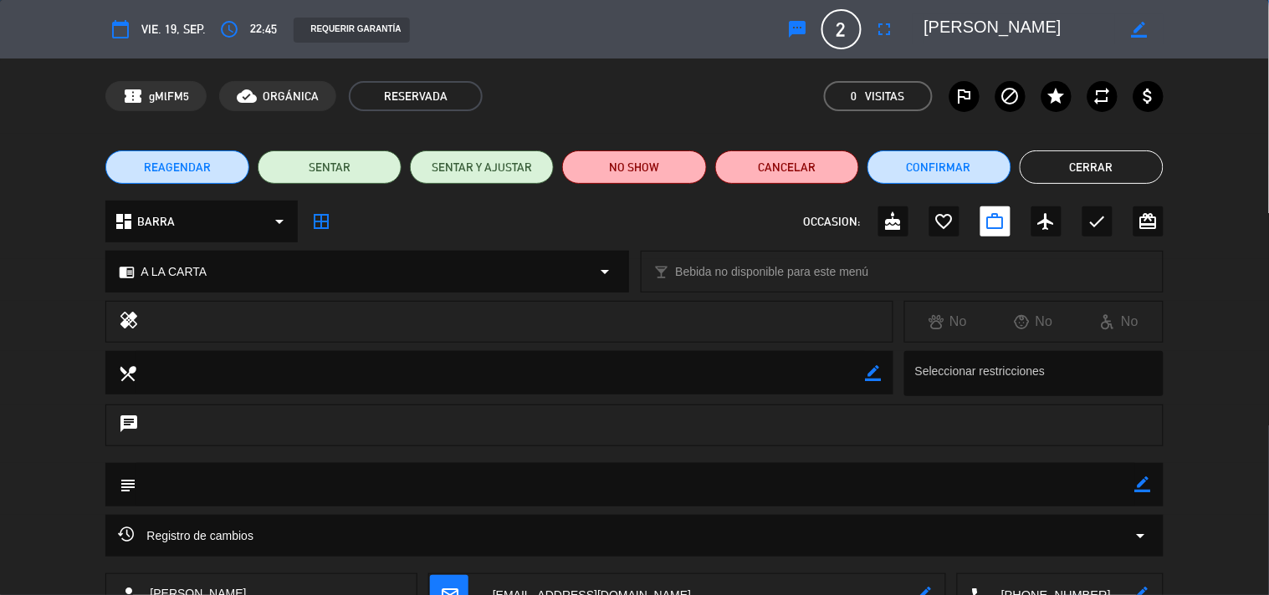
click at [783, 23] on button "sms" at bounding box center [798, 29] width 30 height 30
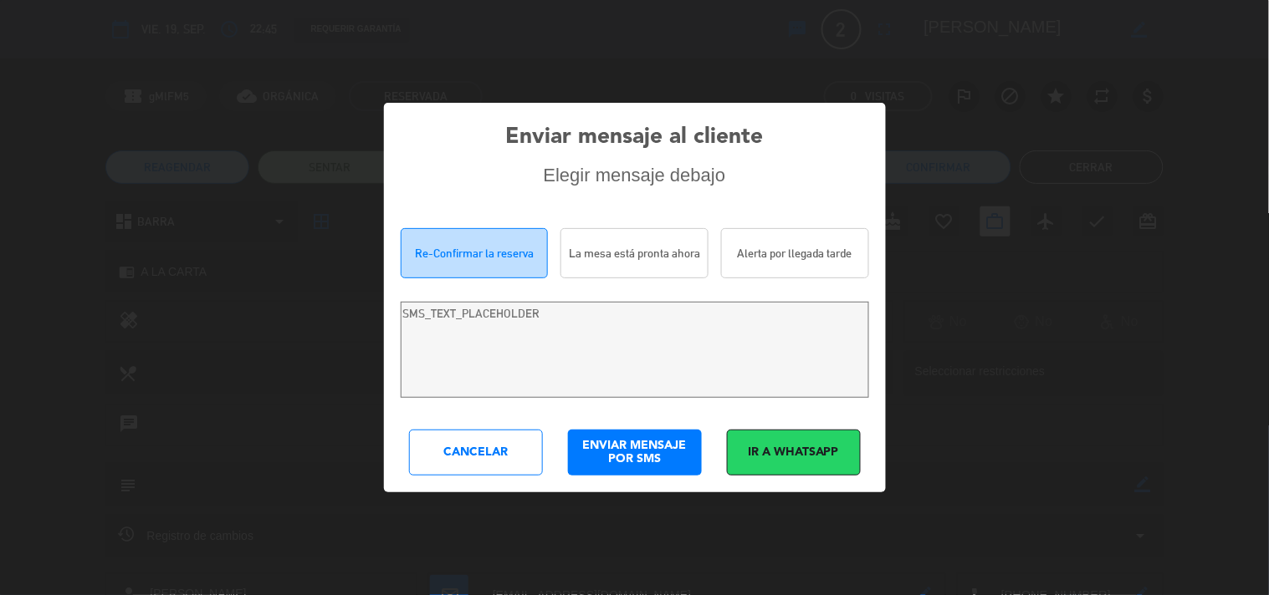
click at [789, 26] on div "Enviar mensaje al cliente Elegir mensaje debajo Re-Confirmar la reserva La mesa…" at bounding box center [634, 297] width 1269 height 595
type textarea "Hola [PERSON_NAME]! Estamos escribiendo para re-confirmar su reserva en [PERSON…"
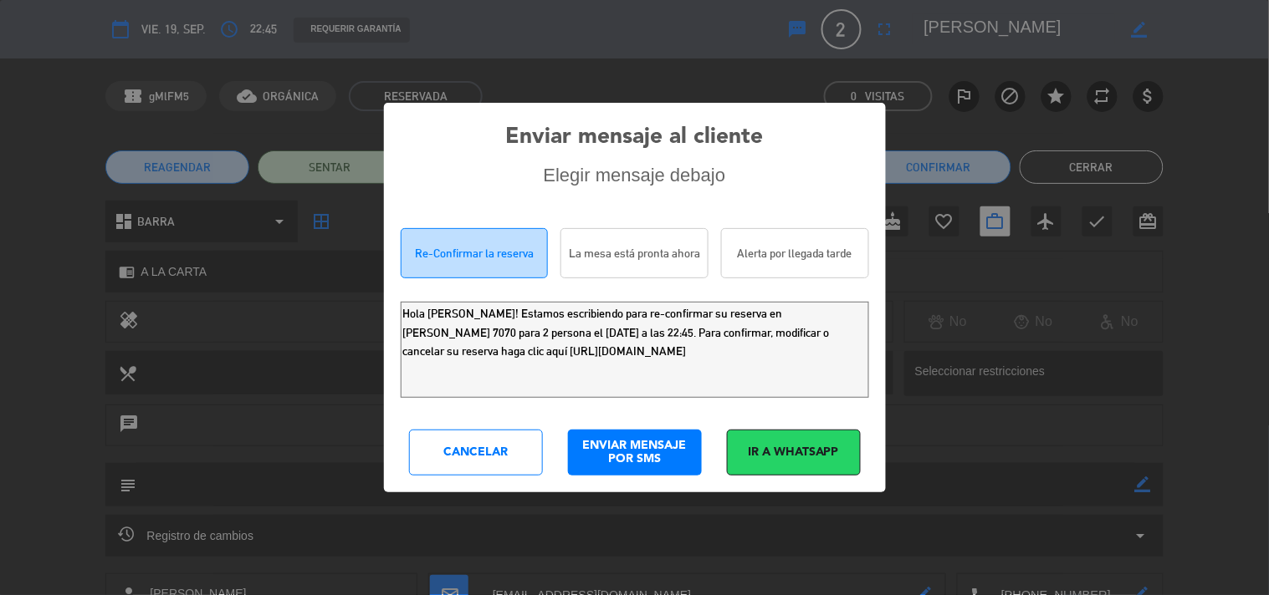
drag, startPoint x: 341, startPoint y: 282, endPoint x: 0, endPoint y: 9, distance: 436.8
click at [0, 50] on div "Enviar mensaje al cliente Elegir mensaje debajo Re-Confirmar la reserva La mesa…" at bounding box center [634, 297] width 1269 height 595
click at [497, 477] on div "Enviar mensaje al cliente Elegir mensaje debajo Re-Confirmar la reserva La mesa…" at bounding box center [635, 297] width 502 height 389
click at [530, 457] on div "Cancelar" at bounding box center [476, 453] width 134 height 46
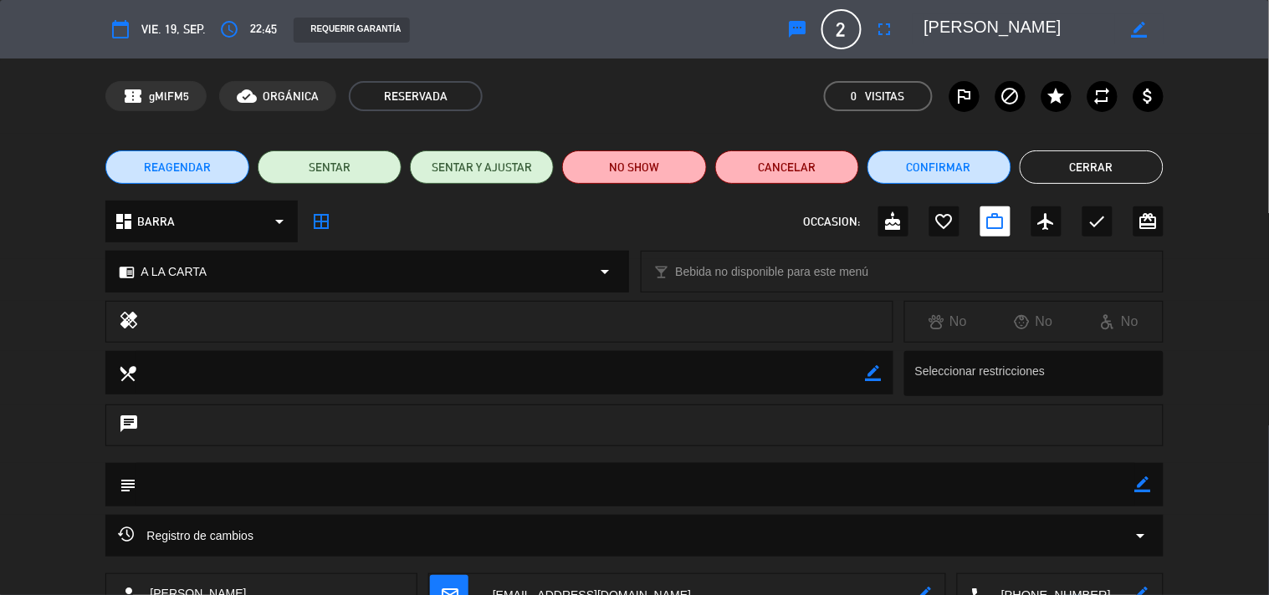
click at [1080, 156] on button "Cerrar" at bounding box center [1091, 167] width 144 height 33
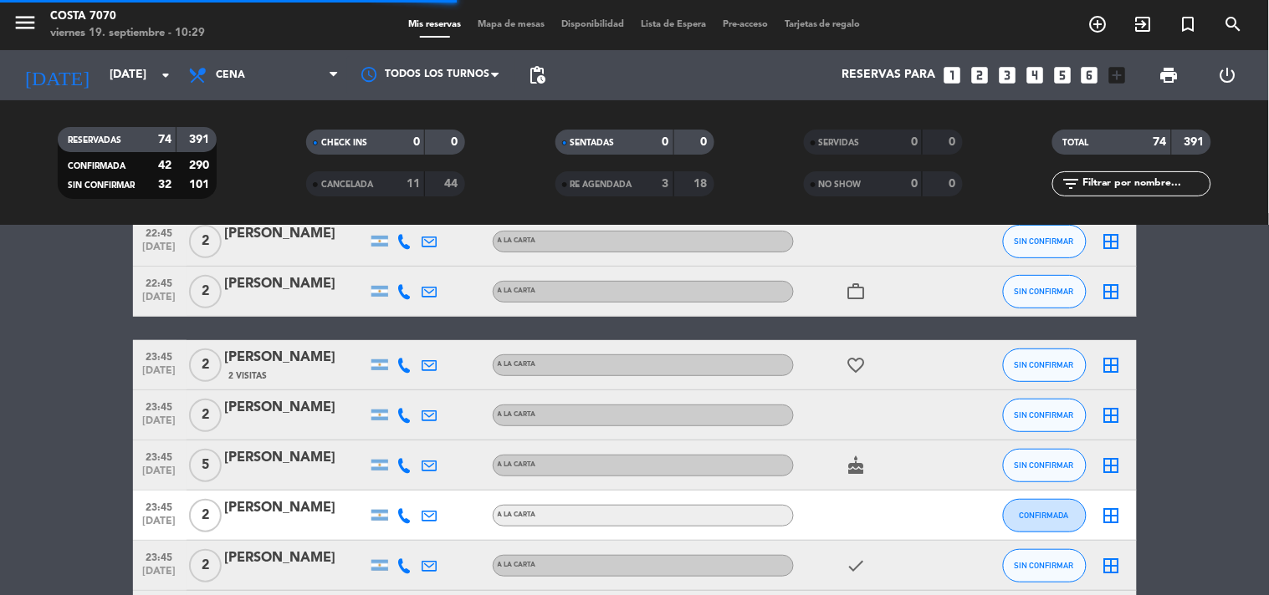
scroll to position [3531, 0]
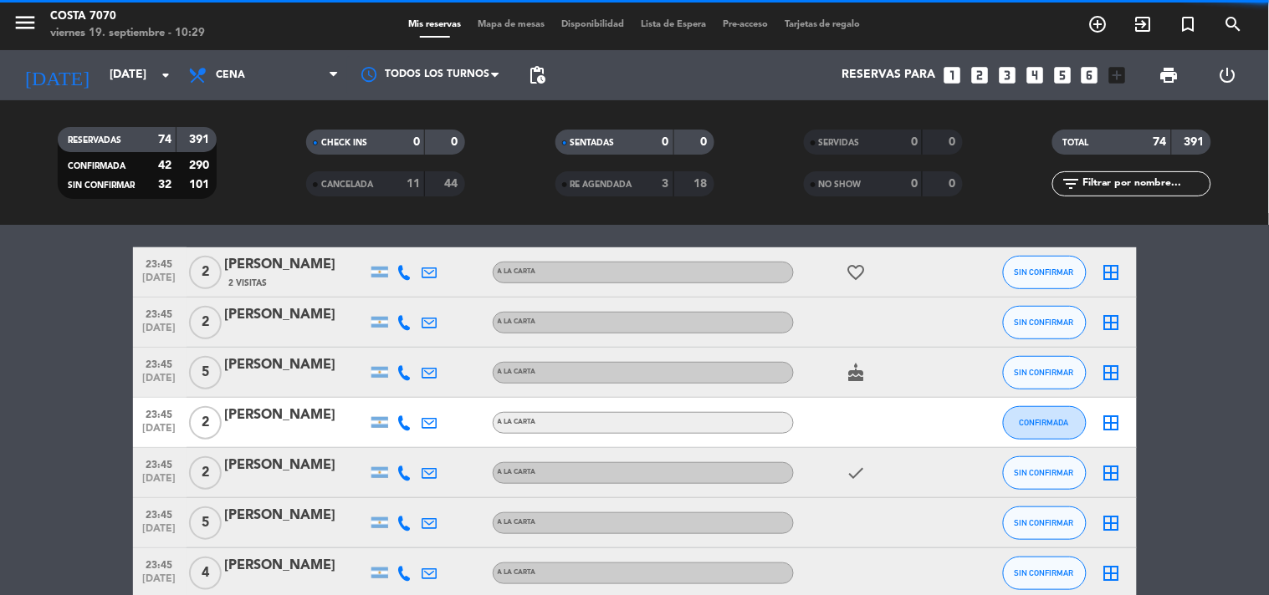
click at [401, 268] on icon at bounding box center [404, 272] width 15 height 15
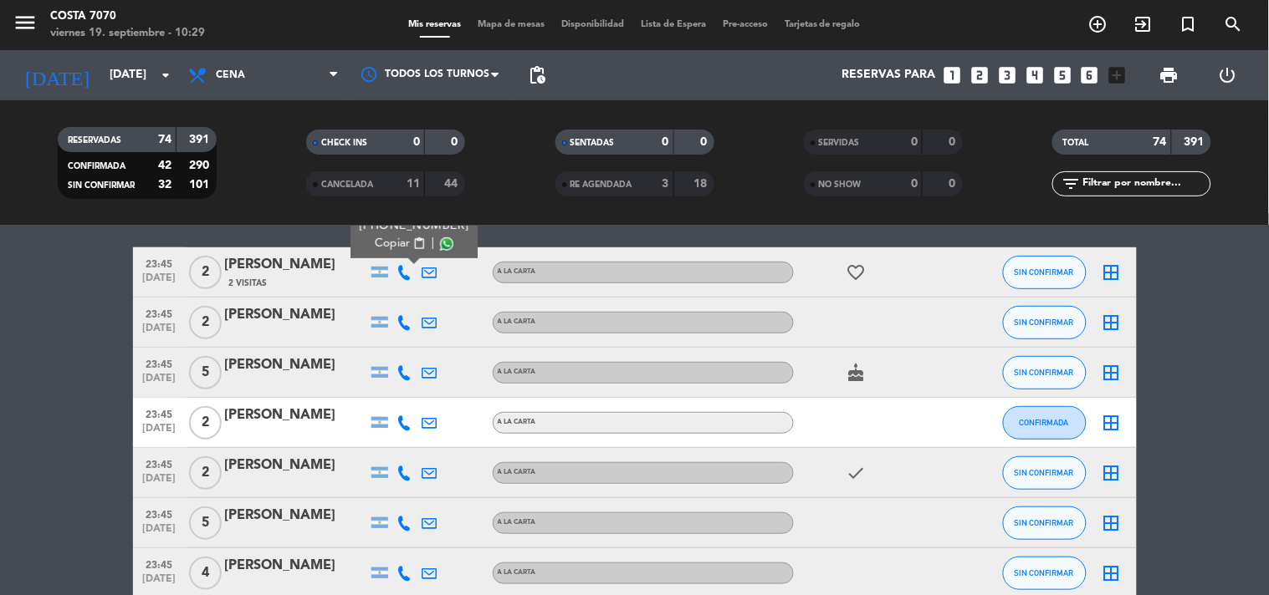
click at [398, 249] on button "Copiar content_paste" at bounding box center [400, 244] width 51 height 18
click at [301, 278] on div "2 Visitas" at bounding box center [296, 283] width 142 height 14
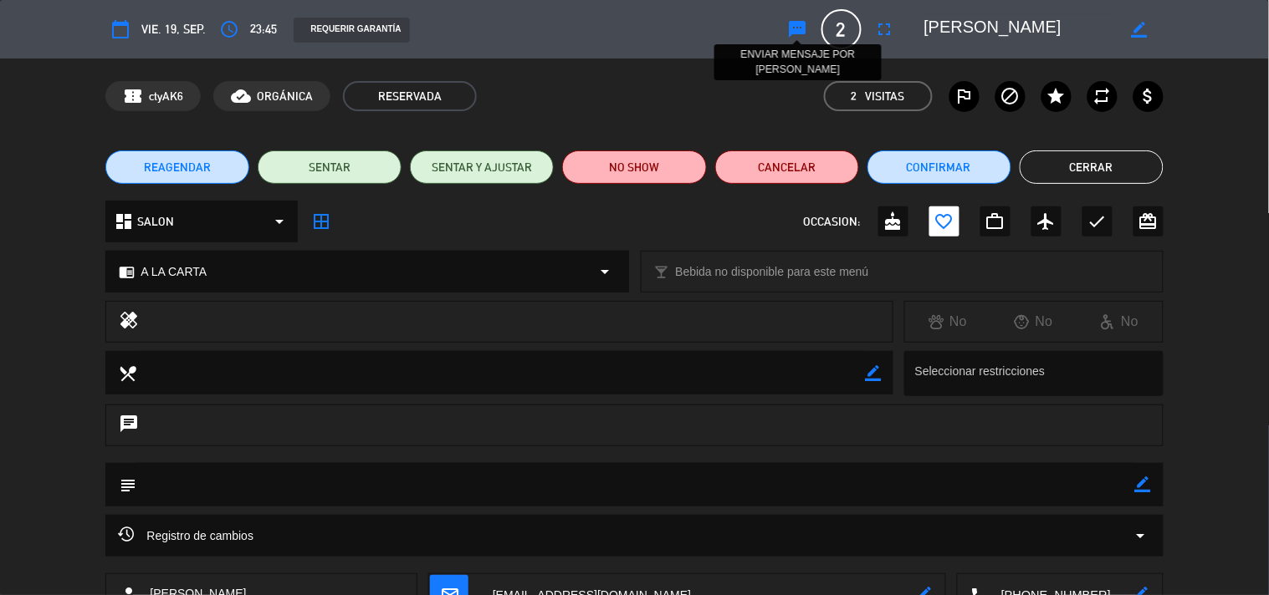
click at [794, 26] on icon "sms" at bounding box center [798, 29] width 20 height 20
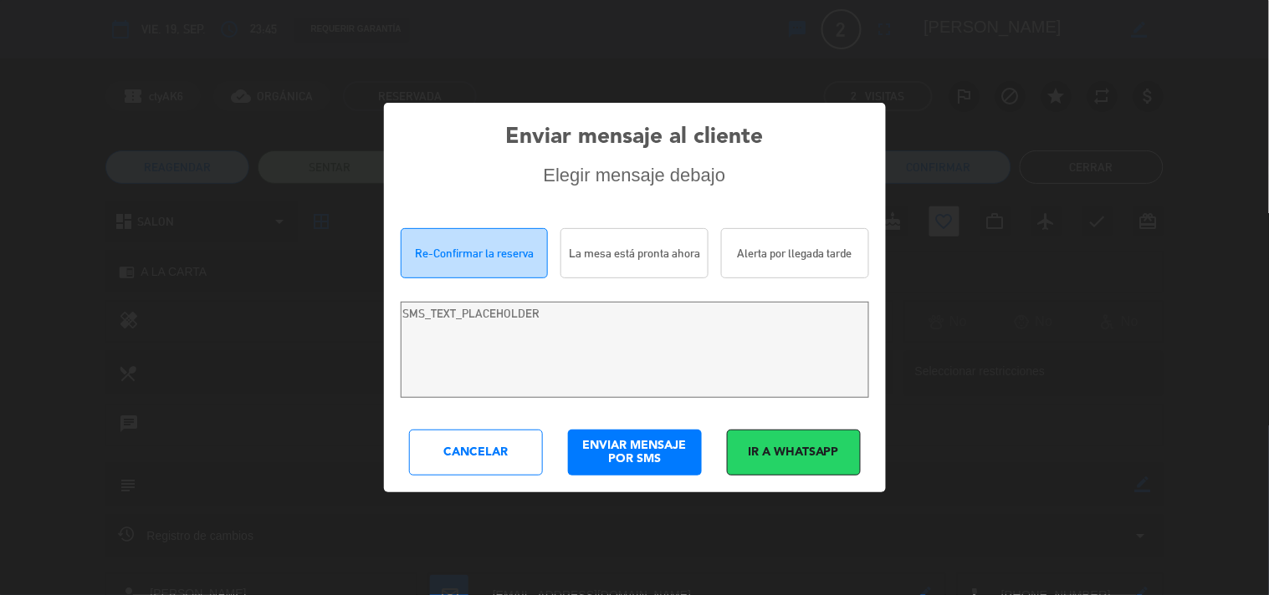
type textarea "Hi [PERSON_NAME]! We are writing to re-confirm your reservation at [PERSON_NAME…"
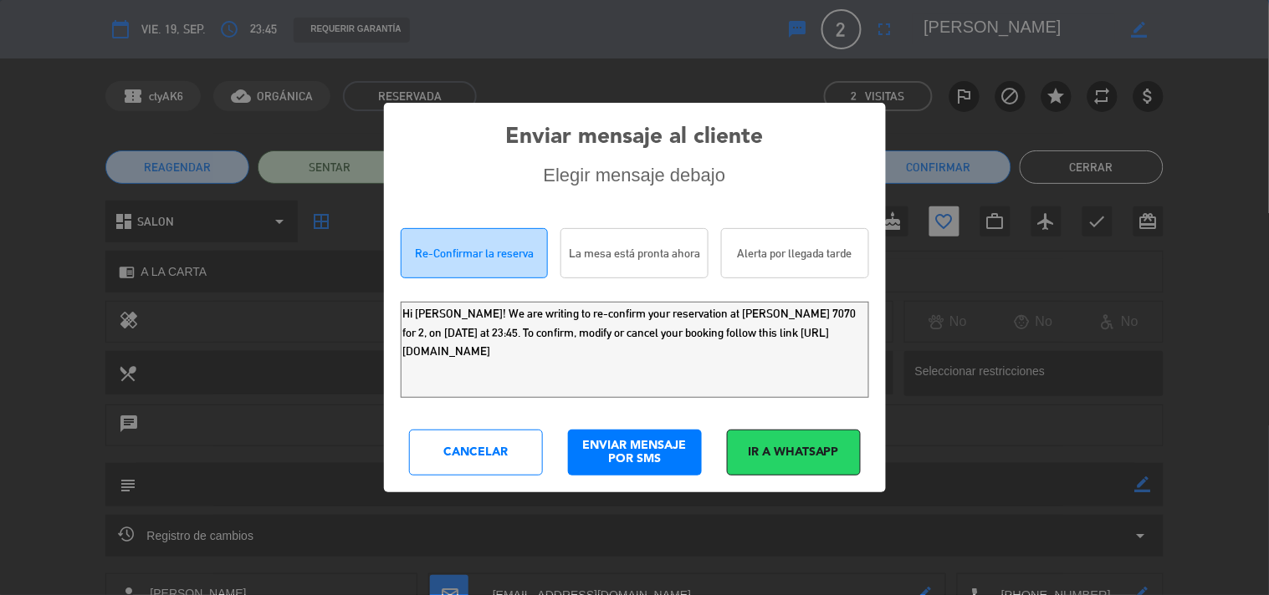
drag, startPoint x: 759, startPoint y: 366, endPoint x: 0, endPoint y: -20, distance: 852.0
click at [0, 0] on html "close × [PERSON_NAME] 7070 × chrome_reader_mode Listado de Reservas account_box…" at bounding box center [634, 297] width 1269 height 595
click at [437, 455] on div "Cancelar" at bounding box center [476, 453] width 134 height 46
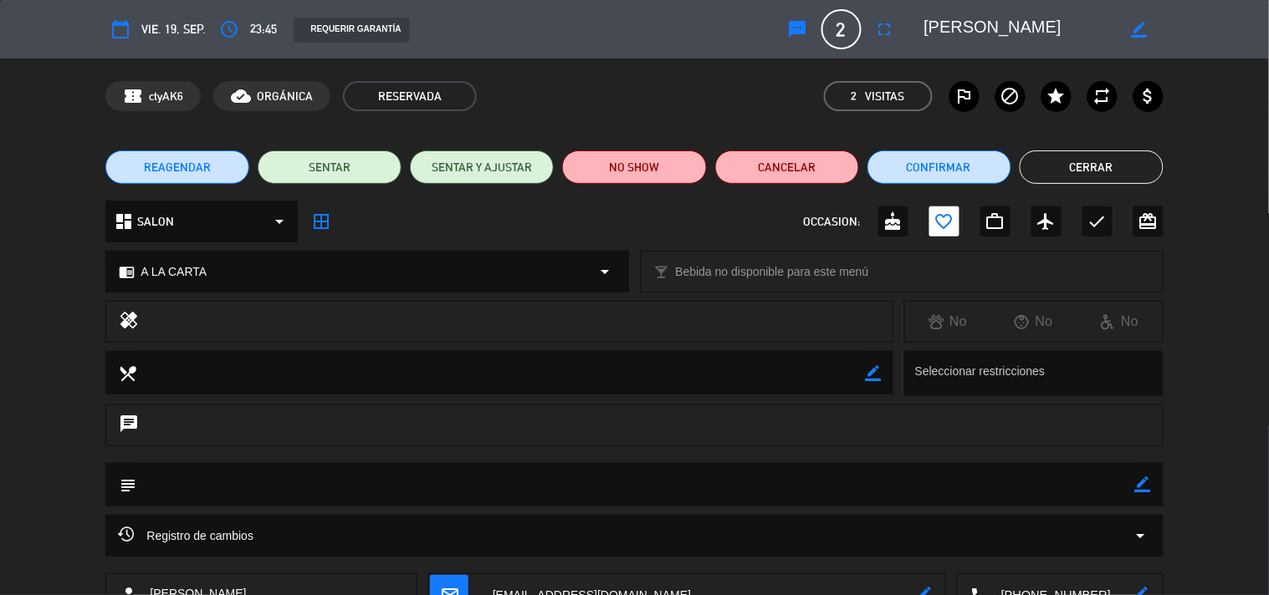
click at [1039, 171] on button "Cerrar" at bounding box center [1091, 167] width 144 height 33
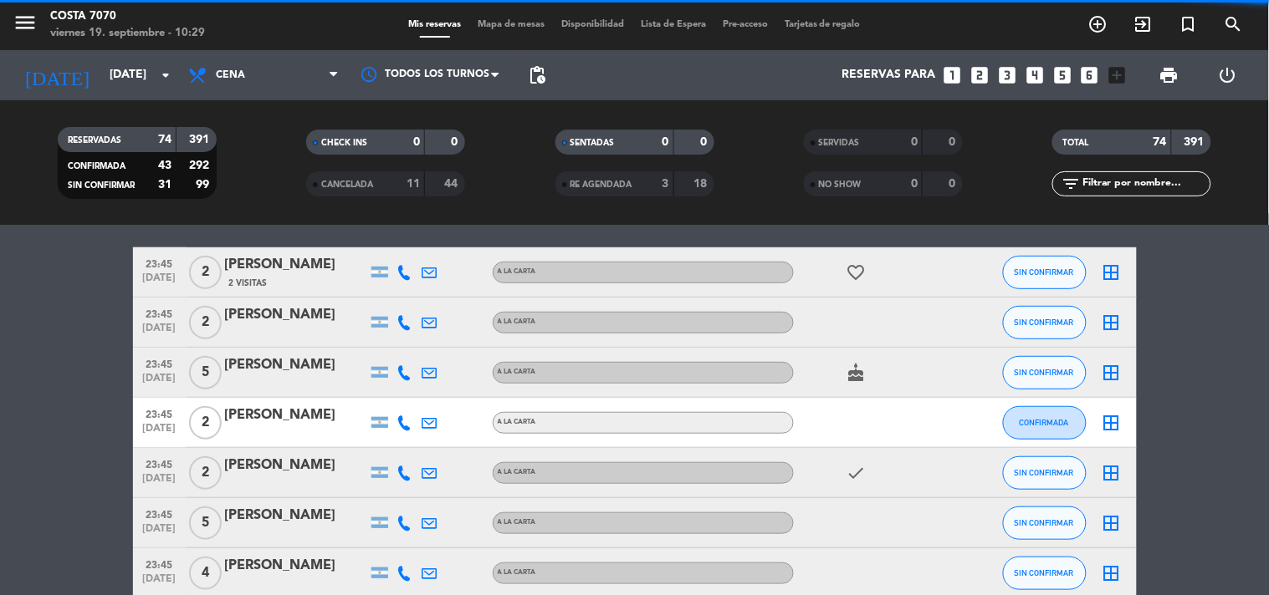
click at [411, 316] on icon at bounding box center [404, 322] width 15 height 15
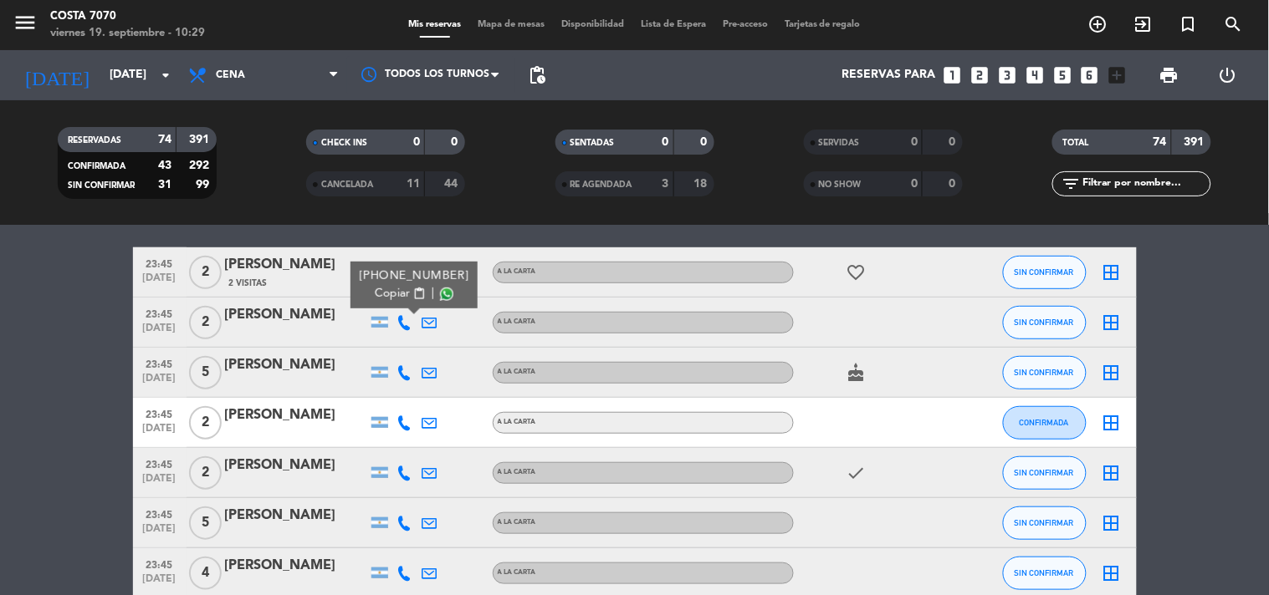
click at [391, 294] on span "Copiar" at bounding box center [392, 294] width 35 height 18
click at [309, 328] on div at bounding box center [296, 333] width 142 height 13
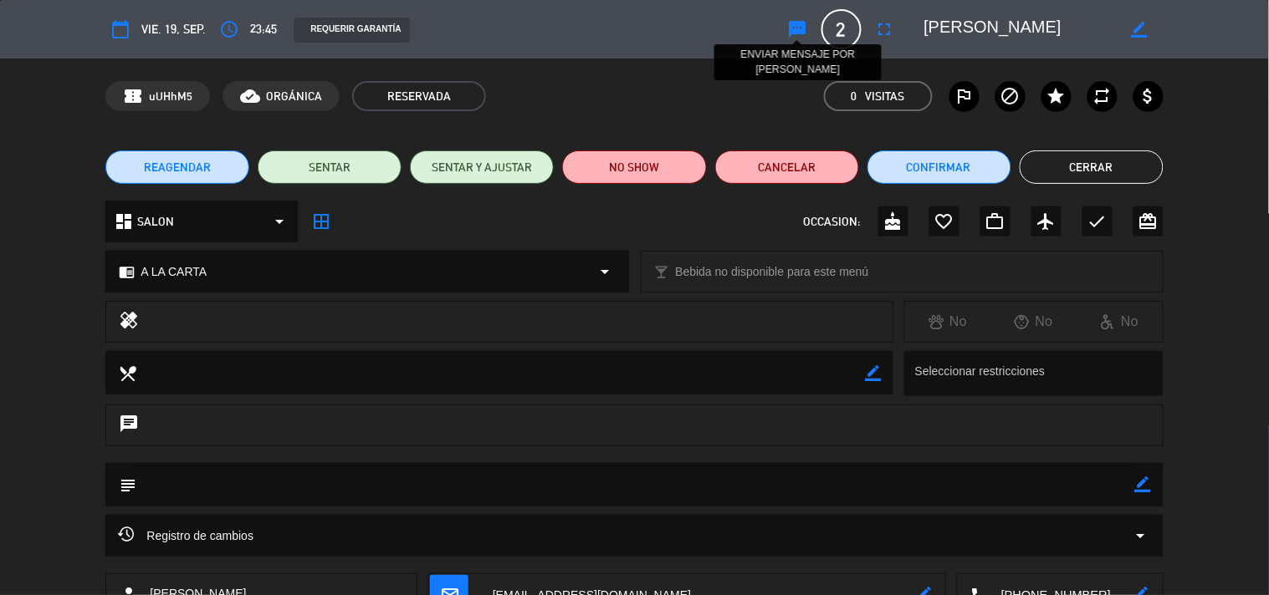
click at [800, 25] on icon "sms" at bounding box center [798, 29] width 20 height 20
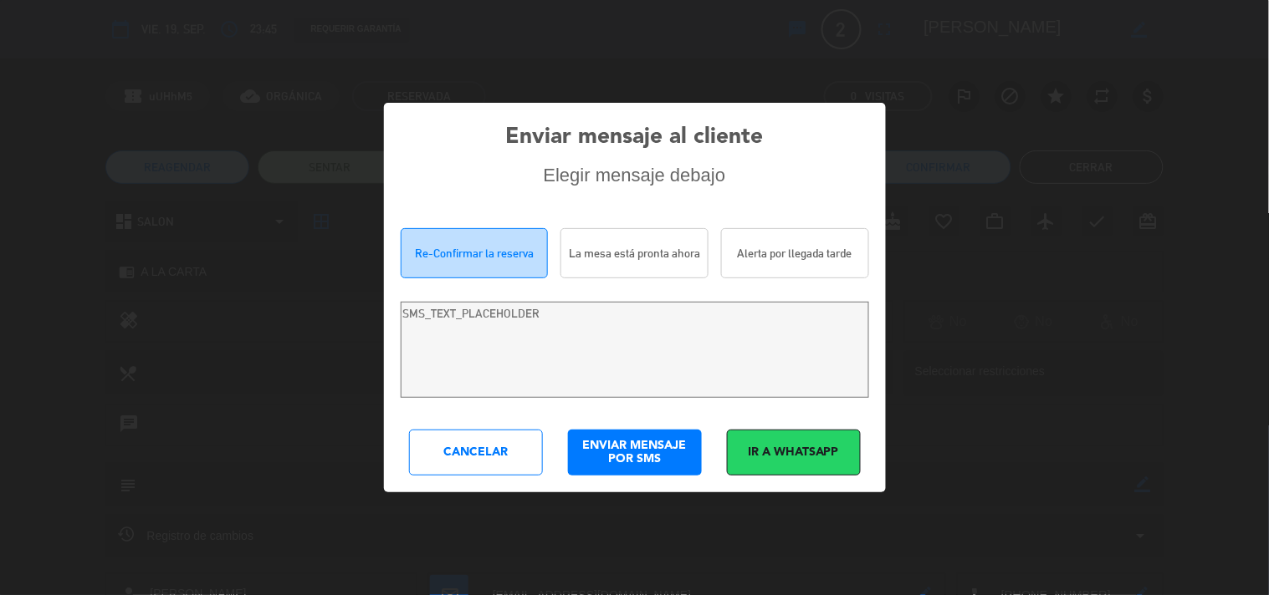
type textarea "Hola [PERSON_NAME]! Estamos escribiendo para re-confirmar su reserva en [PERSON…"
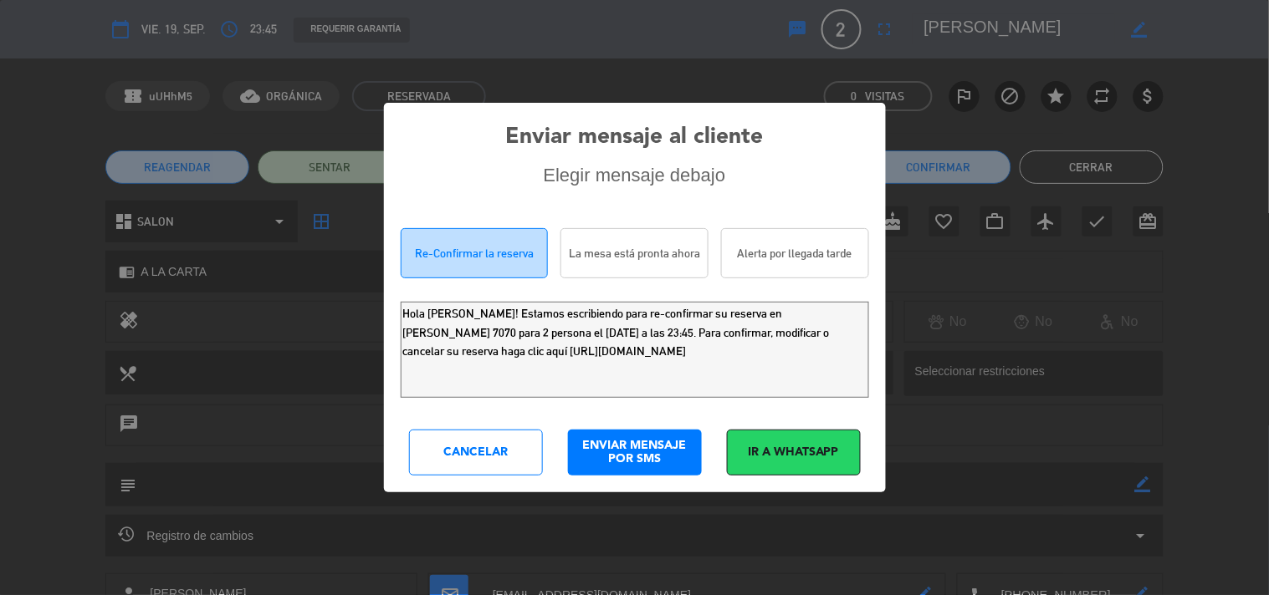
drag, startPoint x: 788, startPoint y: 369, endPoint x: 0, endPoint y: 2, distance: 869.1
click at [0, 23] on div "Enviar mensaje al cliente Elegir mensaje debajo Re-Confirmar la reserva La mesa…" at bounding box center [634, 297] width 1269 height 595
click at [503, 446] on div "Cancelar" at bounding box center [476, 453] width 134 height 46
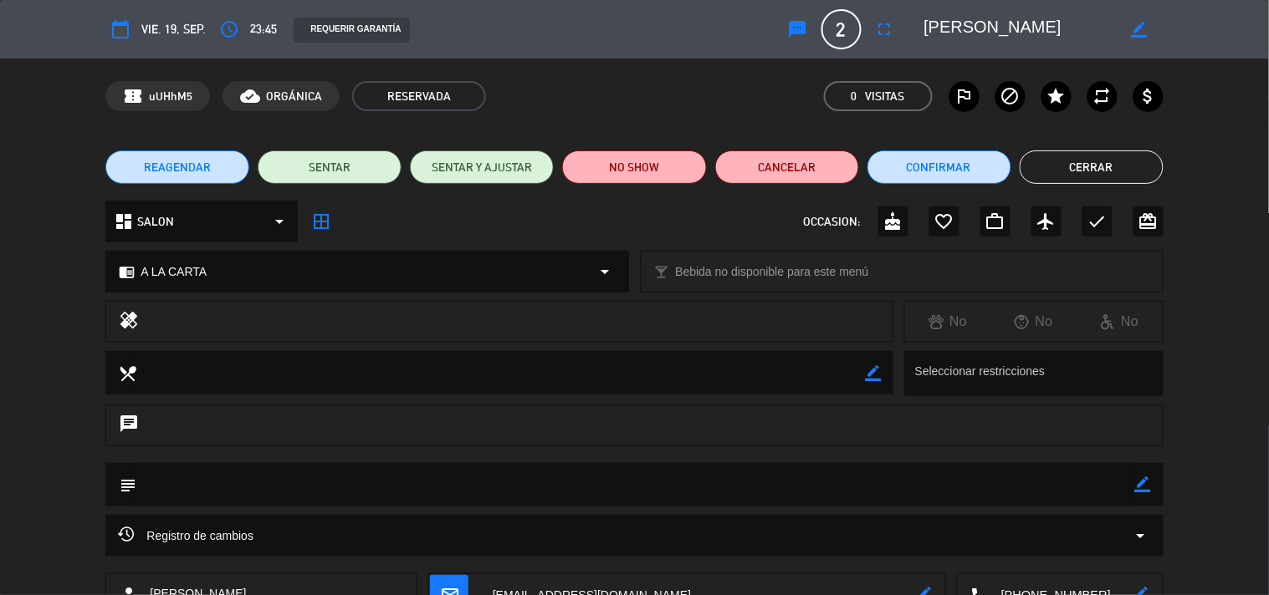
click at [1093, 174] on button "Cerrar" at bounding box center [1091, 167] width 144 height 33
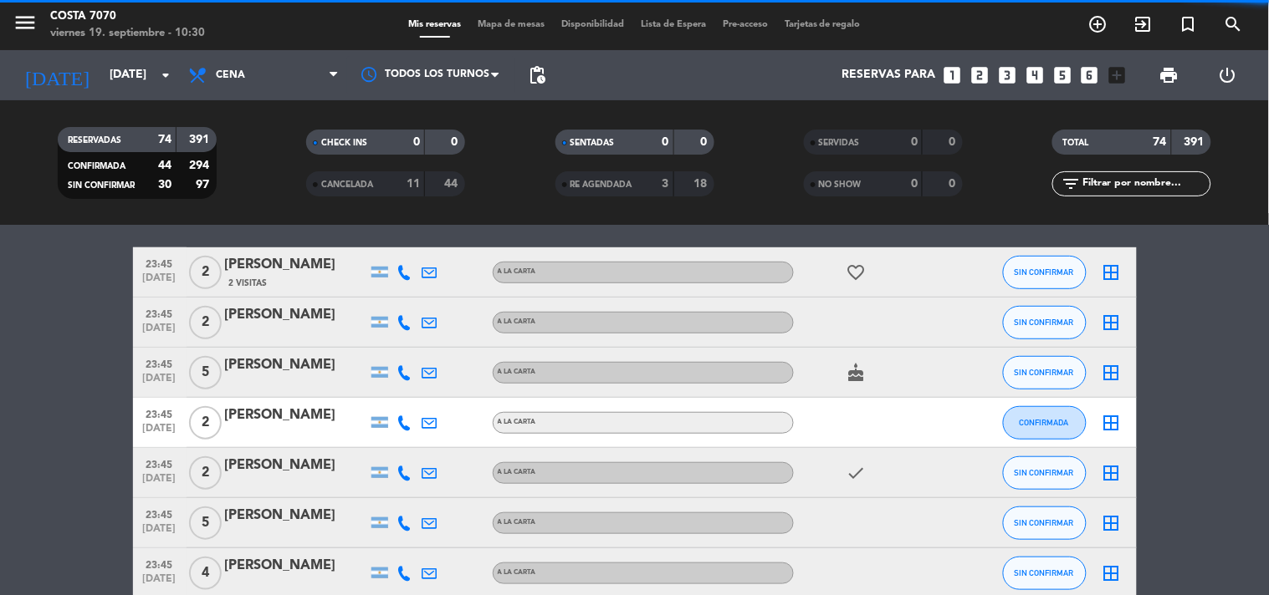
click at [400, 365] on icon at bounding box center [404, 372] width 15 height 15
click at [399, 340] on span "Copiar" at bounding box center [392, 344] width 35 height 18
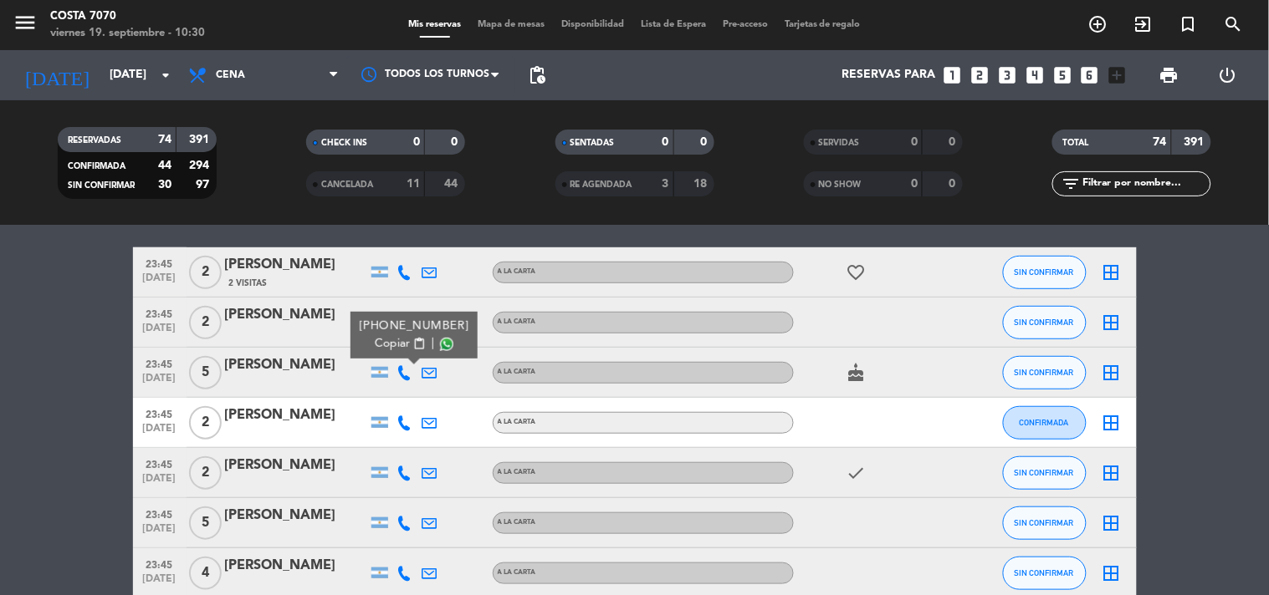
click at [301, 379] on div at bounding box center [296, 383] width 142 height 13
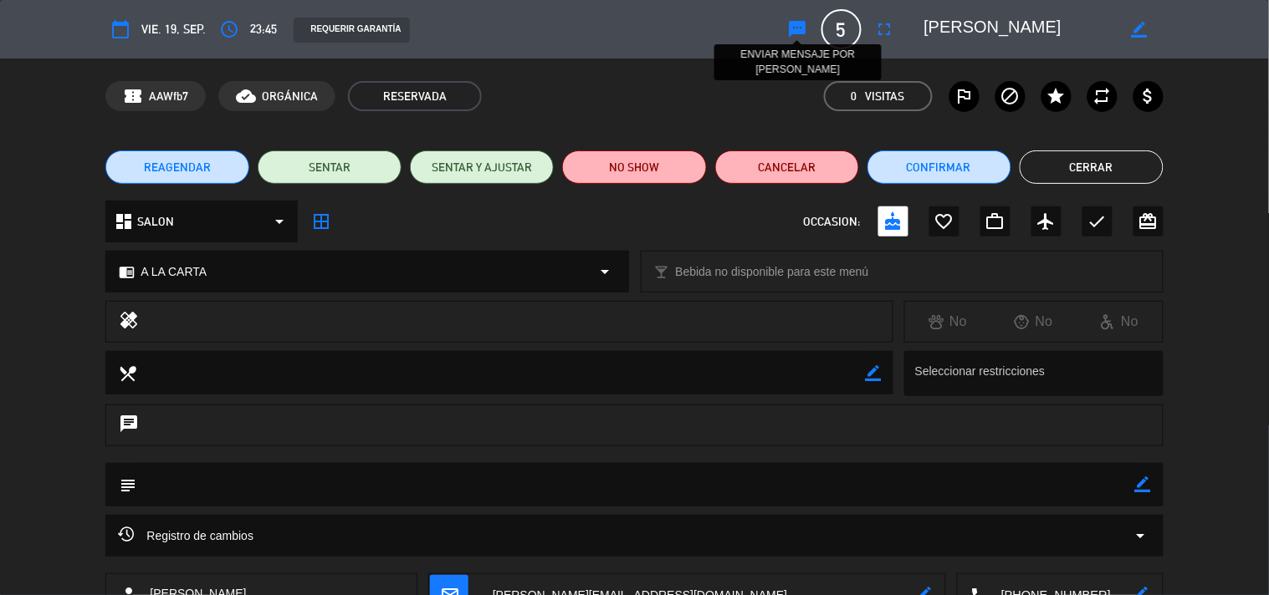
click at [800, 30] on icon "sms" at bounding box center [798, 29] width 20 height 20
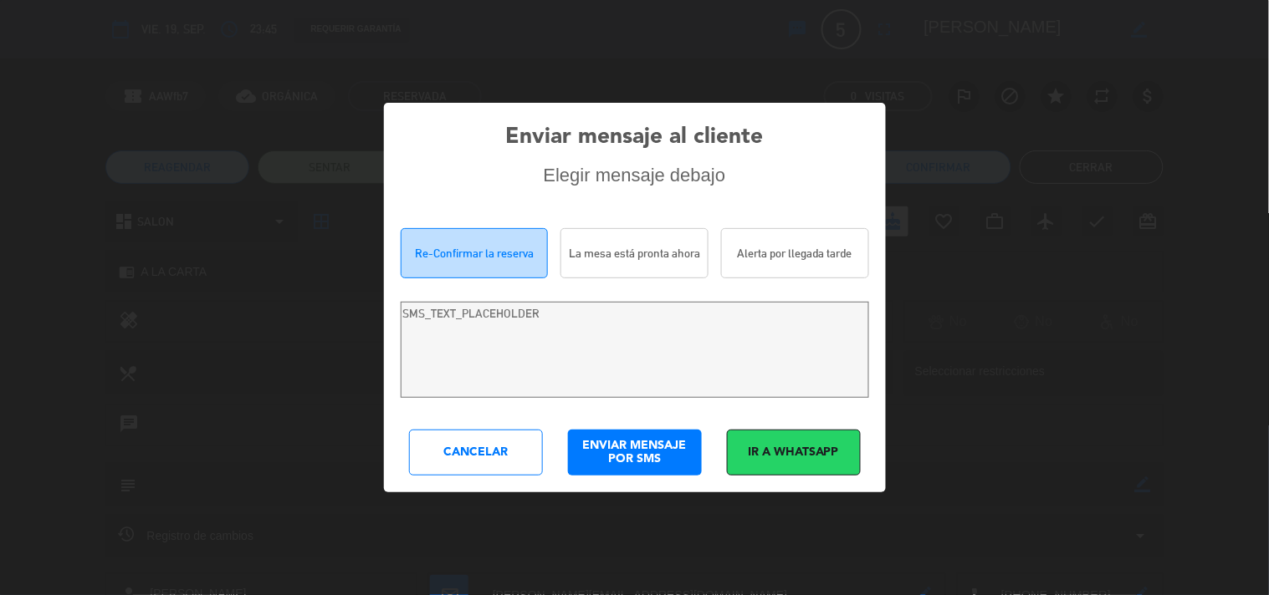
type textarea "[PERSON_NAME]! Estamos escribiendo para re-confirmar su reserva en [PERSON_NAME…"
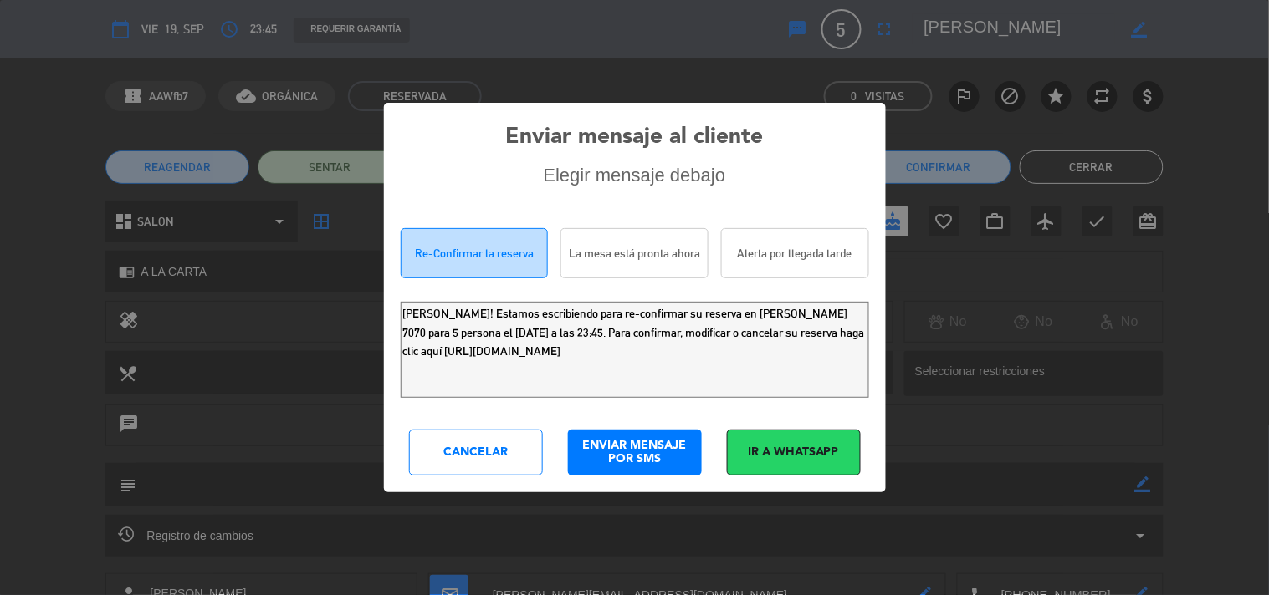
drag, startPoint x: 766, startPoint y: 377, endPoint x: 0, endPoint y: 3, distance: 852.8
click at [0, 34] on div "Enviar mensaje al cliente Elegir mensaje debajo Re-Confirmar la reserva La mesa…" at bounding box center [634, 297] width 1269 height 595
click at [512, 455] on div "Cancelar" at bounding box center [476, 453] width 134 height 46
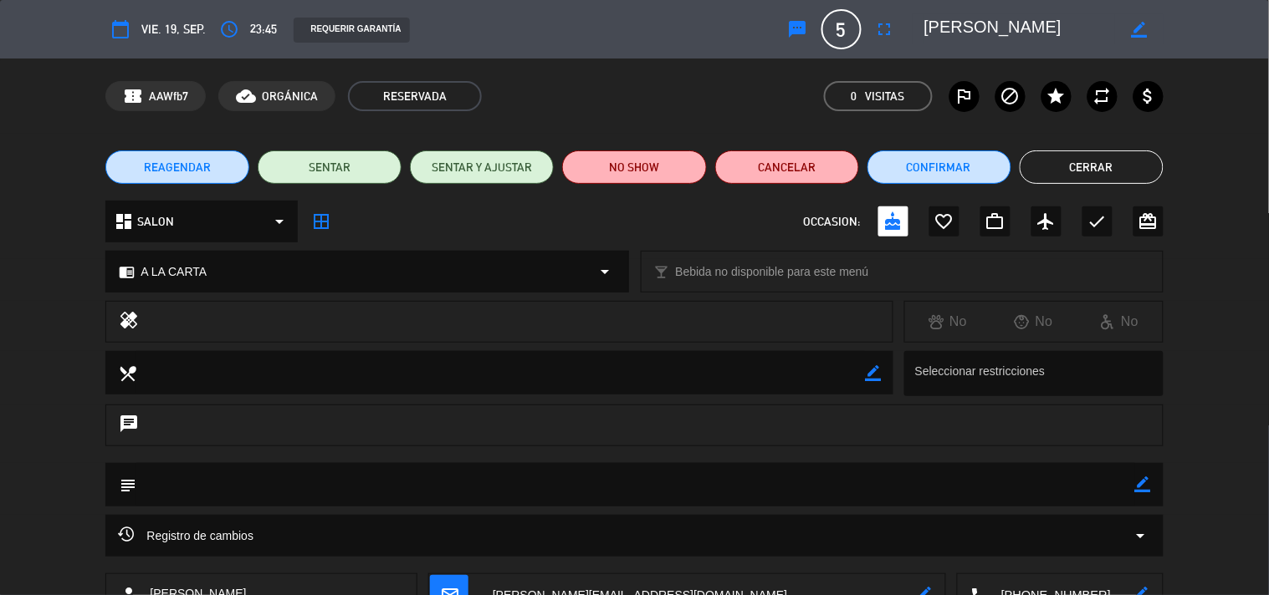
click at [1086, 164] on button "Cerrar" at bounding box center [1091, 167] width 144 height 33
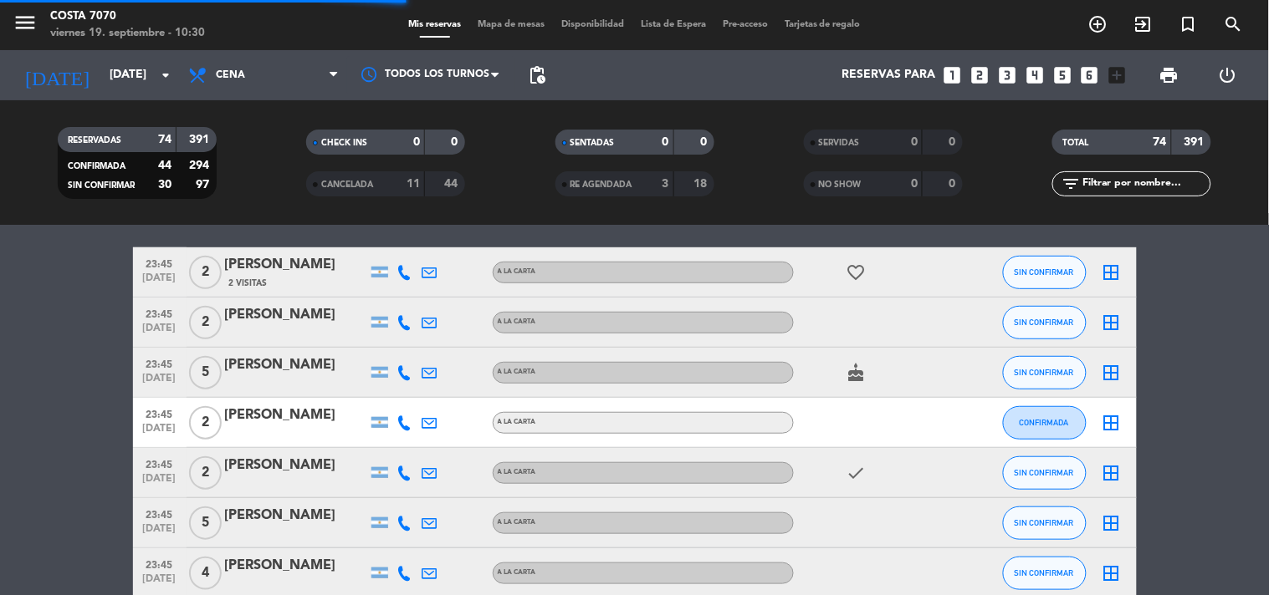
scroll to position [3624, 0]
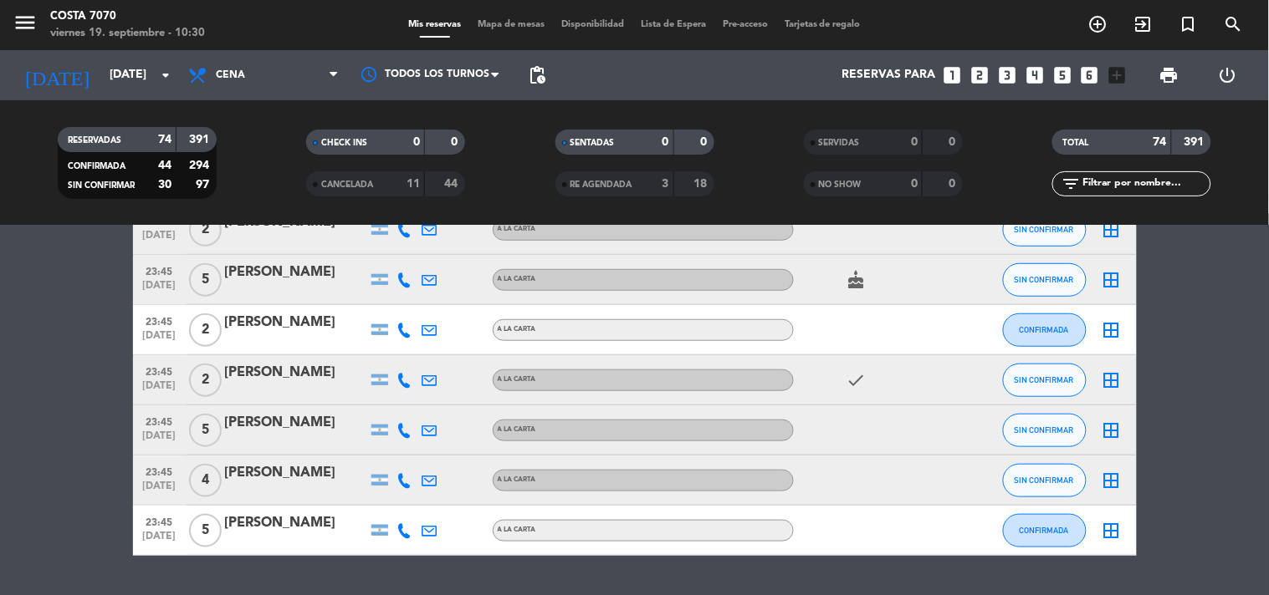
click at [408, 380] on icon at bounding box center [404, 380] width 15 height 15
click at [412, 355] on span "content_paste" at bounding box center [418, 351] width 13 height 13
click at [302, 394] on div at bounding box center [296, 391] width 142 height 13
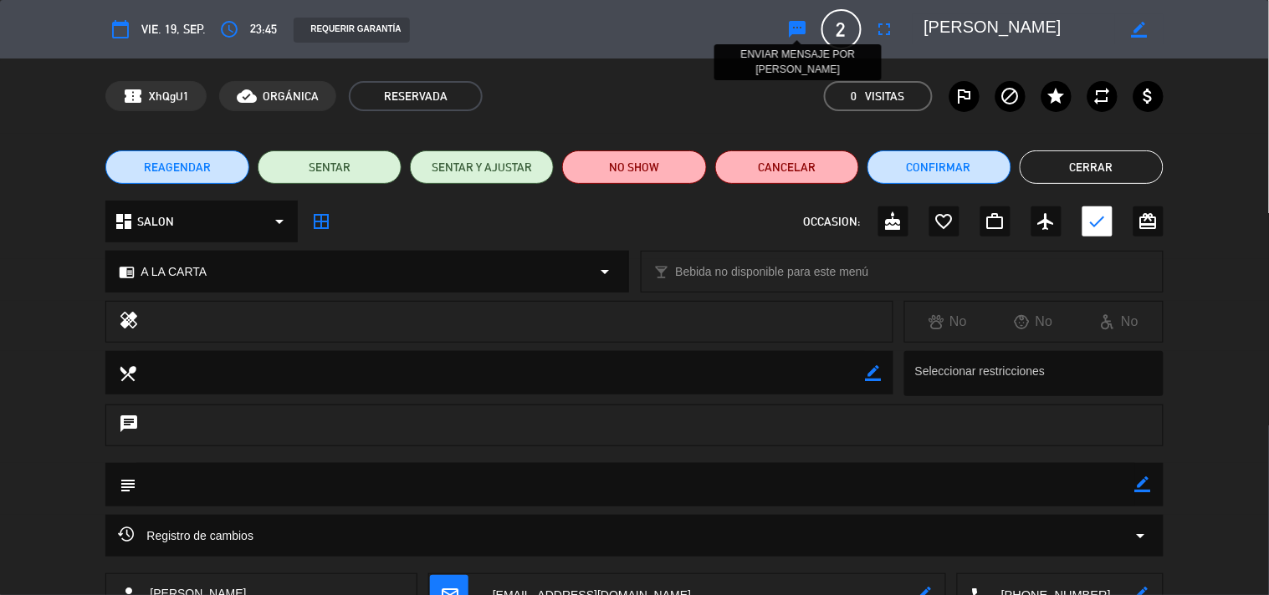
click at [788, 26] on icon "sms" at bounding box center [798, 29] width 20 height 20
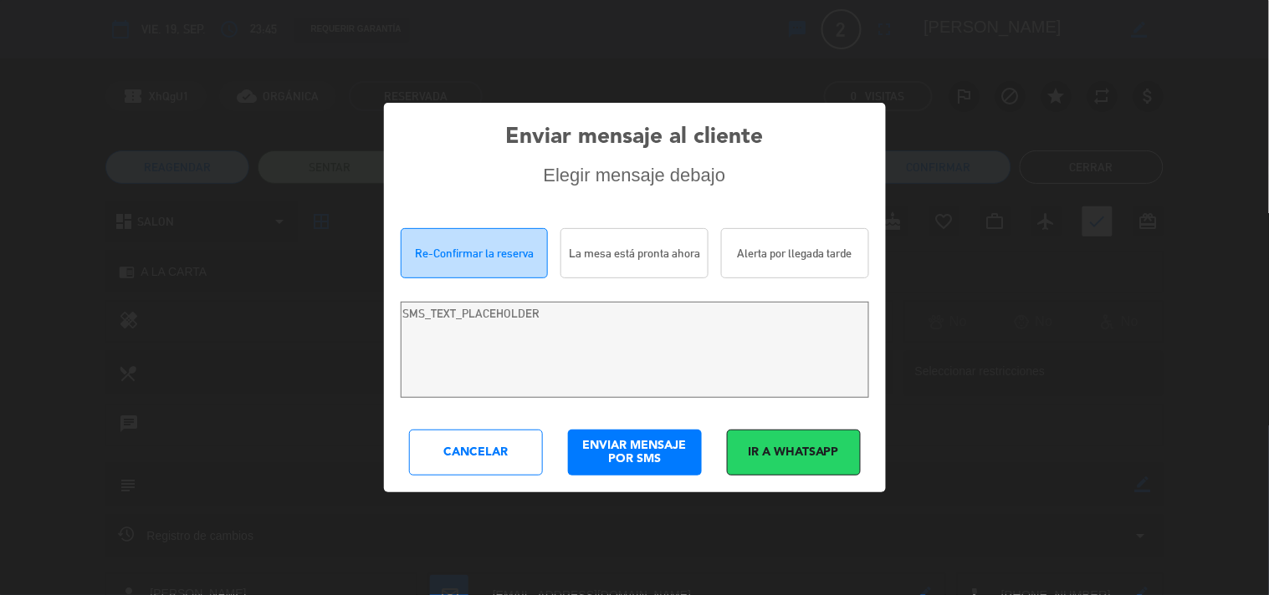
type textarea "[PERSON_NAME]! Estamos escribiendo para re-confirmar su reserva en [PERSON_NAME…"
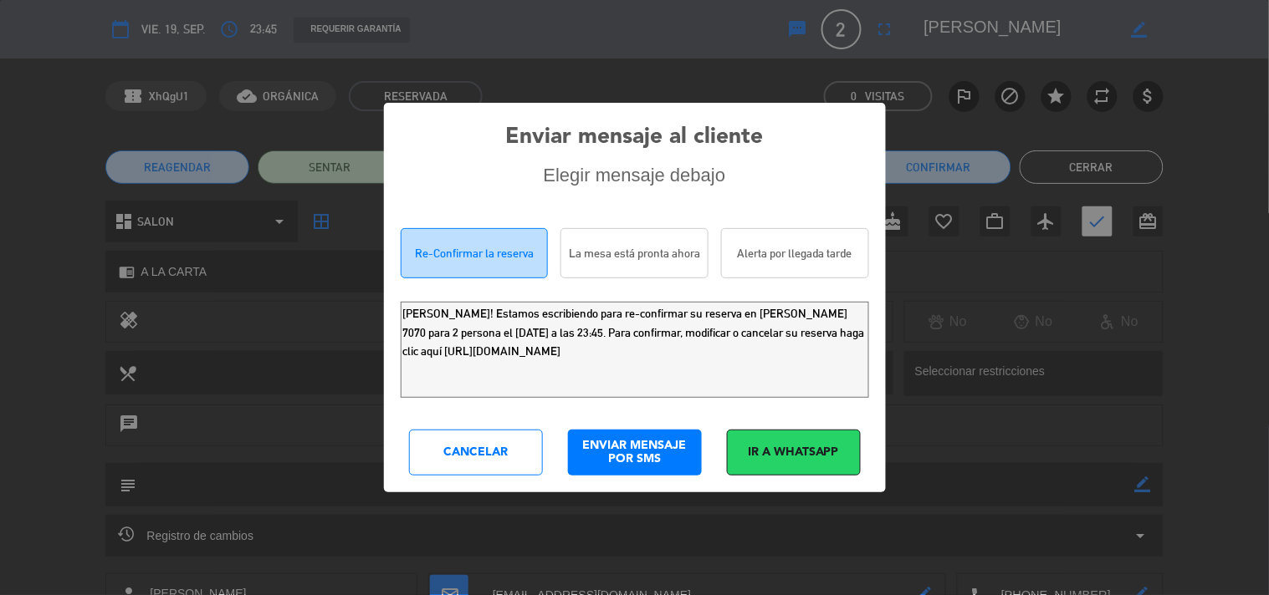
drag, startPoint x: 766, startPoint y: 377, endPoint x: 0, endPoint y: -15, distance: 860.6
click at [0, 0] on html "close × [PERSON_NAME] 7070 × chrome_reader_mode Listado de Reservas account_box…" at bounding box center [634, 297] width 1269 height 595
drag, startPoint x: 503, startPoint y: 431, endPoint x: 500, endPoint y: 445, distance: 14.6
click at [503, 432] on div "Cancelar" at bounding box center [476, 453] width 134 height 46
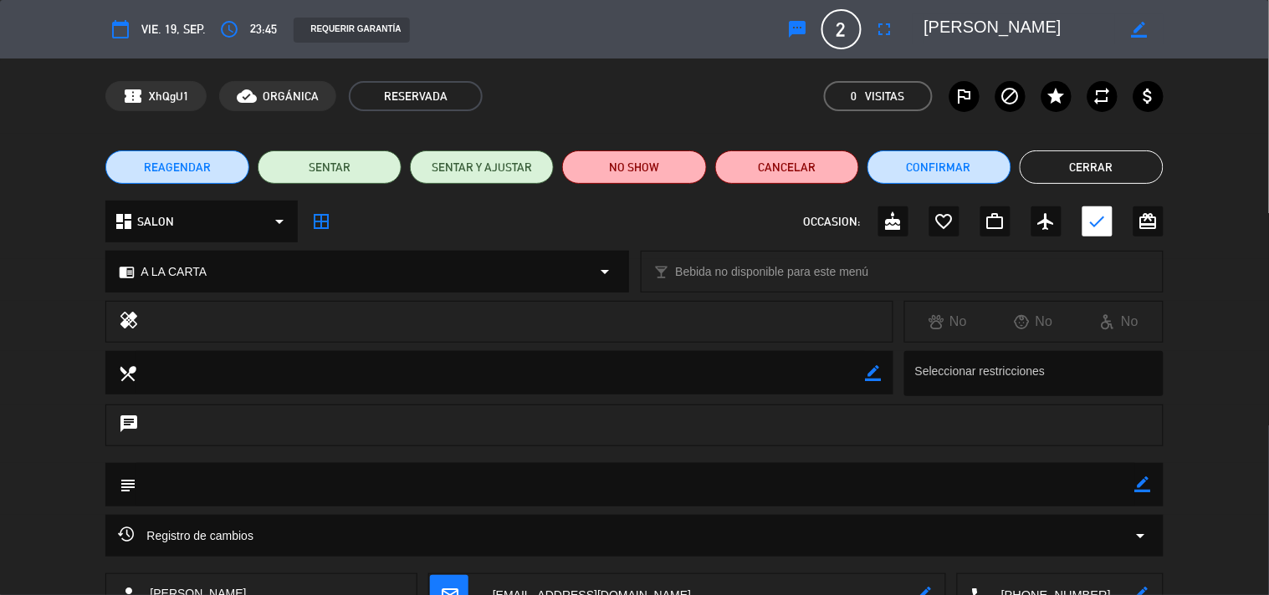
click at [1137, 162] on button "Cerrar" at bounding box center [1091, 167] width 144 height 33
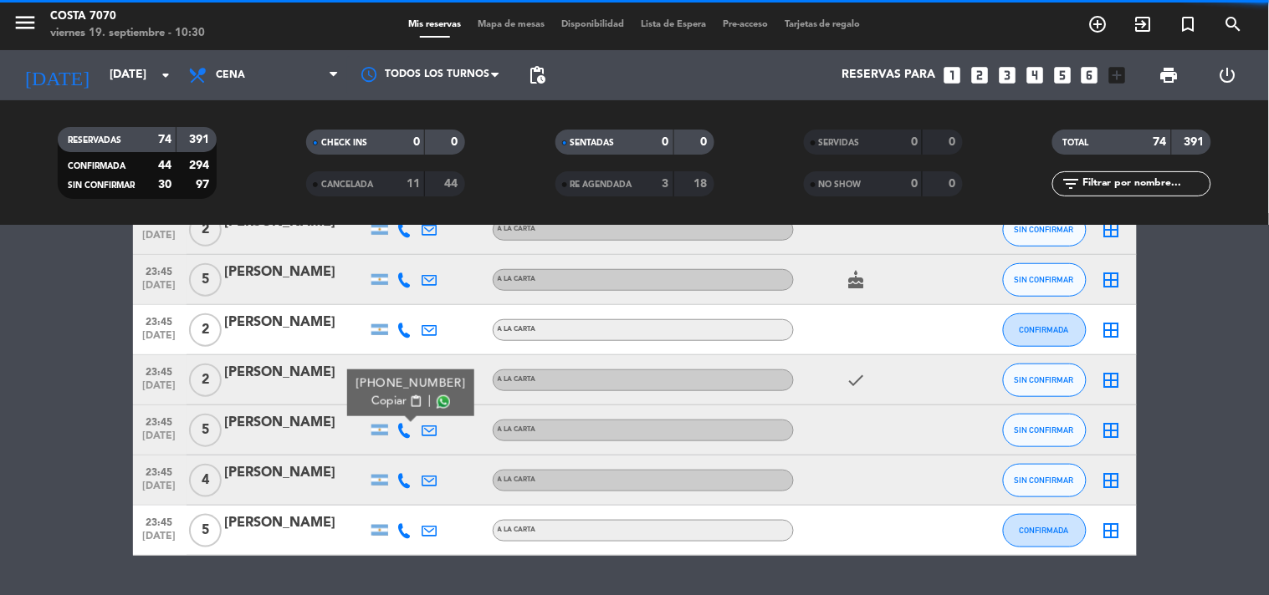
click at [399, 404] on span "Copiar" at bounding box center [388, 402] width 35 height 18
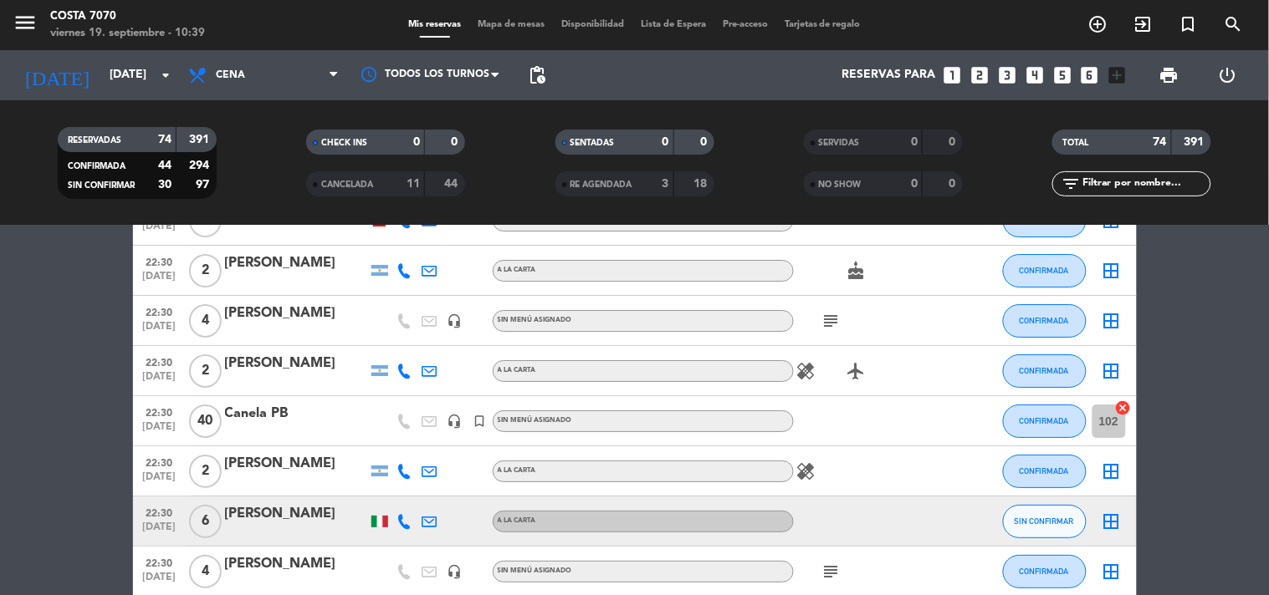
scroll to position [929, 0]
